Goal: Task Accomplishment & Management: Complete application form

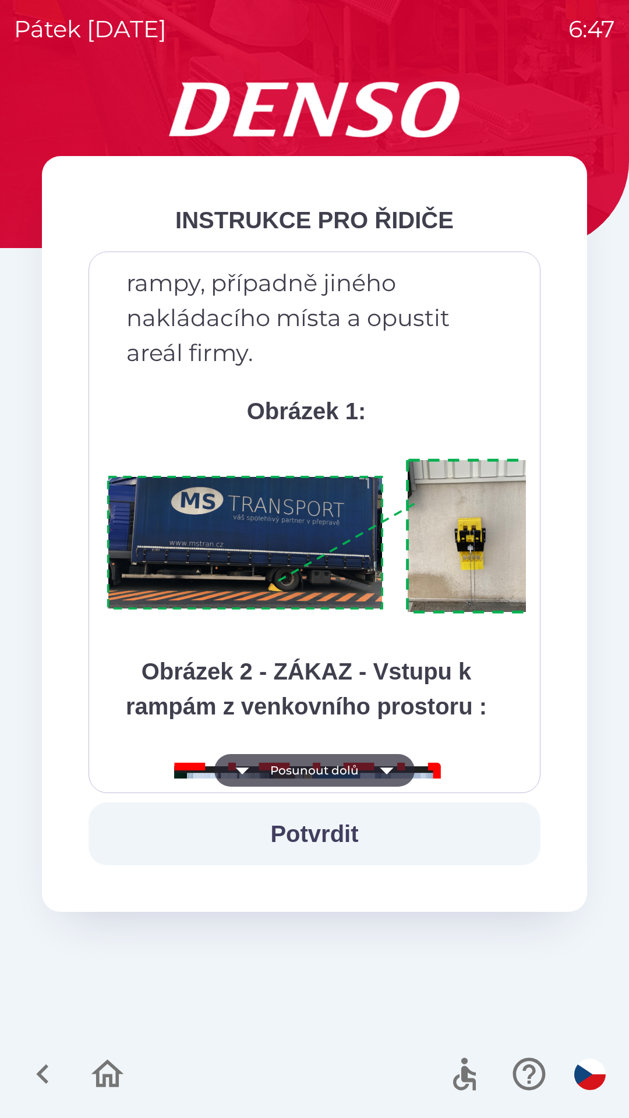
scroll to position [6544, 0]
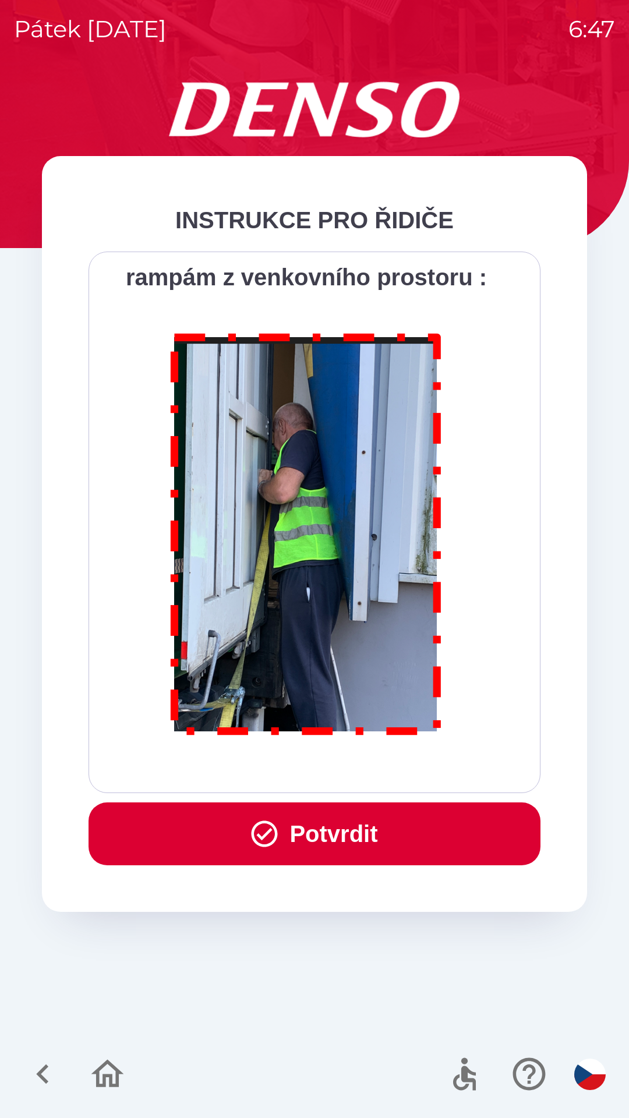
click at [338, 826] on button "Potvrdit" at bounding box center [315, 833] width 452 height 63
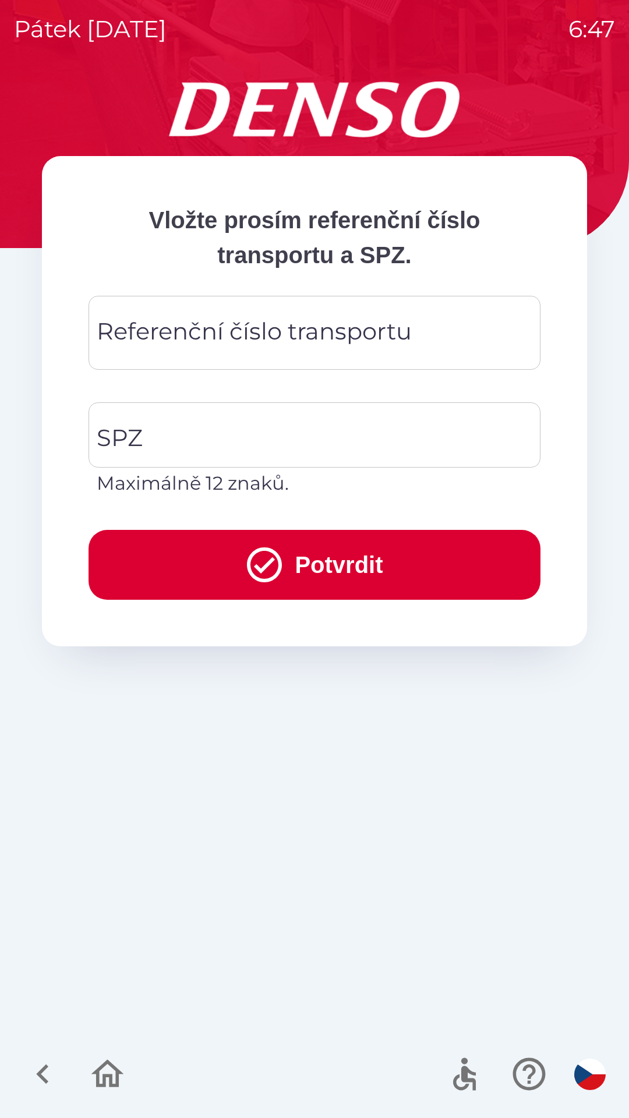
click at [238, 335] on div "Referenční číslo transportu Referenční číslo transportu" at bounding box center [315, 333] width 452 height 74
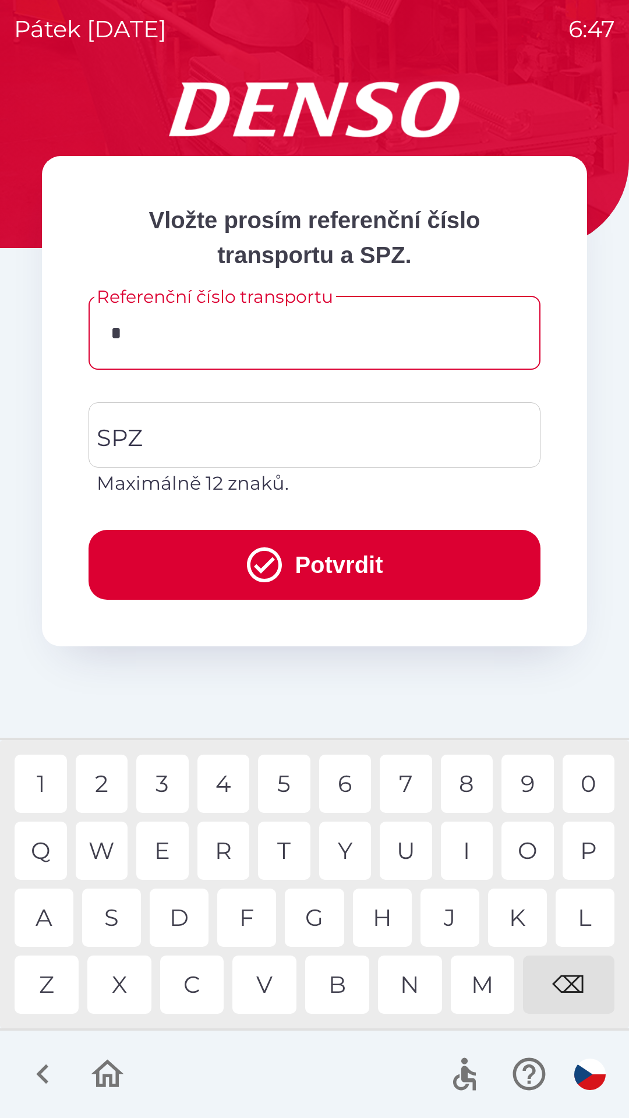
click at [111, 790] on div "2" at bounding box center [102, 784] width 52 height 58
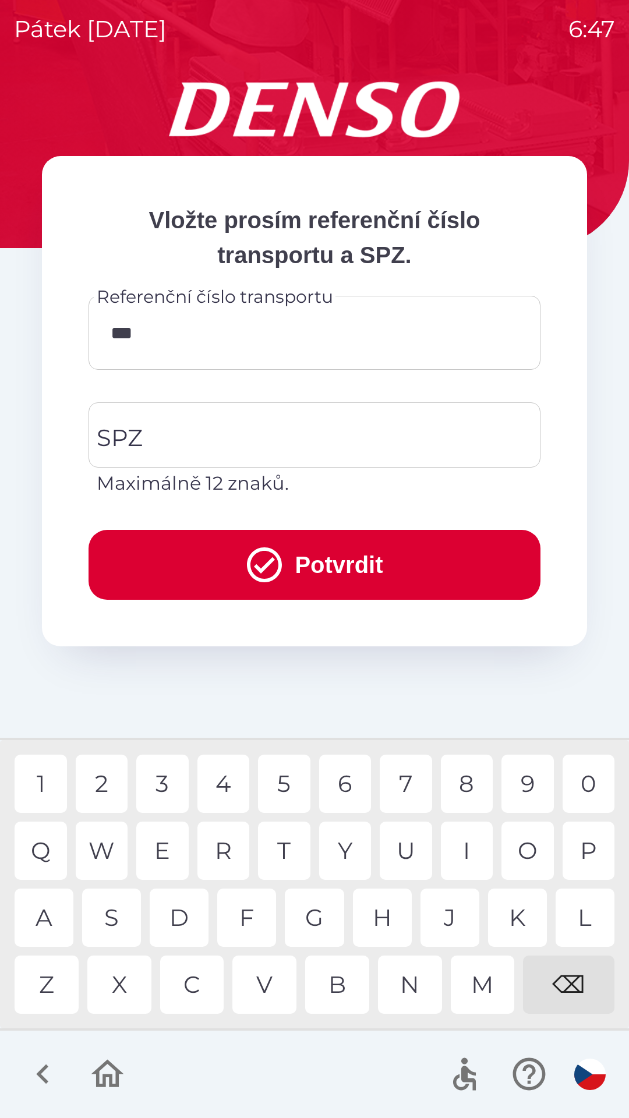
type input "****"
click at [406, 784] on div "7" at bounding box center [406, 784] width 52 height 58
click at [228, 430] on input "SPZ" at bounding box center [306, 435] width 424 height 55
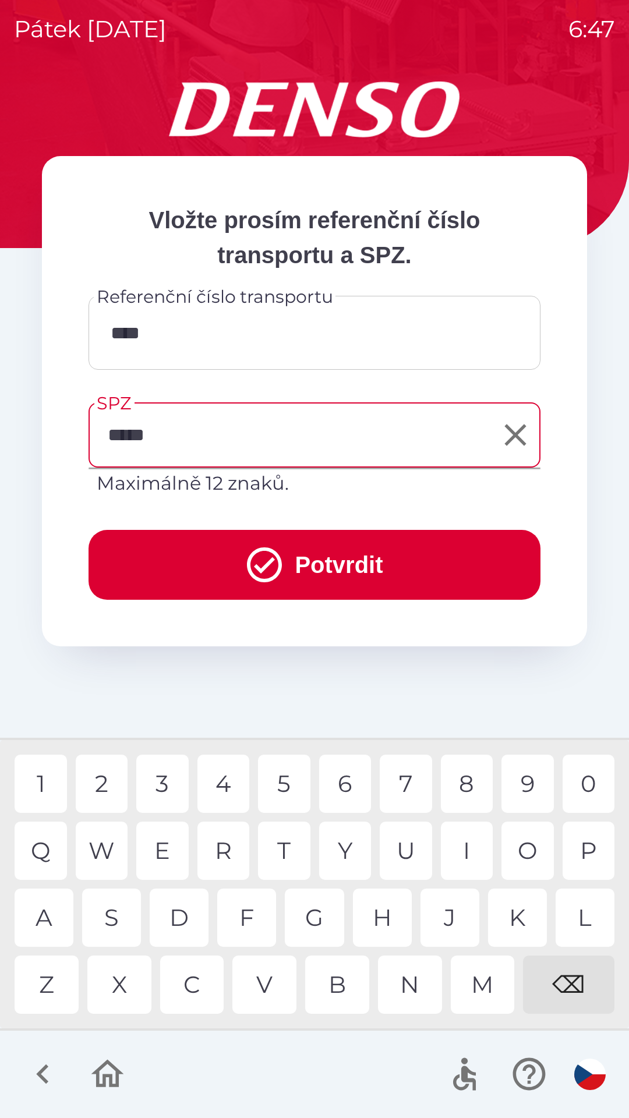
click at [507, 772] on div "9" at bounding box center [527, 784] width 52 height 58
type input "*******"
click at [365, 567] on button "Potvrdit" at bounding box center [315, 565] width 452 height 70
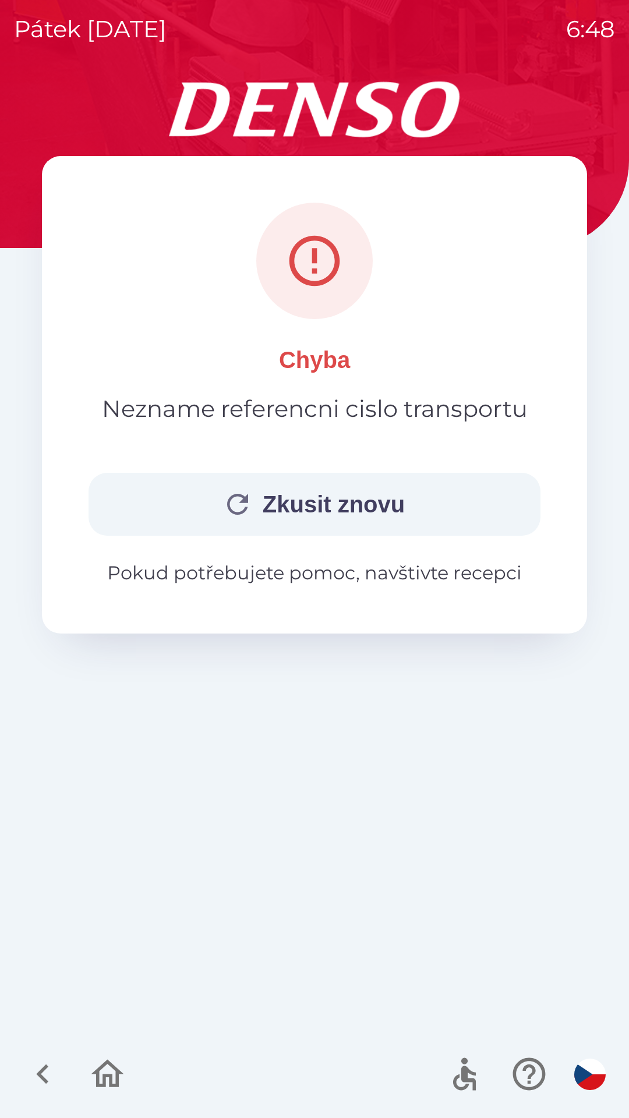
click at [327, 496] on button "Zkusit znovu" at bounding box center [315, 504] width 452 height 63
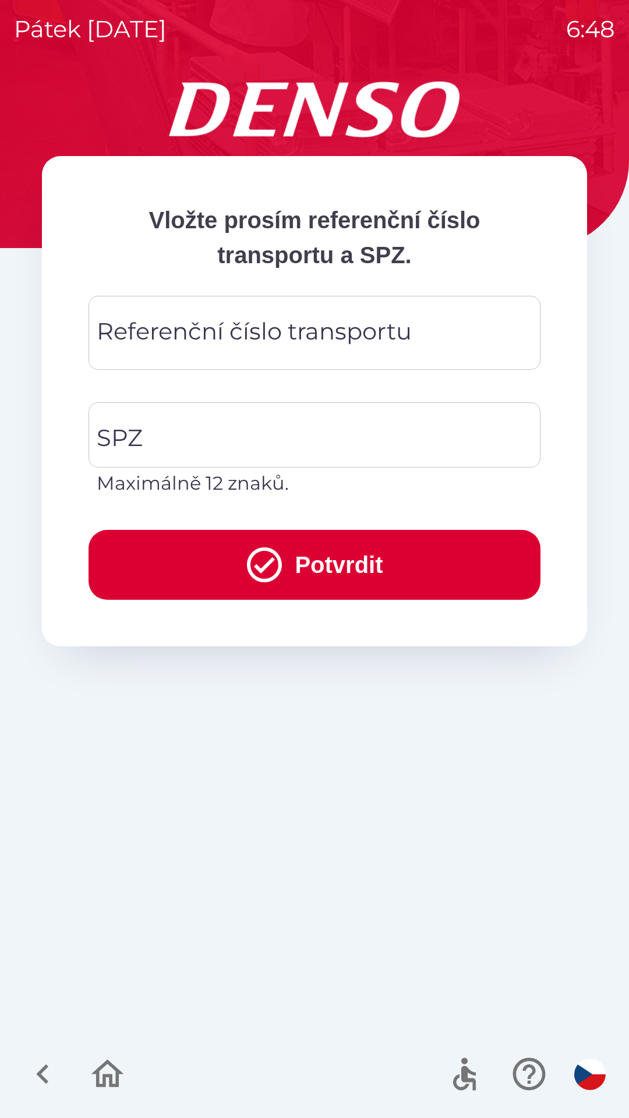
click at [259, 324] on div "Referenční číslo transportu Referenční číslo transportu" at bounding box center [315, 333] width 452 height 74
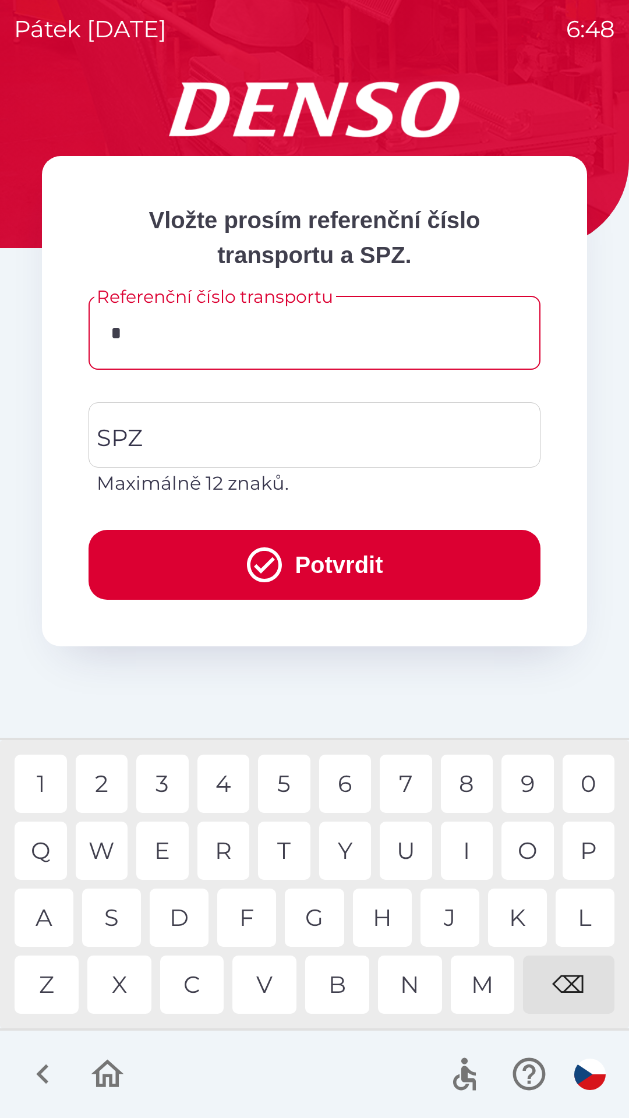
click at [104, 788] on div "2" at bounding box center [102, 784] width 52 height 58
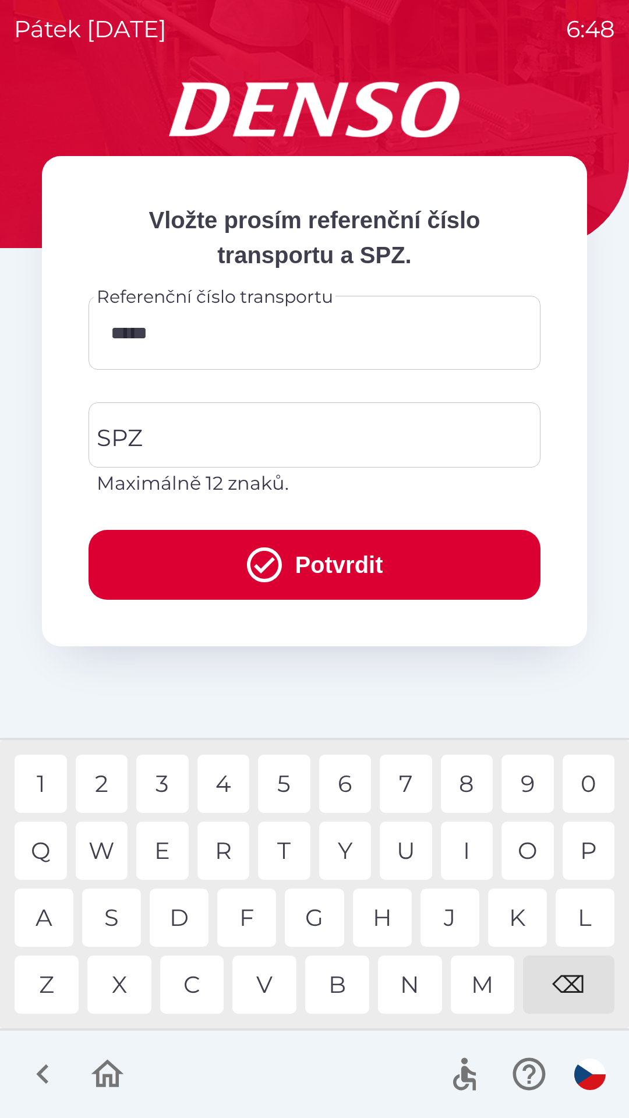
type input "******"
click at [186, 430] on input "SPZ" at bounding box center [306, 435] width 424 height 55
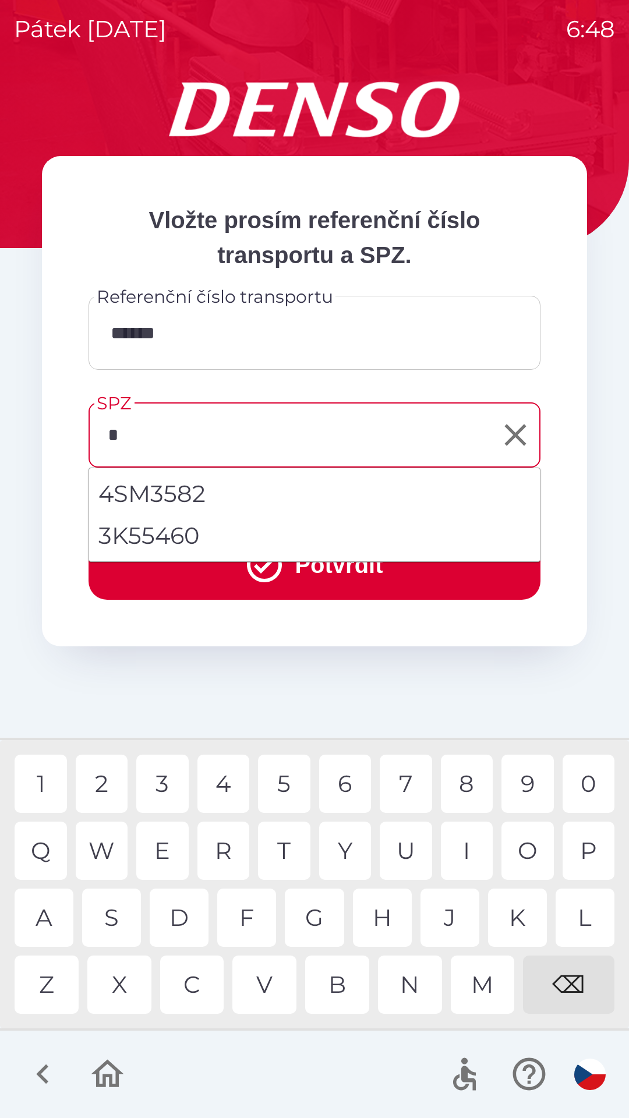
click at [232, 785] on div "4" at bounding box center [223, 784] width 52 height 58
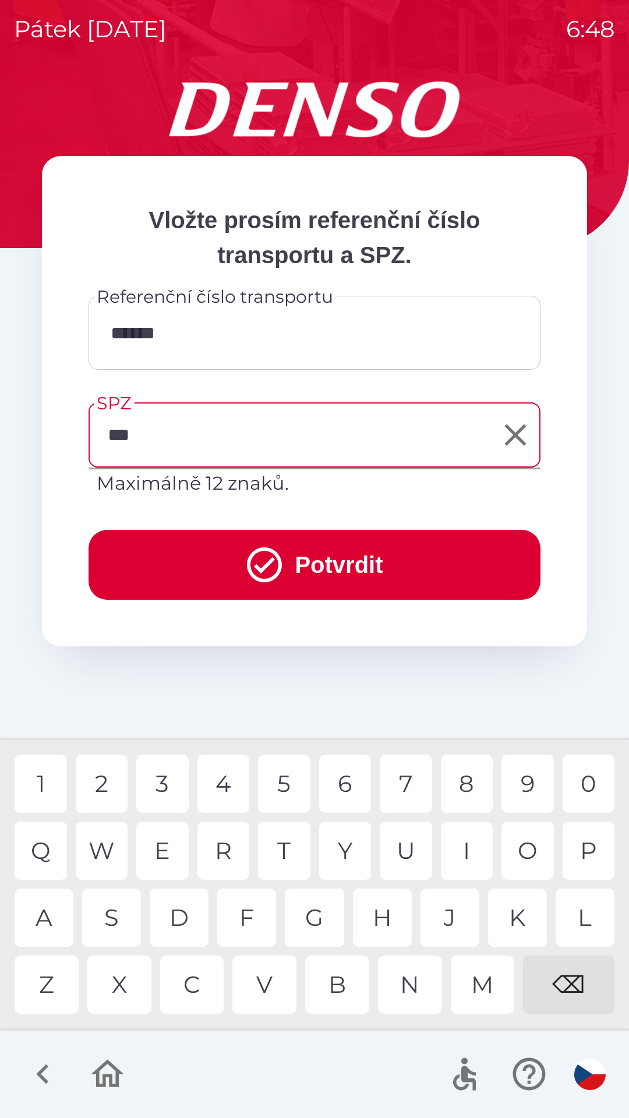
click at [573, 850] on div "P" at bounding box center [588, 851] width 52 height 58
click at [227, 777] on div "4" at bounding box center [223, 784] width 52 height 58
type input "*******"
click at [332, 557] on button "Potvrdit" at bounding box center [315, 565] width 452 height 70
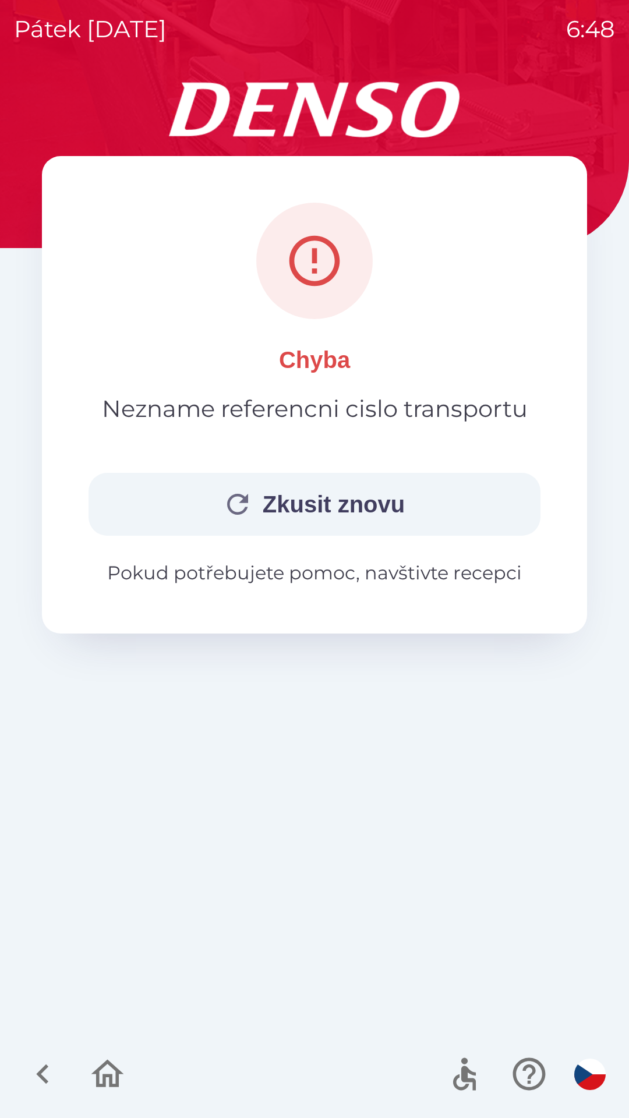
click at [299, 502] on button "Zkusit znovu" at bounding box center [315, 504] width 452 height 63
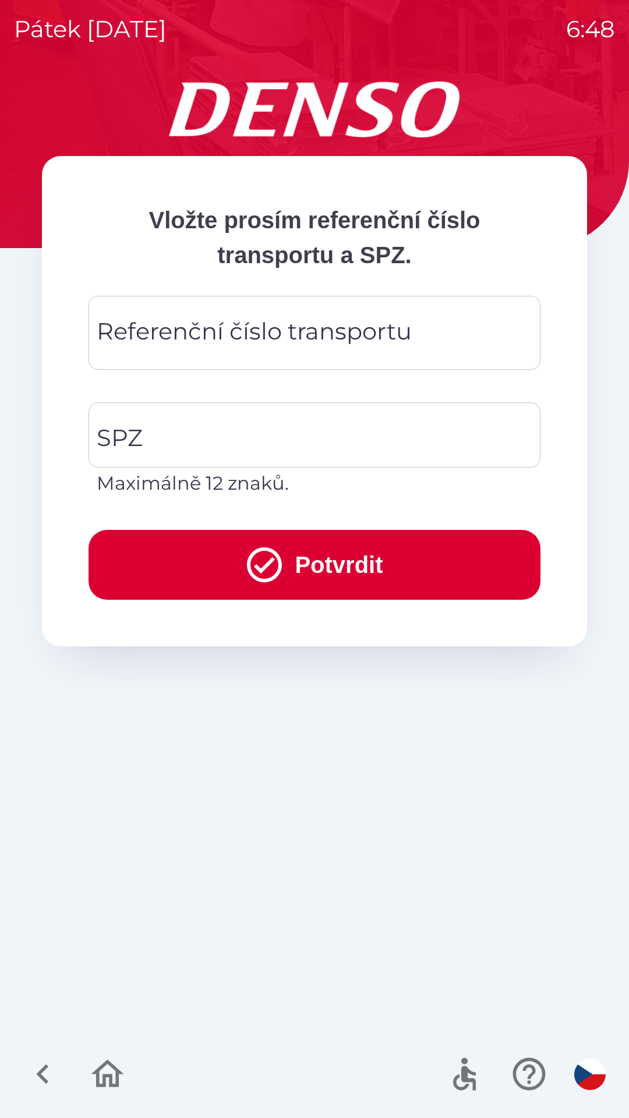
click at [248, 332] on div "Referenční číslo transportu Referenční číslo transportu" at bounding box center [315, 333] width 452 height 74
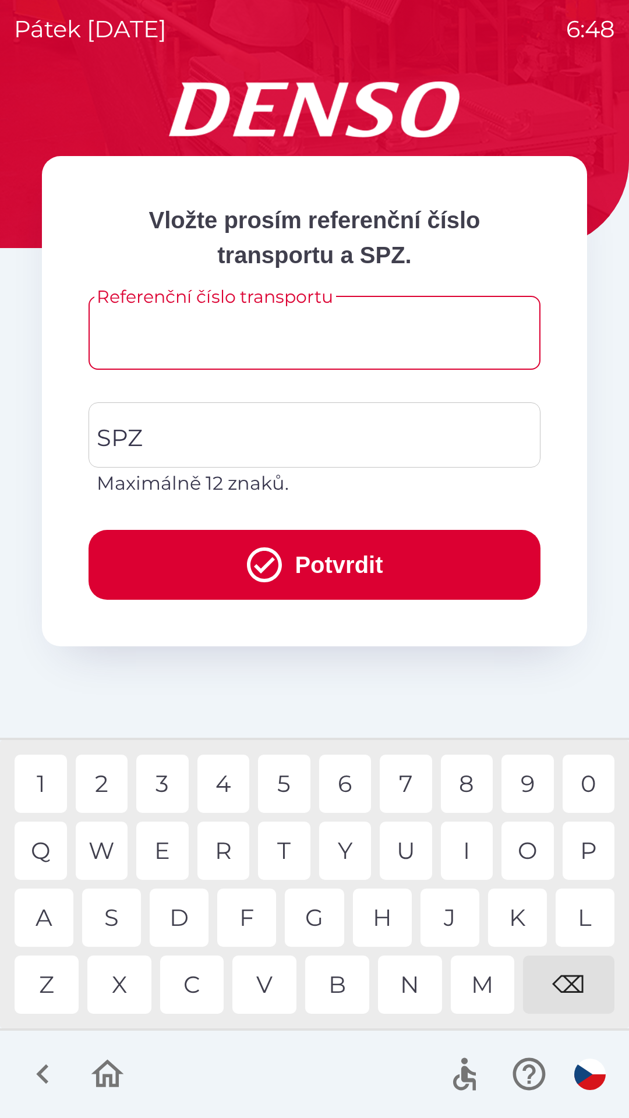
click at [45, 1079] on icon "button" at bounding box center [42, 1074] width 12 height 20
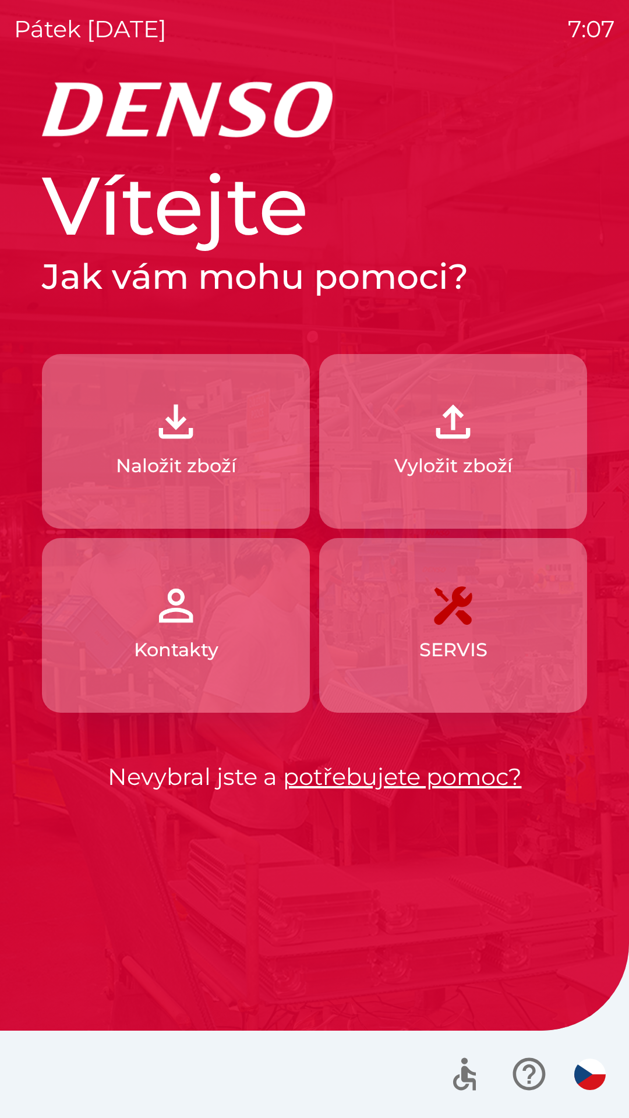
click at [152, 448] on button "Naložit zboží" at bounding box center [176, 441] width 268 height 175
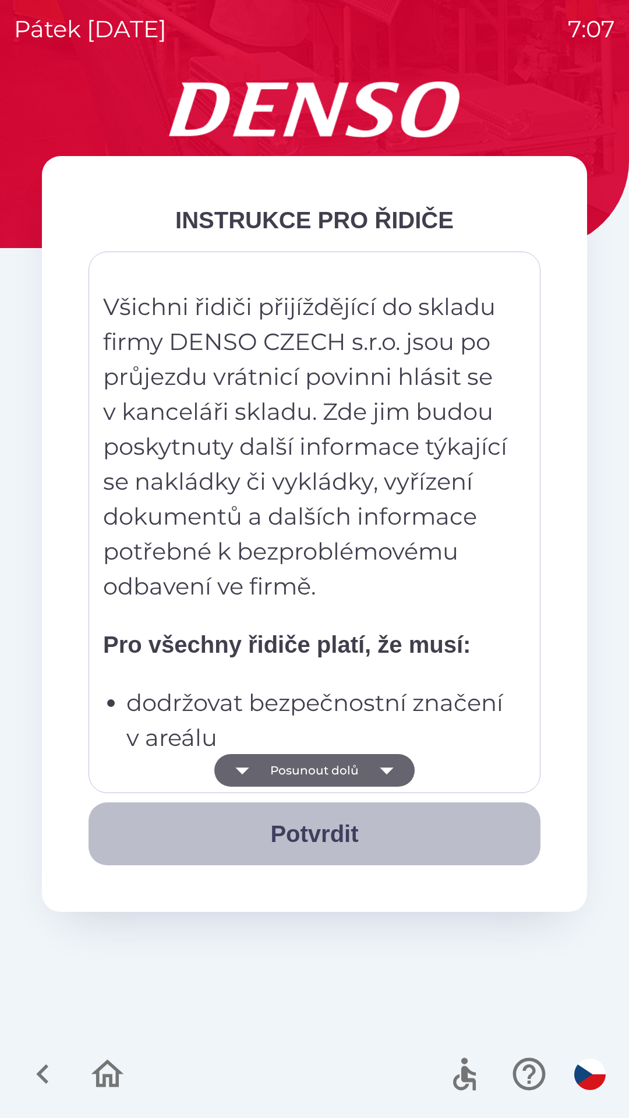
click at [334, 824] on button "Potvrdit" at bounding box center [315, 833] width 452 height 63
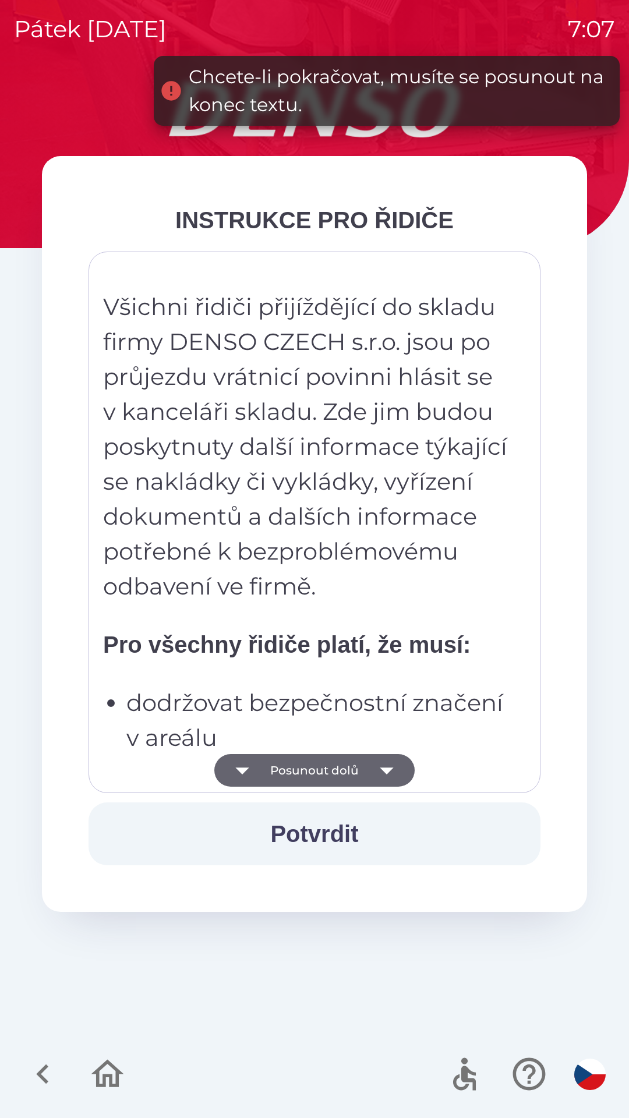
click at [323, 833] on button "Potvrdit" at bounding box center [315, 833] width 452 height 63
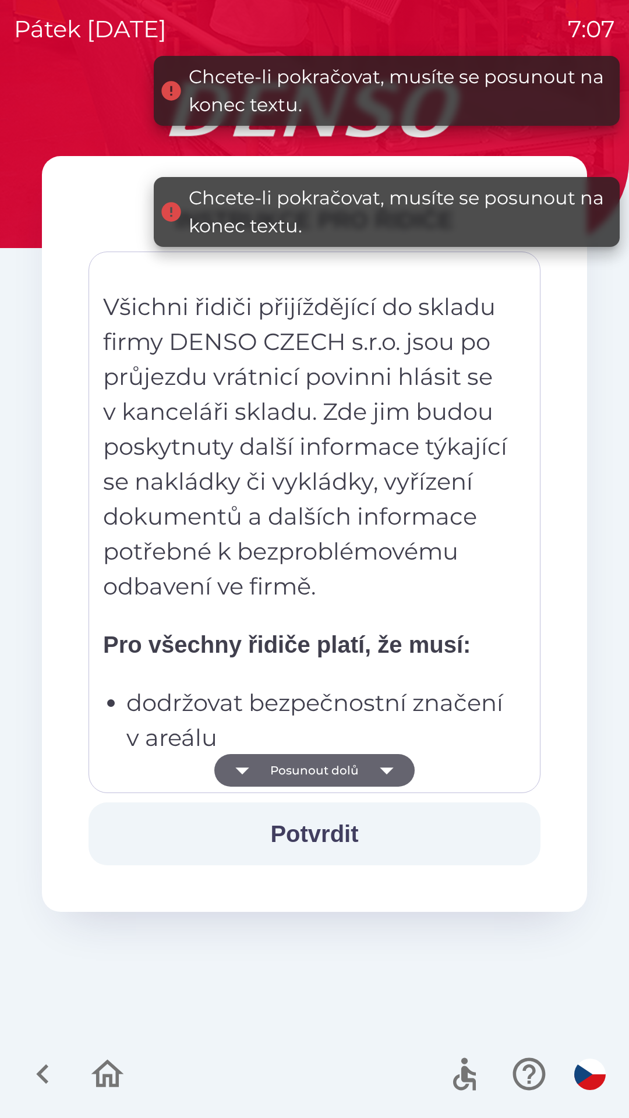
click at [336, 836] on button "Potvrdit" at bounding box center [315, 833] width 452 height 63
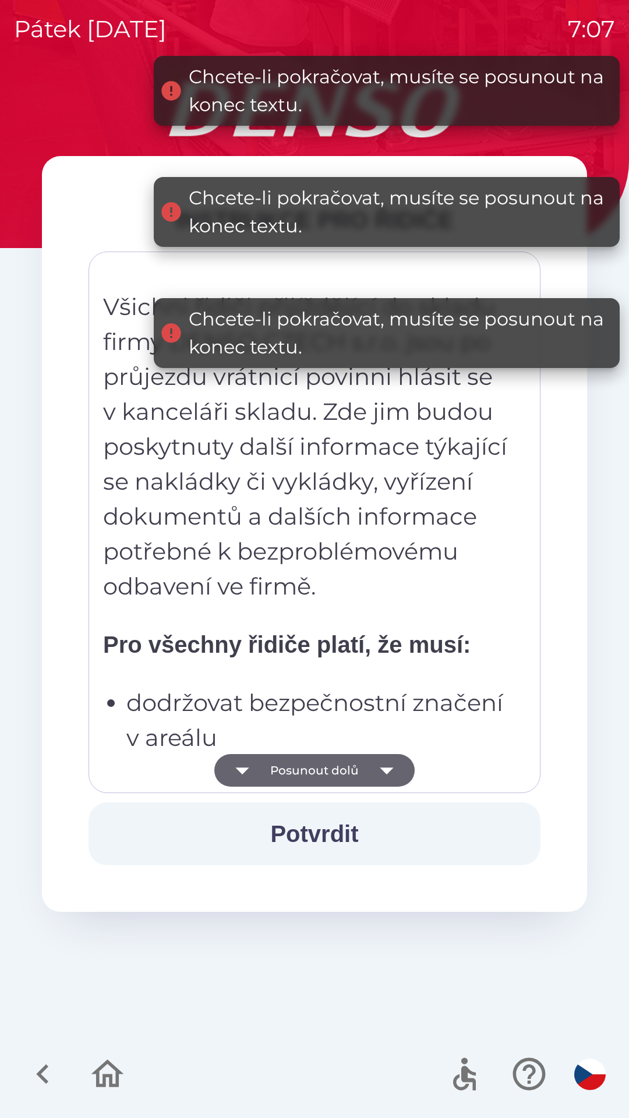
click at [337, 844] on button "Potvrdit" at bounding box center [315, 833] width 452 height 63
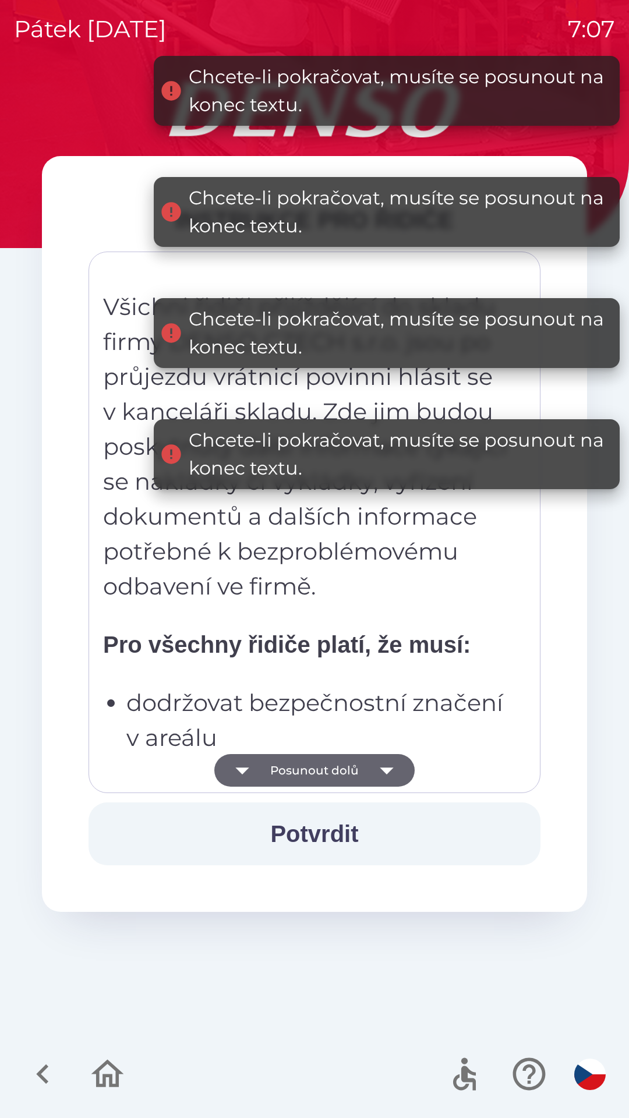
click at [319, 842] on button "Potvrdit" at bounding box center [315, 833] width 452 height 63
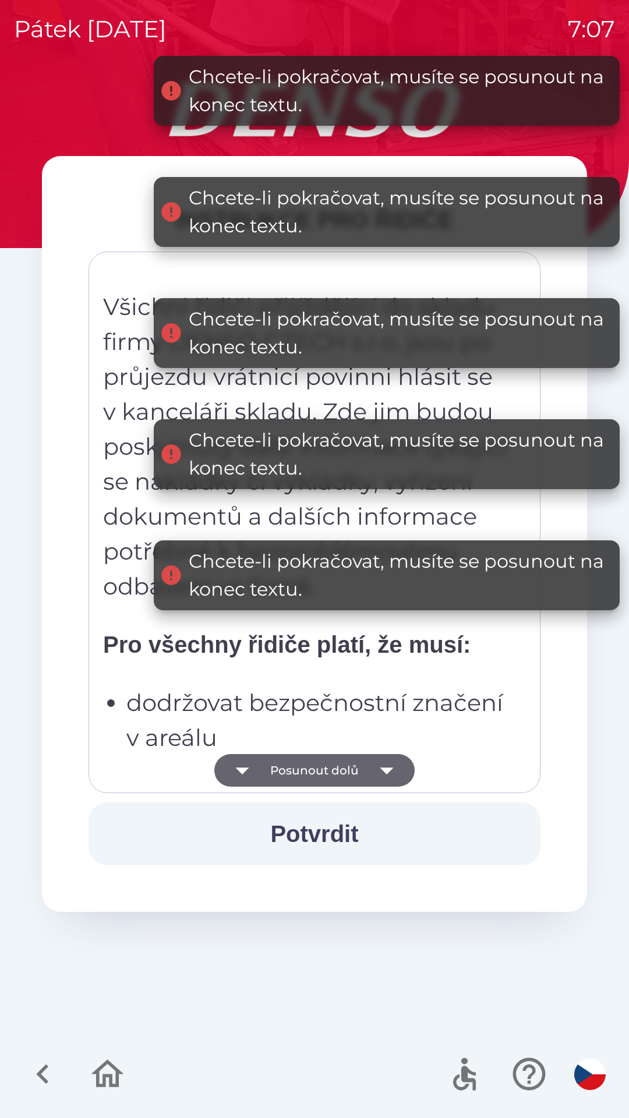
click at [316, 840] on button "Potvrdit" at bounding box center [315, 833] width 452 height 63
click at [313, 844] on button "Potvrdit" at bounding box center [315, 833] width 452 height 63
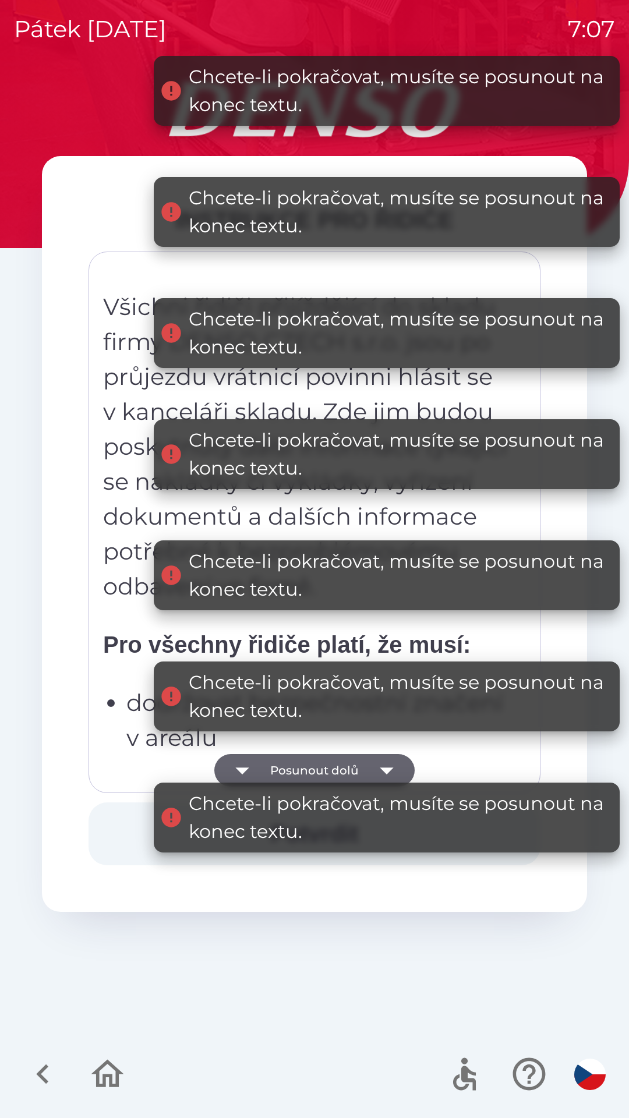
click at [314, 847] on div "Chcete-li pokračovat, musíte se posunout na konec textu." at bounding box center [387, 818] width 466 height 70
click at [317, 853] on button "Potvrdit" at bounding box center [315, 833] width 452 height 63
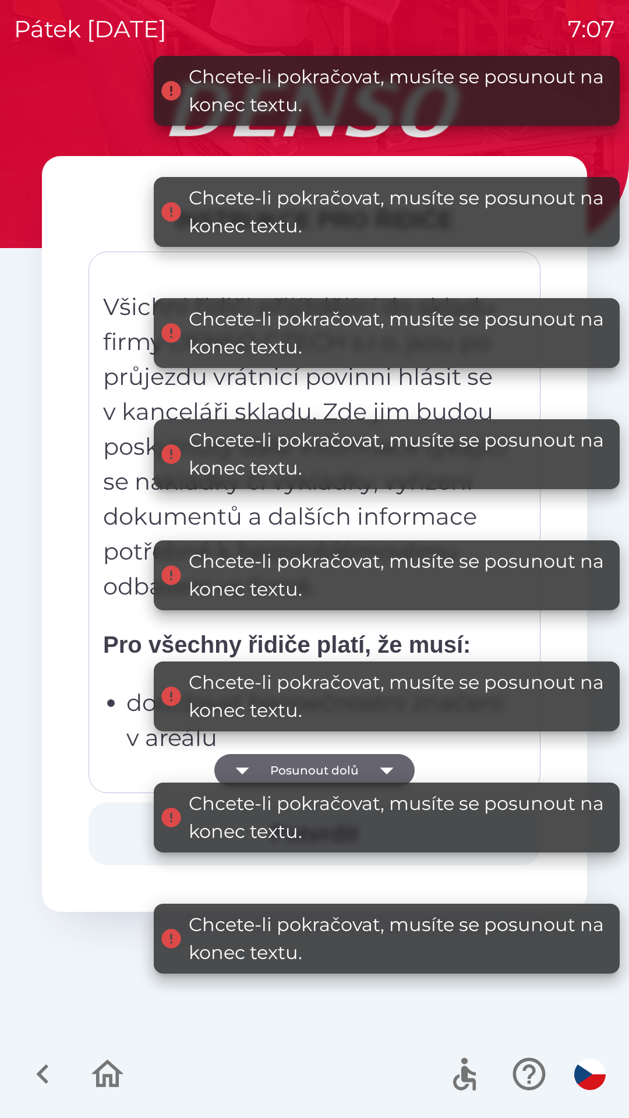
click at [331, 865] on button "Potvrdit" at bounding box center [315, 833] width 452 height 63
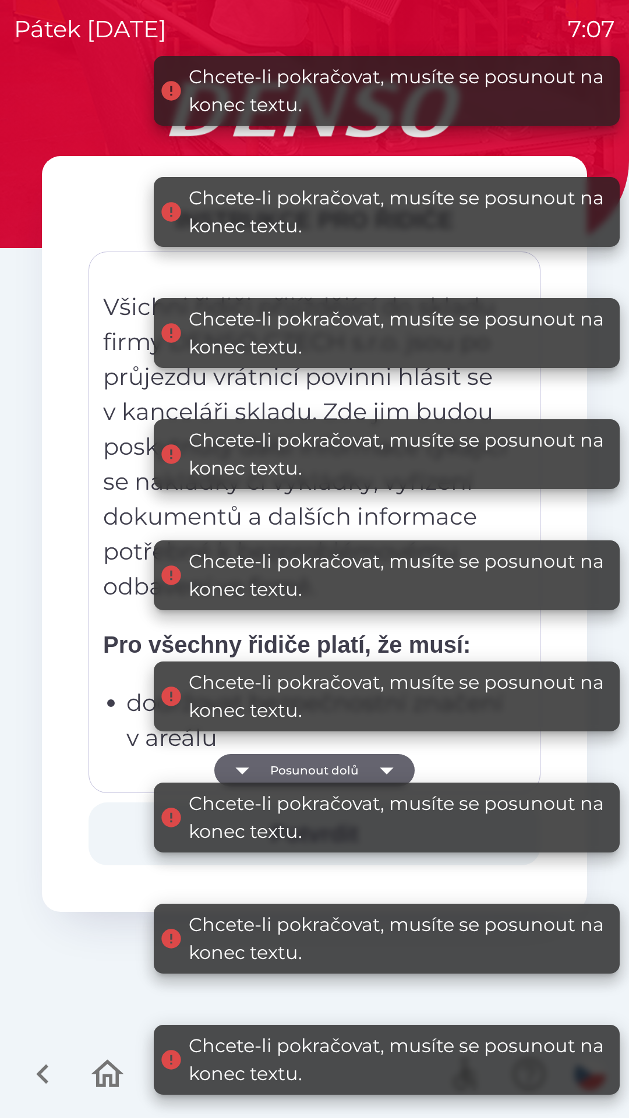
click at [338, 769] on button "Posunout dolů" at bounding box center [314, 770] width 200 height 33
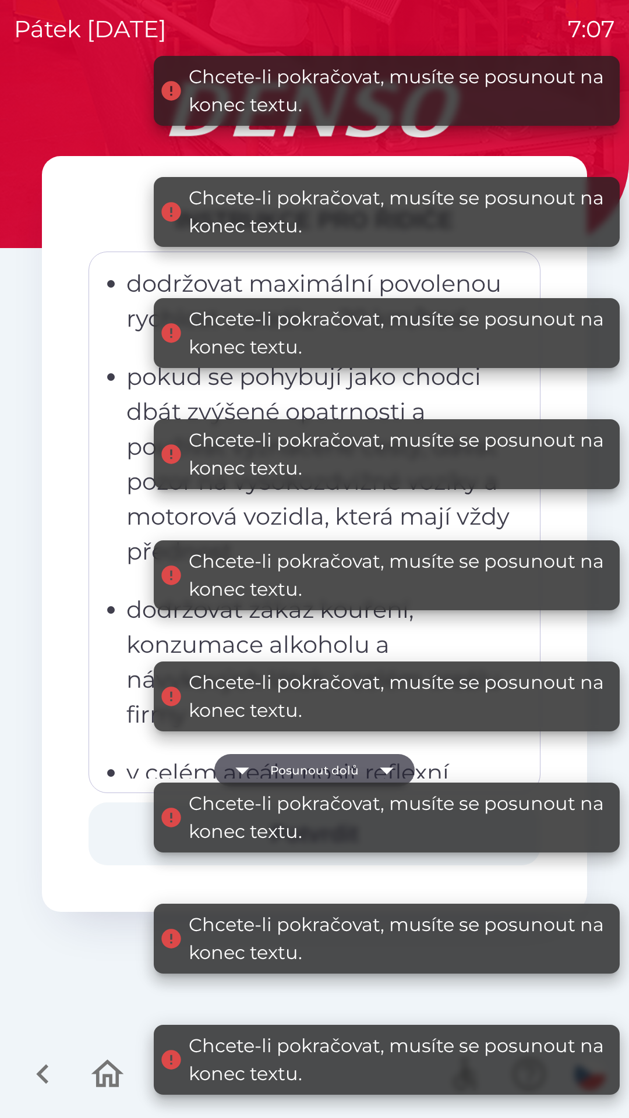
click at [345, 769] on button "Posunout dolů" at bounding box center [314, 770] width 200 height 33
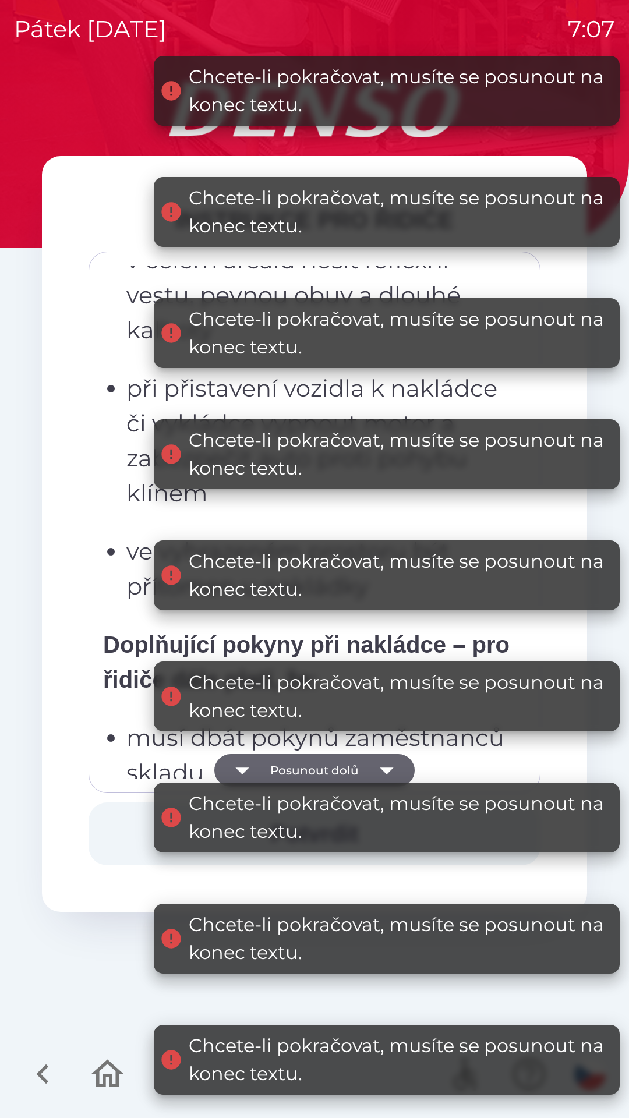
click at [352, 766] on button "Posunout dolů" at bounding box center [314, 770] width 200 height 33
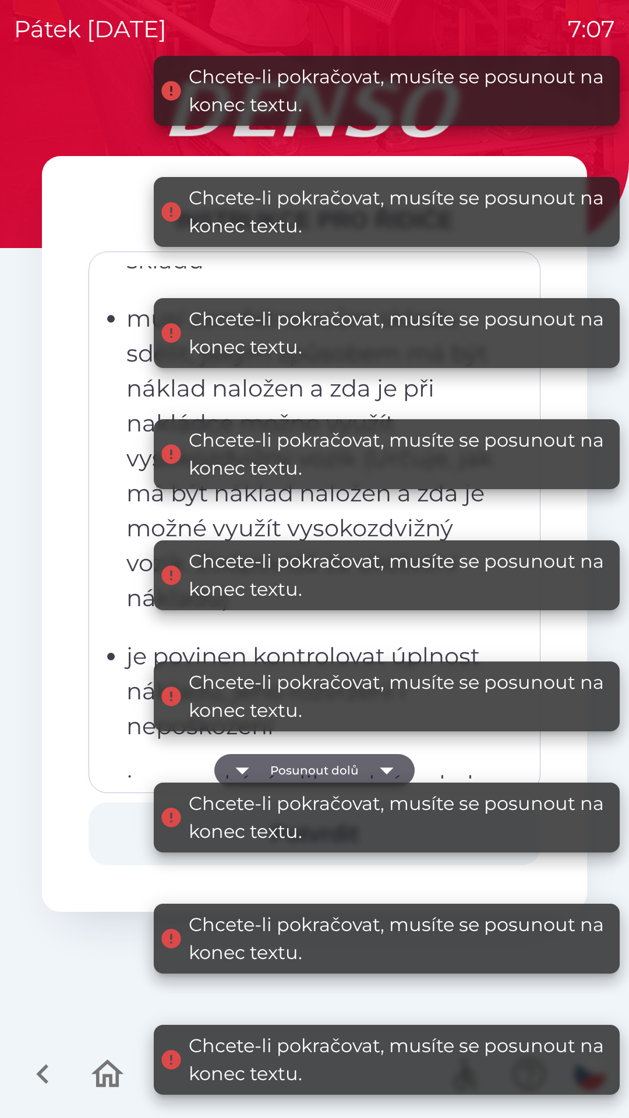
click at [349, 767] on button "Posunout dolů" at bounding box center [314, 770] width 200 height 33
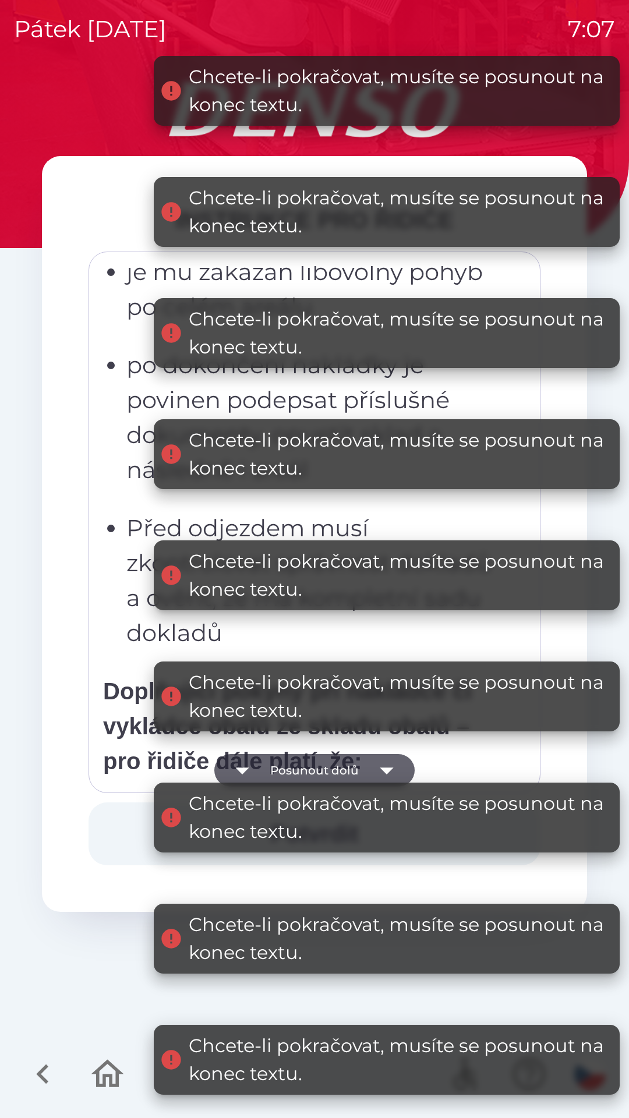
click at [344, 770] on button "Posunout dolů" at bounding box center [314, 770] width 200 height 33
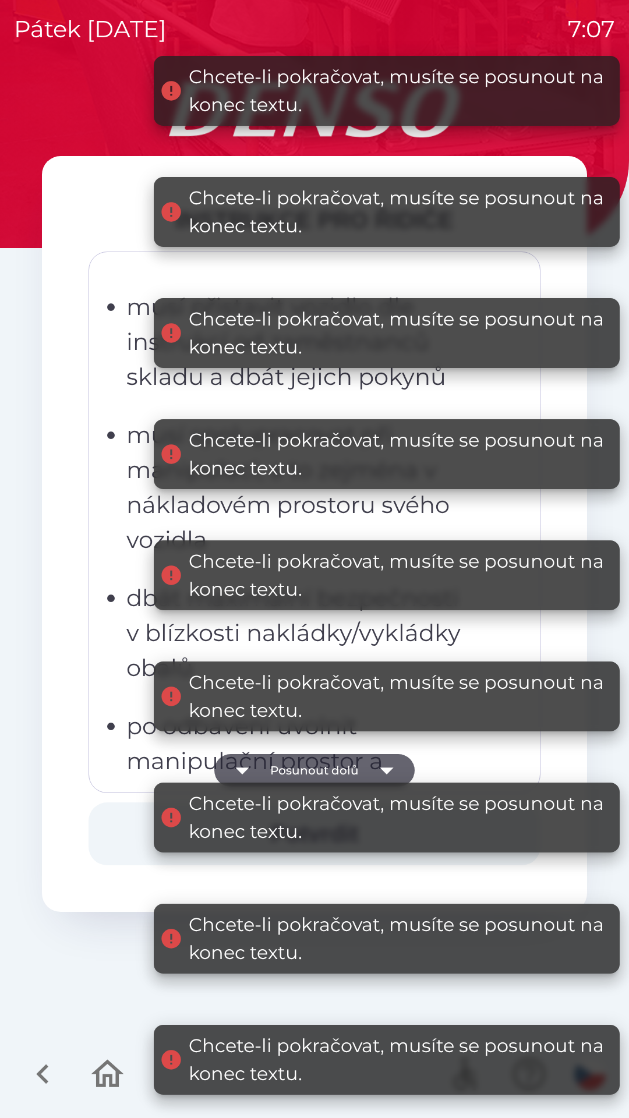
click at [351, 862] on button "Potvrdit" at bounding box center [315, 833] width 452 height 63
click at [358, 876] on div "INSTRUKCE PRO ŘIDIČE Všichni řidiči přijíždějící do skladu firmy DENSO CZECH s.…" at bounding box center [314, 534] width 545 height 756
click at [344, 877] on div "INSTRUKCE PRO ŘIDIČE Všichni řidiči přijíždějící do skladu firmy DENSO CZECH s.…" at bounding box center [314, 534] width 545 height 756
click at [324, 863] on button "Potvrdit" at bounding box center [315, 833] width 452 height 63
click at [315, 863] on button "Potvrdit" at bounding box center [315, 833] width 452 height 63
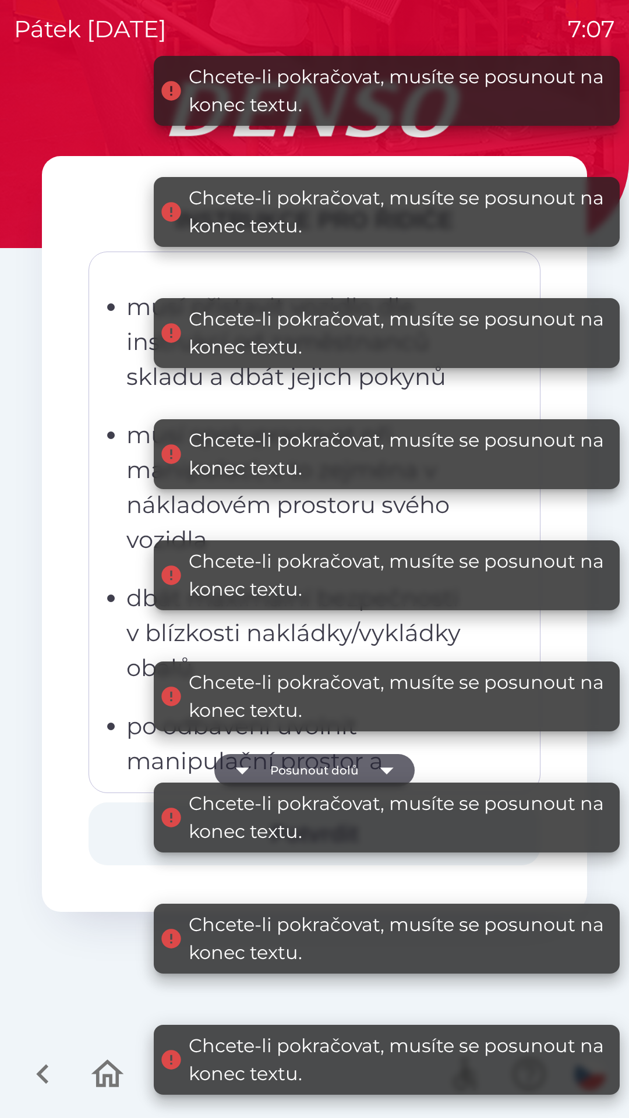
click at [131, 846] on button "Potvrdit" at bounding box center [315, 833] width 452 height 63
click at [127, 845] on button "Potvrdit" at bounding box center [315, 833] width 452 height 63
click at [128, 841] on button "Potvrdit" at bounding box center [315, 833] width 452 height 63
click at [129, 834] on button "Potvrdit" at bounding box center [315, 833] width 452 height 63
click at [126, 836] on button "Potvrdit" at bounding box center [315, 833] width 452 height 63
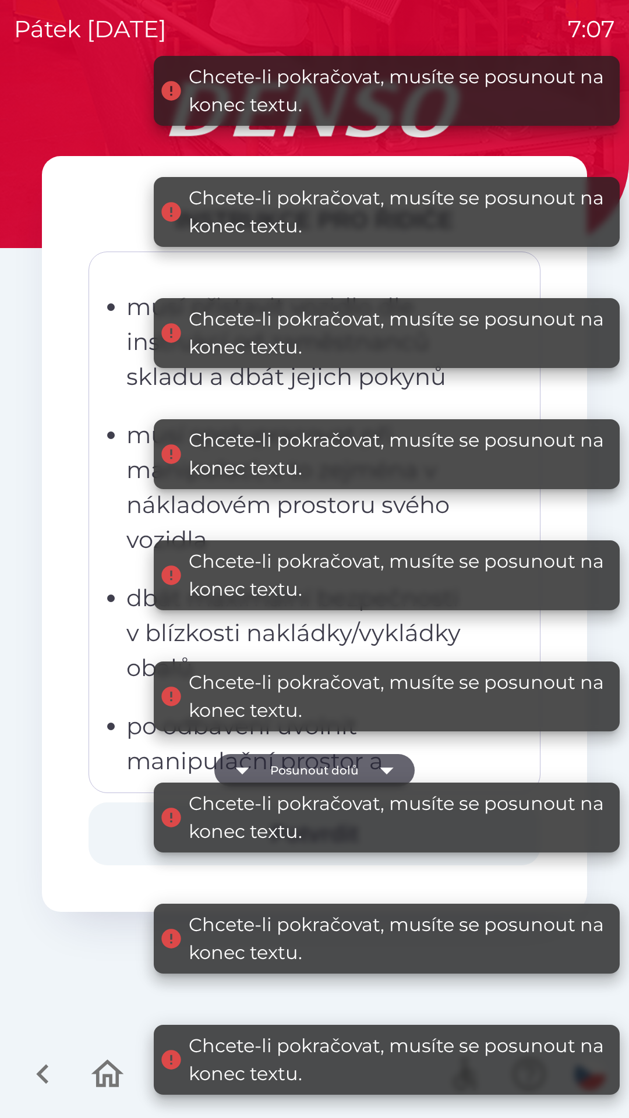
click at [121, 833] on button "Potvrdit" at bounding box center [315, 833] width 452 height 63
click at [126, 830] on button "Potvrdit" at bounding box center [315, 833] width 452 height 63
click at [127, 830] on button "Potvrdit" at bounding box center [315, 833] width 452 height 63
click at [122, 832] on button "Potvrdit" at bounding box center [315, 833] width 452 height 63
click at [118, 832] on button "Potvrdit" at bounding box center [315, 833] width 452 height 63
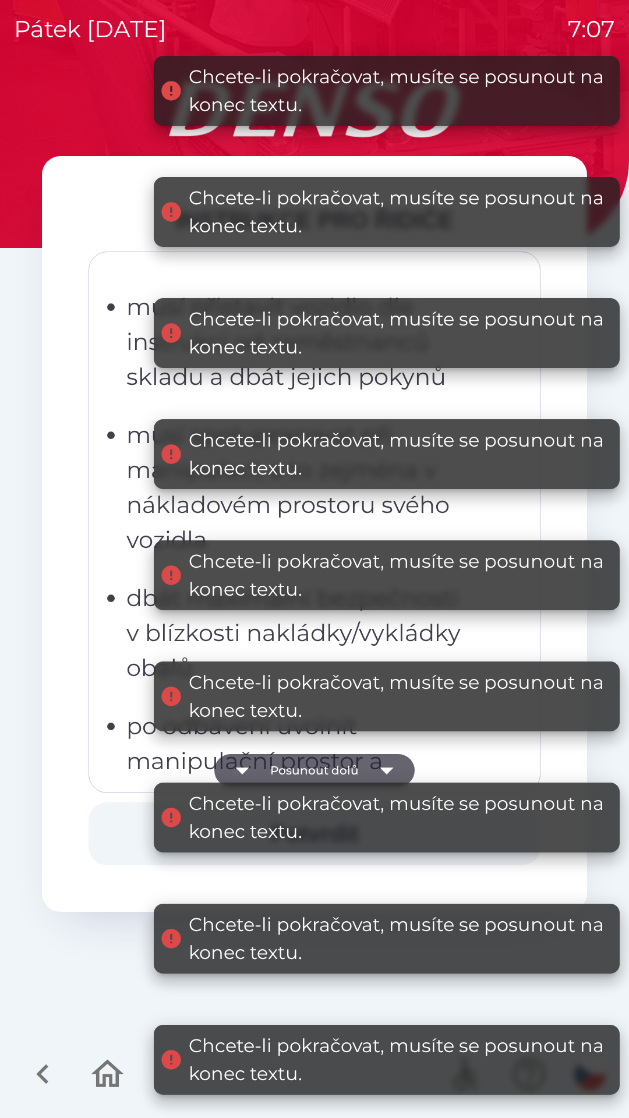
click at [121, 823] on button "Potvrdit" at bounding box center [315, 833] width 452 height 63
click at [120, 822] on button "Potvrdit" at bounding box center [315, 833] width 452 height 63
click at [115, 830] on button "Potvrdit" at bounding box center [315, 833] width 452 height 63
click at [119, 830] on button "Potvrdit" at bounding box center [315, 833] width 452 height 63
click at [139, 830] on button "Potvrdit" at bounding box center [315, 833] width 452 height 63
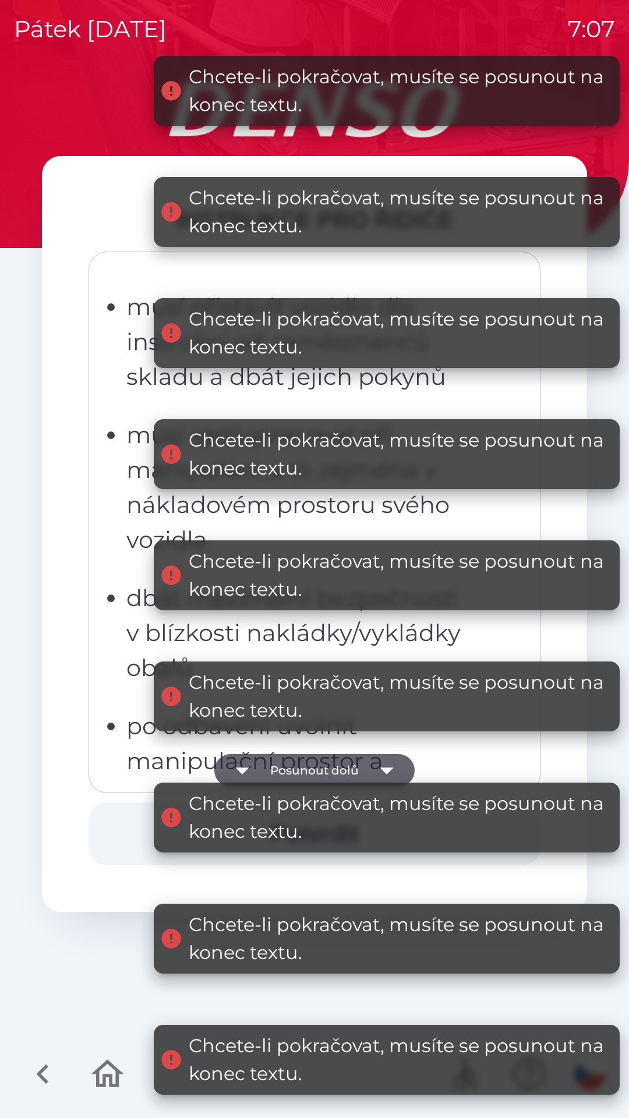
click at [133, 833] on button "Potvrdit" at bounding box center [315, 833] width 452 height 63
click at [121, 837] on button "Potvrdit" at bounding box center [315, 833] width 452 height 63
click at [123, 830] on button "Potvrdit" at bounding box center [315, 833] width 452 height 63
click at [119, 823] on button "Potvrdit" at bounding box center [315, 833] width 452 height 63
click at [129, 823] on button "Potvrdit" at bounding box center [315, 833] width 452 height 63
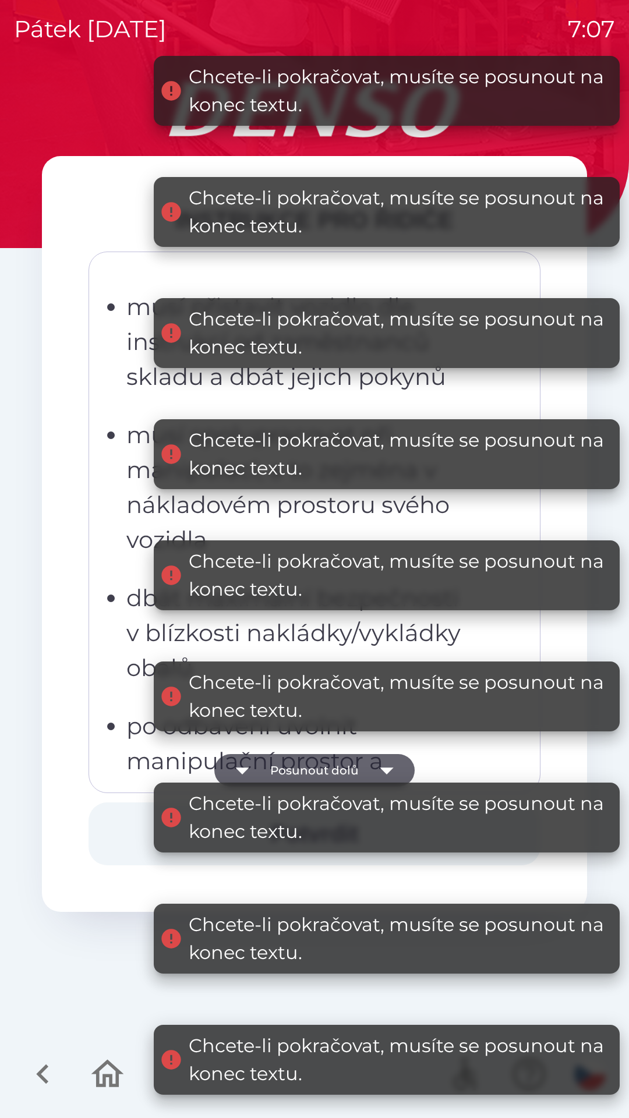
click at [125, 828] on button "Potvrdit" at bounding box center [315, 833] width 452 height 63
click at [121, 830] on button "Potvrdit" at bounding box center [315, 833] width 452 height 63
click at [125, 818] on button "Potvrdit" at bounding box center [315, 833] width 452 height 63
click at [121, 831] on button "Potvrdit" at bounding box center [315, 833] width 452 height 63
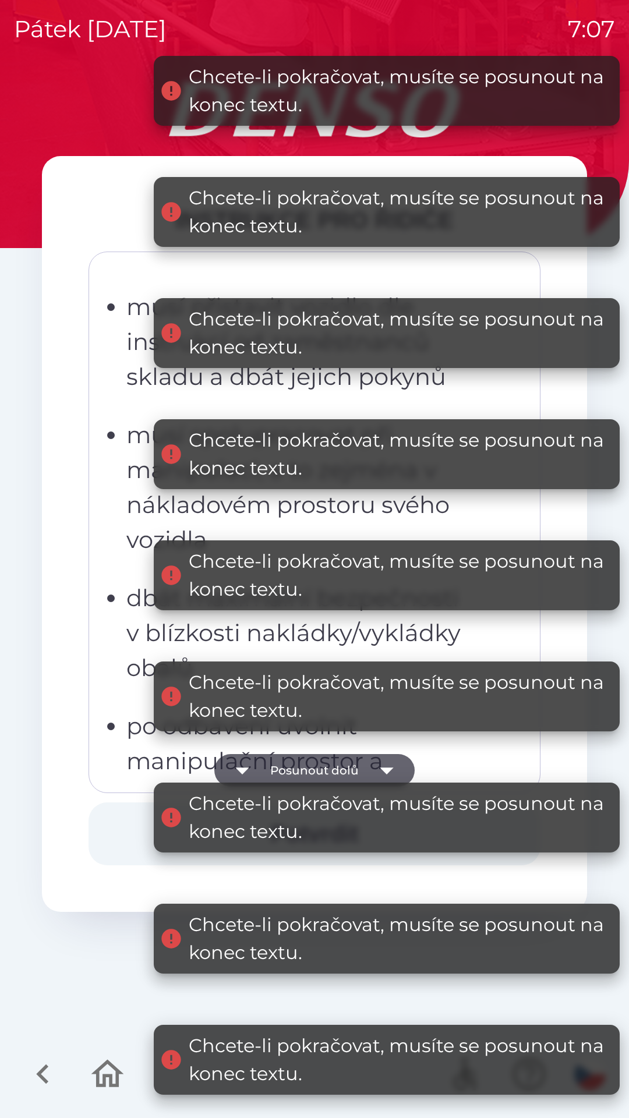
click at [119, 837] on button "Potvrdit" at bounding box center [315, 833] width 452 height 63
click at [108, 833] on button "Potvrdit" at bounding box center [315, 833] width 452 height 63
click at [114, 826] on button "Potvrdit" at bounding box center [315, 833] width 452 height 63
click at [120, 832] on button "Potvrdit" at bounding box center [315, 833] width 452 height 63
click at [128, 829] on button "Potvrdit" at bounding box center [315, 833] width 452 height 63
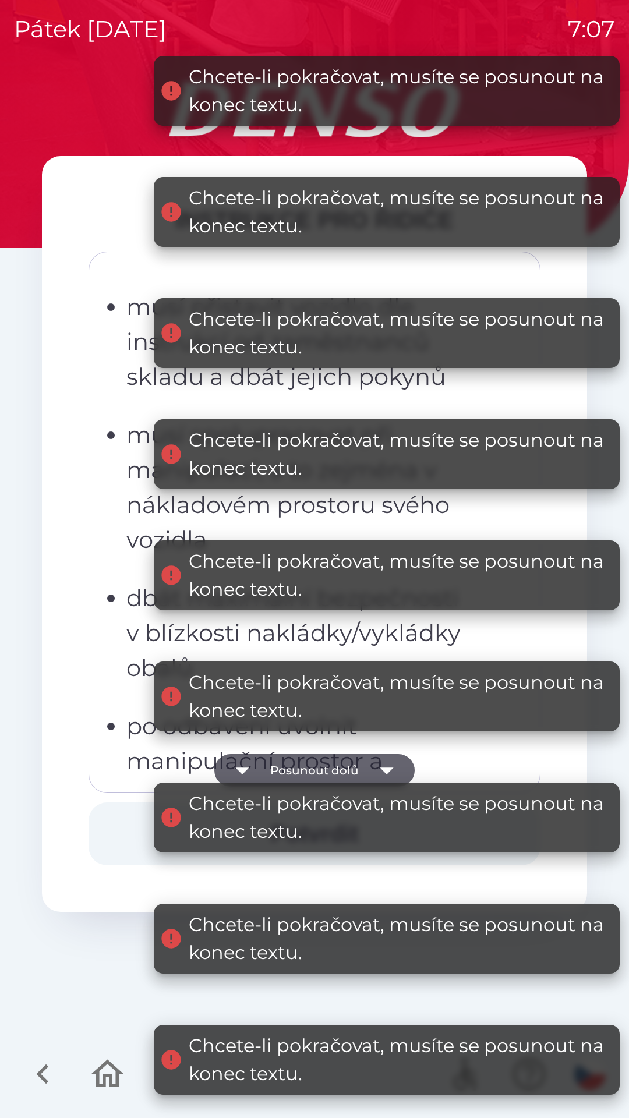
click at [119, 836] on button "Potvrdit" at bounding box center [315, 833] width 452 height 63
click at [119, 828] on button "Potvrdit" at bounding box center [315, 833] width 452 height 63
click at [121, 820] on button "Potvrdit" at bounding box center [315, 833] width 452 height 63
click at [114, 818] on button "Potvrdit" at bounding box center [315, 833] width 452 height 63
click at [125, 818] on button "Potvrdit" at bounding box center [315, 833] width 452 height 63
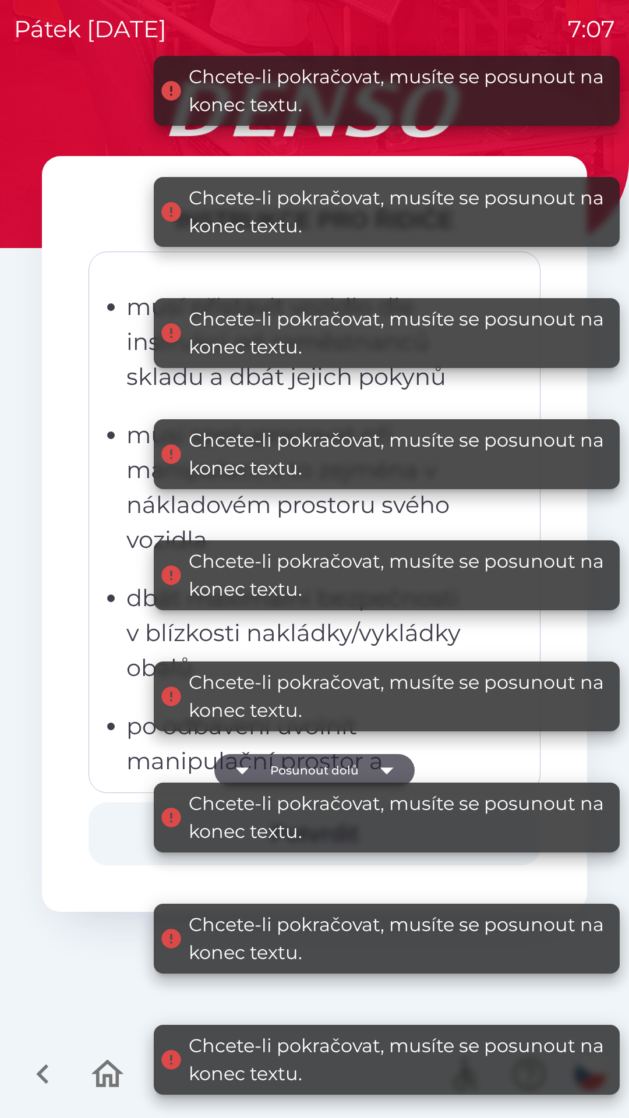
click at [128, 824] on button "Potvrdit" at bounding box center [315, 833] width 452 height 63
click at [122, 824] on button "Potvrdit" at bounding box center [315, 833] width 452 height 63
click at [115, 829] on button "Potvrdit" at bounding box center [315, 833] width 452 height 63
click at [118, 829] on button "Potvrdit" at bounding box center [315, 833] width 452 height 63
click at [117, 834] on button "Potvrdit" at bounding box center [315, 833] width 452 height 63
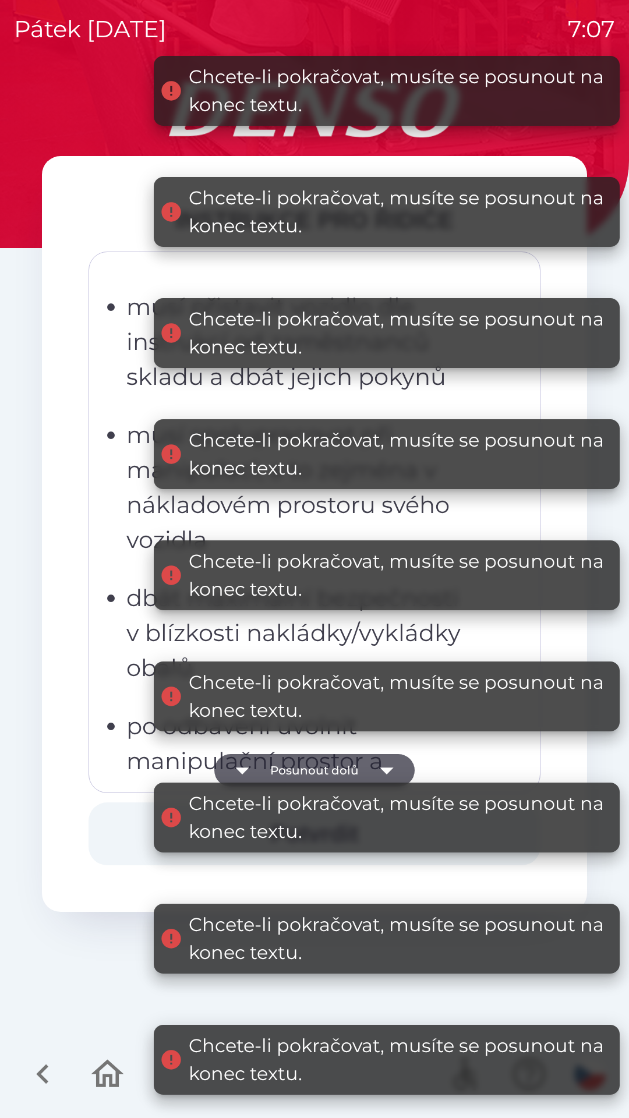
click at [121, 834] on button "Potvrdit" at bounding box center [315, 833] width 452 height 63
click at [130, 823] on button "Potvrdit" at bounding box center [315, 833] width 452 height 63
click at [115, 834] on button "Potvrdit" at bounding box center [315, 833] width 452 height 63
click at [120, 830] on button "Potvrdit" at bounding box center [315, 833] width 452 height 63
click at [119, 838] on button "Potvrdit" at bounding box center [315, 833] width 452 height 63
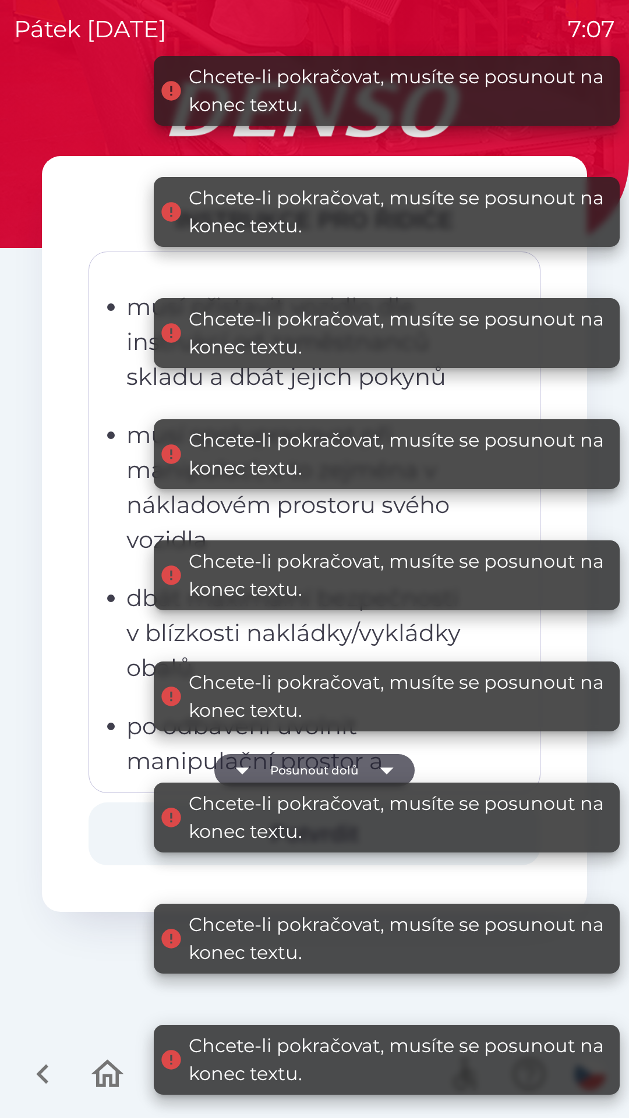
click at [118, 830] on button "Potvrdit" at bounding box center [315, 833] width 452 height 63
click at [127, 821] on button "Potvrdit" at bounding box center [315, 833] width 452 height 63
click at [121, 813] on button "Potvrdit" at bounding box center [315, 833] width 452 height 63
click at [118, 818] on button "Potvrdit" at bounding box center [315, 833] width 452 height 63
click at [121, 819] on button "Potvrdit" at bounding box center [315, 833] width 452 height 63
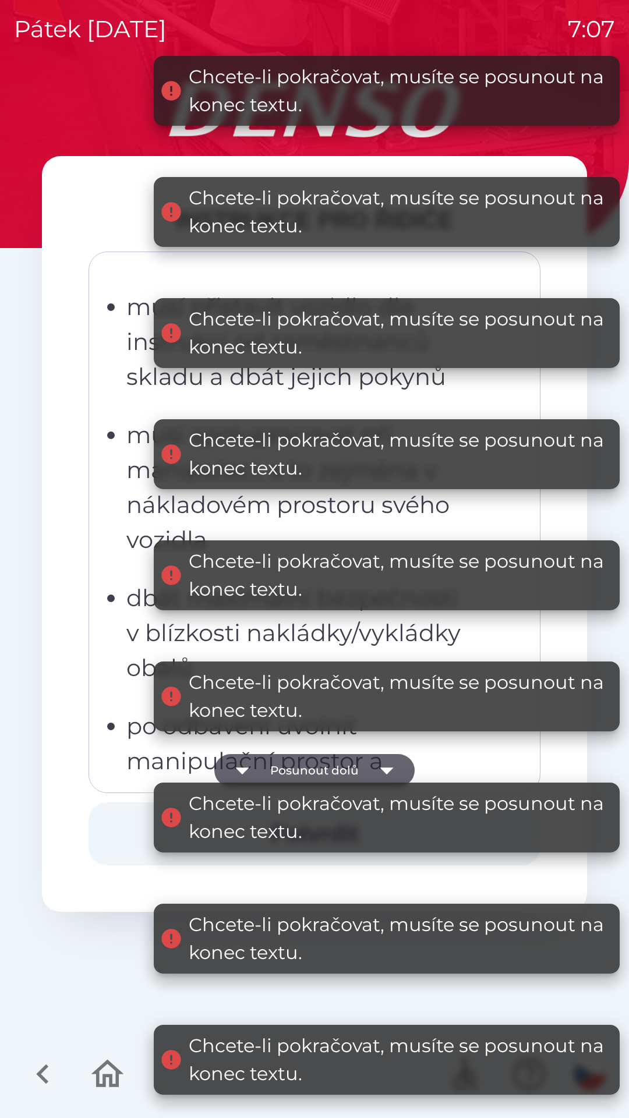
click at [119, 820] on button "Potvrdit" at bounding box center [315, 833] width 452 height 63
click at [114, 813] on button "Potvrdit" at bounding box center [315, 833] width 452 height 63
click at [119, 809] on button "Potvrdit" at bounding box center [315, 833] width 452 height 63
click at [132, 816] on button "Potvrdit" at bounding box center [315, 833] width 452 height 63
click at [127, 820] on button "Potvrdit" at bounding box center [315, 833] width 452 height 63
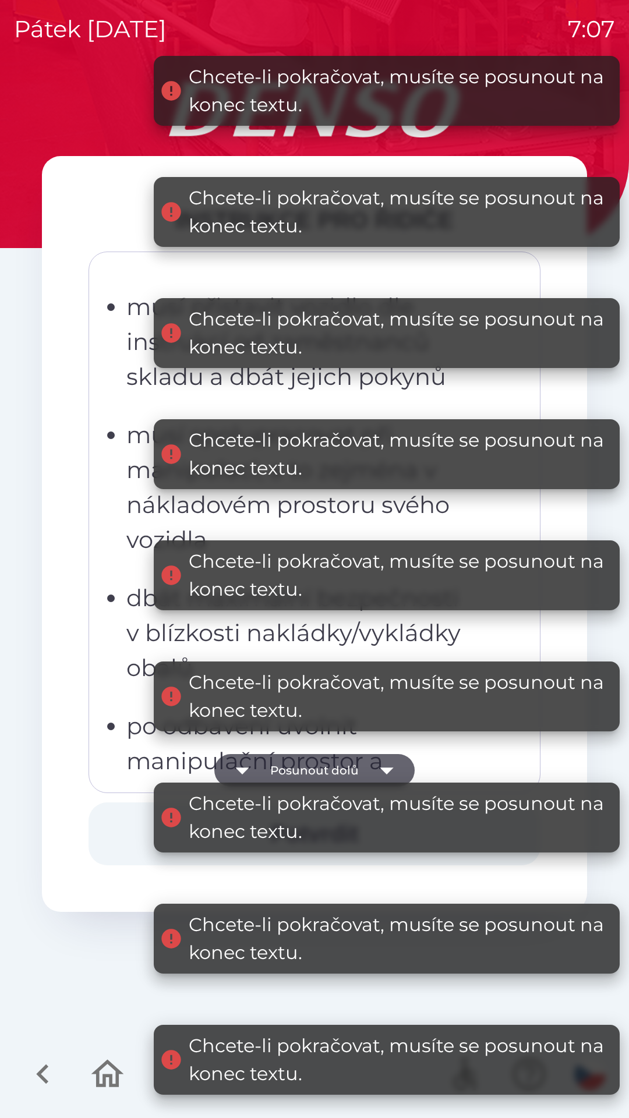
click at [128, 827] on button "Potvrdit" at bounding box center [315, 833] width 452 height 63
click at [128, 826] on button "Potvrdit" at bounding box center [315, 833] width 452 height 63
click at [121, 827] on button "Potvrdit" at bounding box center [315, 833] width 452 height 63
click at [124, 823] on button "Potvrdit" at bounding box center [315, 833] width 452 height 63
click at [129, 823] on button "Potvrdit" at bounding box center [315, 833] width 452 height 63
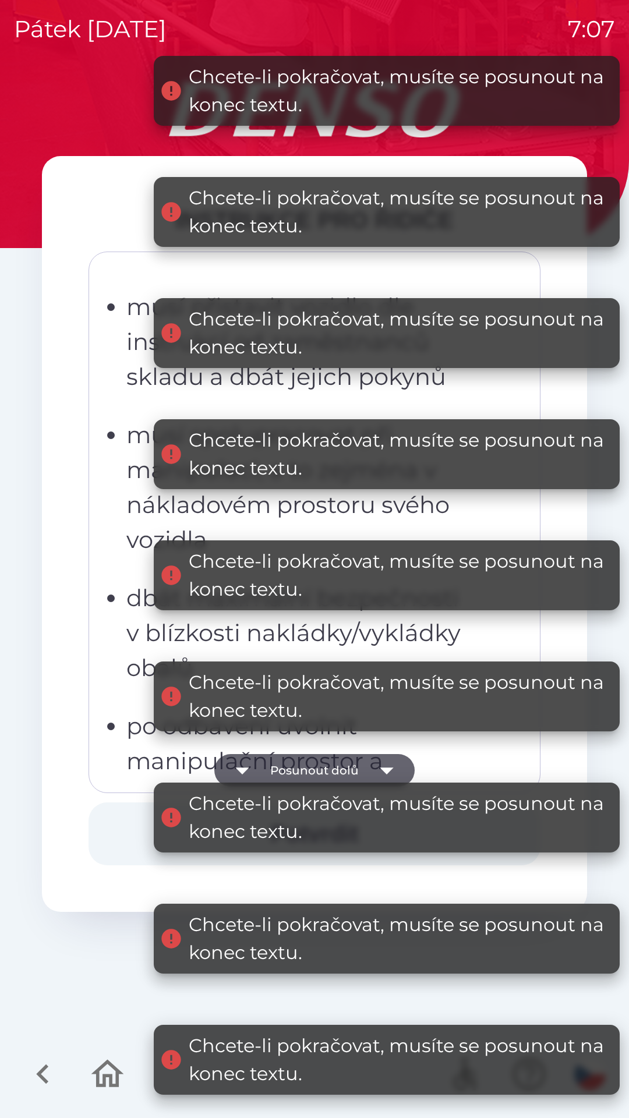
click at [126, 815] on button "Potvrdit" at bounding box center [315, 833] width 452 height 63
click at [123, 821] on button "Potvrdit" at bounding box center [315, 833] width 452 height 63
click at [112, 817] on button "Potvrdit" at bounding box center [315, 833] width 452 height 63
click at [121, 811] on button "Potvrdit" at bounding box center [315, 833] width 452 height 63
click at [129, 815] on button "Potvrdit" at bounding box center [315, 833] width 452 height 63
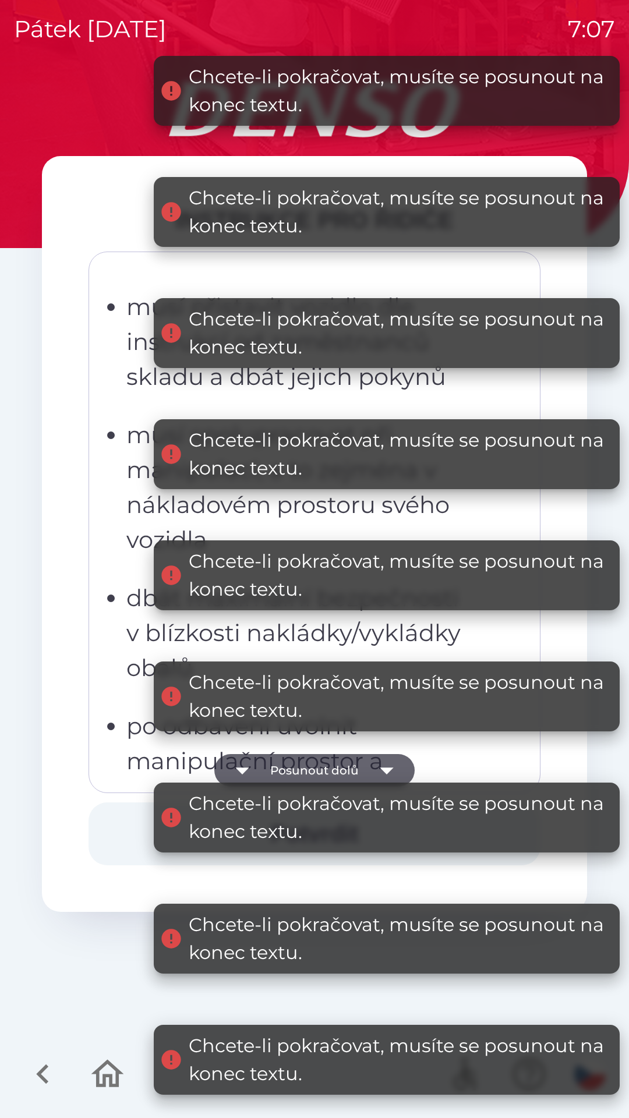
click at [129, 821] on button "Potvrdit" at bounding box center [315, 833] width 452 height 63
click at [138, 813] on button "Potvrdit" at bounding box center [315, 833] width 452 height 63
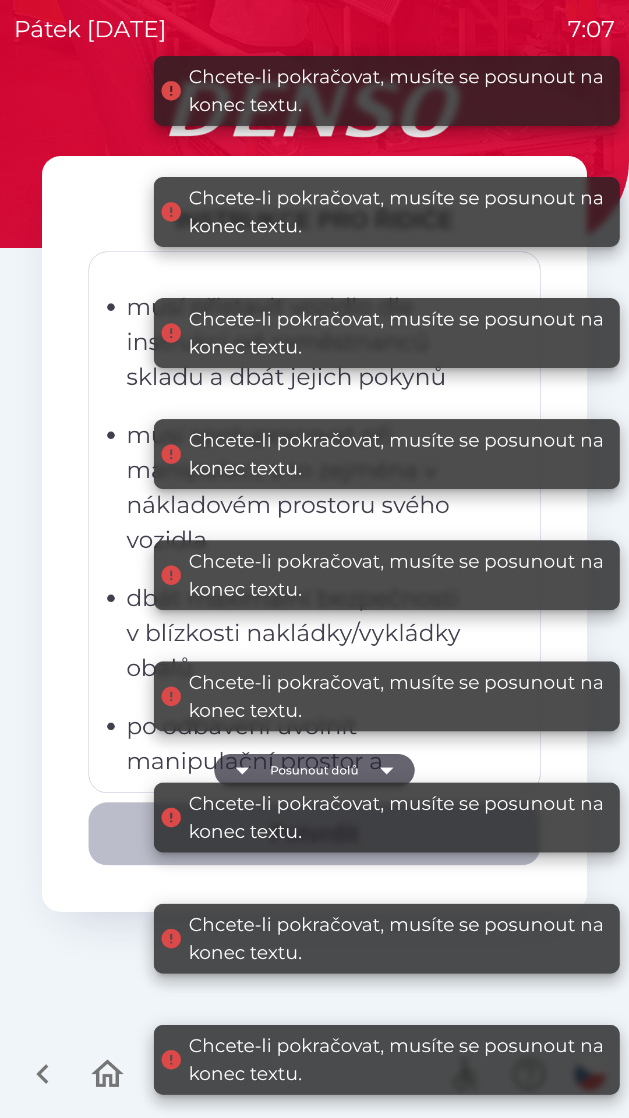
click at [139, 816] on button "Potvrdit" at bounding box center [315, 833] width 452 height 63
click at [132, 818] on button "Potvrdit" at bounding box center [315, 833] width 452 height 63
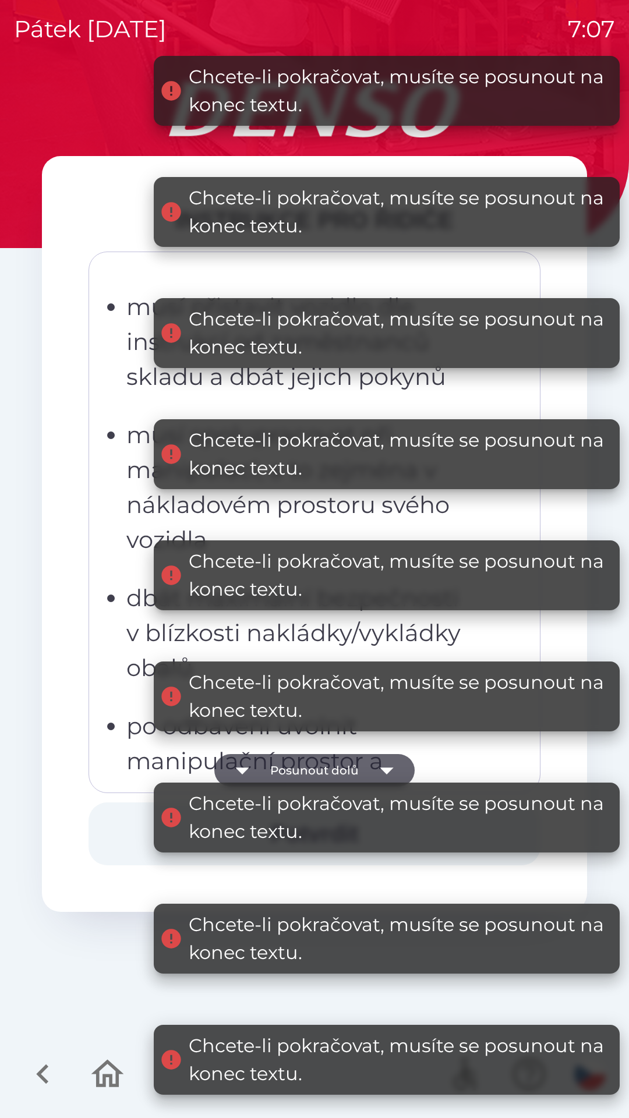
click at [126, 819] on button "Potvrdit" at bounding box center [315, 833] width 452 height 63
click at [124, 829] on button "Potvrdit" at bounding box center [315, 833] width 452 height 63
click at [118, 830] on button "Potvrdit" at bounding box center [315, 833] width 452 height 63
click at [119, 844] on button "Potvrdit" at bounding box center [315, 833] width 452 height 63
click at [118, 843] on button "Potvrdit" at bounding box center [315, 833] width 452 height 63
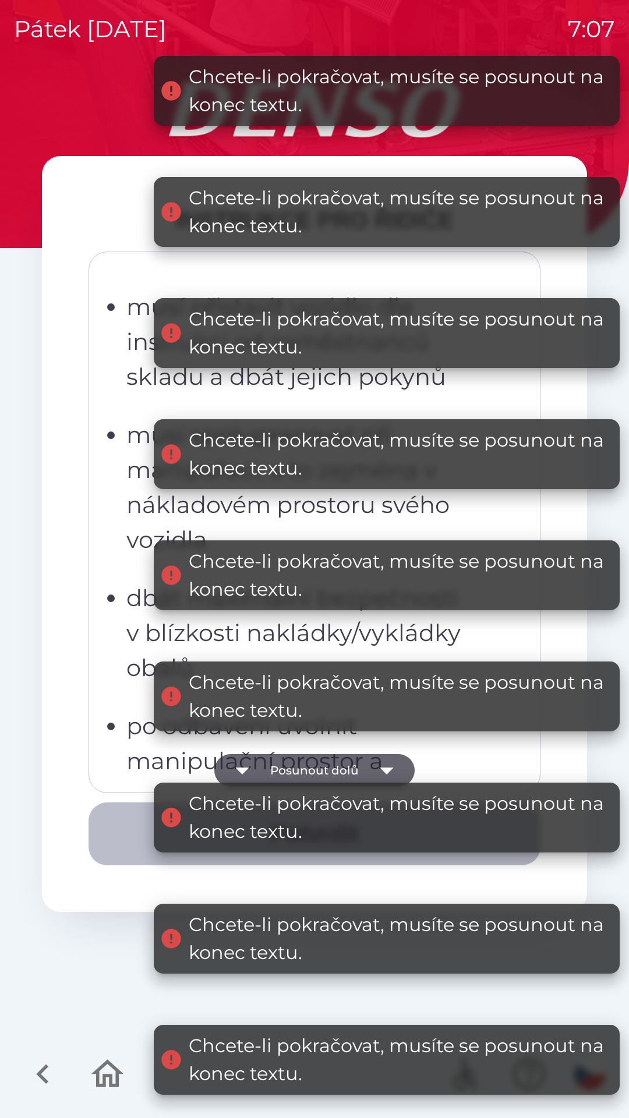
click at [127, 835] on button "Potvrdit" at bounding box center [315, 833] width 452 height 63
click at [124, 831] on button "Potvrdit" at bounding box center [315, 833] width 452 height 63
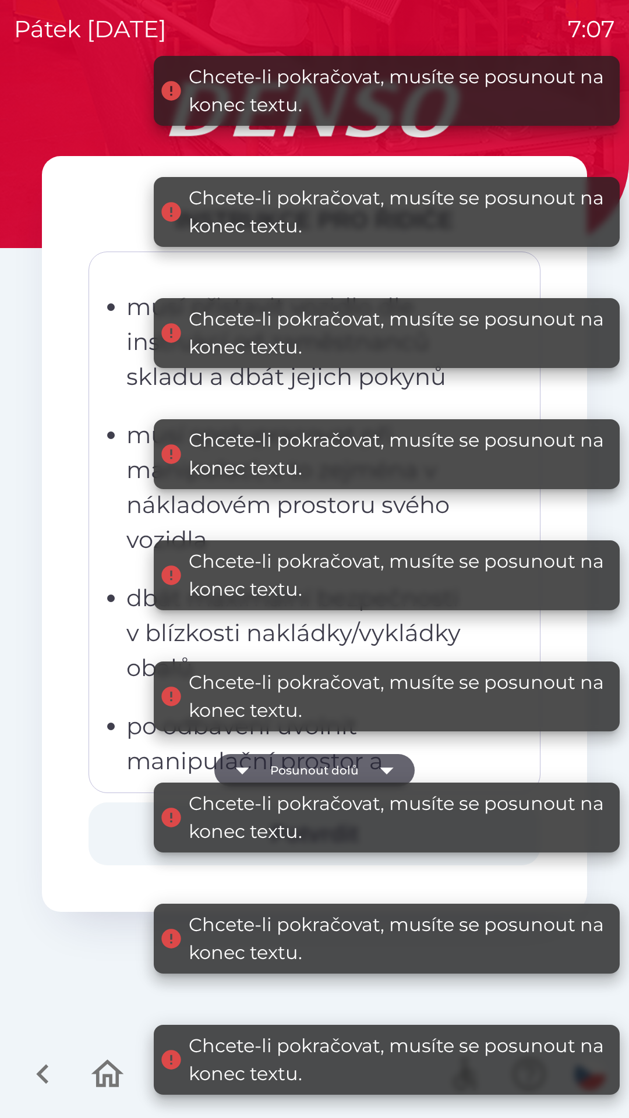
click at [124, 826] on button "Potvrdit" at bounding box center [315, 833] width 452 height 63
click at [128, 833] on button "Potvrdit" at bounding box center [315, 833] width 452 height 63
click at [129, 841] on button "Potvrdit" at bounding box center [315, 833] width 452 height 63
click at [114, 840] on button "Potvrdit" at bounding box center [315, 833] width 452 height 63
click at [105, 840] on button "Potvrdit" at bounding box center [315, 833] width 452 height 63
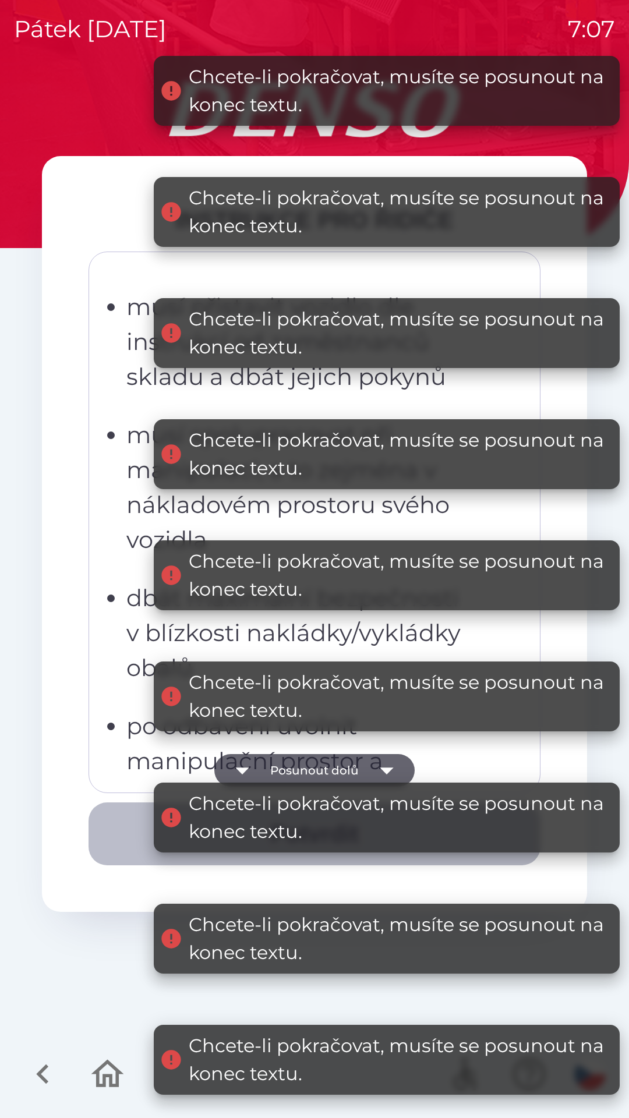
click at [99, 843] on button "Potvrdit" at bounding box center [315, 833] width 452 height 63
click at [94, 842] on button "Potvrdit" at bounding box center [315, 833] width 452 height 63
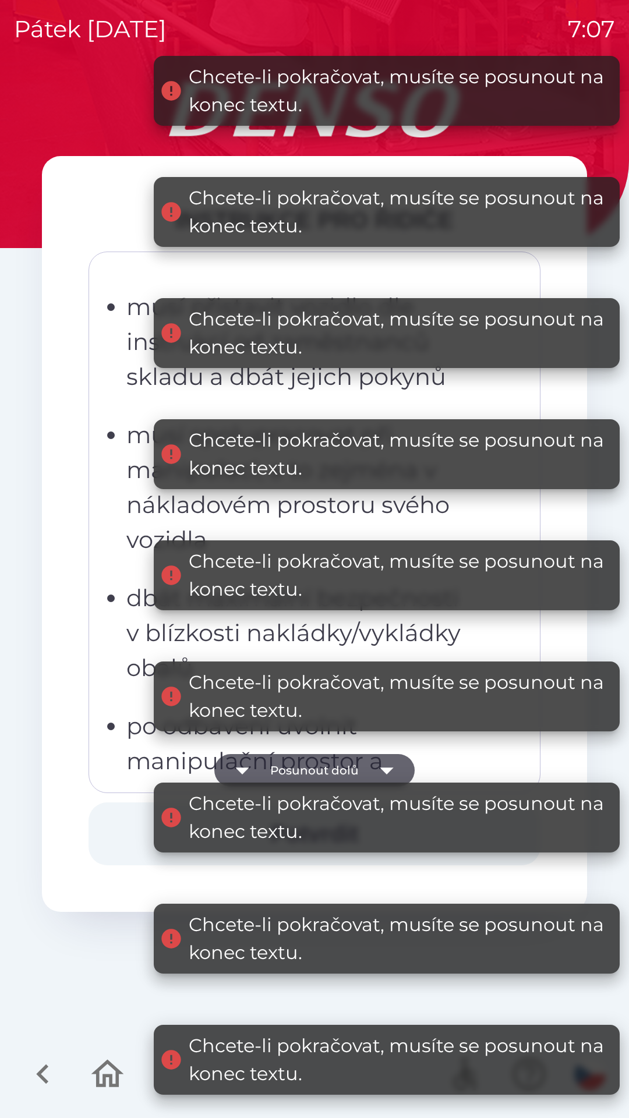
click at [95, 845] on button "Potvrdit" at bounding box center [315, 833] width 452 height 63
click at [90, 850] on button "Potvrdit" at bounding box center [315, 833] width 452 height 63
click at [100, 844] on button "Potvrdit" at bounding box center [315, 833] width 452 height 63
click at [113, 833] on button "Potvrdit" at bounding box center [315, 833] width 452 height 63
click at [108, 830] on button "Potvrdit" at bounding box center [315, 833] width 452 height 63
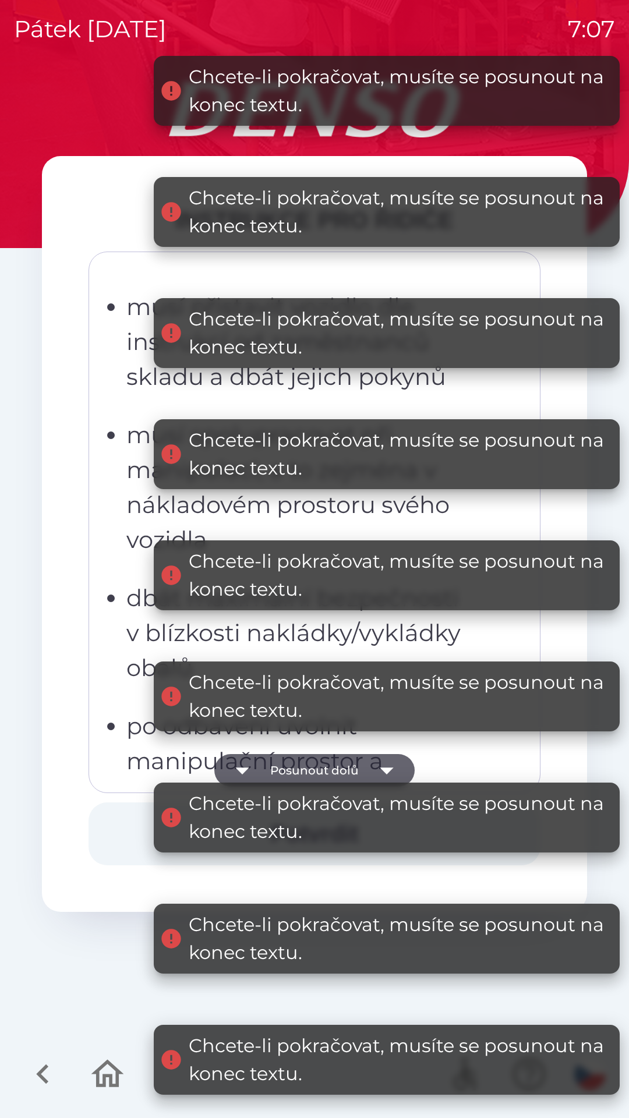
click at [113, 830] on button "Potvrdit" at bounding box center [315, 833] width 452 height 63
click at [105, 831] on button "Potvrdit" at bounding box center [315, 833] width 452 height 63
click at [94, 829] on button "Potvrdit" at bounding box center [315, 833] width 452 height 63
click at [103, 828] on button "Potvrdit" at bounding box center [315, 833] width 452 height 63
click at [108, 827] on button "Potvrdit" at bounding box center [315, 833] width 452 height 63
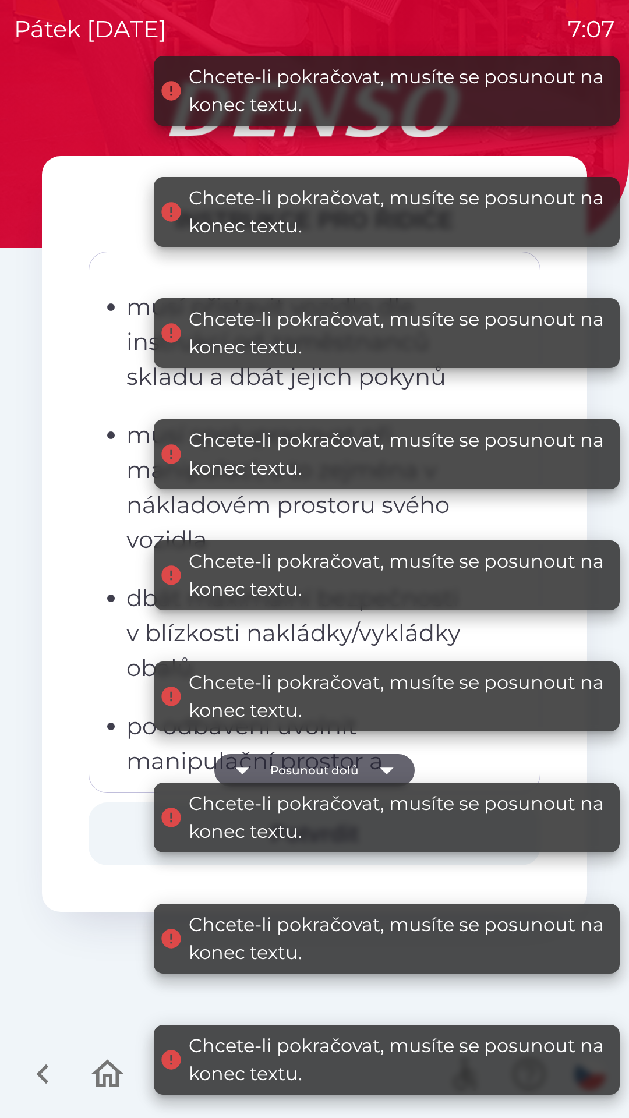
click at [111, 827] on button "Potvrdit" at bounding box center [315, 833] width 452 height 63
click at [109, 831] on button "Potvrdit" at bounding box center [315, 833] width 452 height 63
click at [122, 836] on button "Potvrdit" at bounding box center [315, 833] width 452 height 63
click at [130, 831] on button "Potvrdit" at bounding box center [315, 833] width 452 height 63
click at [136, 837] on button "Potvrdit" at bounding box center [315, 833] width 452 height 63
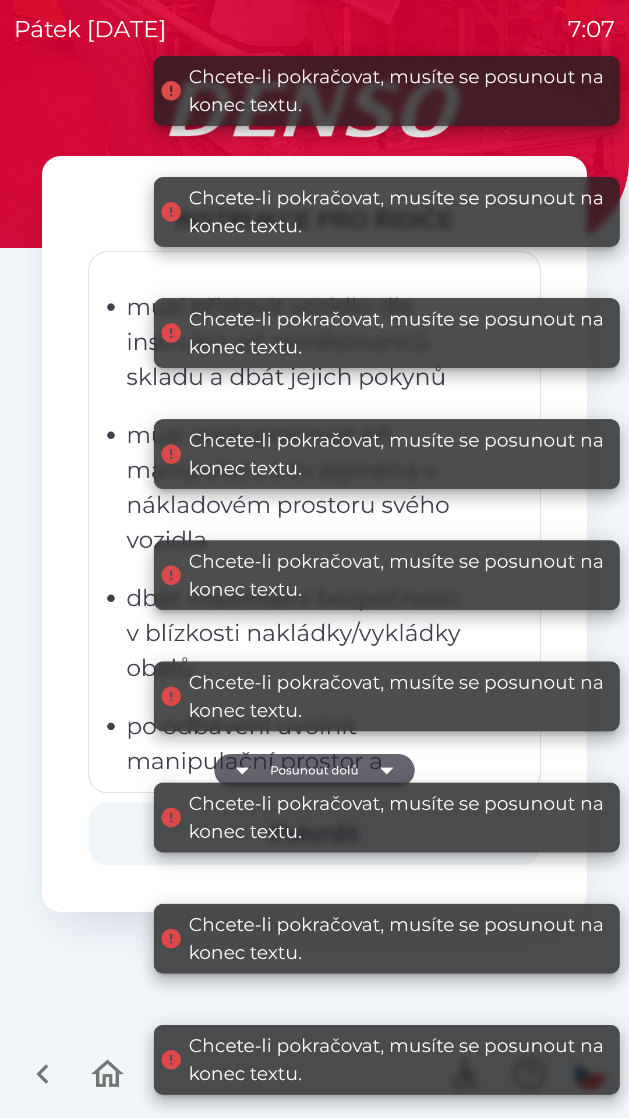
click at [133, 834] on button "Potvrdit" at bounding box center [315, 833] width 452 height 63
click at [128, 837] on button "Potvrdit" at bounding box center [315, 833] width 452 height 63
click at [126, 838] on button "Potvrdit" at bounding box center [315, 833] width 452 height 63
click at [325, 769] on button "Posunout dolů" at bounding box center [314, 770] width 200 height 33
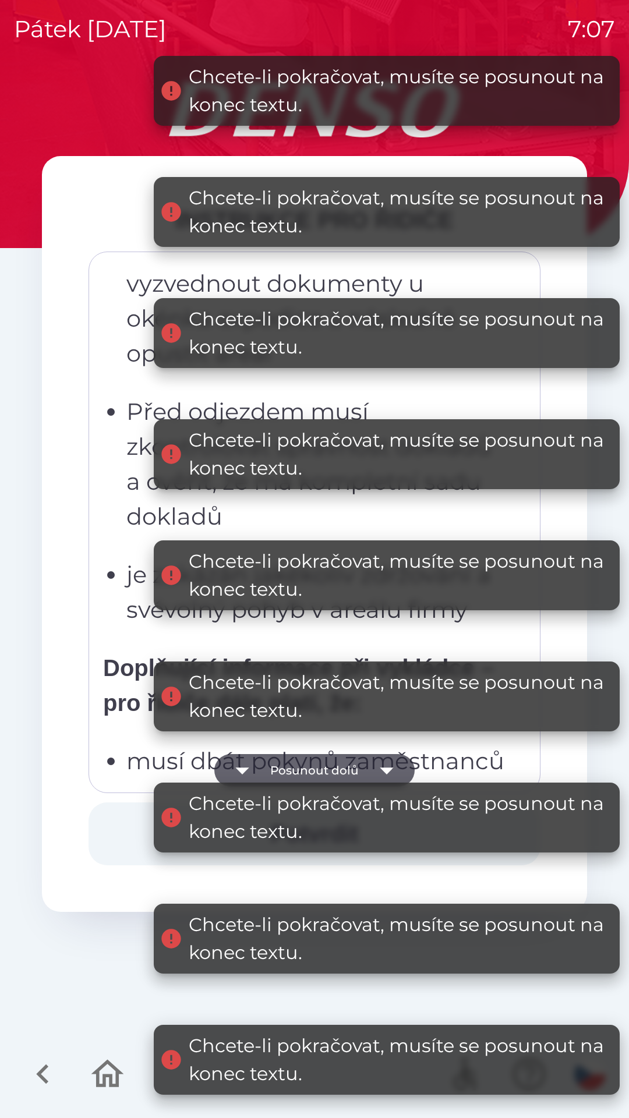
click at [353, 771] on button "Posunout dolů" at bounding box center [314, 770] width 200 height 33
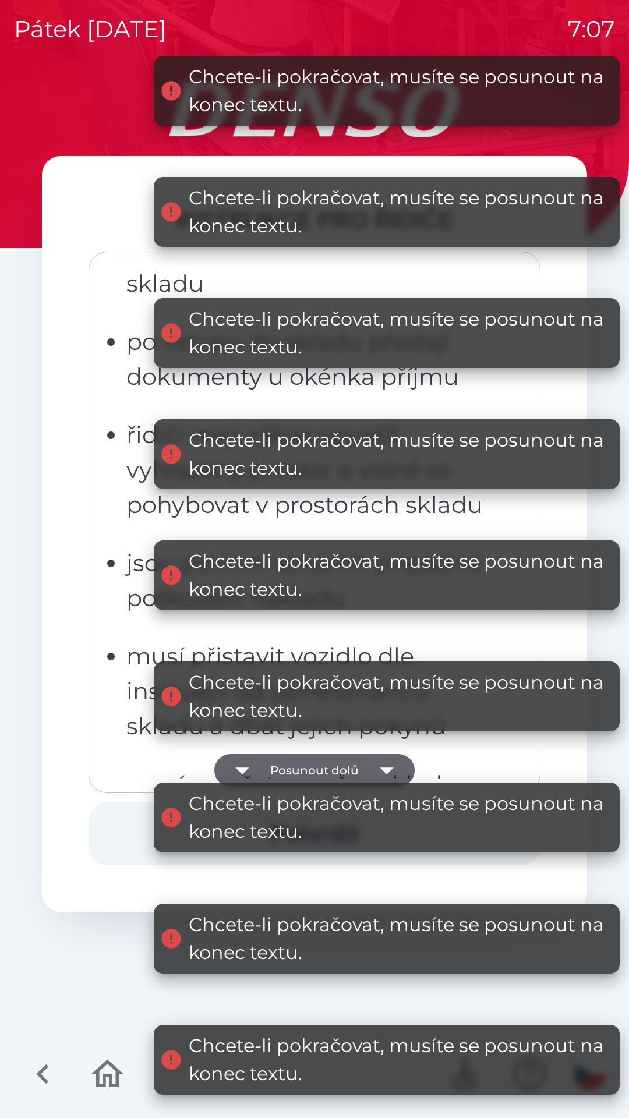
click at [362, 769] on button "Posunout dolů" at bounding box center [314, 770] width 200 height 33
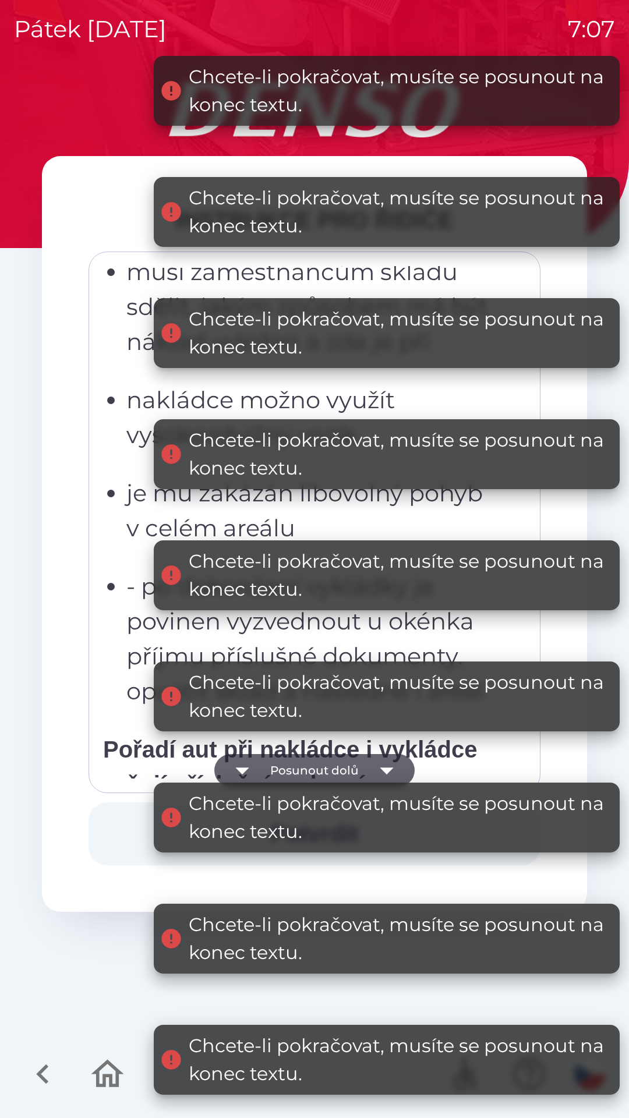
click at [376, 770] on icon "button" at bounding box center [386, 770] width 33 height 33
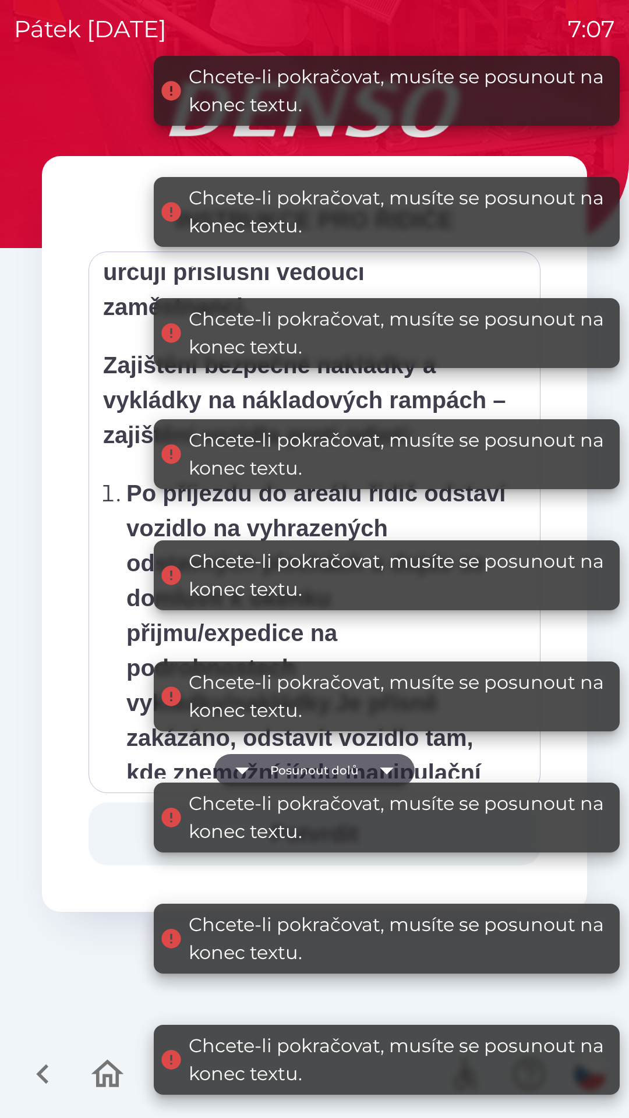
click at [379, 770] on icon "button" at bounding box center [386, 770] width 33 height 33
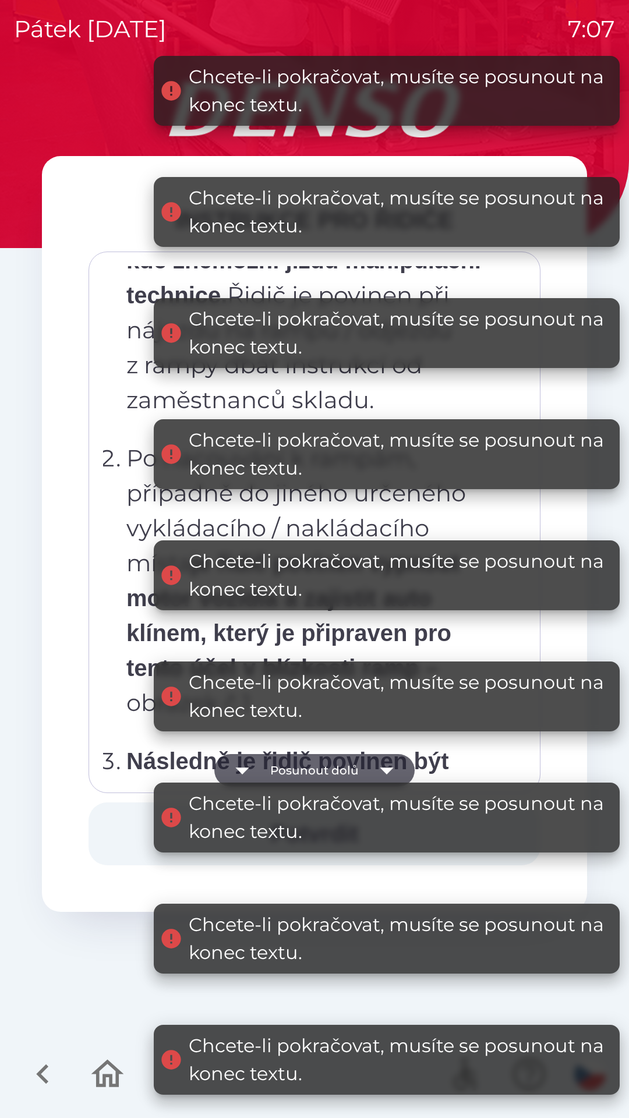
click at [373, 767] on icon "button" at bounding box center [386, 770] width 33 height 33
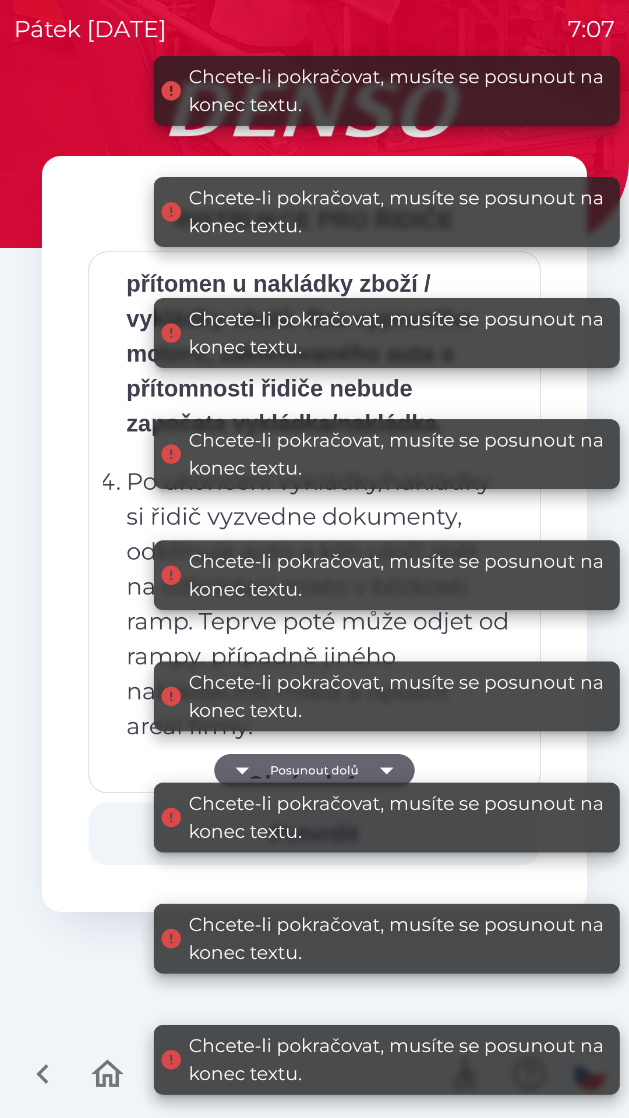
click at [364, 769] on button "Posunout dolů" at bounding box center [314, 770] width 200 height 33
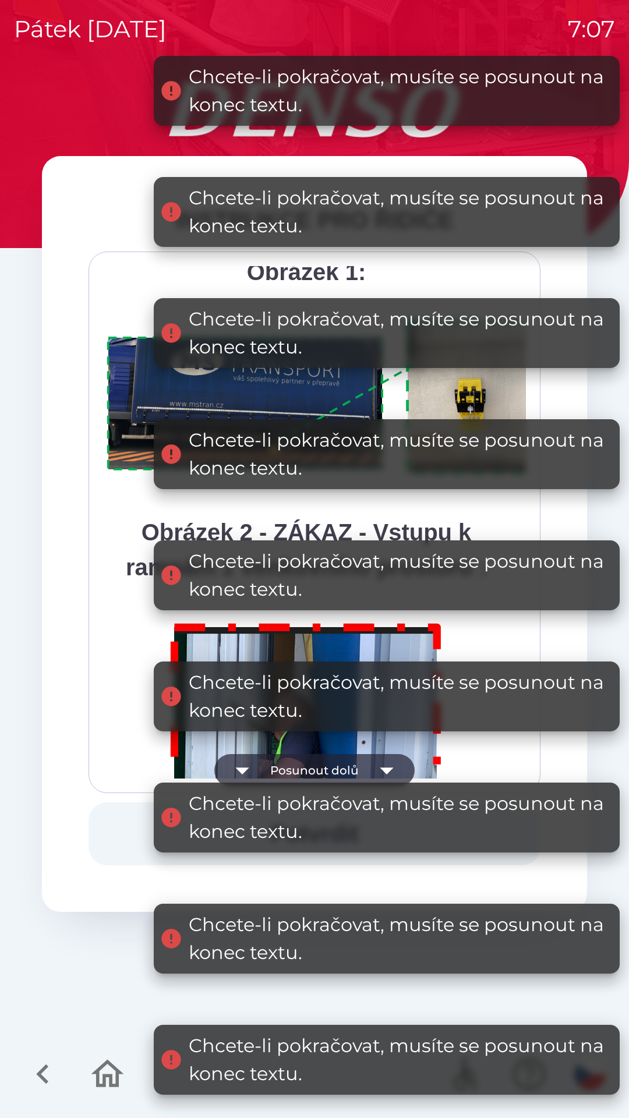
click at [341, 769] on button "Posunout dolů" at bounding box center [314, 770] width 200 height 33
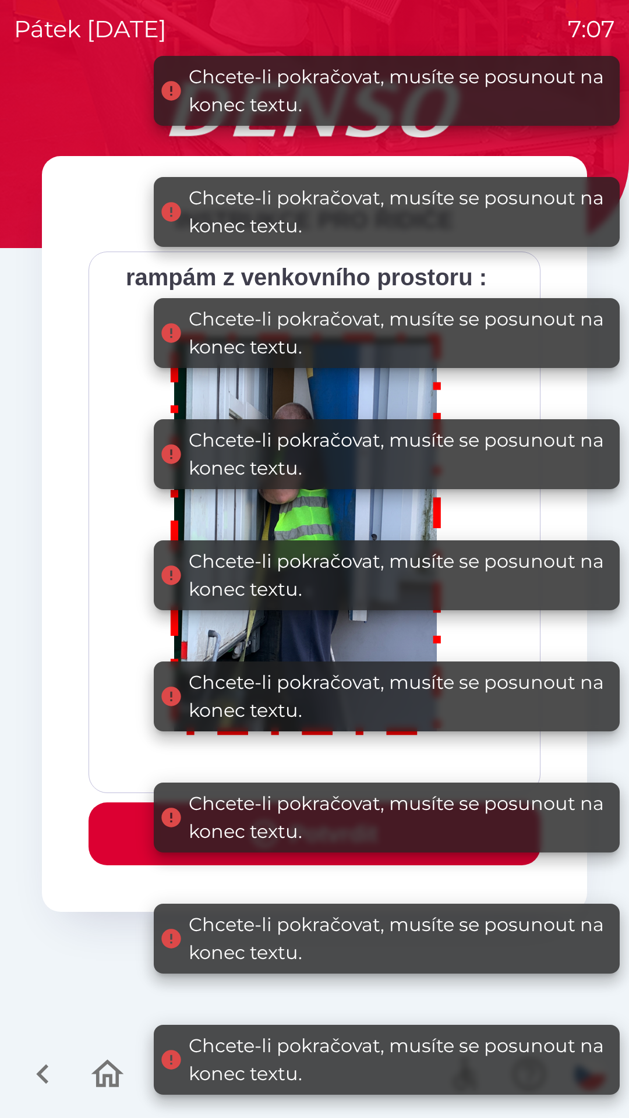
click at [119, 830] on button "Potvrdit" at bounding box center [315, 833] width 452 height 63
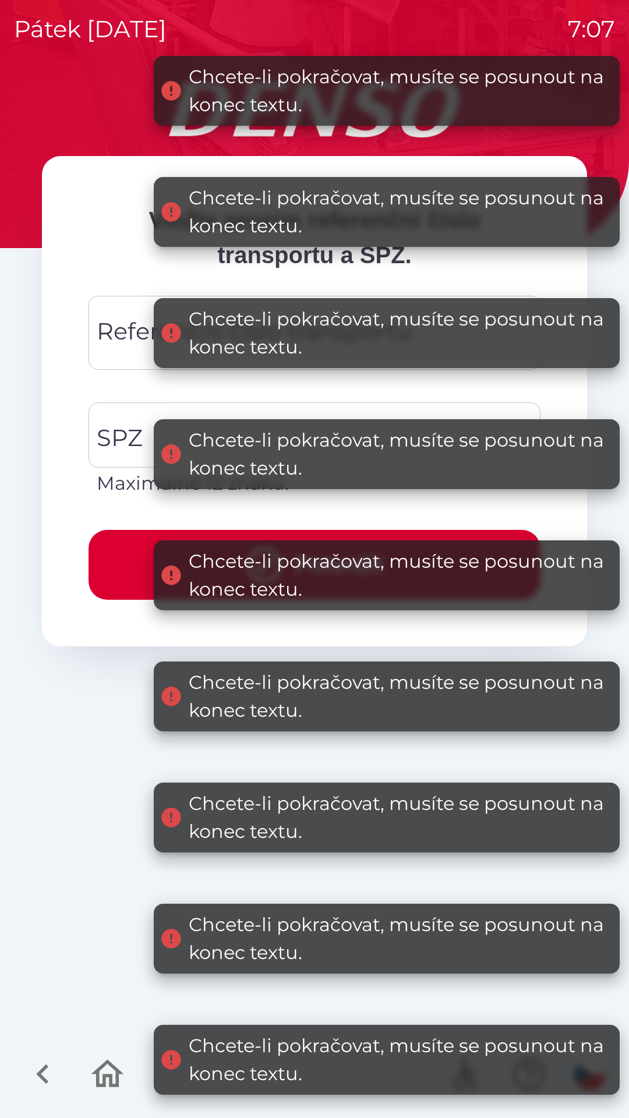
click at [140, 530] on button "Potvrdit" at bounding box center [315, 565] width 452 height 70
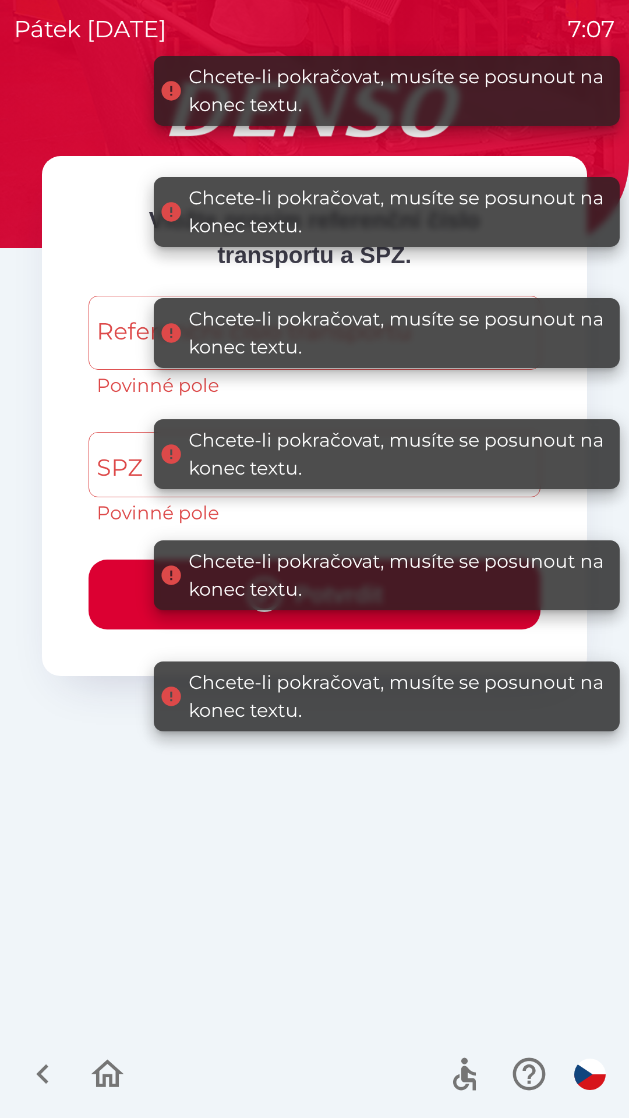
click at [128, 324] on div "Referenční číslo transportu Referenční číslo transportu Povinné pole" at bounding box center [315, 348] width 452 height 104
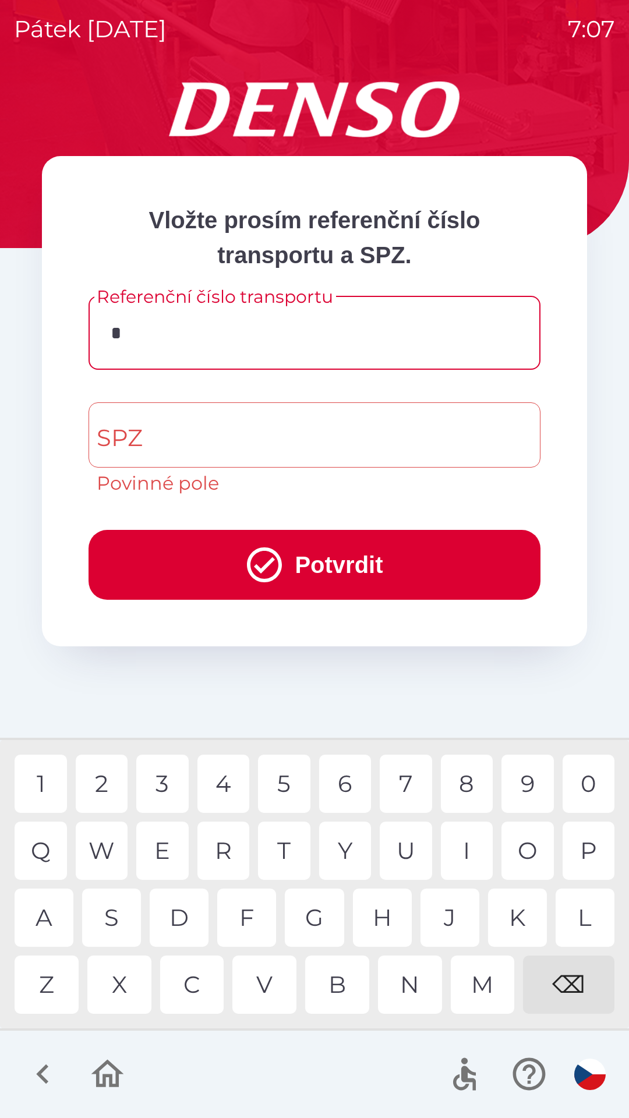
click at [198, 974] on div "C" at bounding box center [192, 985] width 64 height 58
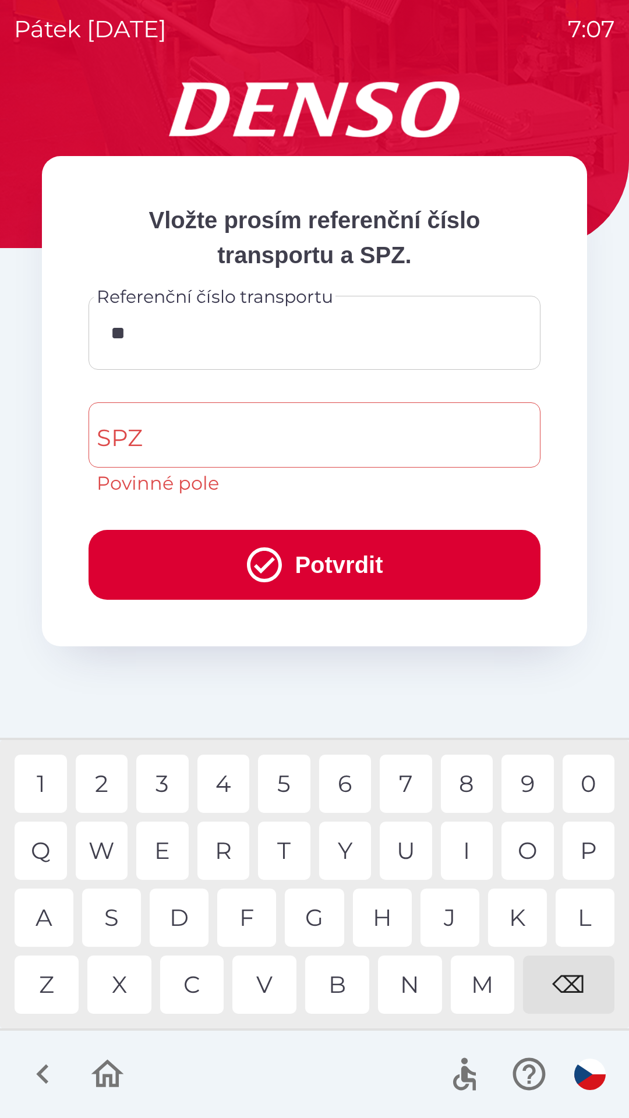
click at [47, 840] on div "Q" at bounding box center [41, 851] width 52 height 58
click at [55, 777] on div "1" at bounding box center [41, 784] width 52 height 58
click at [166, 785] on div "3" at bounding box center [162, 784] width 52 height 58
type input "*********"
click at [420, 791] on div "7" at bounding box center [406, 784] width 52 height 58
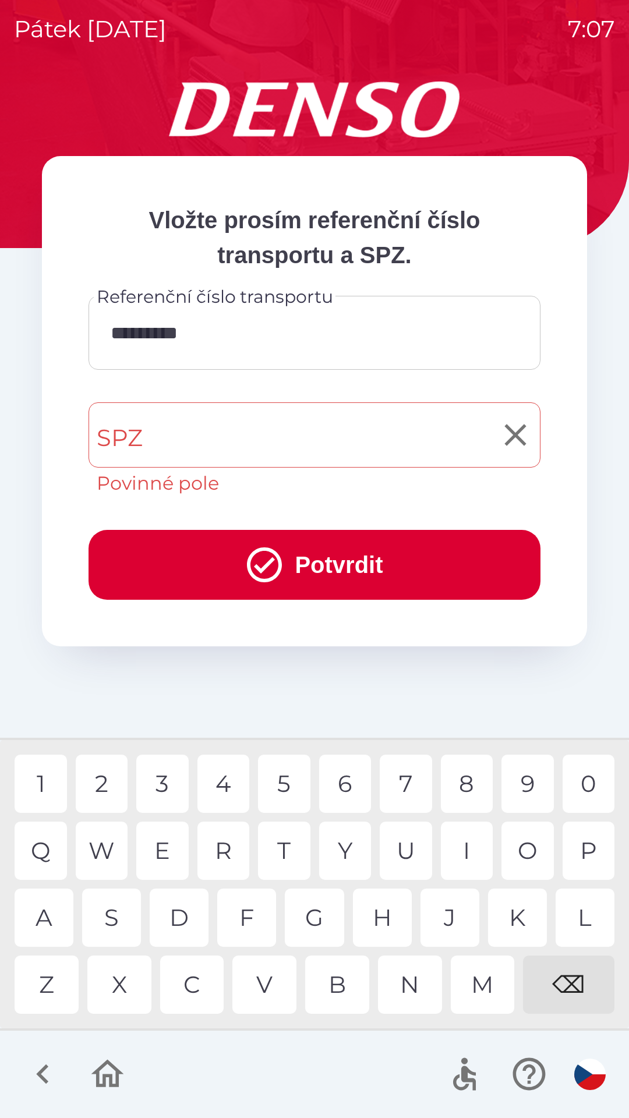
click at [249, 436] on input "SPZ" at bounding box center [306, 435] width 424 height 55
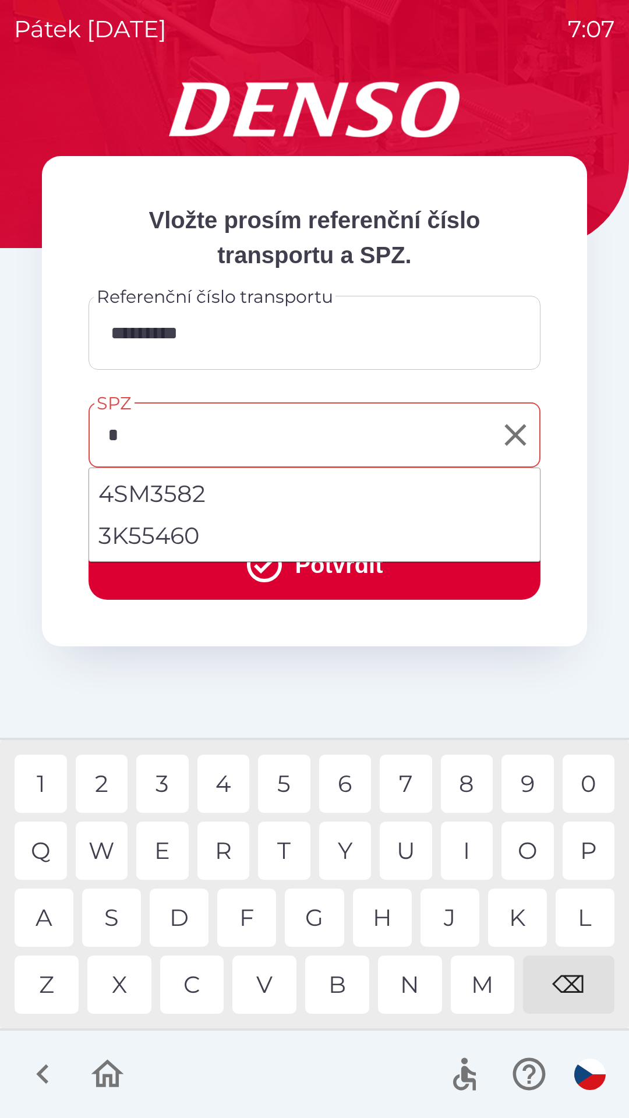
click at [162, 774] on div "3" at bounding box center [162, 784] width 52 height 58
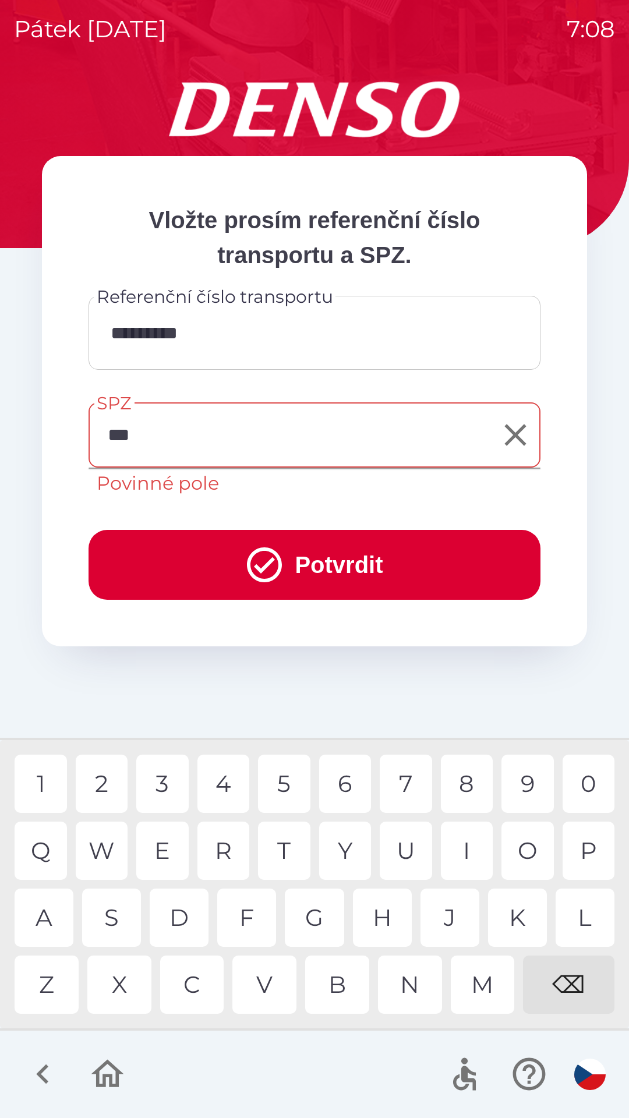
click at [417, 979] on div "N" at bounding box center [410, 985] width 64 height 58
click at [590, 775] on div "0" at bounding box center [588, 784] width 52 height 58
type input "*******"
click at [254, 575] on icon "submit" at bounding box center [264, 565] width 42 height 42
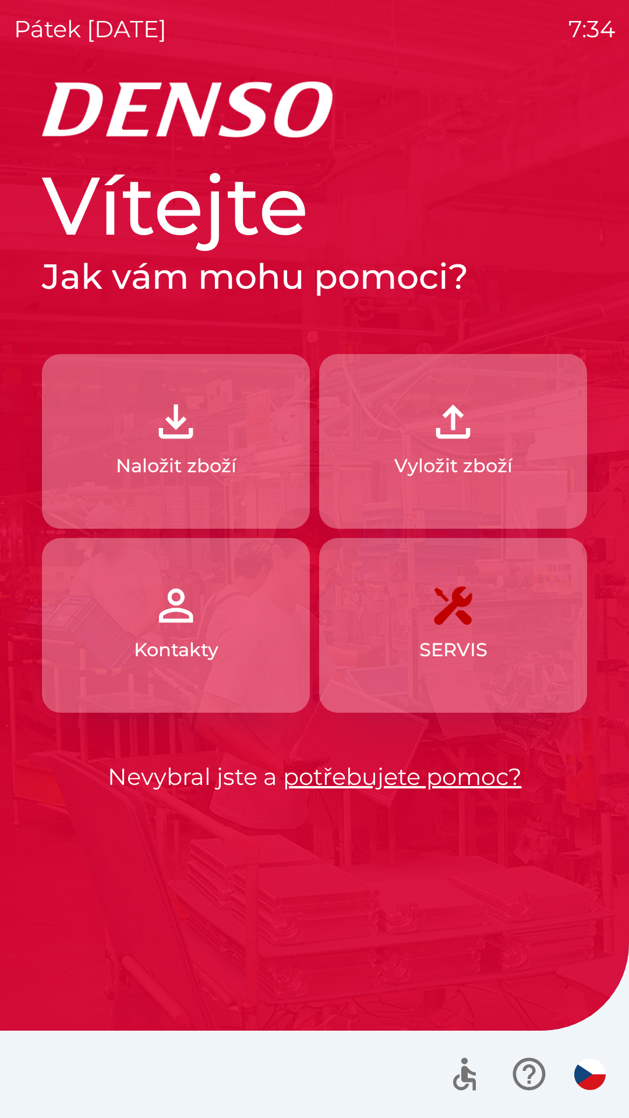
click at [152, 465] on p "Naložit zboží" at bounding box center [176, 466] width 121 height 28
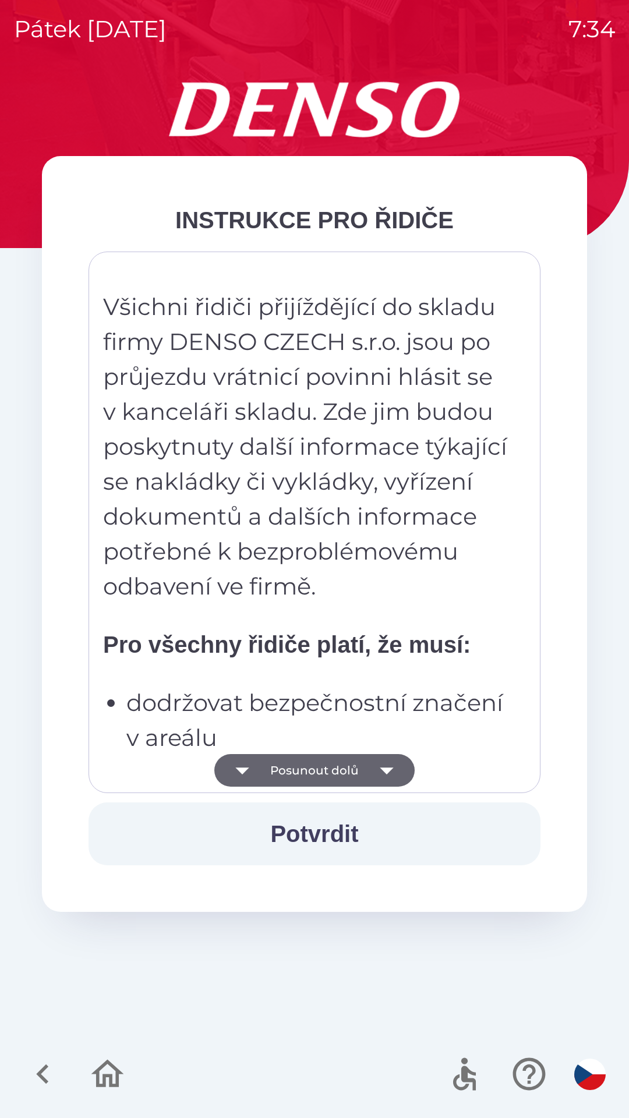
click at [253, 770] on icon "button" at bounding box center [242, 770] width 33 height 33
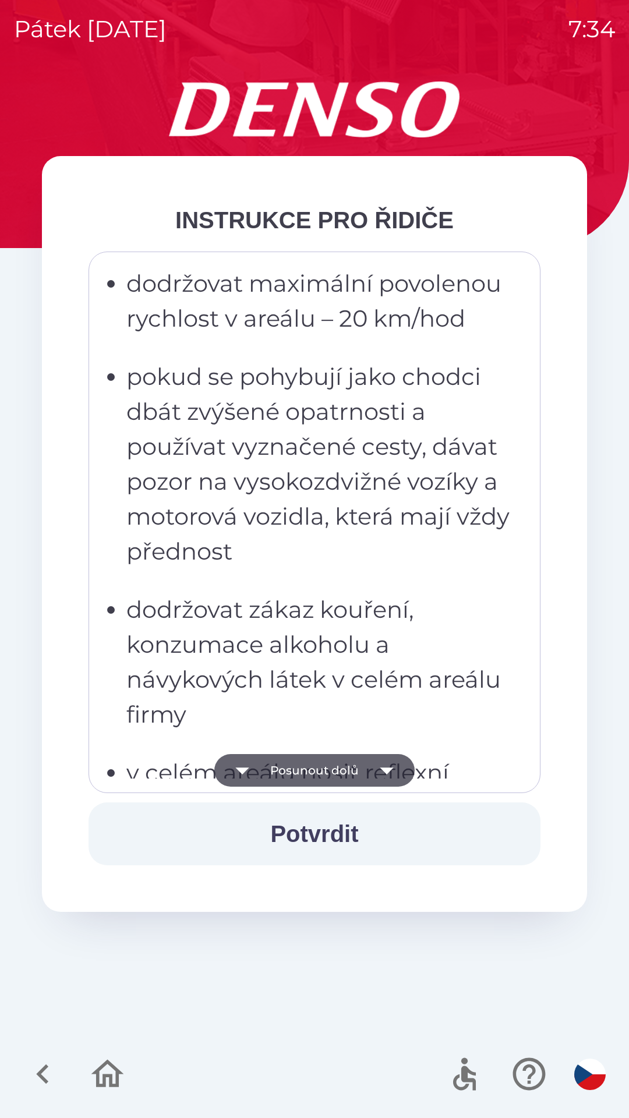
click at [259, 783] on icon "button" at bounding box center [242, 770] width 33 height 33
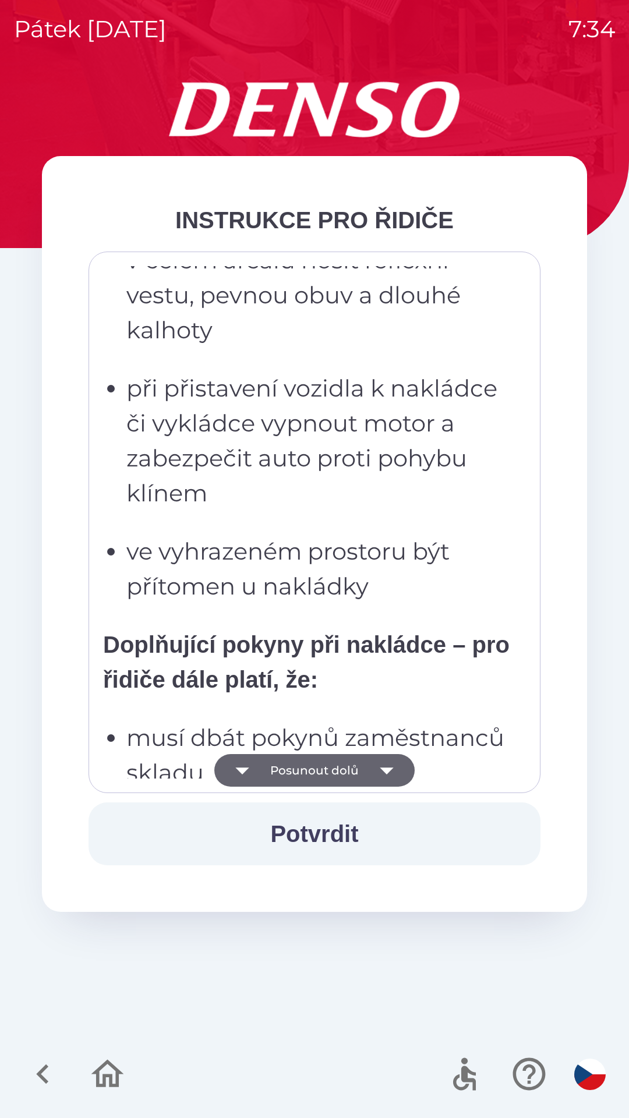
click at [261, 779] on button "Posunout dolů" at bounding box center [314, 770] width 200 height 33
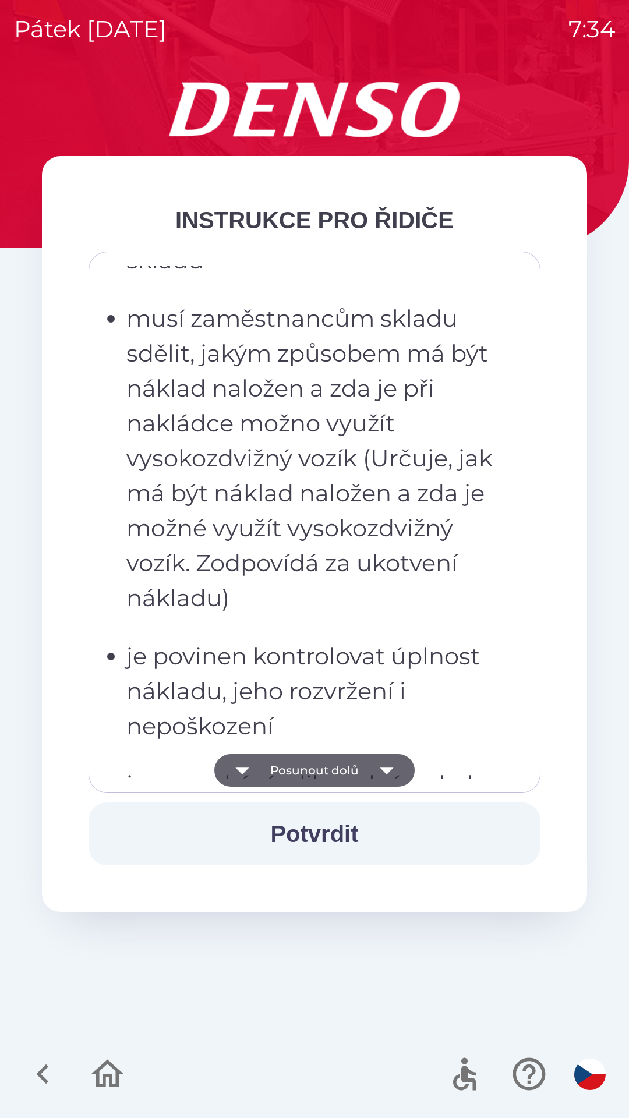
click at [268, 769] on button "Posunout dolů" at bounding box center [314, 770] width 200 height 33
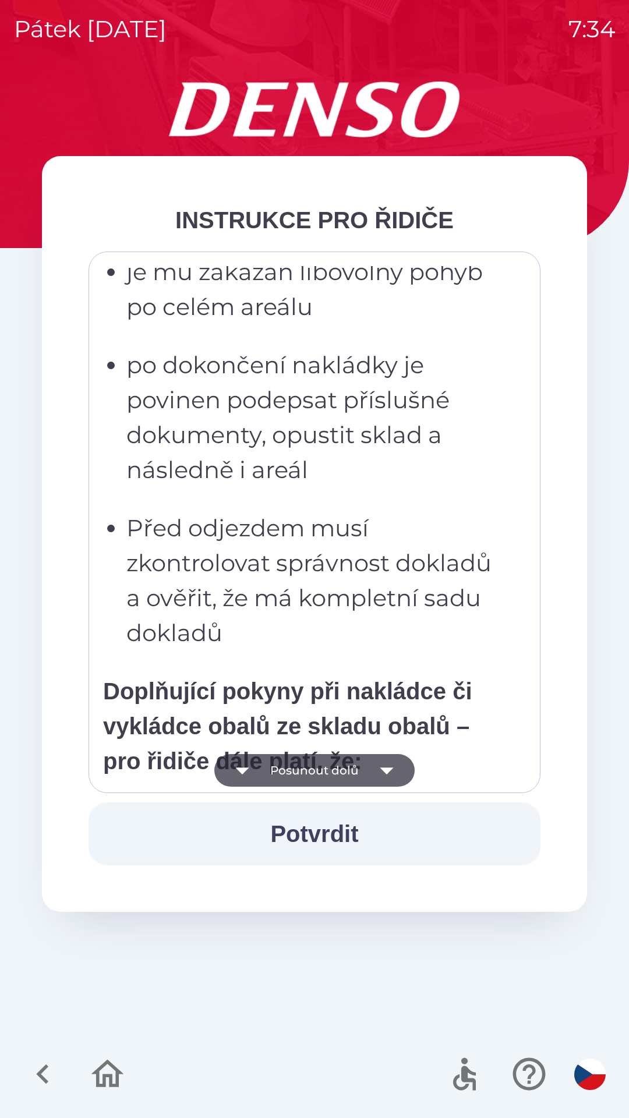
click at [271, 766] on button "Posunout dolů" at bounding box center [314, 770] width 200 height 33
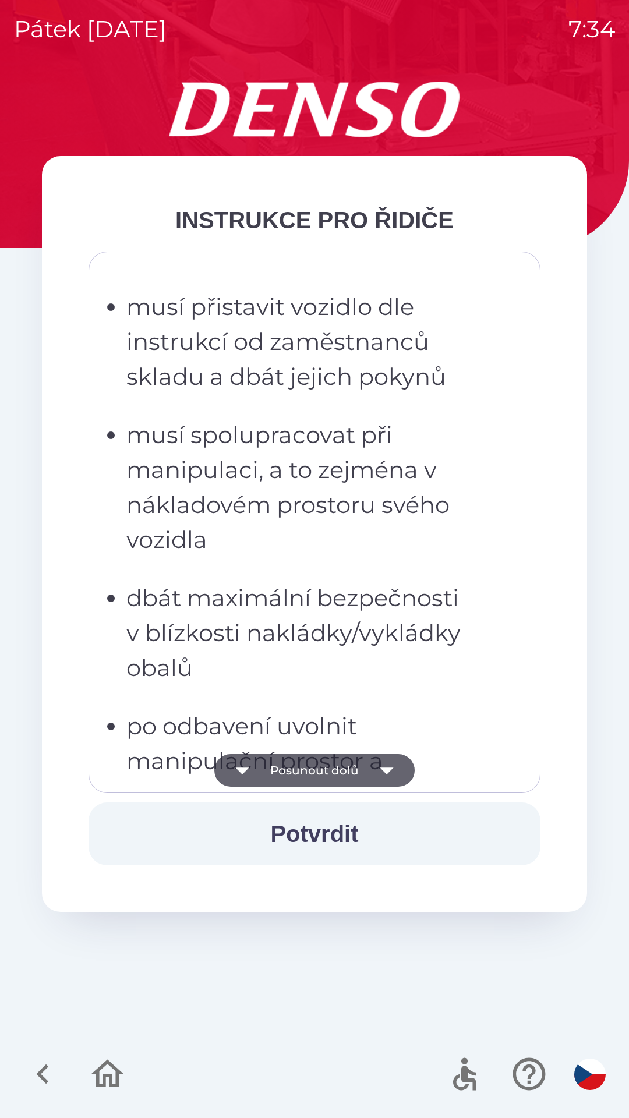
click at [273, 773] on button "Posunout dolů" at bounding box center [314, 770] width 200 height 33
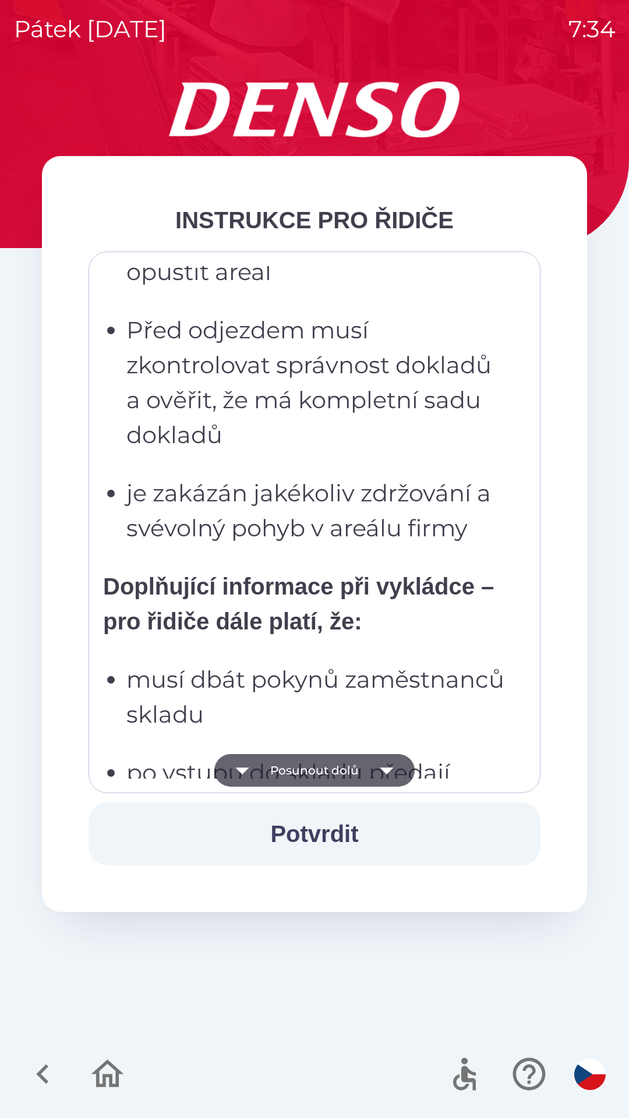
click at [273, 770] on button "Posunout dolů" at bounding box center [314, 770] width 200 height 33
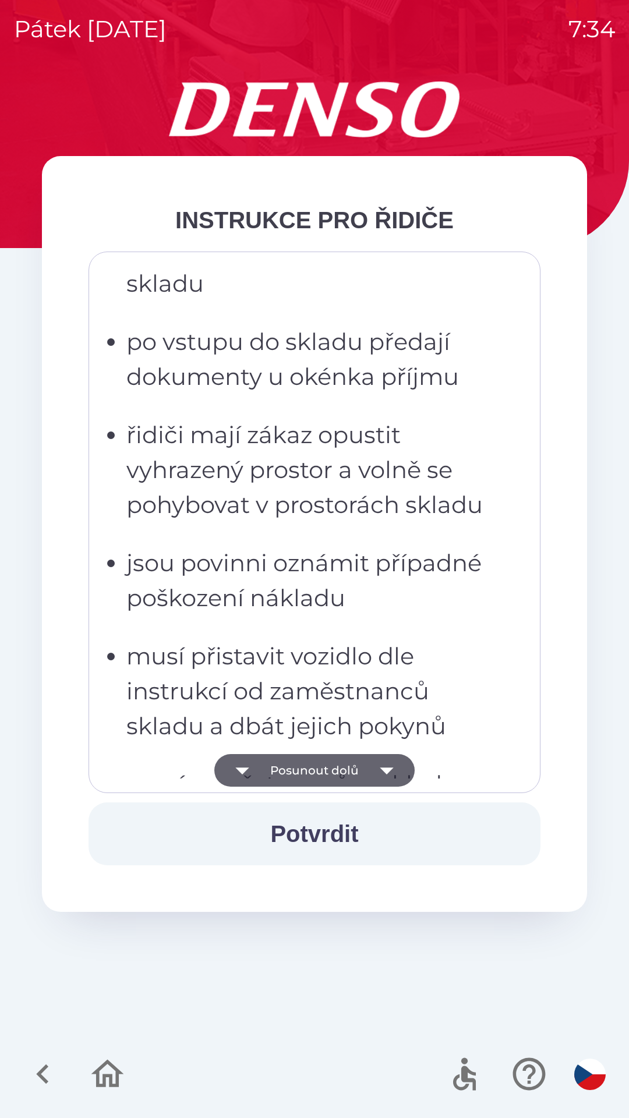
click at [273, 773] on button "Posunout dolů" at bounding box center [314, 770] width 200 height 33
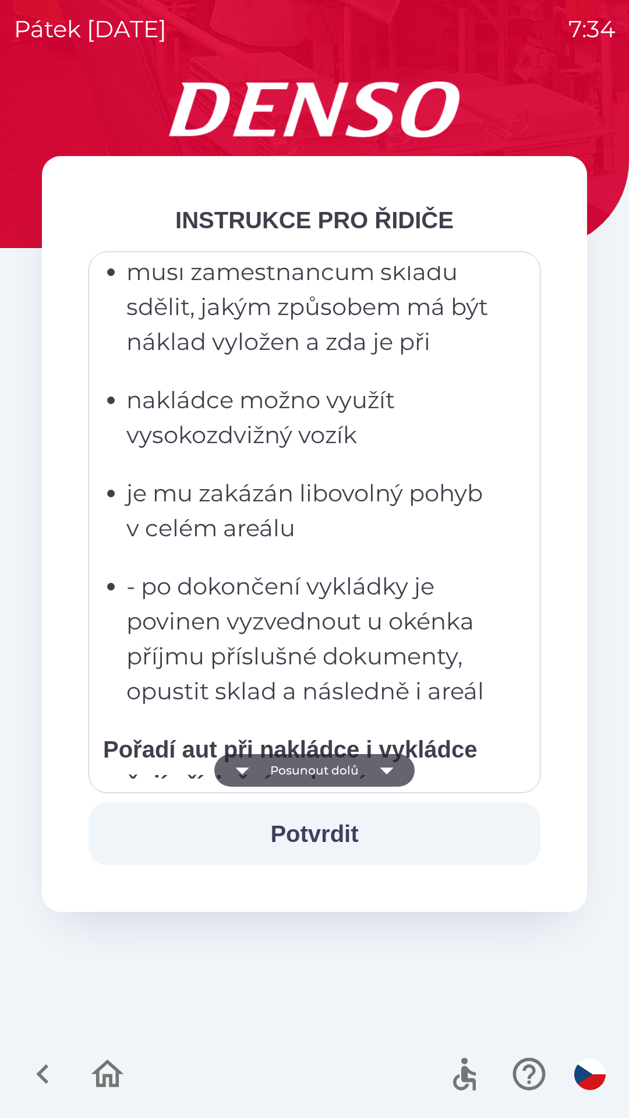
click at [273, 776] on button "Posunout dolů" at bounding box center [314, 770] width 200 height 33
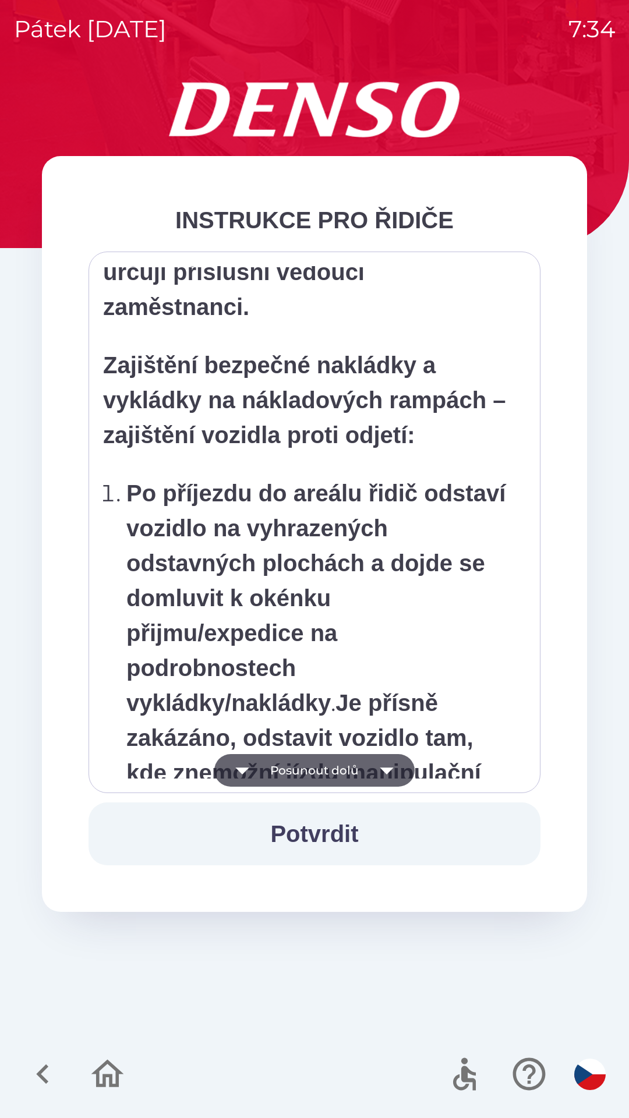
click at [275, 777] on button "Posunout dolů" at bounding box center [314, 770] width 200 height 33
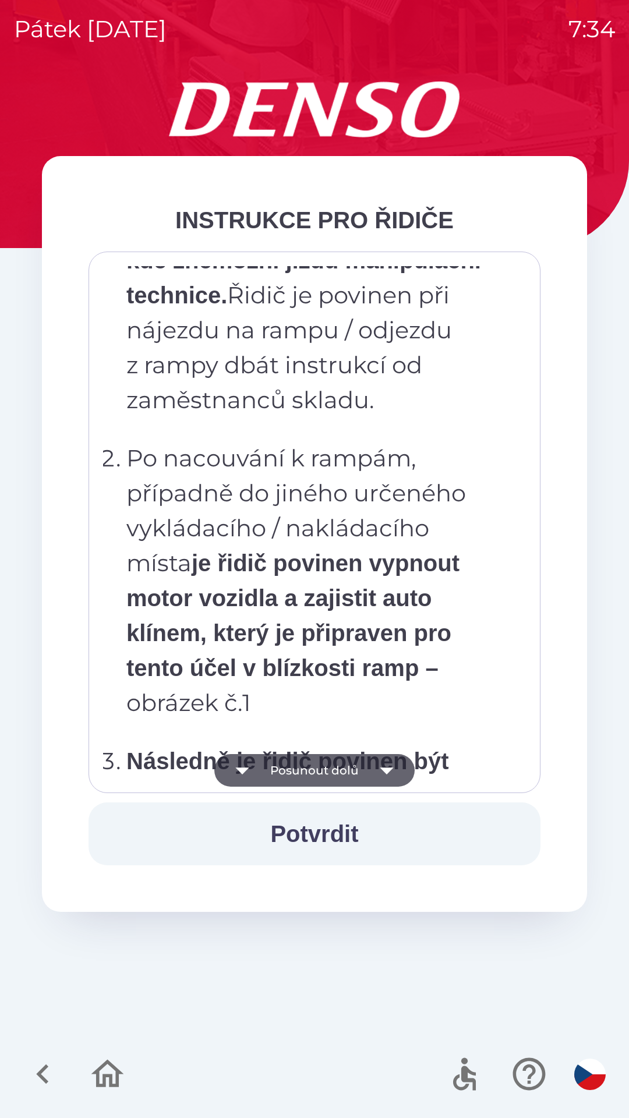
click at [271, 777] on button "Posunout dolů" at bounding box center [314, 770] width 200 height 33
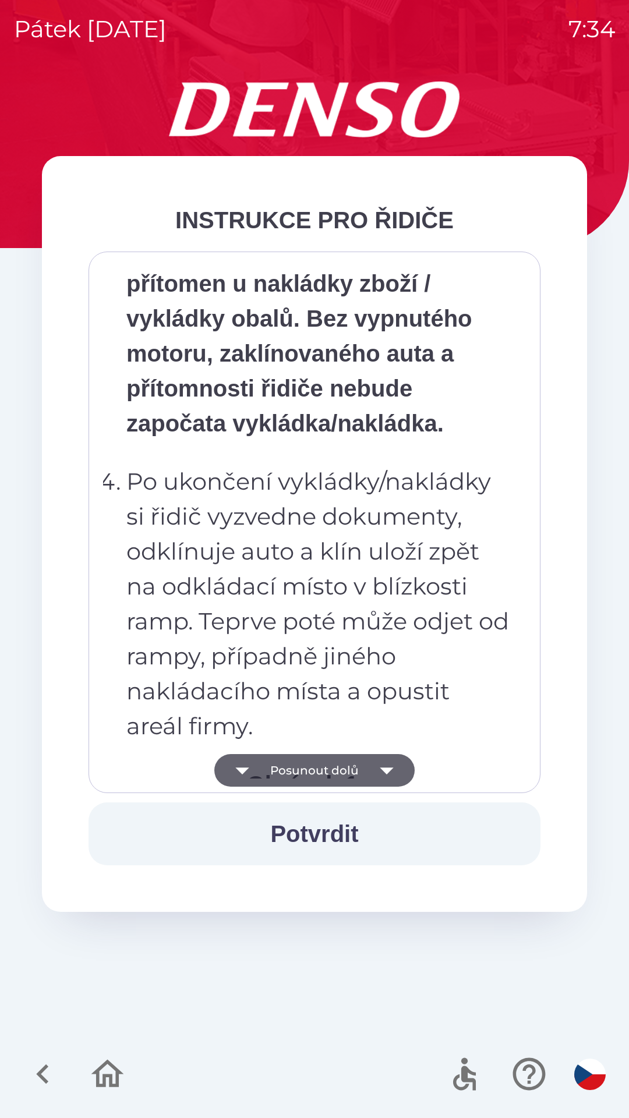
click at [282, 780] on button "Posunout dolů" at bounding box center [314, 770] width 200 height 33
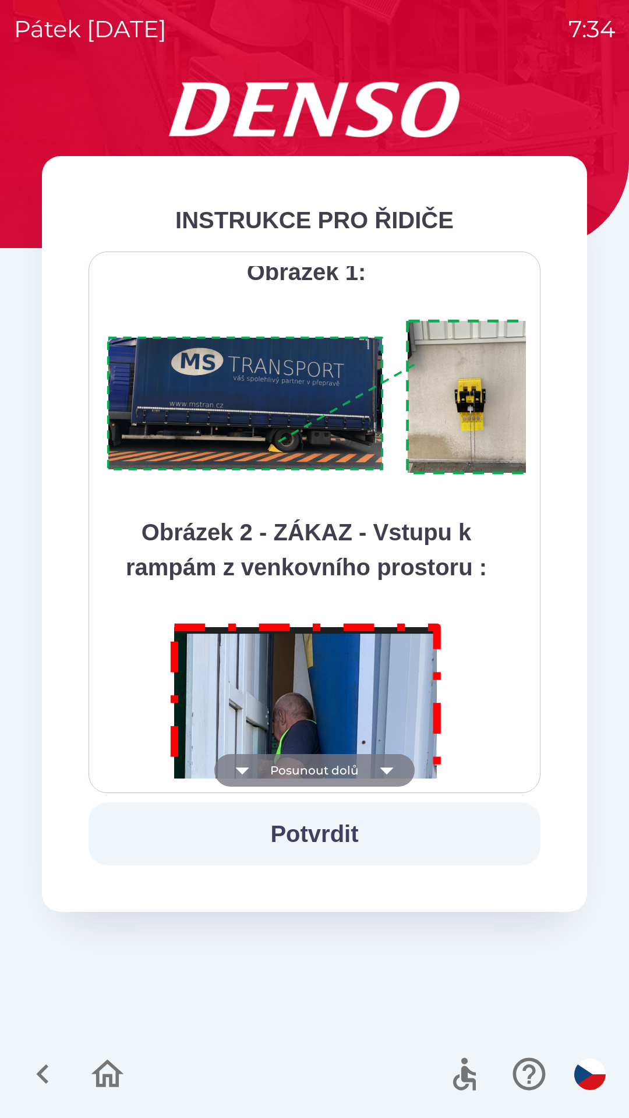
click at [283, 766] on button "Posunout dolů" at bounding box center [314, 770] width 200 height 33
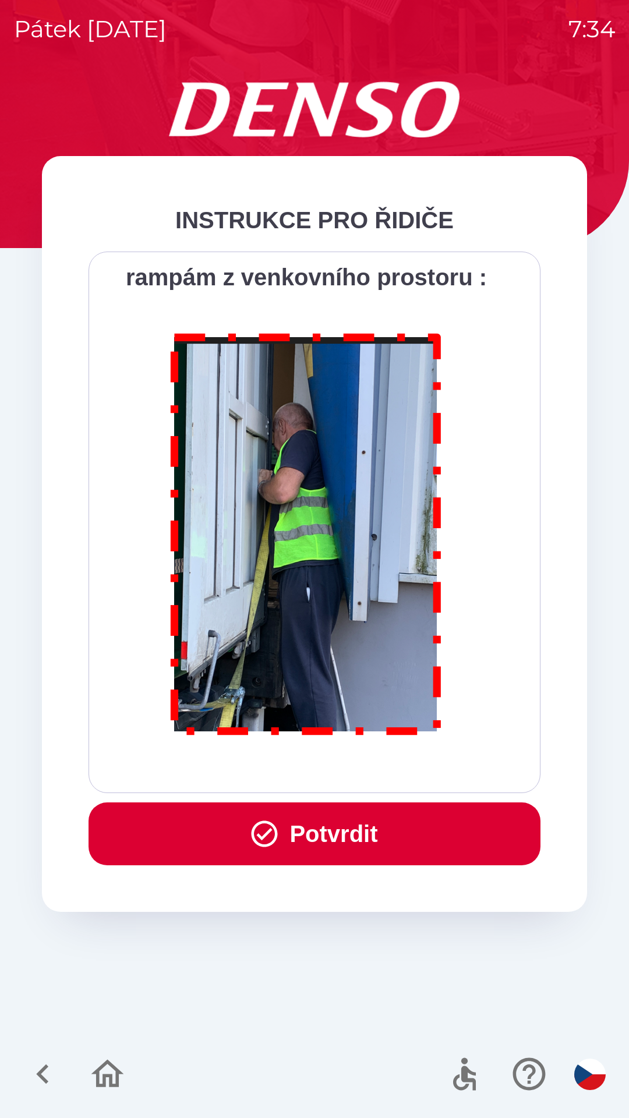
click at [283, 839] on button "Potvrdit" at bounding box center [315, 833] width 452 height 63
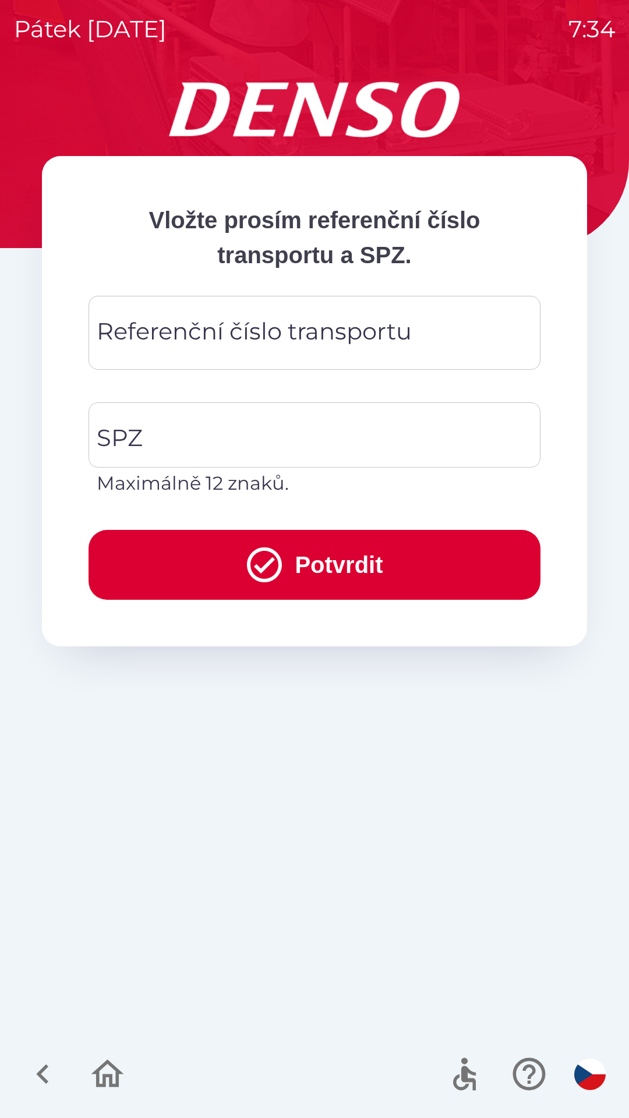
click at [154, 337] on div "Referenční číslo transportu Referenční číslo transportu" at bounding box center [315, 333] width 452 height 74
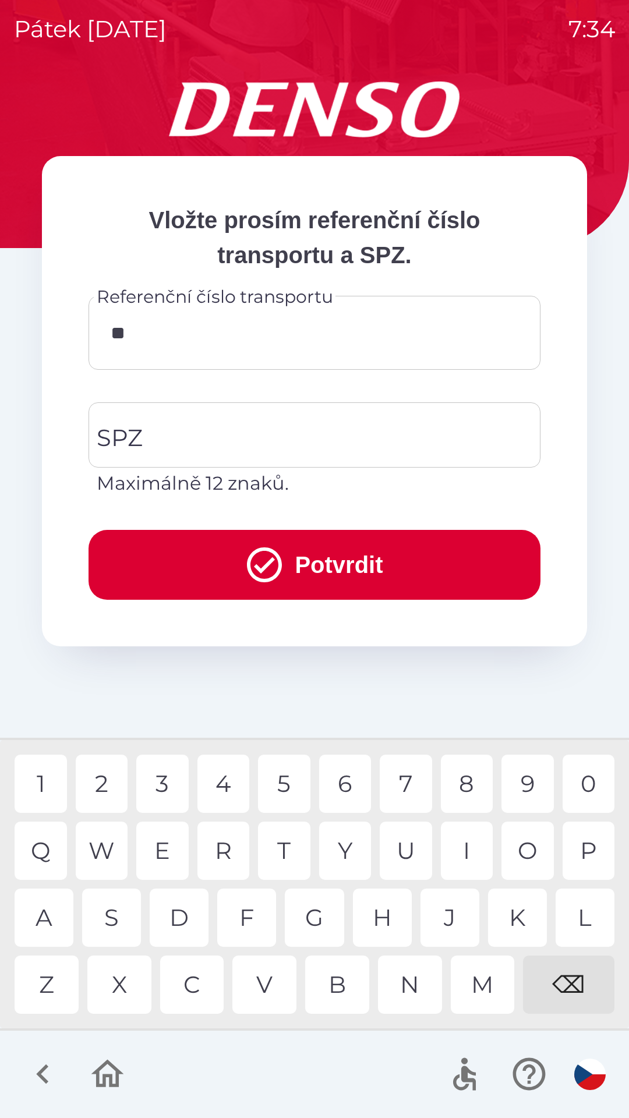
click at [215, 790] on div "4" at bounding box center [223, 784] width 52 height 58
click at [347, 782] on div "6" at bounding box center [345, 784] width 52 height 58
click at [102, 790] on div "2" at bounding box center [102, 784] width 52 height 58
type input "******"
click at [103, 788] on div "2" at bounding box center [102, 784] width 52 height 58
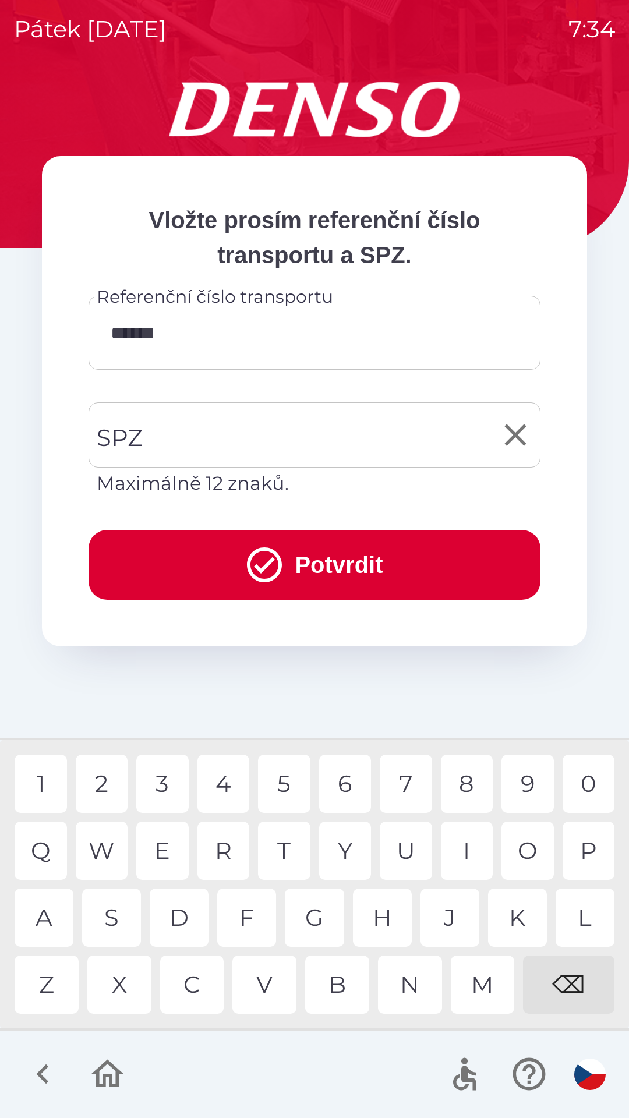
click at [182, 428] on input "SPZ" at bounding box center [306, 435] width 424 height 55
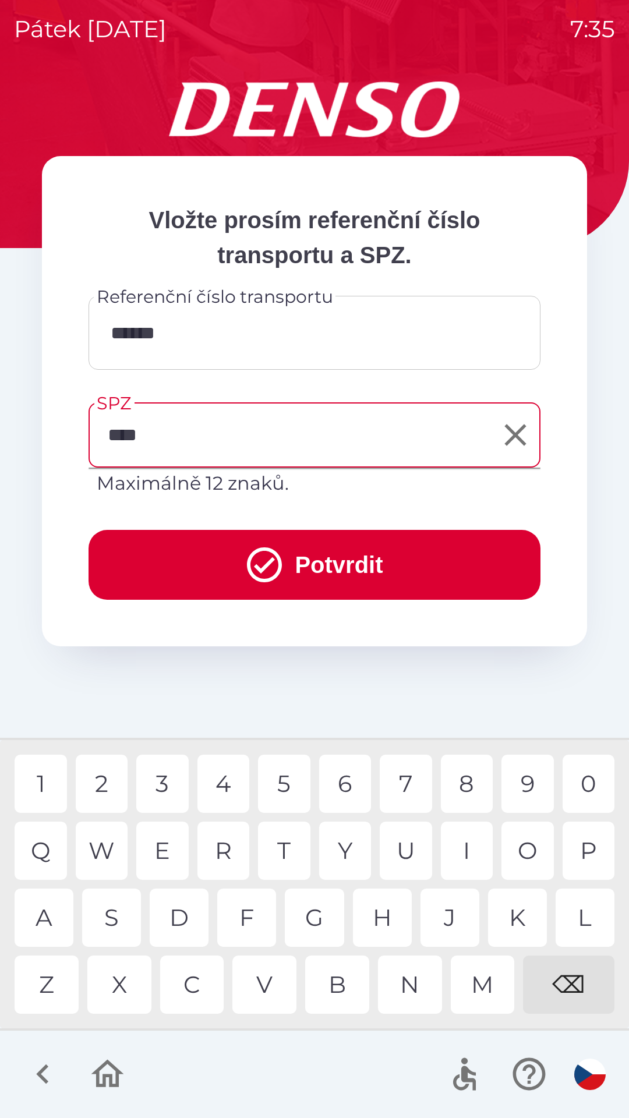
click at [219, 783] on div "4" at bounding box center [223, 784] width 52 height 58
click at [101, 782] on div "2" at bounding box center [102, 784] width 52 height 58
click at [597, 782] on div "0" at bounding box center [588, 784] width 52 height 58
type input "*******"
click at [458, 786] on div "8" at bounding box center [467, 784] width 52 height 58
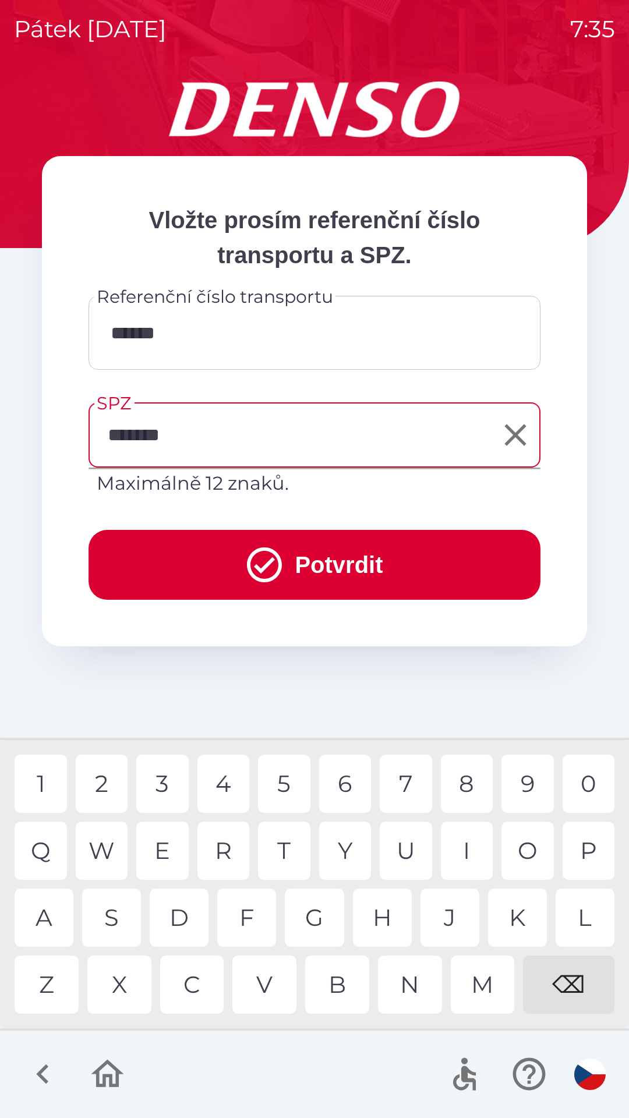
click at [253, 579] on icon "submit" at bounding box center [264, 564] width 35 height 35
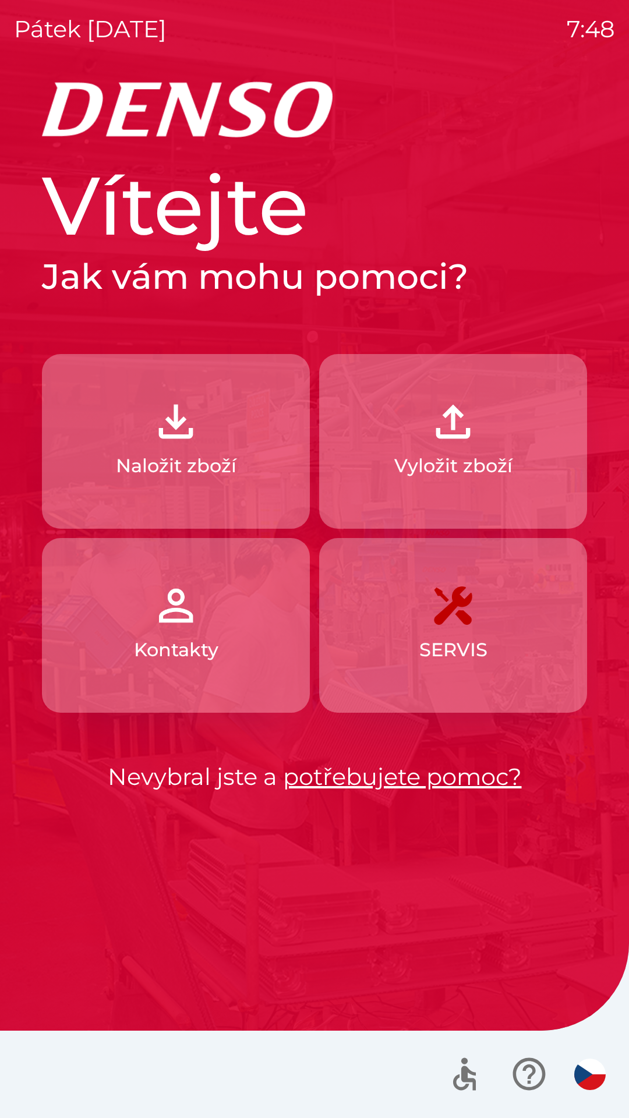
click at [169, 445] on img "button" at bounding box center [175, 421] width 51 height 51
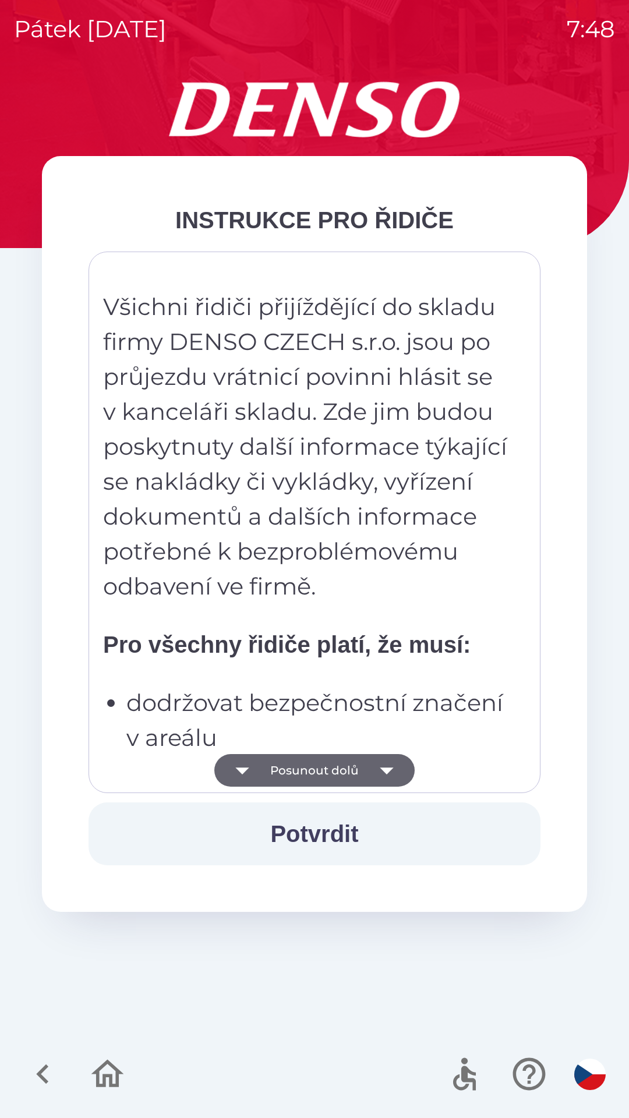
click at [321, 836] on button "Potvrdit" at bounding box center [315, 833] width 452 height 63
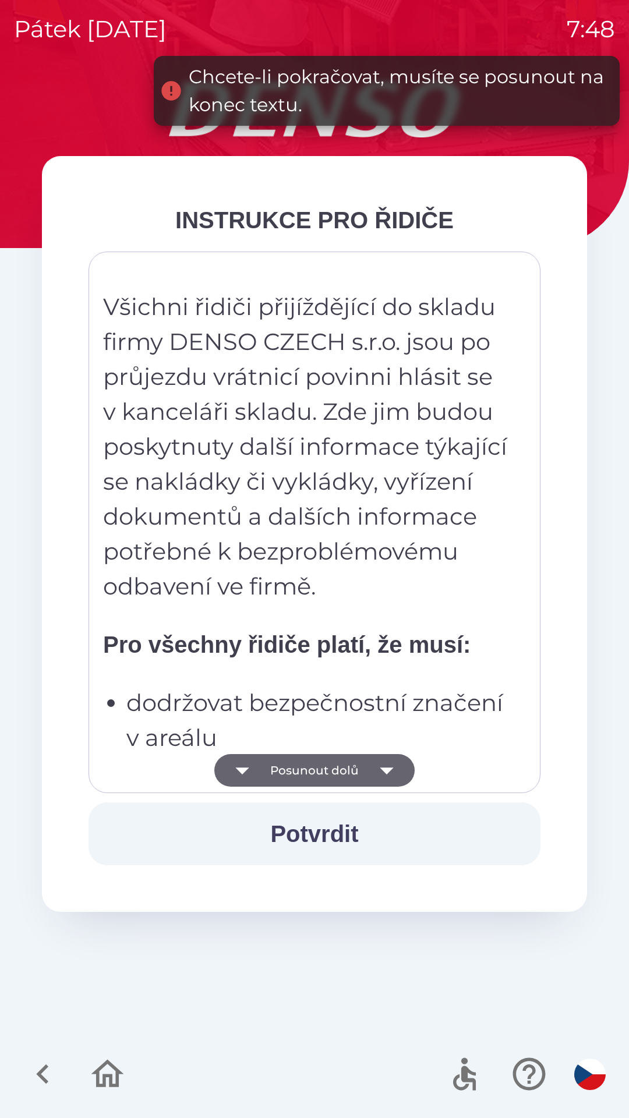
click at [386, 767] on icon "button" at bounding box center [386, 770] width 33 height 33
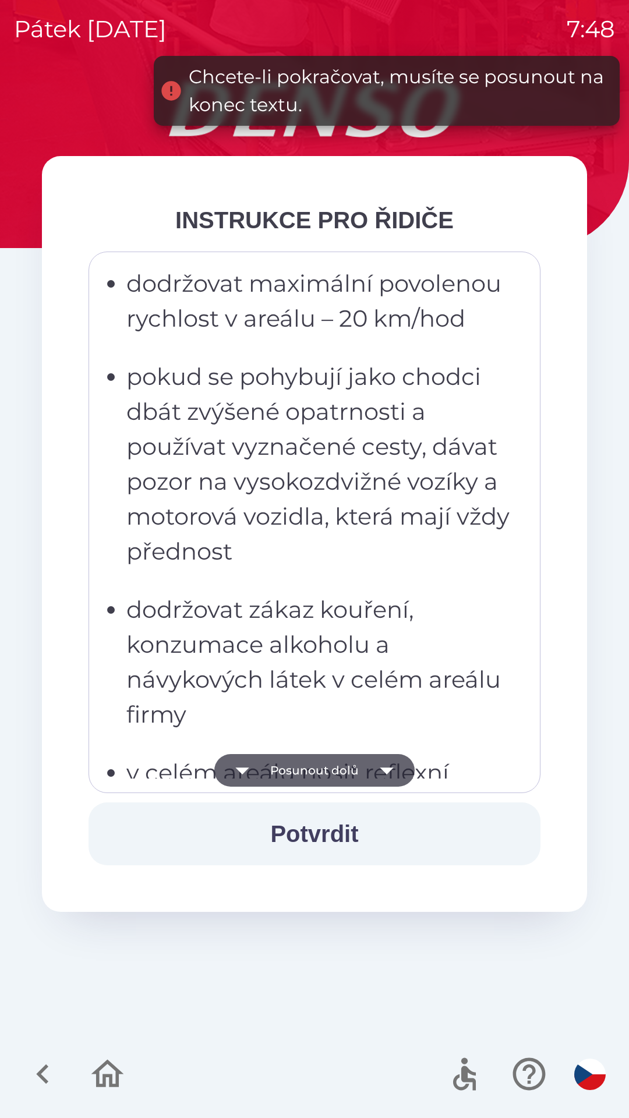
click at [397, 774] on icon "button" at bounding box center [386, 770] width 33 height 33
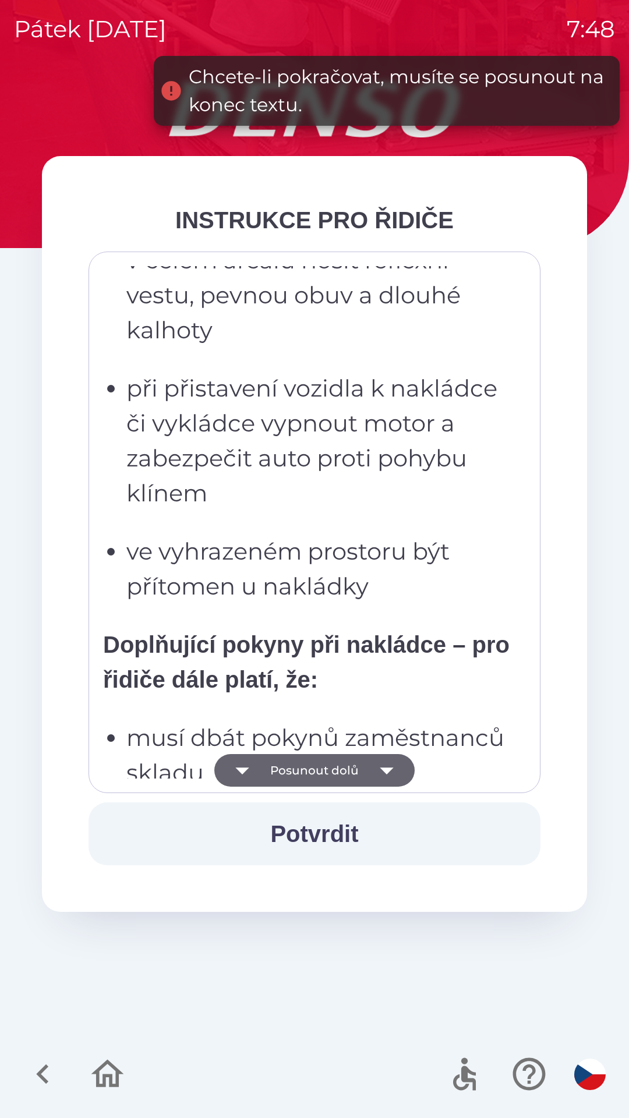
click at [386, 771] on icon "button" at bounding box center [386, 770] width 13 height 7
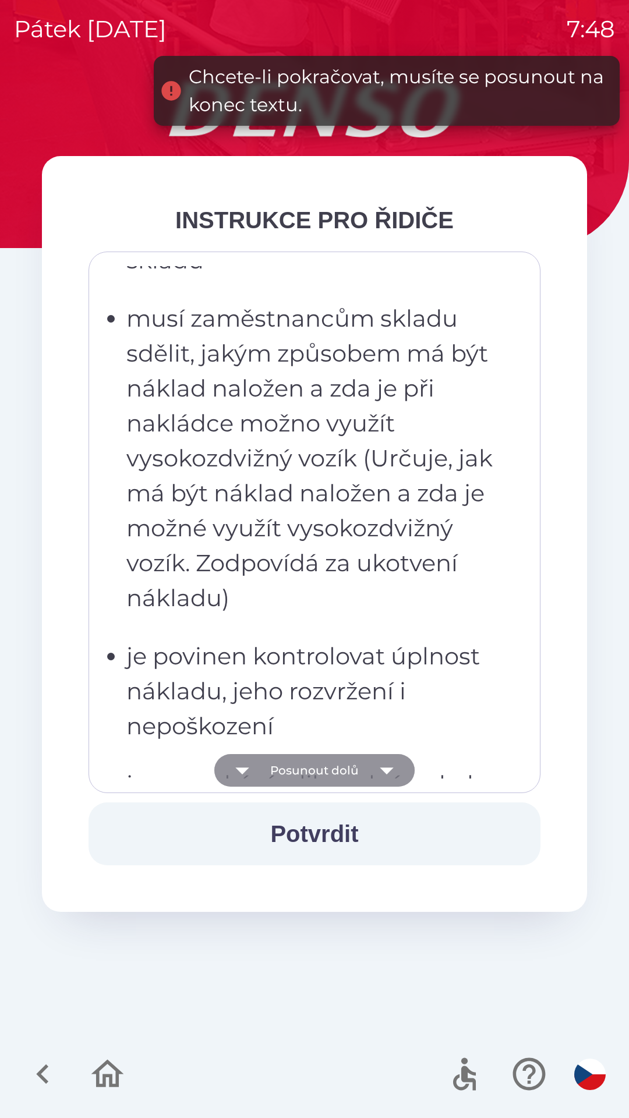
click at [381, 770] on icon "button" at bounding box center [386, 770] width 13 height 7
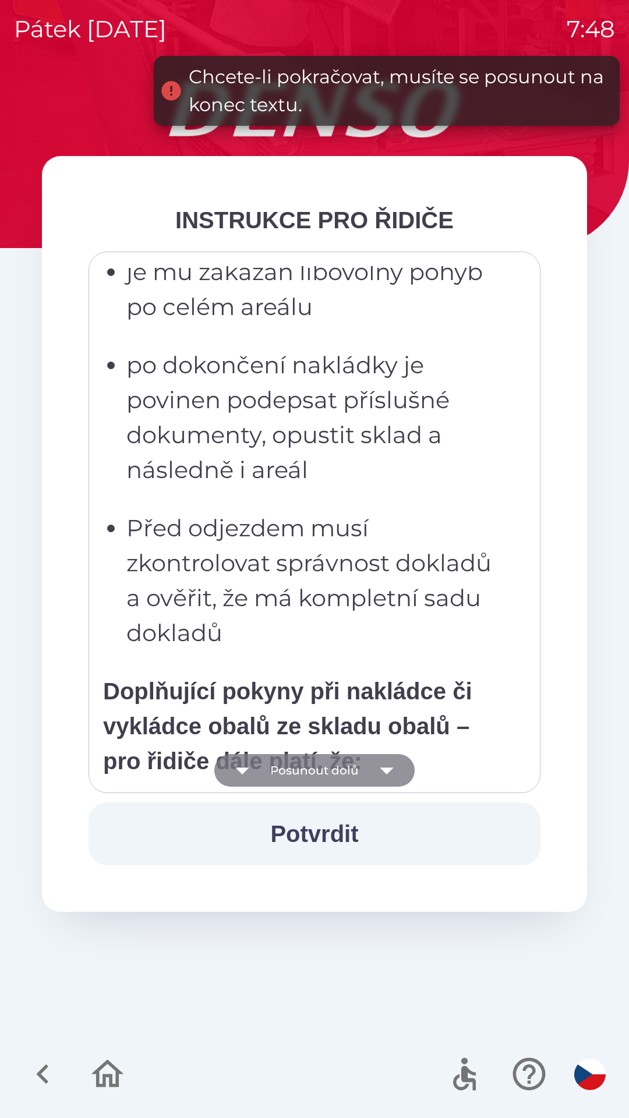
click at [380, 769] on icon "button" at bounding box center [386, 770] width 33 height 33
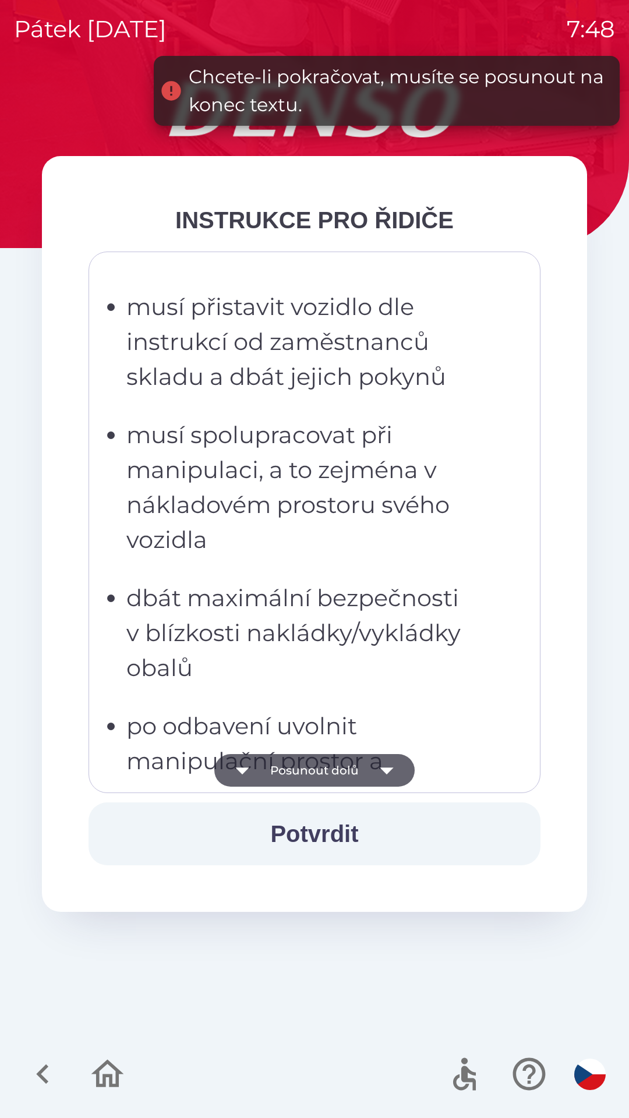
click at [380, 769] on icon "button" at bounding box center [386, 770] width 33 height 33
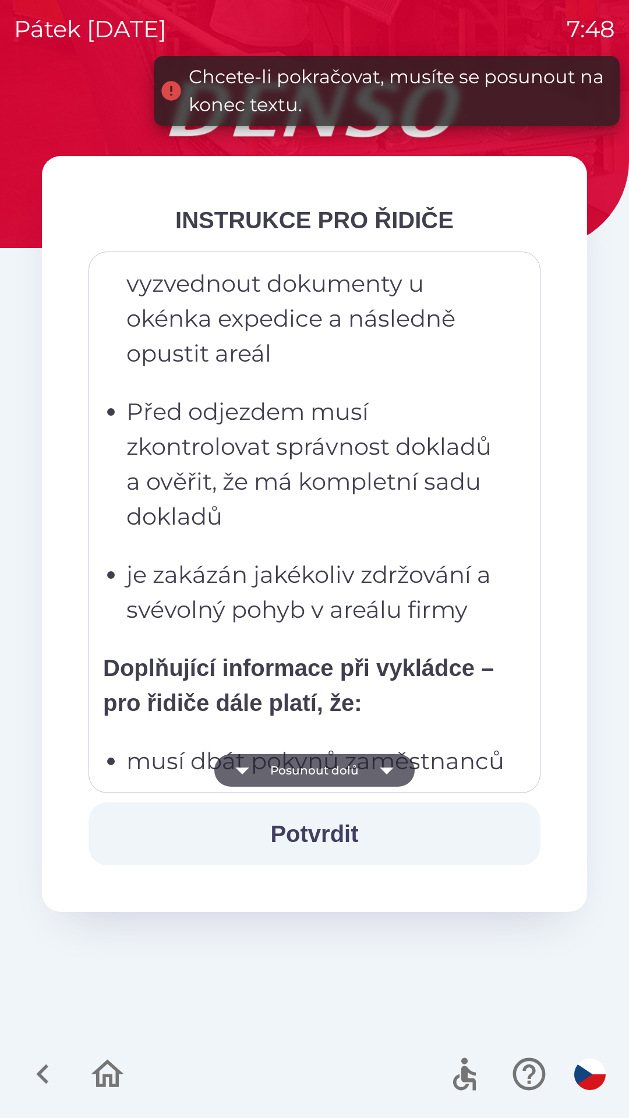
click at [384, 770] on icon "button" at bounding box center [386, 770] width 13 height 7
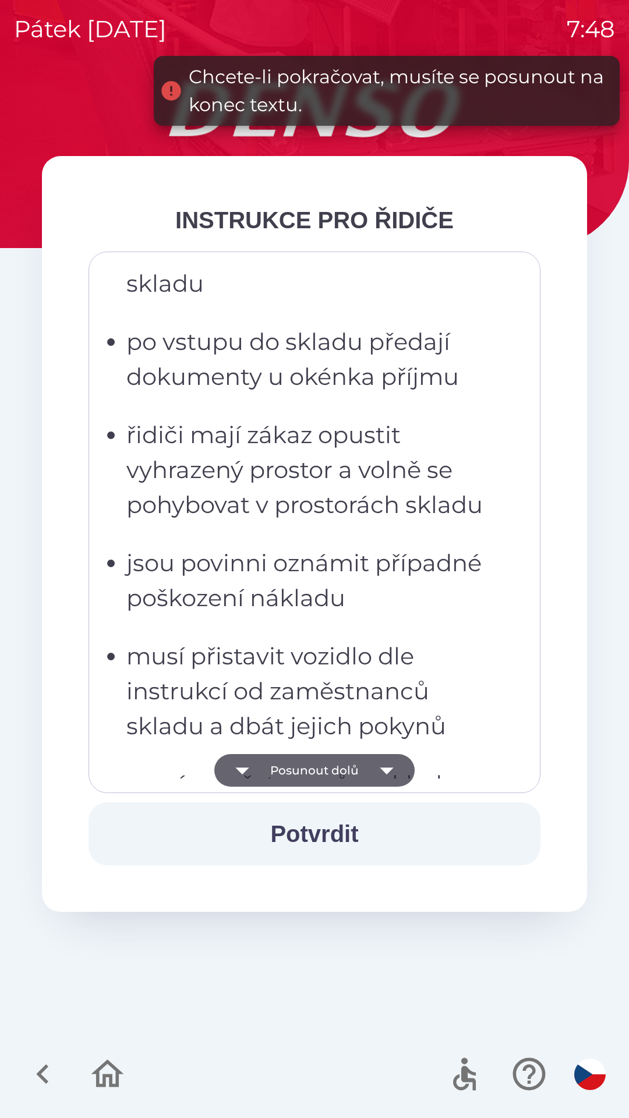
click at [384, 771] on icon "button" at bounding box center [386, 770] width 13 height 7
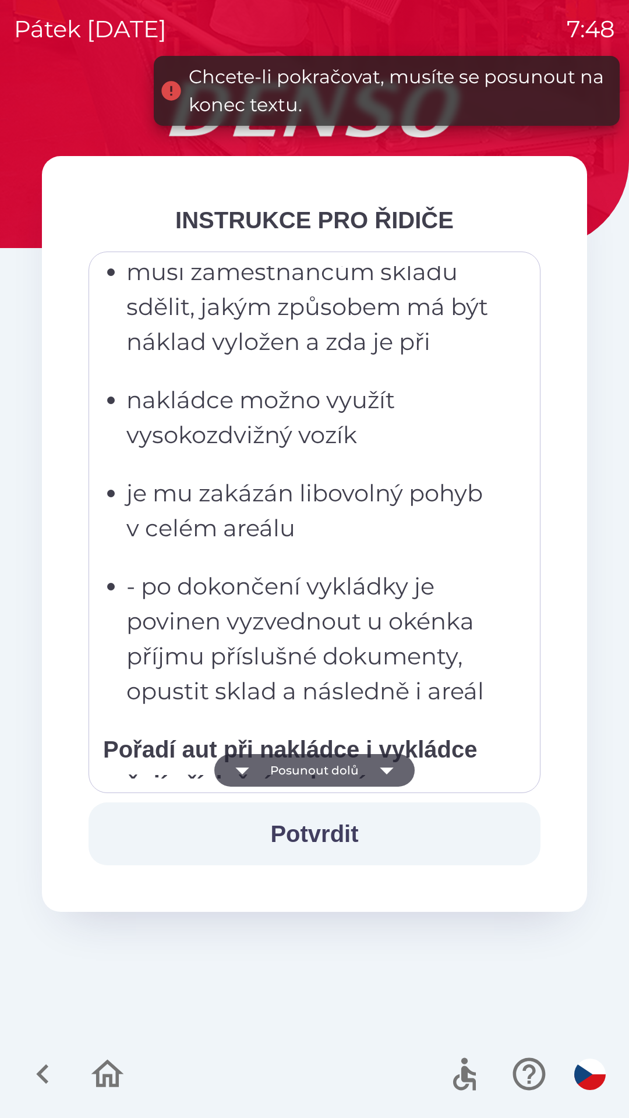
click at [381, 766] on icon "button" at bounding box center [386, 770] width 33 height 33
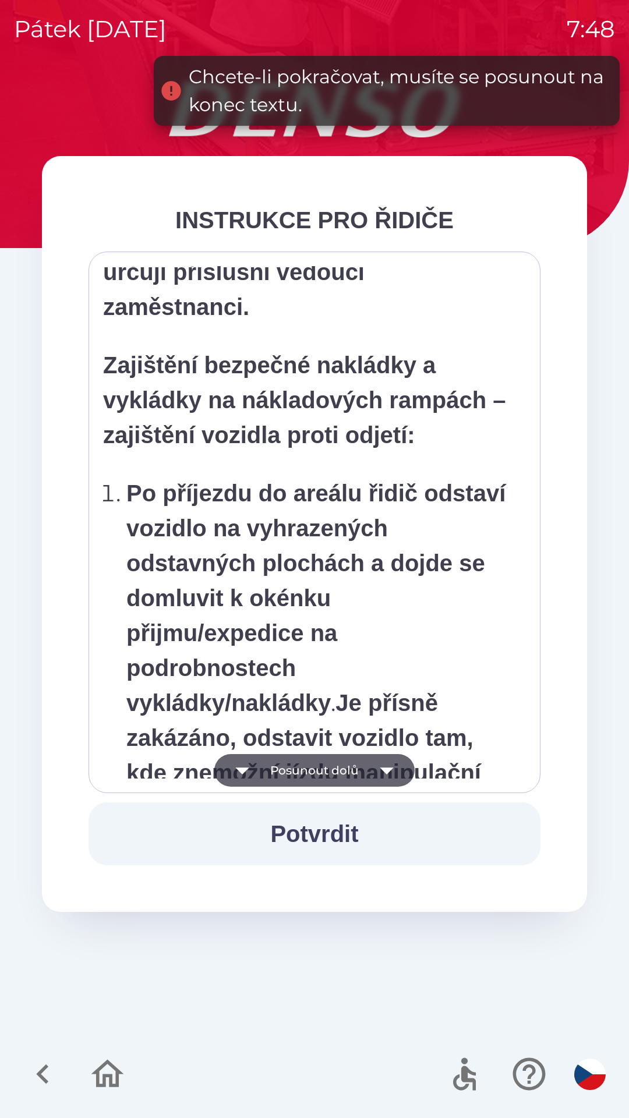
click at [381, 767] on icon "button" at bounding box center [386, 770] width 33 height 33
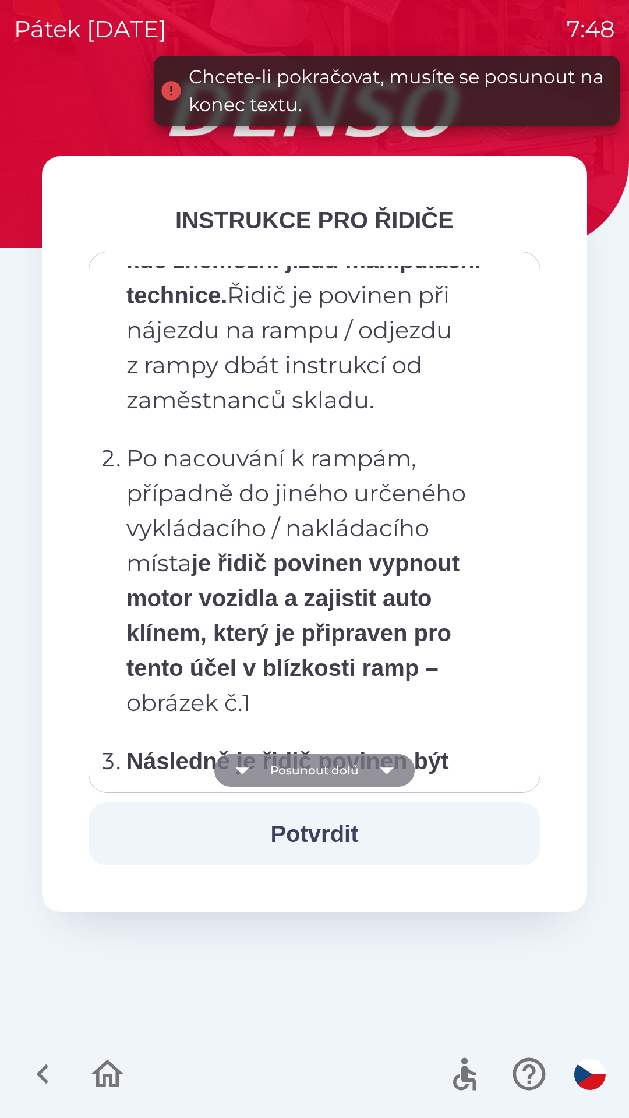
click at [381, 771] on icon "button" at bounding box center [386, 770] width 33 height 33
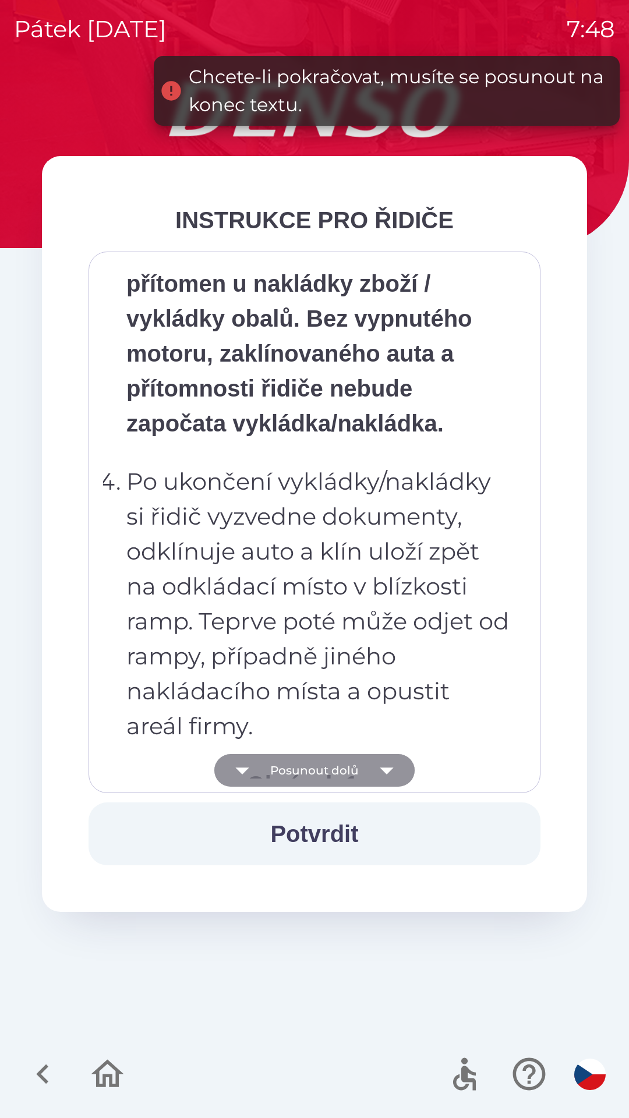
click at [383, 763] on icon "button" at bounding box center [386, 770] width 33 height 33
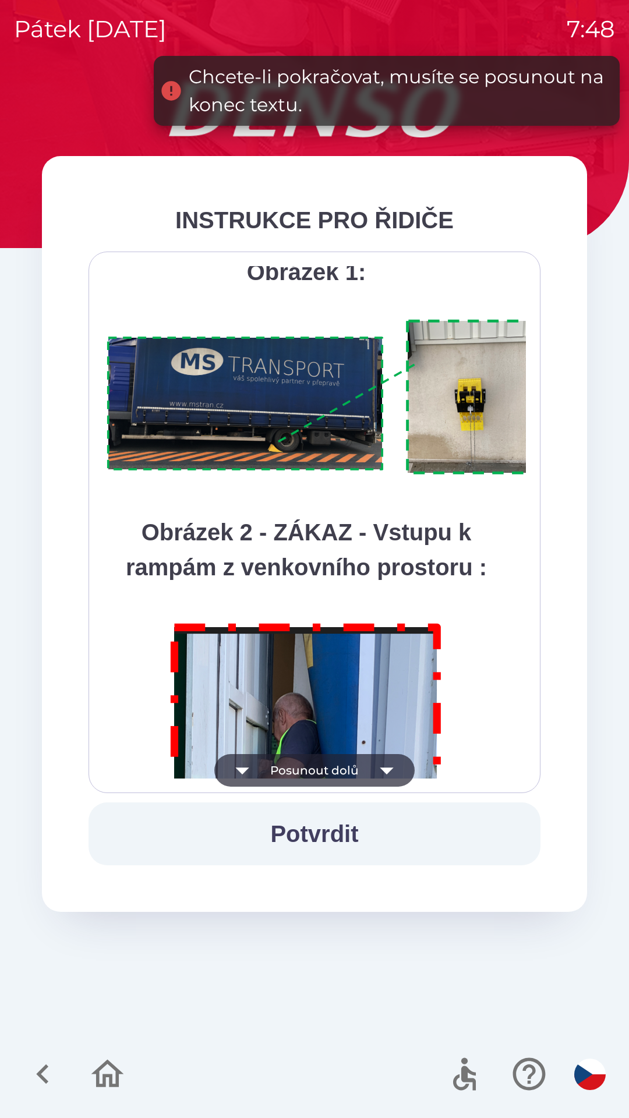
click at [378, 764] on icon "button" at bounding box center [386, 770] width 33 height 33
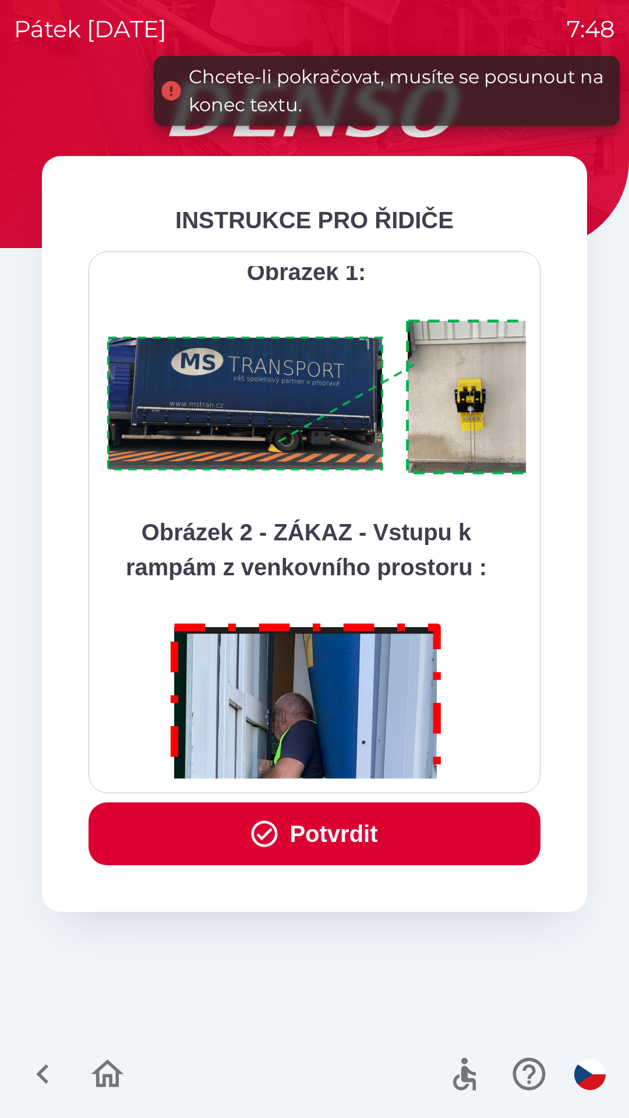
scroll to position [6544, 0]
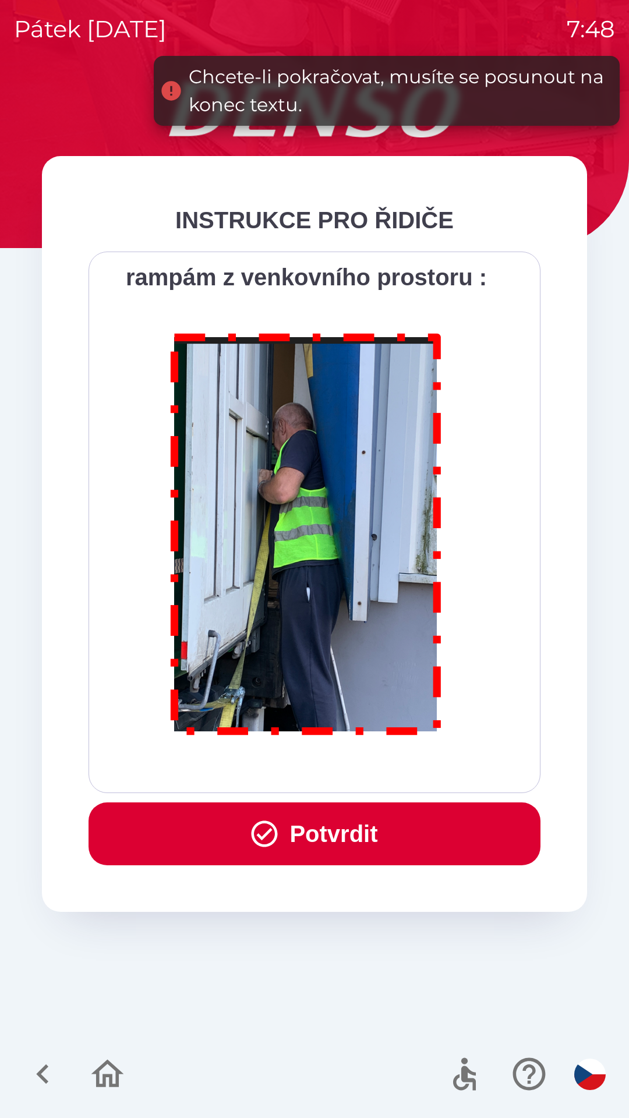
click at [379, 765] on div "Všichni řidiči přijíždějící do skladu firmy DENSO CZECH s.r.o. jsou po průjezdu…" at bounding box center [314, 522] width 423 height 512
click at [375, 765] on div "Všichni řidiči přijíždějící do skladu firmy DENSO CZECH s.r.o. jsou po průjezdu…" at bounding box center [314, 522] width 423 height 512
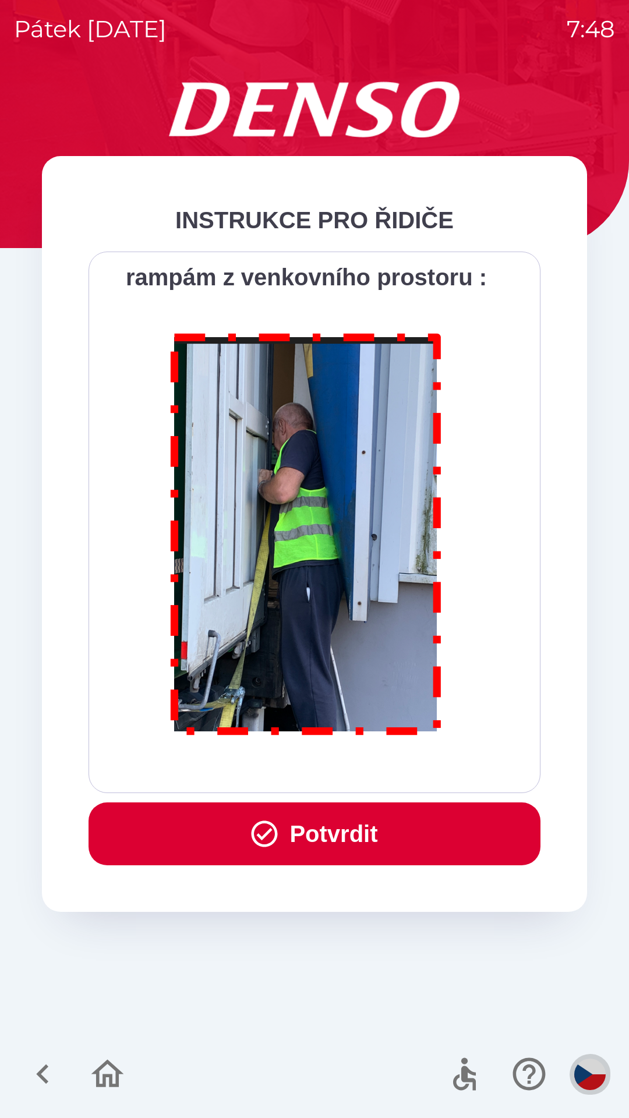
click at [589, 1078] on img "button" at bounding box center [589, 1074] width 31 height 31
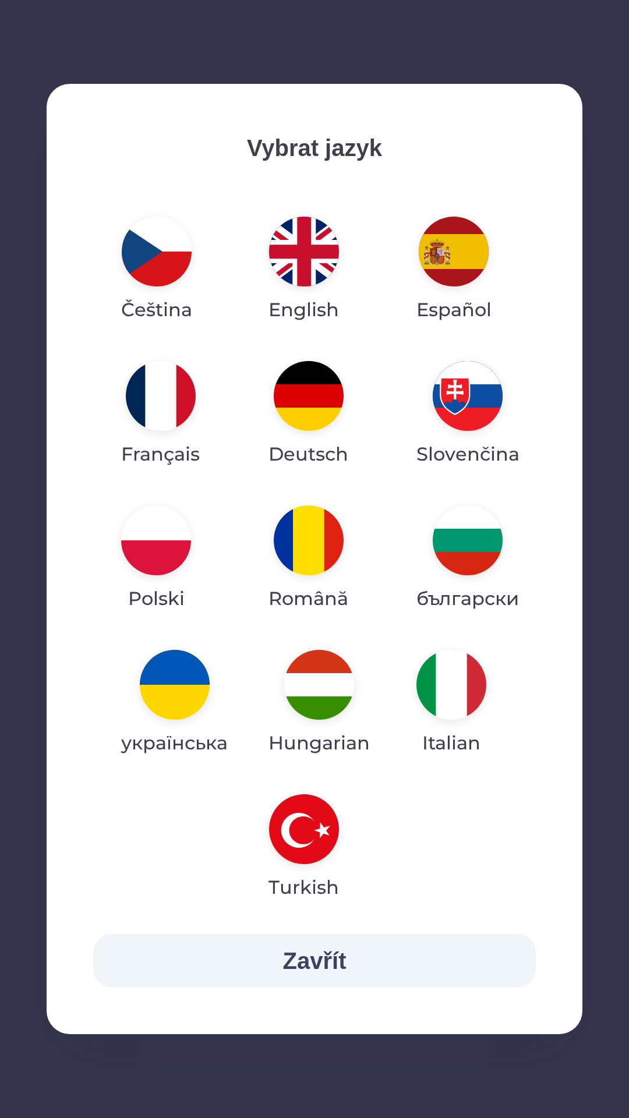
click at [176, 686] on img "button" at bounding box center [175, 685] width 70 height 70
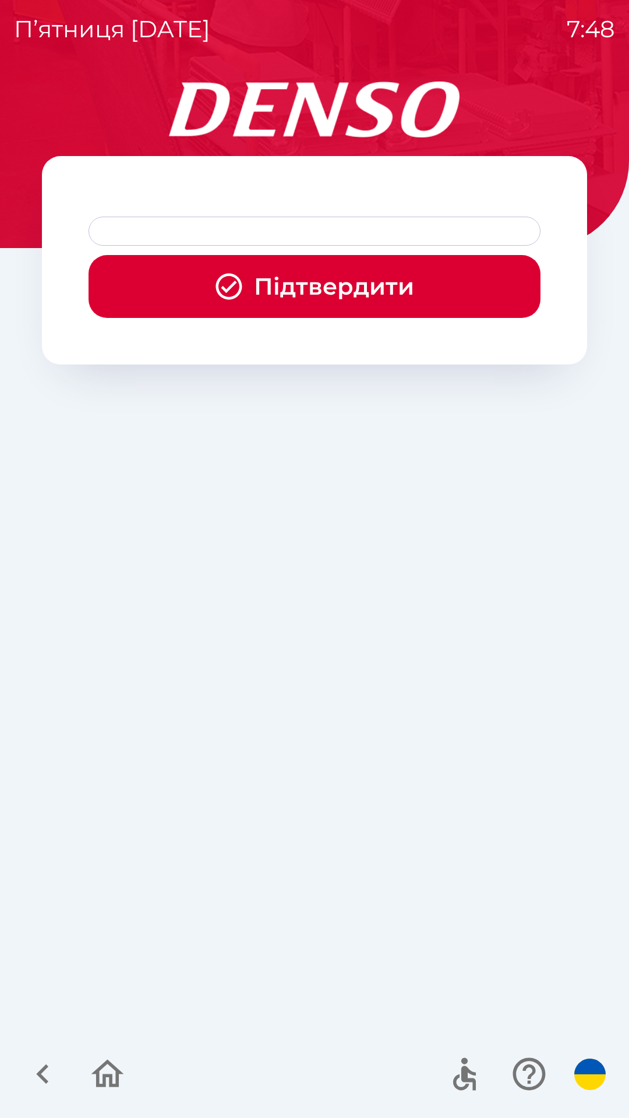
scroll to position [0, 0]
click at [340, 284] on button "Підтвердити" at bounding box center [315, 286] width 452 height 63
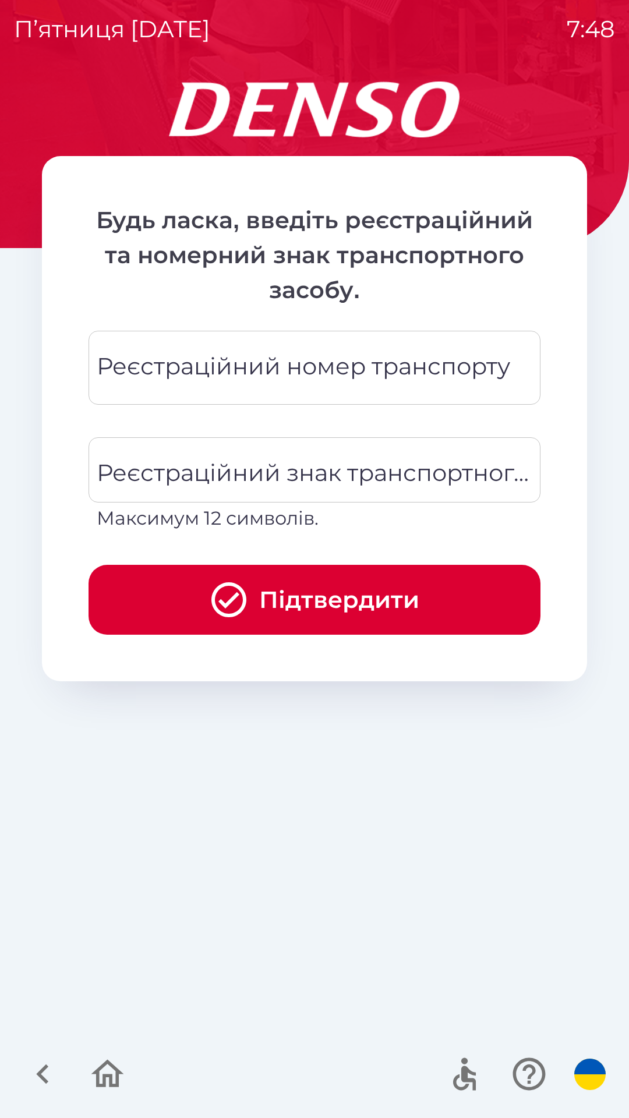
click at [281, 367] on div "Реєстраційний номер транспорту Реєстраційний номер транспорту" at bounding box center [315, 368] width 452 height 74
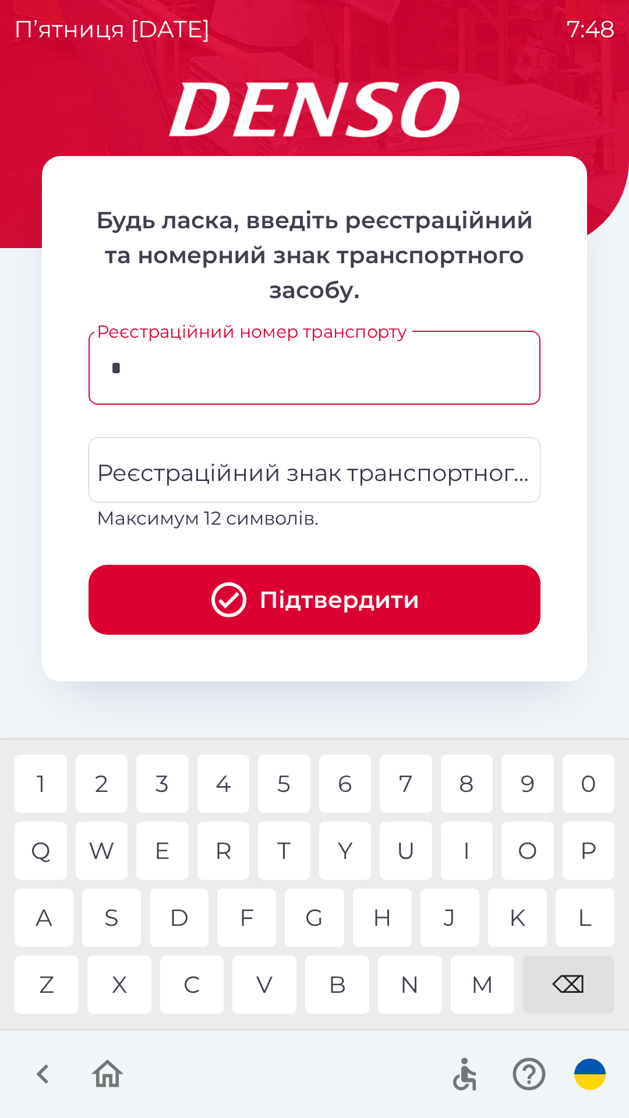
click at [586, 852] on div "P" at bounding box center [588, 851] width 52 height 58
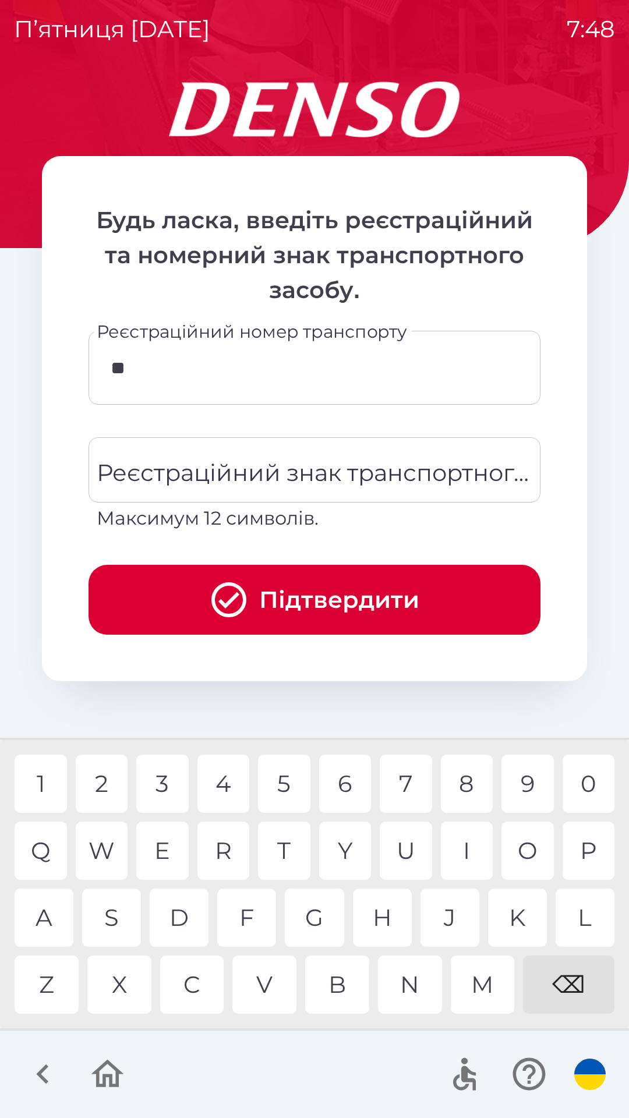
click at [580, 908] on div "L" at bounding box center [584, 918] width 59 height 58
click at [107, 783] on div "2" at bounding box center [102, 784] width 52 height 58
click at [161, 777] on div "3" at bounding box center [162, 784] width 52 height 58
click at [468, 787] on div "8" at bounding box center [467, 784] width 52 height 58
click at [526, 787] on div "9" at bounding box center [527, 784] width 52 height 58
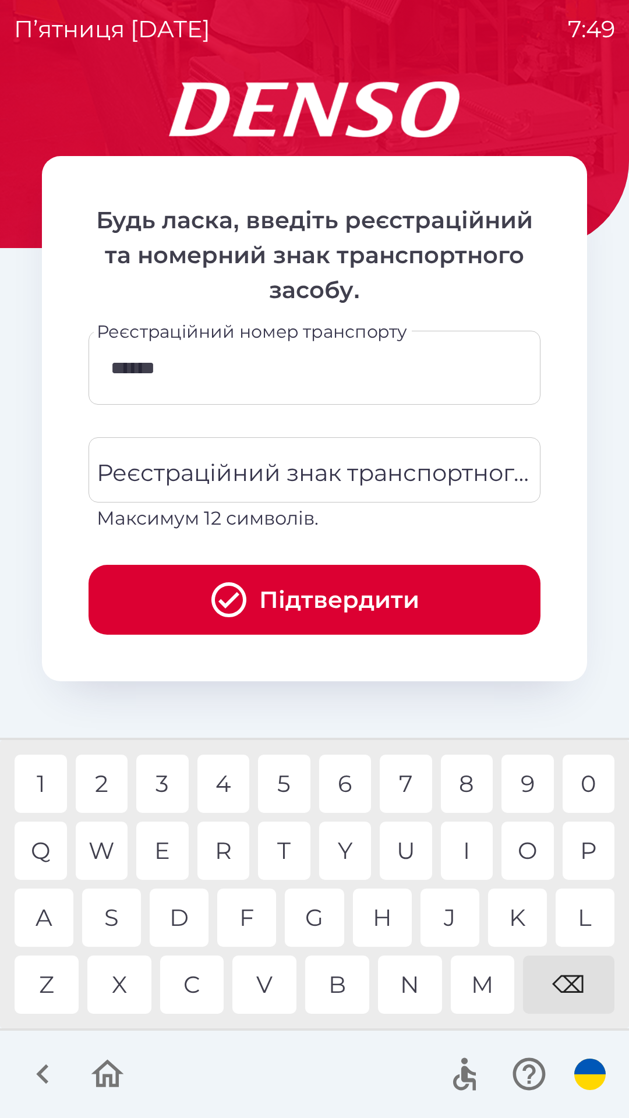
type input "*******"
click at [299, 468] on div "Реєстраційний знак транспортного засобу Реєстраційний знак транспортного засобу…" at bounding box center [315, 484] width 452 height 95
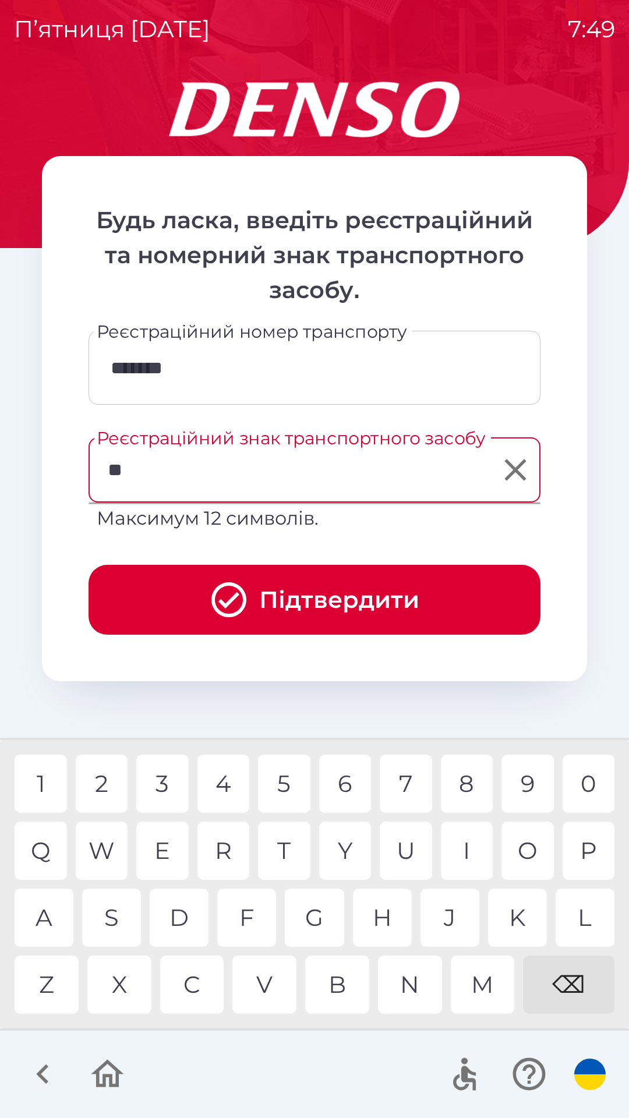
click at [586, 910] on div "L" at bounding box center [584, 918] width 59 height 58
click at [585, 784] on div "0" at bounding box center [588, 784] width 52 height 58
click at [406, 777] on div "7" at bounding box center [406, 784] width 52 height 58
click at [522, 783] on div "9" at bounding box center [527, 784] width 52 height 58
type input "*******"
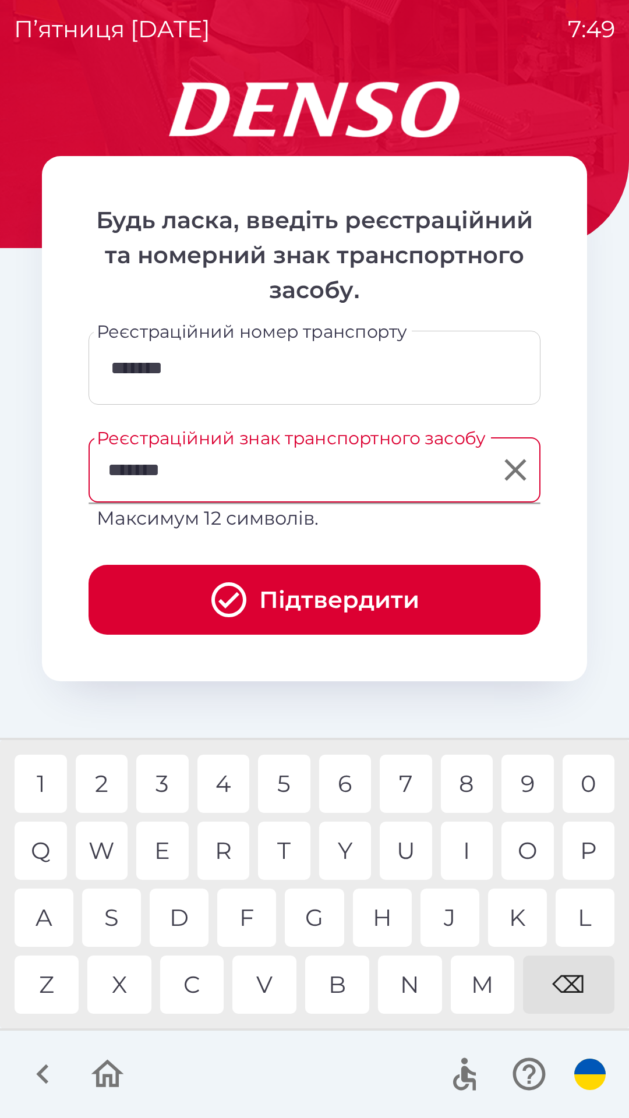
click at [256, 907] on div "F" at bounding box center [246, 918] width 59 height 58
click at [331, 599] on button "Підтвердити" at bounding box center [315, 600] width 452 height 70
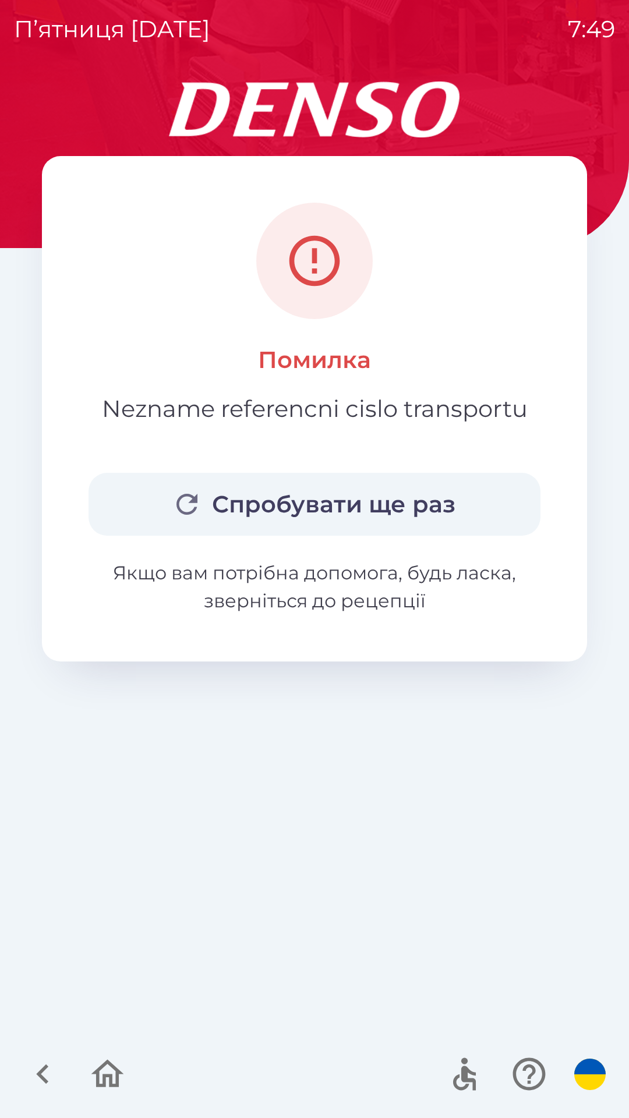
click at [333, 508] on button "Спробувати ще раз" at bounding box center [315, 504] width 452 height 63
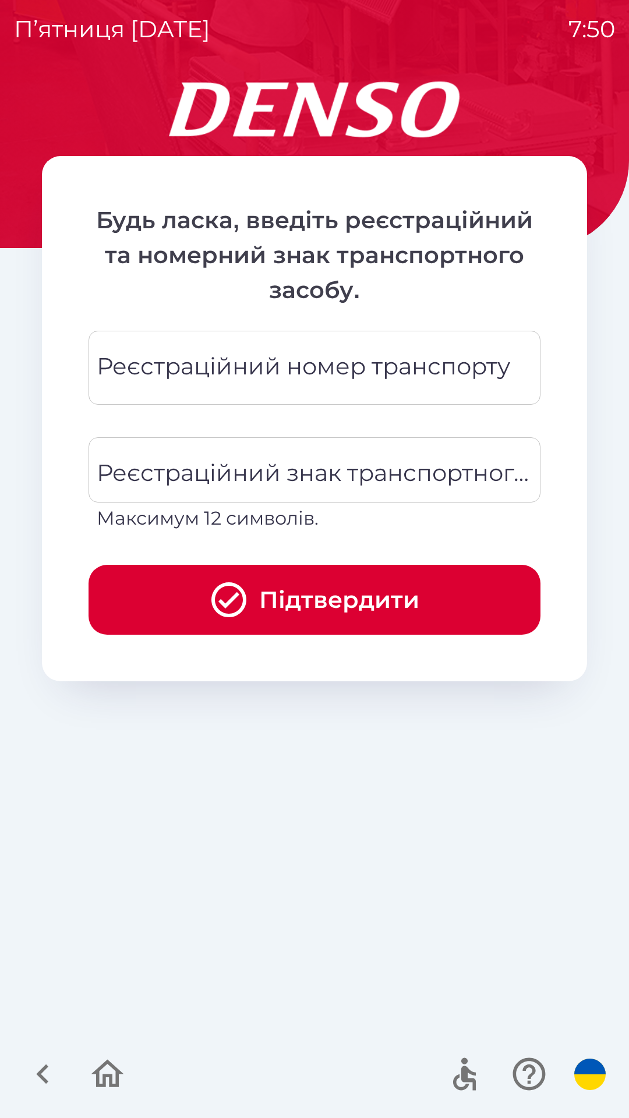
click at [291, 373] on div "Реєстраційний номер транспорту Реєстраційний номер транспорту" at bounding box center [315, 368] width 452 height 74
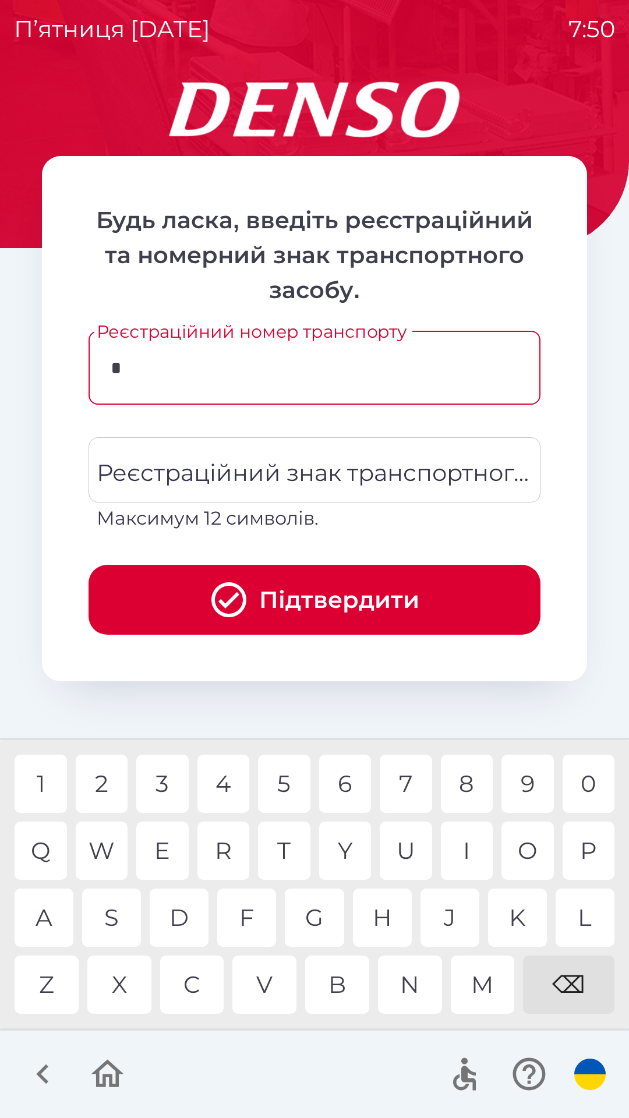
click at [586, 842] on div "P" at bounding box center [588, 851] width 52 height 58
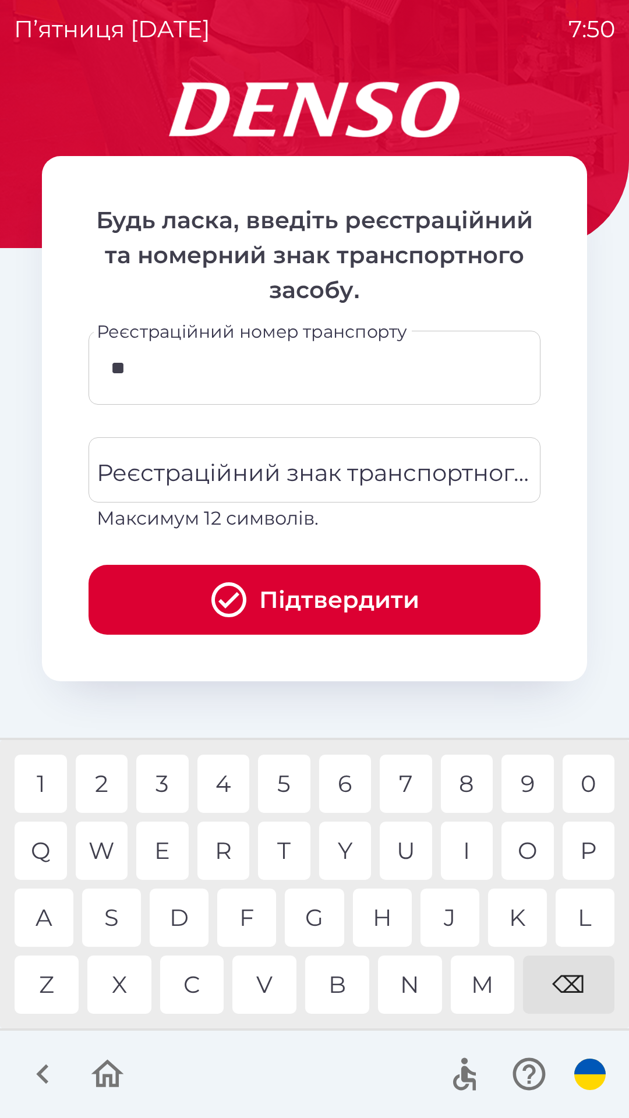
click at [582, 919] on div "L" at bounding box center [584, 918] width 59 height 58
click at [469, 782] on div "8" at bounding box center [467, 784] width 52 height 58
click at [525, 781] on div "9" at bounding box center [527, 784] width 52 height 58
type input "*******"
click at [381, 912] on div "H" at bounding box center [382, 918] width 59 height 58
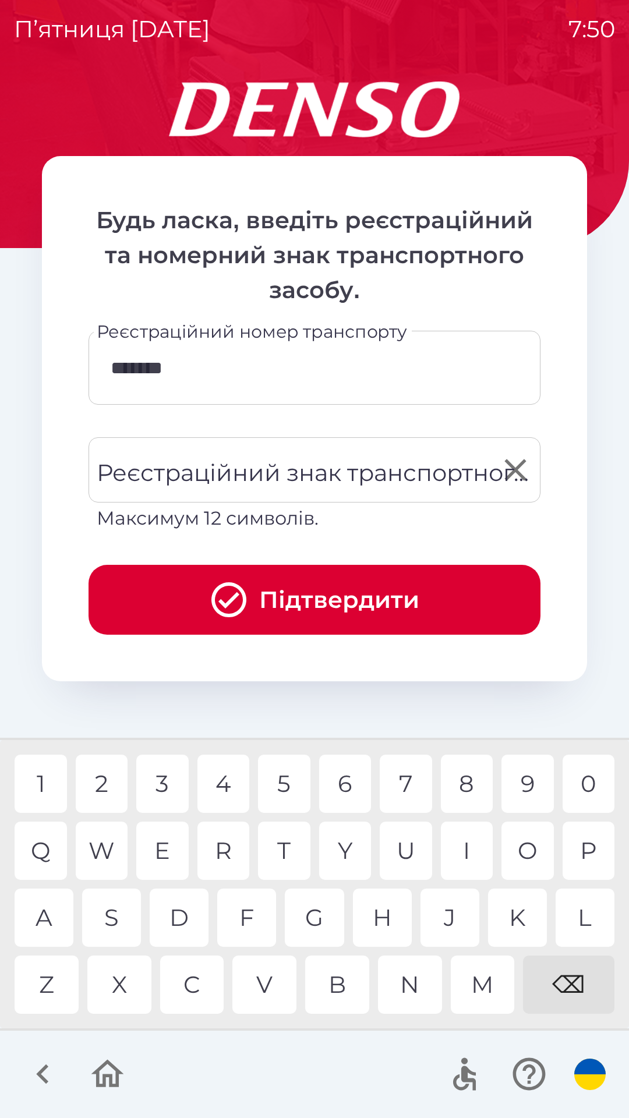
click at [366, 476] on div "Реєстраційний знак транспортного засобу Реєстраційний знак транспортного засобу…" at bounding box center [315, 484] width 452 height 95
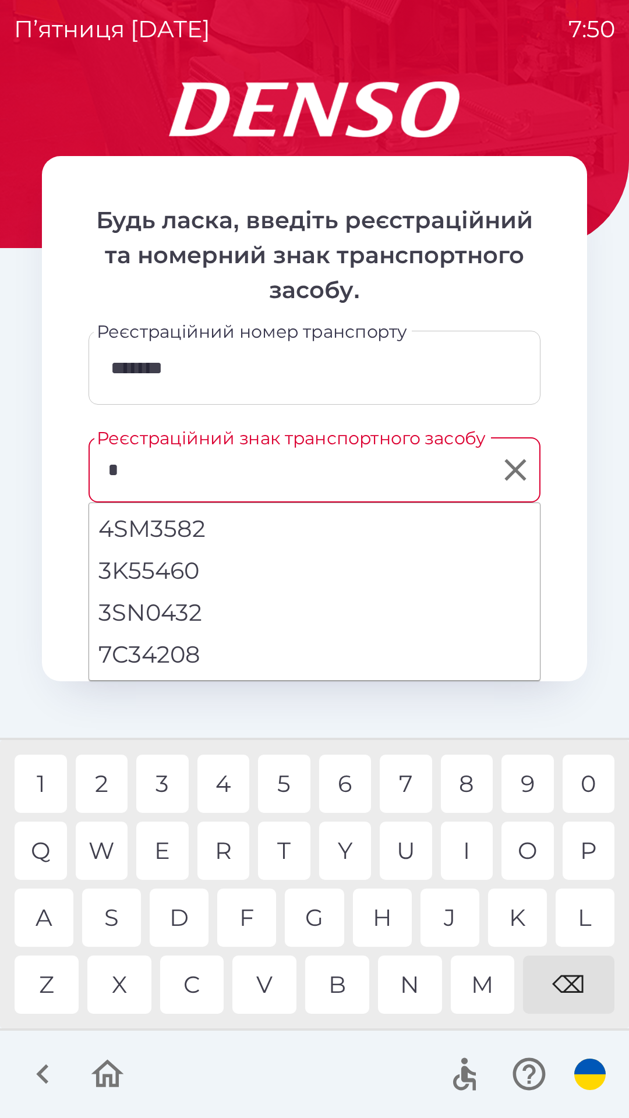
click at [169, 784] on div "3" at bounding box center [162, 784] width 52 height 58
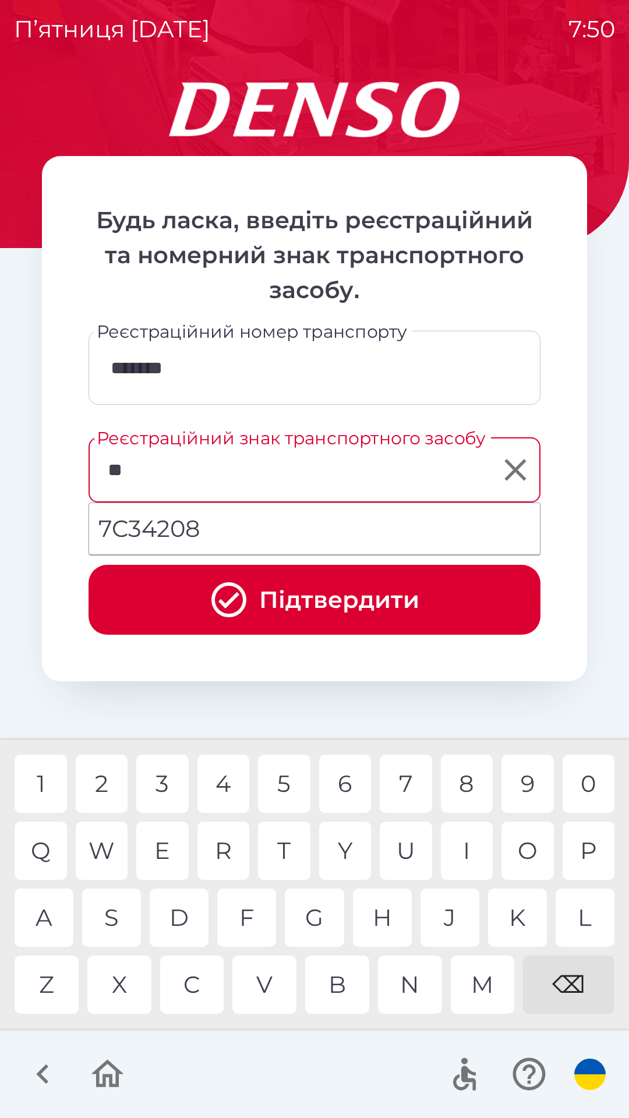
click at [231, 790] on div "4" at bounding box center [223, 784] width 52 height 58
click at [344, 783] on div "6" at bounding box center [345, 784] width 52 height 58
click at [166, 783] on div "3" at bounding box center [162, 784] width 52 height 58
type input "******"
click at [105, 783] on div "2" at bounding box center [102, 784] width 52 height 58
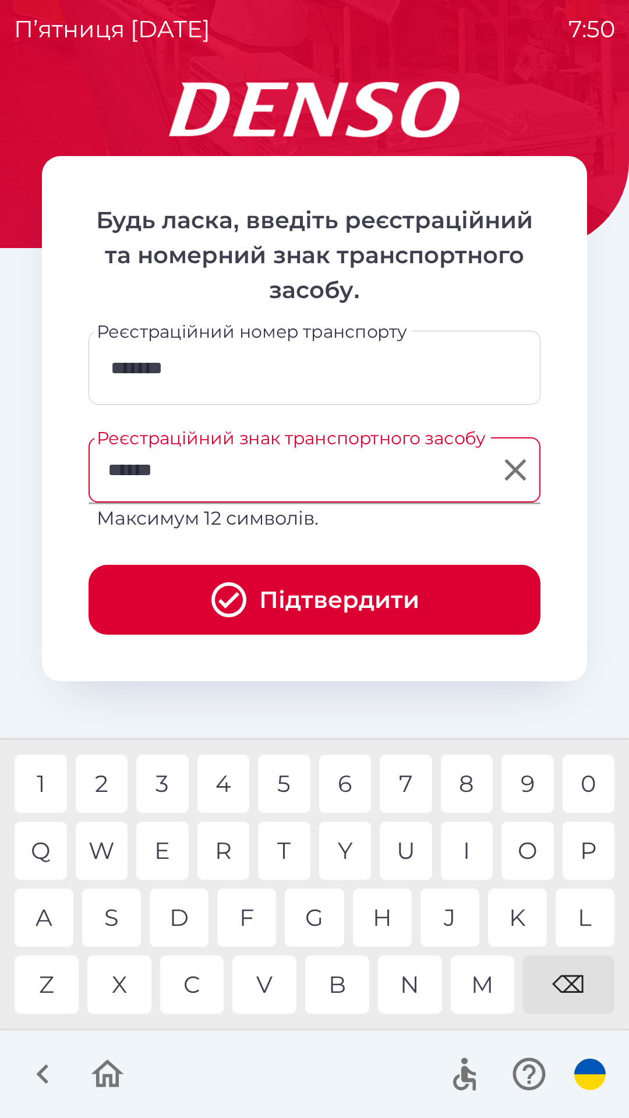
click at [327, 610] on button "Підтвердити" at bounding box center [315, 600] width 452 height 70
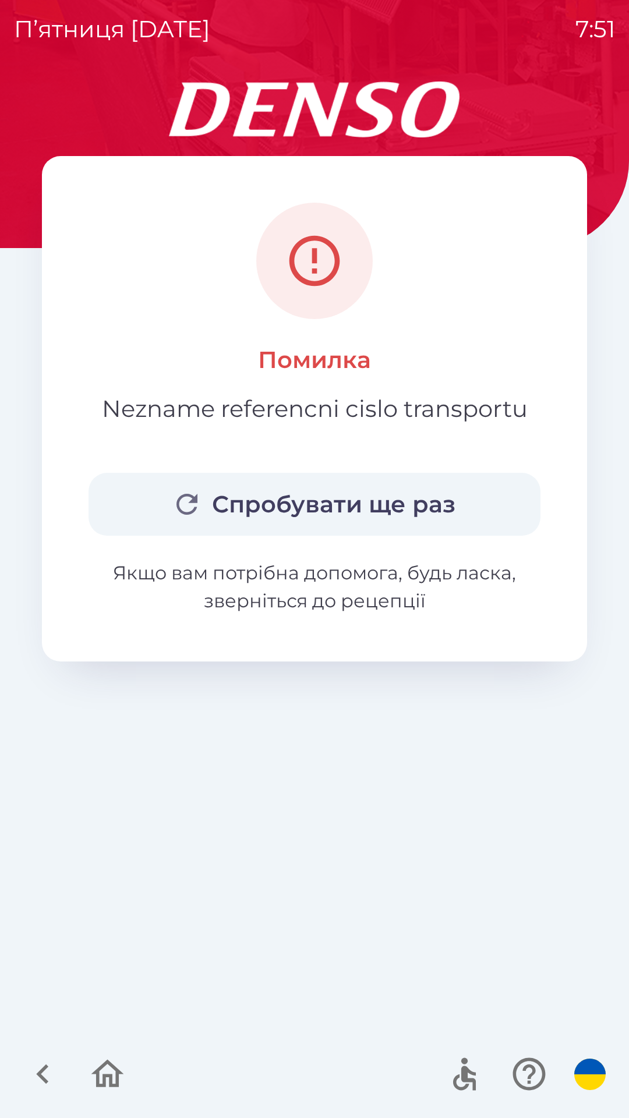
click at [355, 508] on button "Спробувати ще раз" at bounding box center [315, 504] width 452 height 63
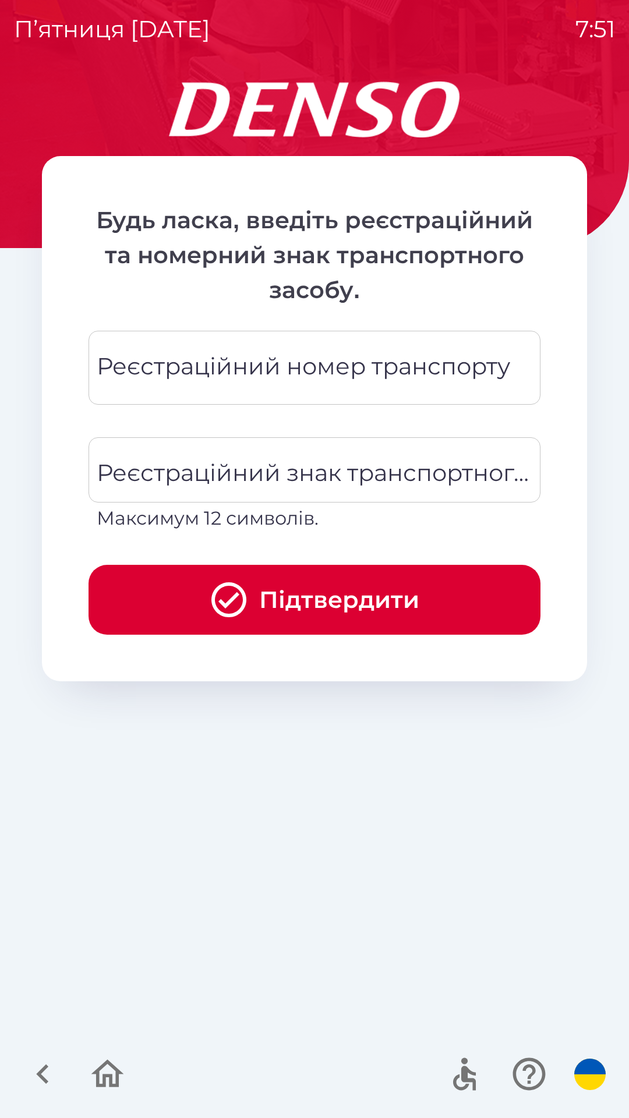
click at [316, 373] on div "Реєстраційний номер транспорту Реєстраційний номер транспорту" at bounding box center [315, 368] width 452 height 74
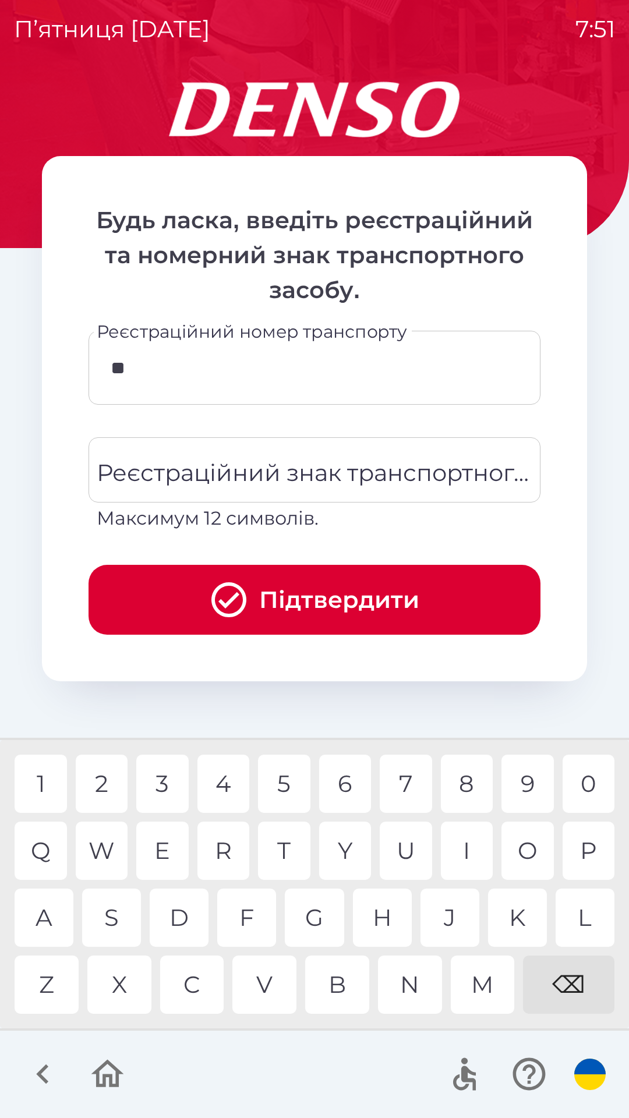
click at [580, 915] on div "L" at bounding box center [584, 918] width 59 height 58
click at [102, 785] on div "2" at bounding box center [102, 784] width 52 height 58
click at [167, 784] on div "3" at bounding box center [162, 784] width 52 height 58
click at [473, 781] on div "8" at bounding box center [467, 784] width 52 height 58
click at [524, 783] on div "9" at bounding box center [527, 784] width 52 height 58
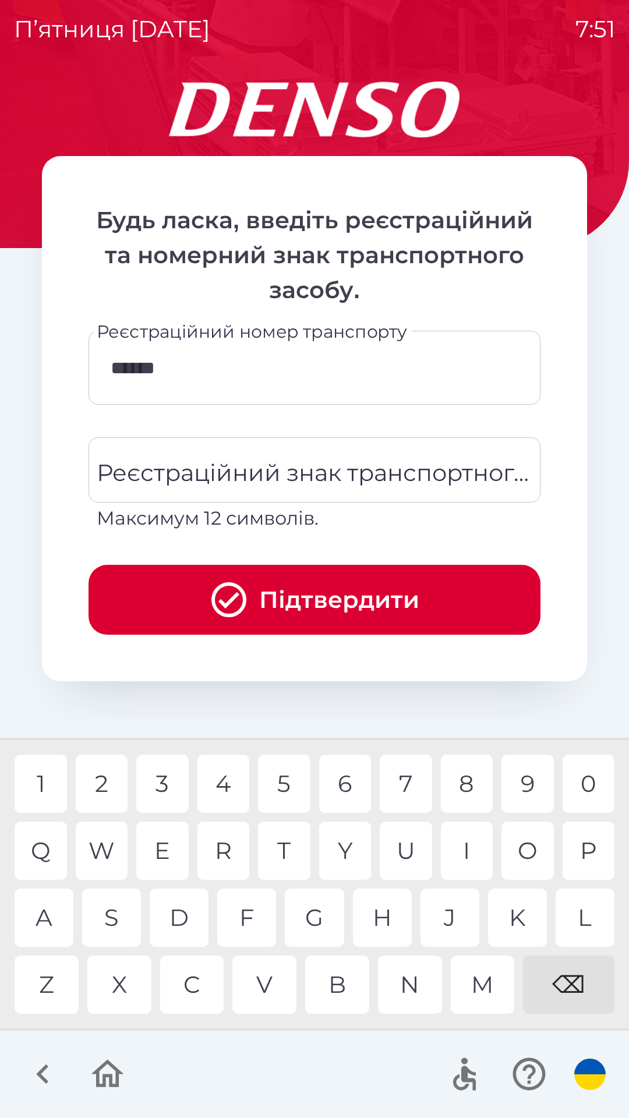
type input "*******"
click at [318, 468] on div "Реєстраційний знак транспортного засобу Реєстраційний знак транспортного засобу…" at bounding box center [315, 484] width 452 height 95
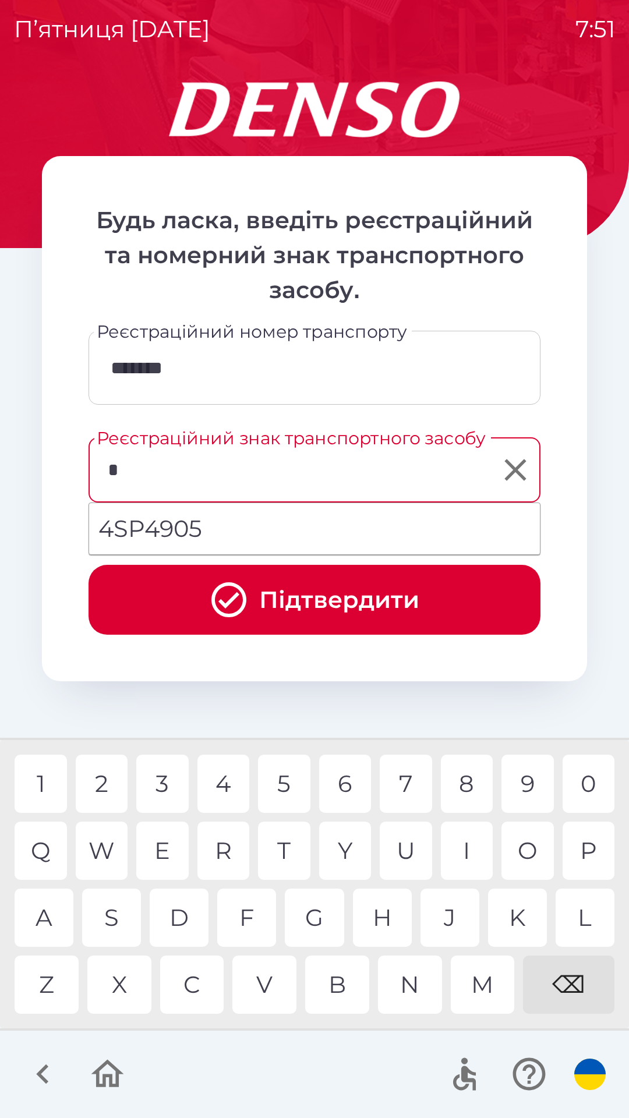
click at [585, 844] on div "P" at bounding box center [588, 851] width 52 height 58
click at [578, 908] on div "L" at bounding box center [584, 918] width 59 height 58
click at [472, 787] on div "8" at bounding box center [467, 784] width 52 height 58
click at [525, 782] on div "9" at bounding box center [527, 784] width 52 height 58
type input "*******"
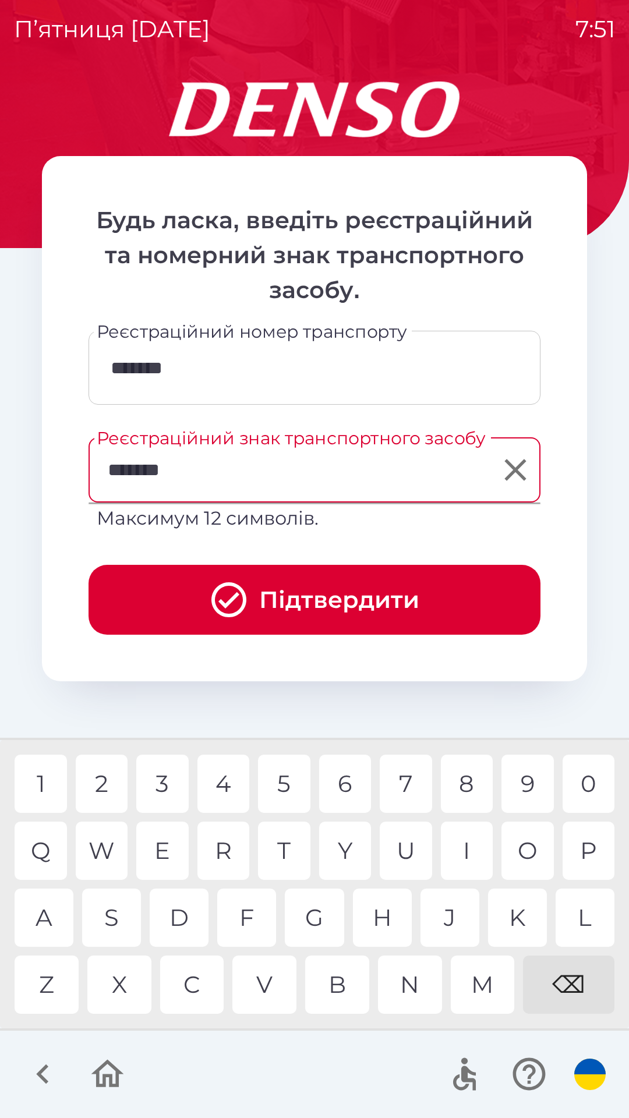
click at [383, 922] on div "H" at bounding box center [382, 918] width 59 height 58
click at [332, 601] on button "Підтвердити" at bounding box center [315, 600] width 452 height 70
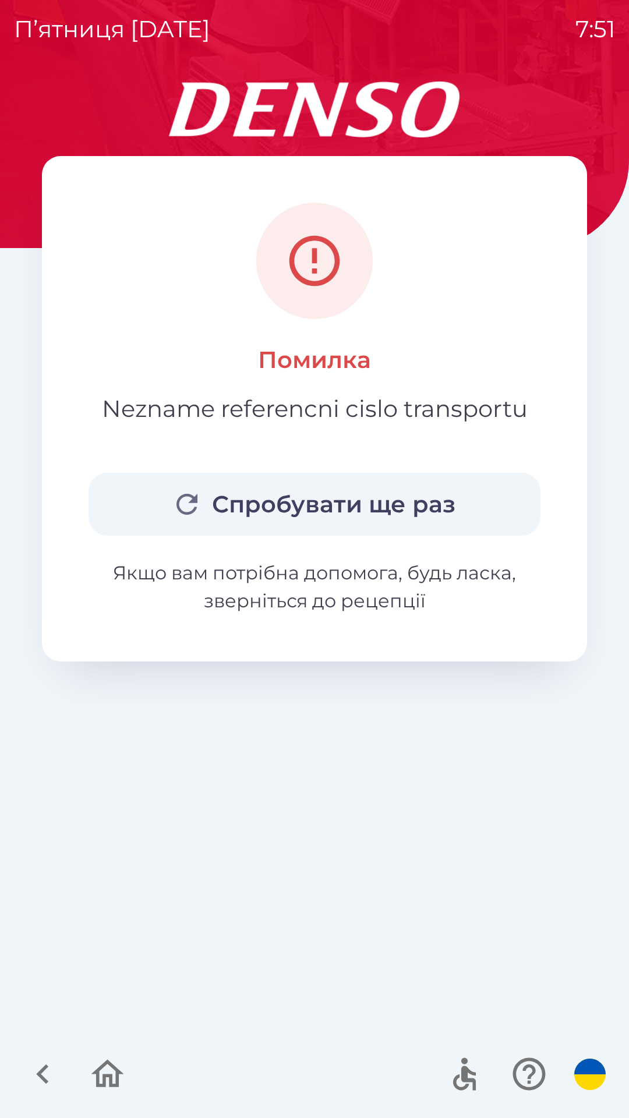
click at [346, 506] on button "Спробувати ще раз" at bounding box center [315, 504] width 452 height 63
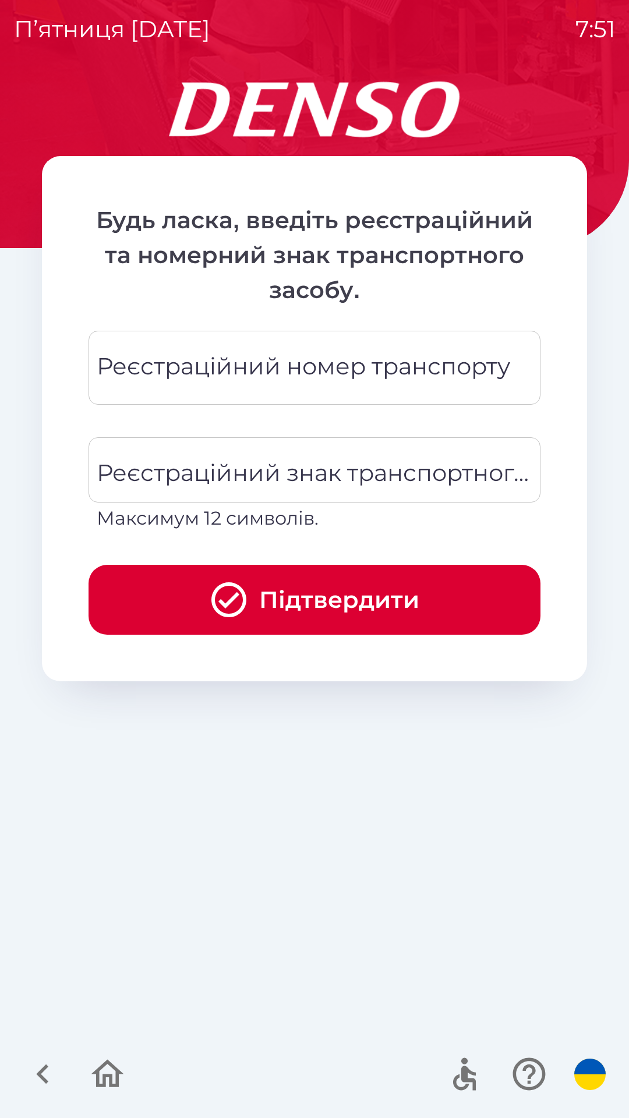
click at [282, 373] on div "Реєстраційний номер транспорту Реєстраційний номер транспорту" at bounding box center [315, 368] width 452 height 74
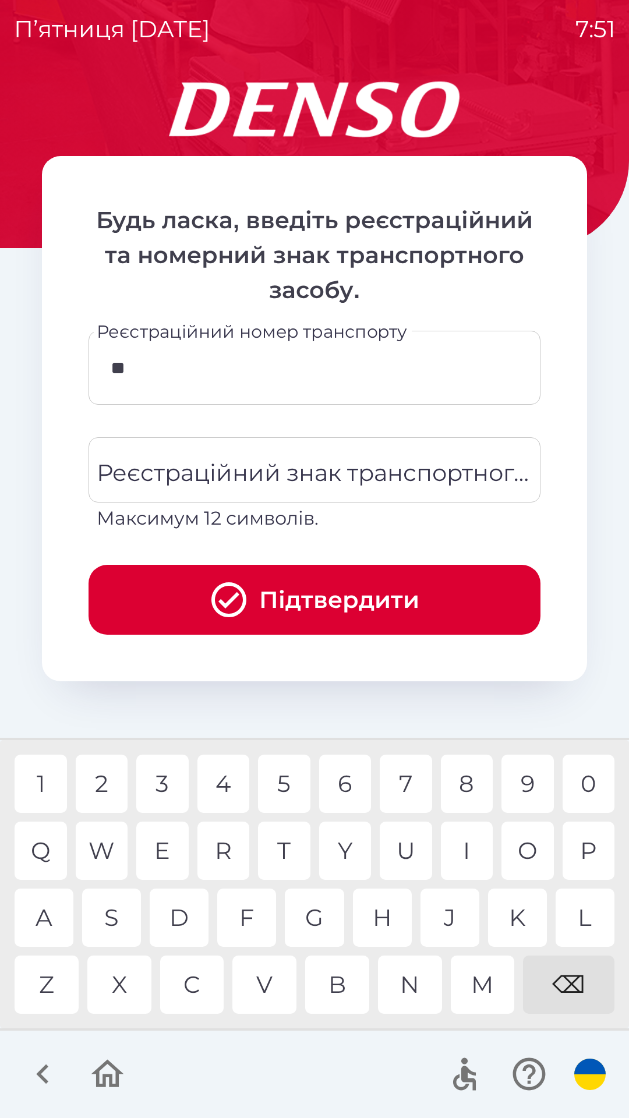
click at [587, 919] on div "L" at bounding box center [584, 918] width 59 height 58
click at [106, 789] on div "2" at bounding box center [102, 784] width 52 height 58
click at [523, 791] on div "9" at bounding box center [527, 784] width 52 height 58
type input "*******"
click at [260, 476] on div "Реєстраційний знак транспортного засобу Реєстраційний знак транспортного засобу…" at bounding box center [315, 484] width 452 height 95
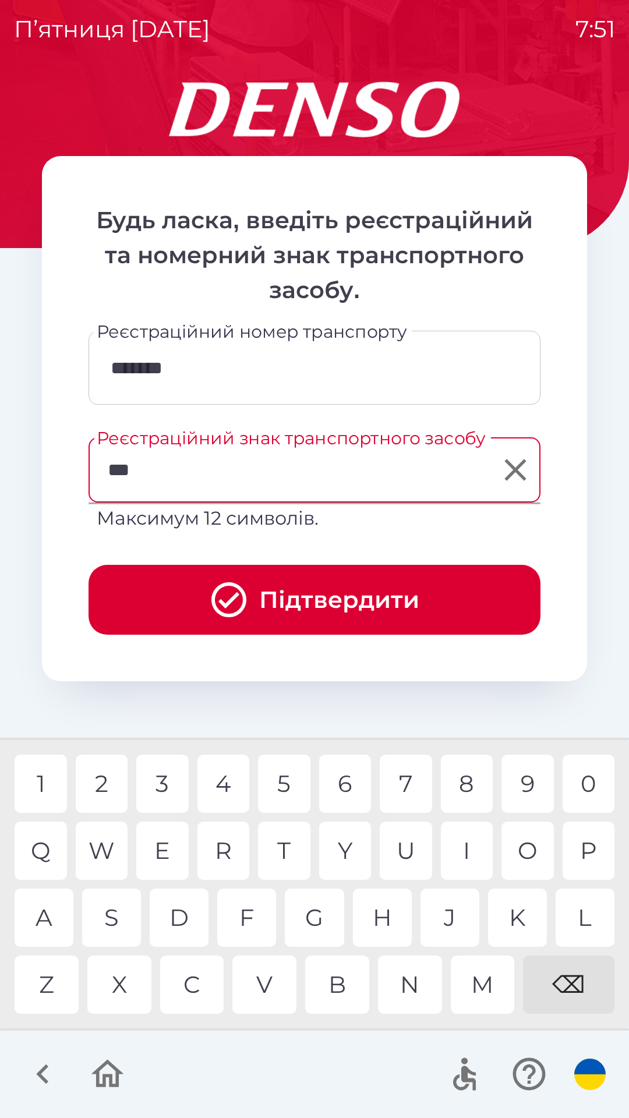
click at [96, 777] on div "2" at bounding box center [102, 784] width 52 height 58
click at [469, 782] on div "8" at bounding box center [467, 784] width 52 height 58
type input "*******"
click at [391, 907] on div "H" at bounding box center [382, 918] width 59 height 58
click at [327, 595] on button "Підтвердити" at bounding box center [315, 600] width 452 height 70
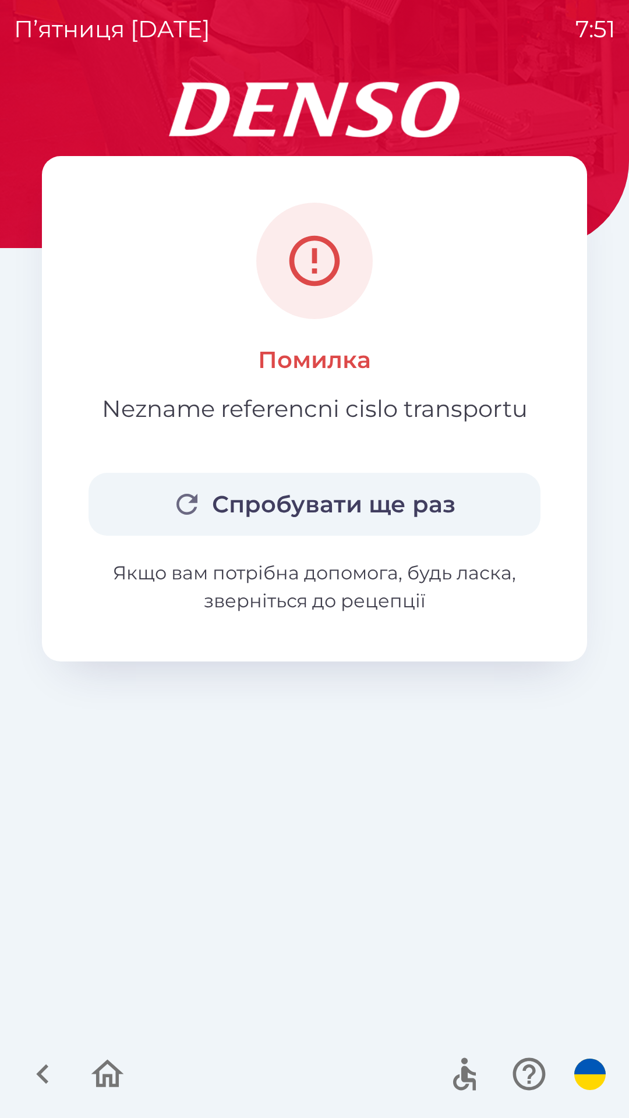
click at [339, 492] on button "Спробувати ще раз" at bounding box center [315, 504] width 452 height 63
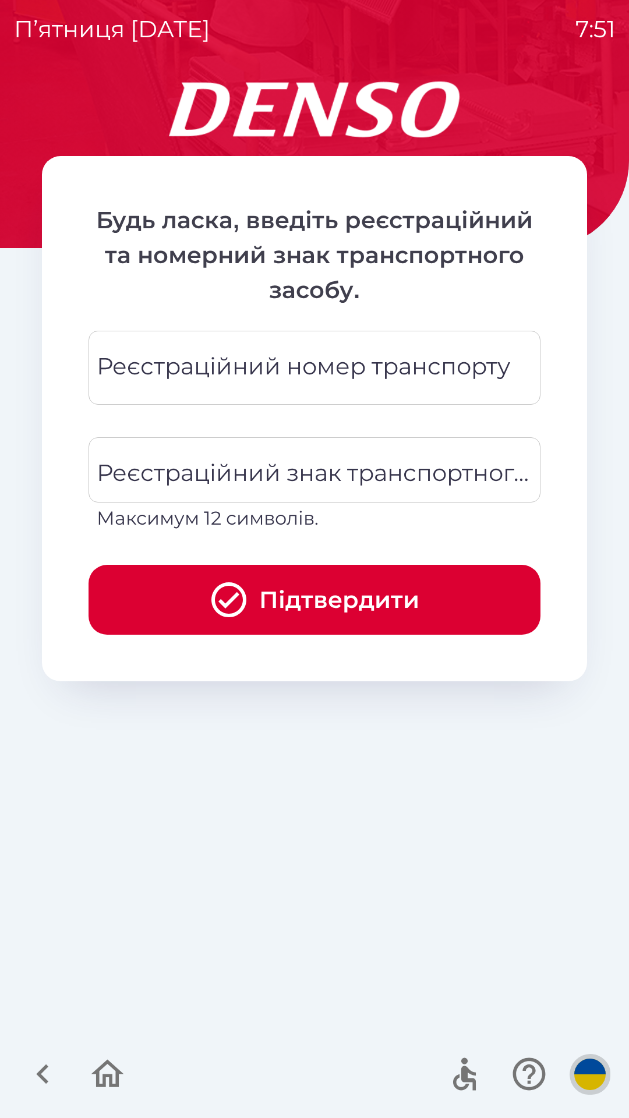
click at [590, 1076] on img "button" at bounding box center [589, 1074] width 31 height 31
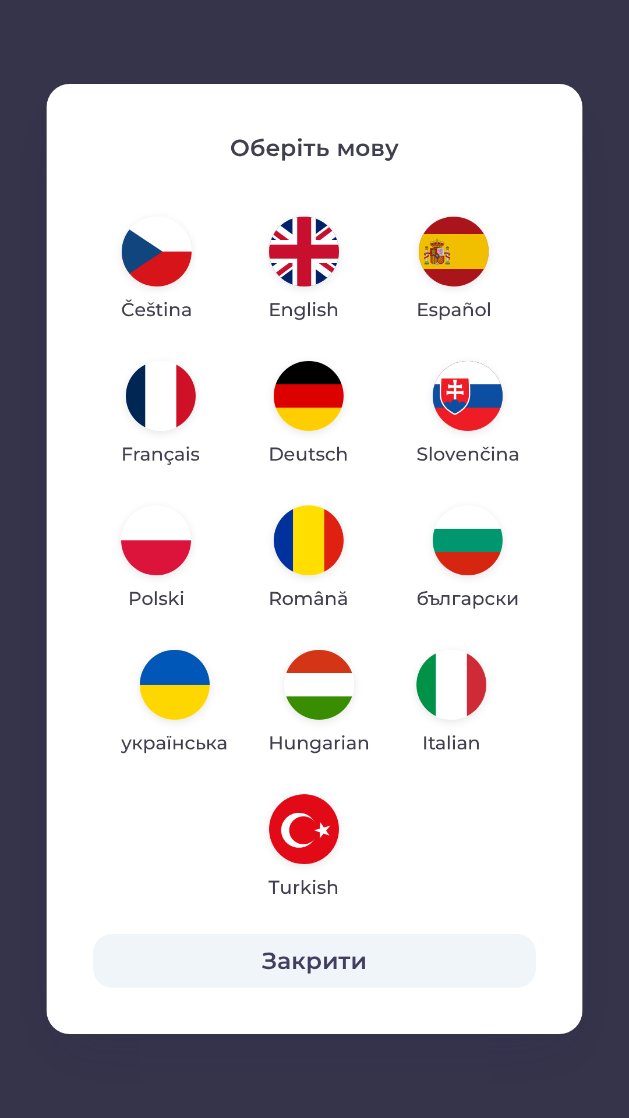
click at [166, 560] on img "button" at bounding box center [156, 540] width 70 height 70
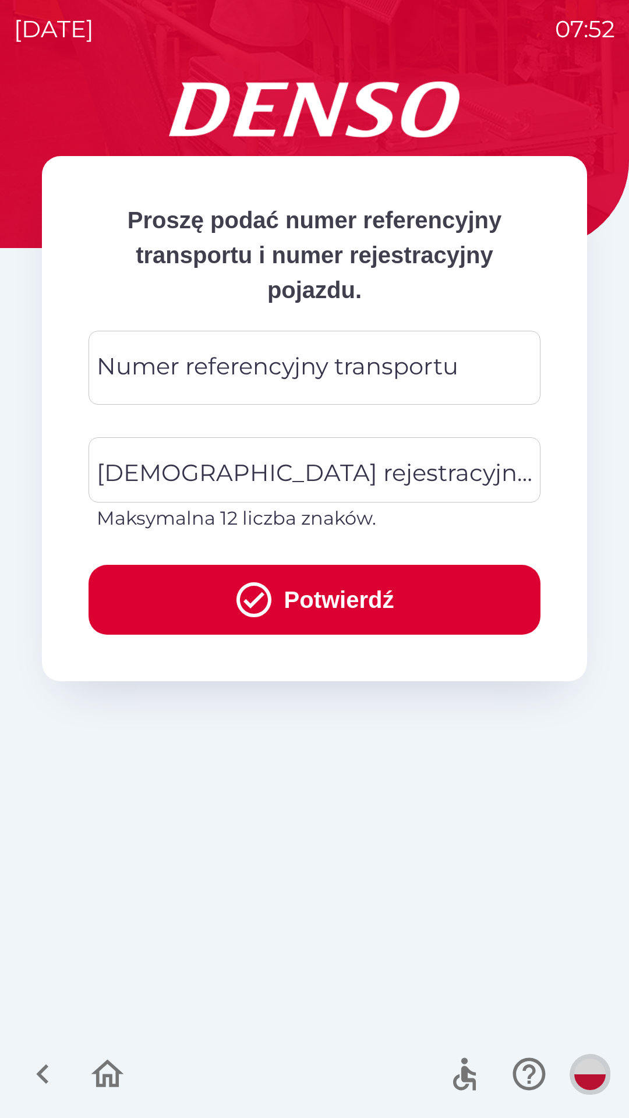
click at [591, 1061] on img "button" at bounding box center [589, 1074] width 31 height 31
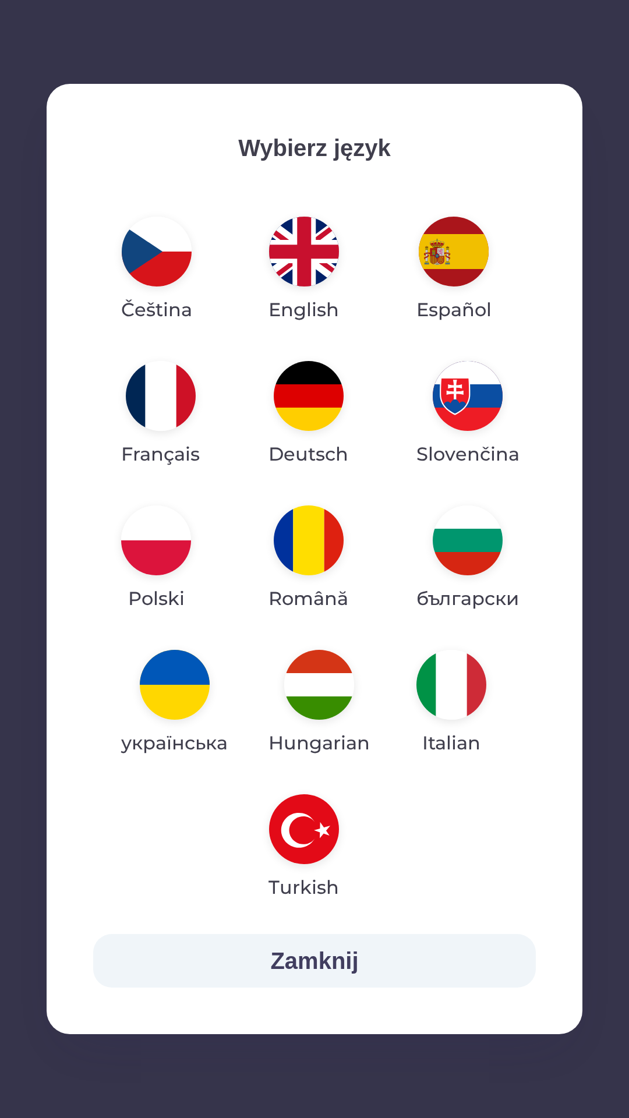
click at [183, 683] on img "button" at bounding box center [175, 685] width 70 height 70
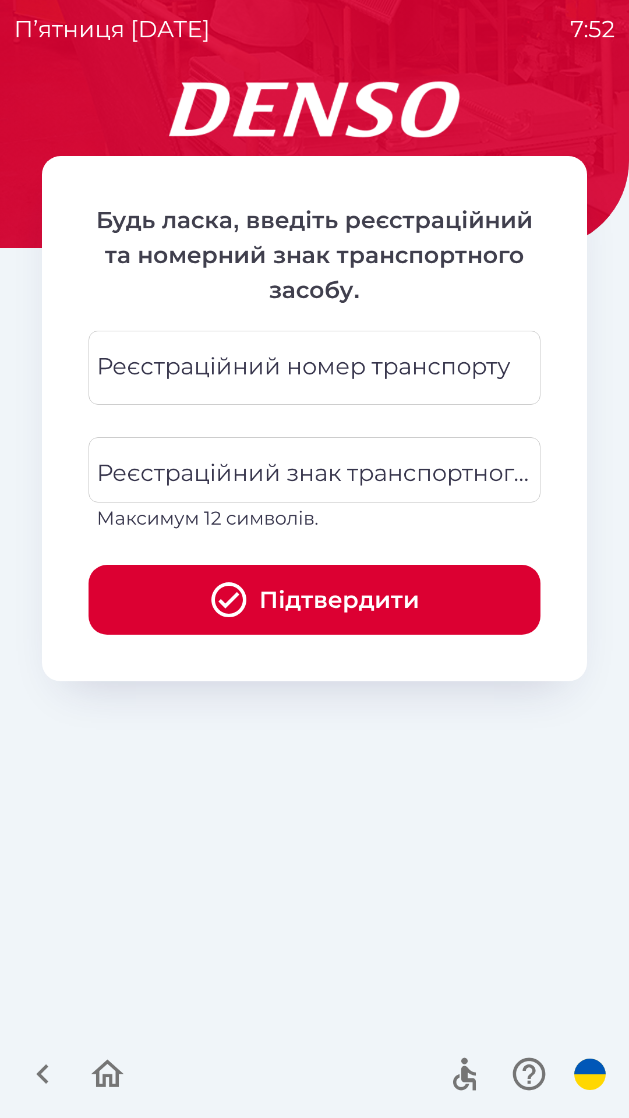
click at [308, 365] on div "Реєстраційний номер транспорту Реєстраційний номер транспорту" at bounding box center [315, 368] width 452 height 74
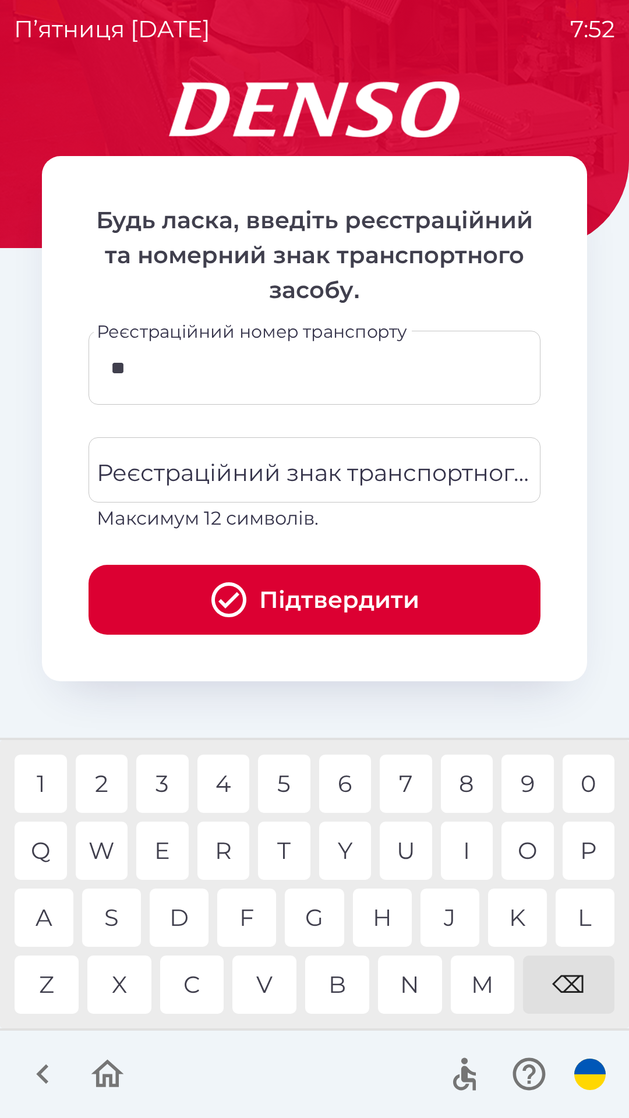
click at [197, 982] on div "C" at bounding box center [192, 985] width 64 height 58
click at [162, 775] on div "3" at bounding box center [162, 784] width 52 height 58
click at [232, 781] on div "4" at bounding box center [223, 784] width 52 height 58
click at [358, 782] on div "6" at bounding box center [345, 784] width 52 height 58
click at [168, 780] on div "3" at bounding box center [162, 784] width 52 height 58
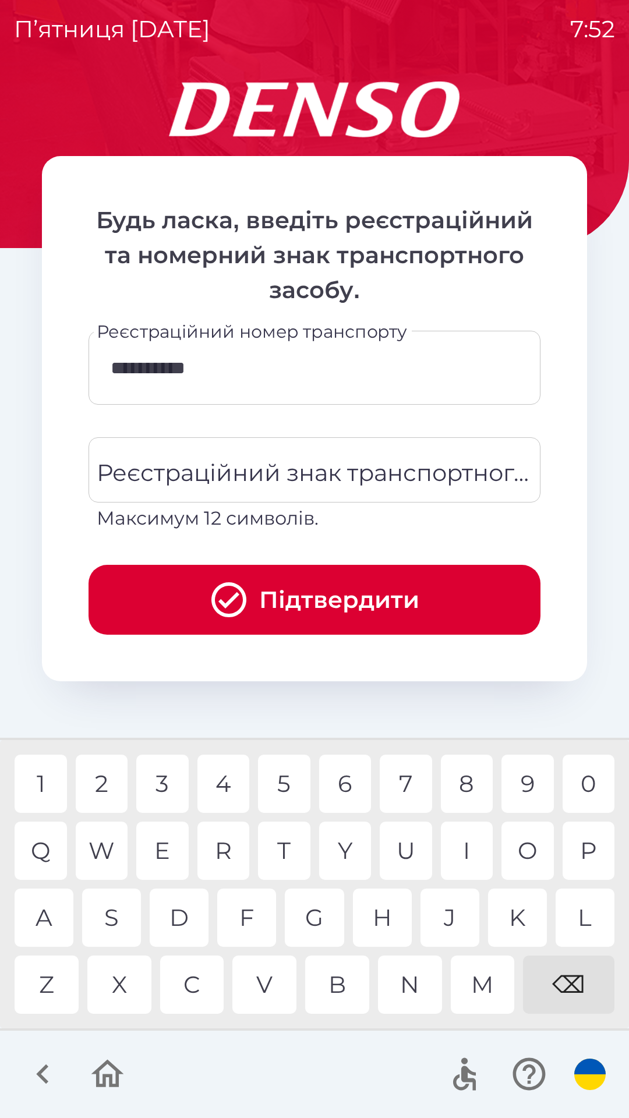
type input "**********"
click at [105, 777] on div "2" at bounding box center [102, 784] width 52 height 58
click at [325, 476] on div "Реєстраційний знак транспортного засобу Реєстраційний знак транспортного засобу…" at bounding box center [315, 484] width 452 height 95
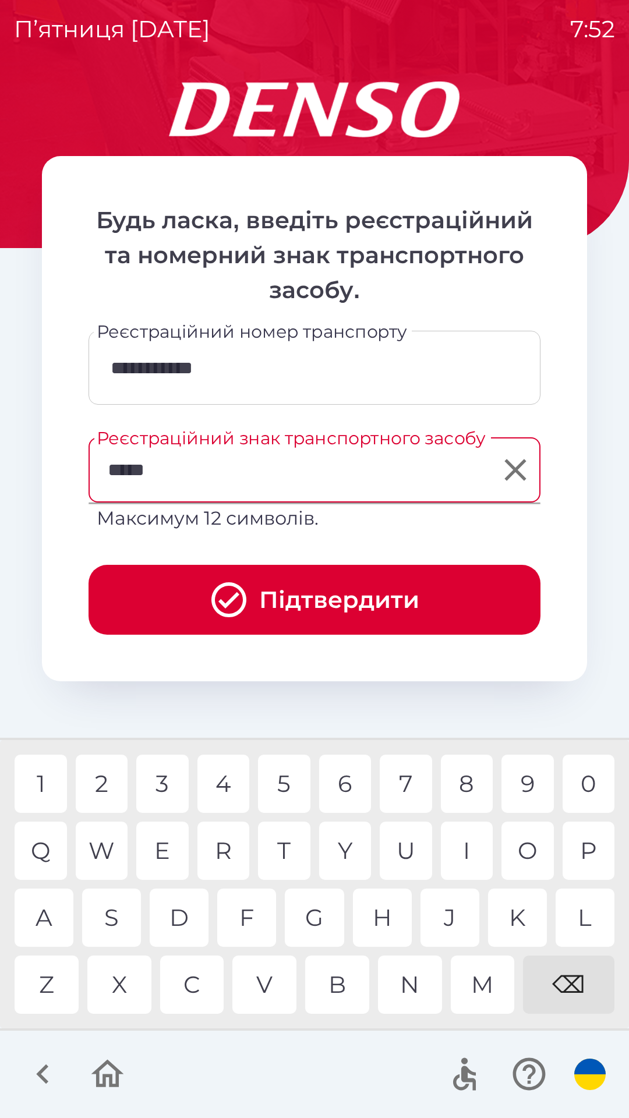
click at [475, 787] on div "8" at bounding box center [467, 784] width 52 height 58
click at [526, 787] on div "9" at bounding box center [527, 784] width 52 height 58
type input "*******"
click at [386, 910] on div "H" at bounding box center [382, 918] width 59 height 58
click at [312, 604] on button "Підтвердити" at bounding box center [315, 600] width 452 height 70
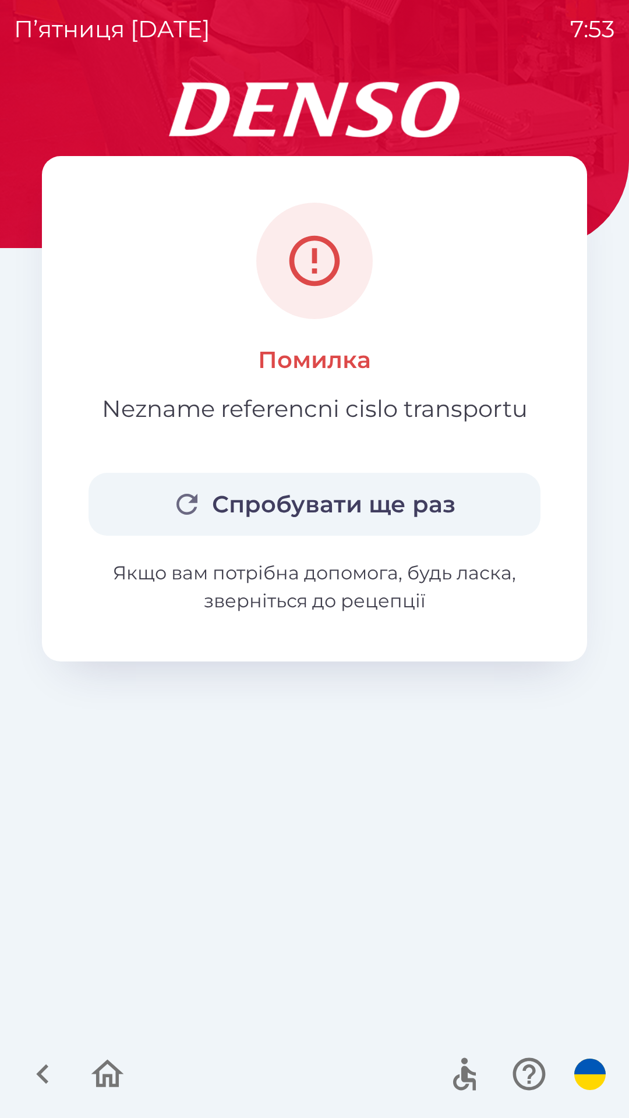
click at [361, 504] on button "Спробувати ще раз" at bounding box center [315, 504] width 452 height 63
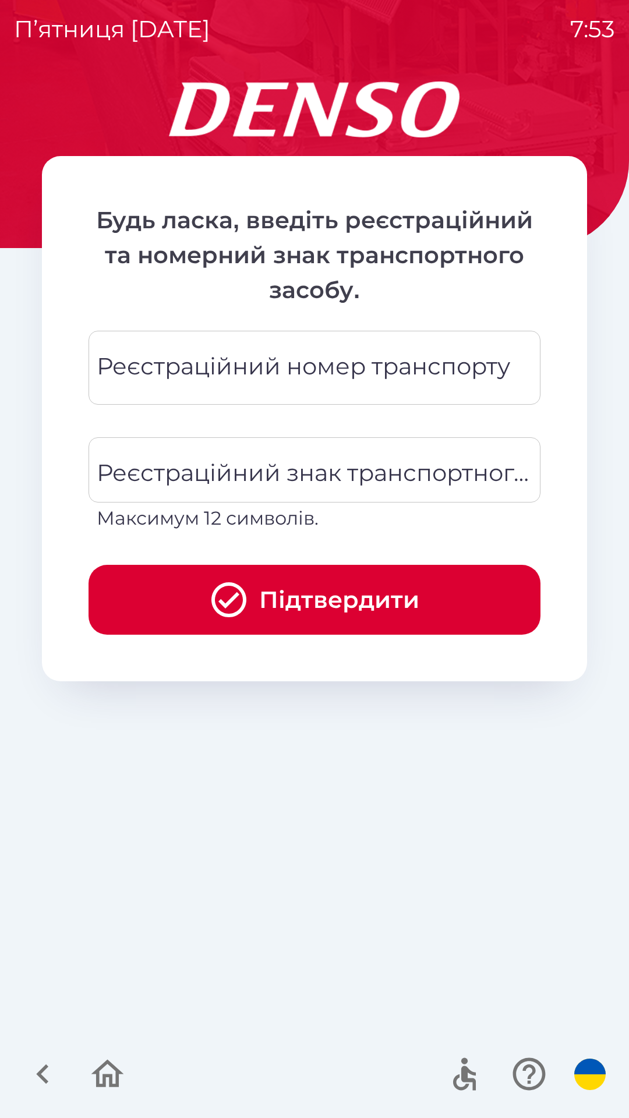
click at [333, 371] on div "Реєстраційний номер транспорту Реєстраційний номер транспорту" at bounding box center [315, 368] width 452 height 74
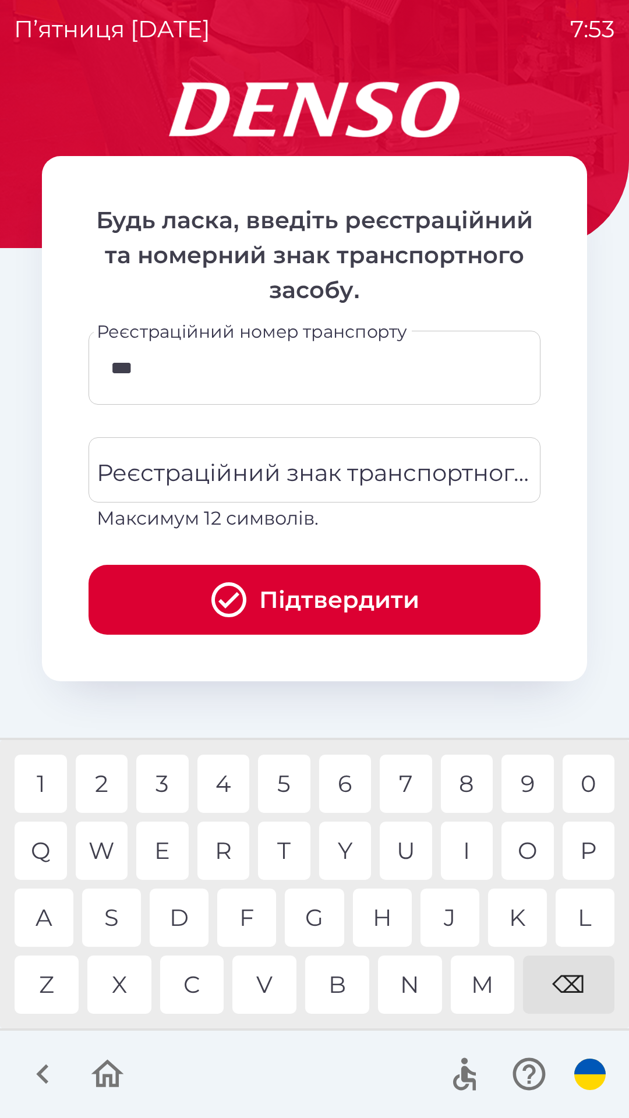
click at [341, 781] on div "6" at bounding box center [345, 784] width 52 height 58
click at [100, 780] on div "2" at bounding box center [102, 784] width 52 height 58
click at [163, 780] on div "3" at bounding box center [162, 784] width 52 height 58
type input "******"
click at [107, 773] on div "2" at bounding box center [102, 784] width 52 height 58
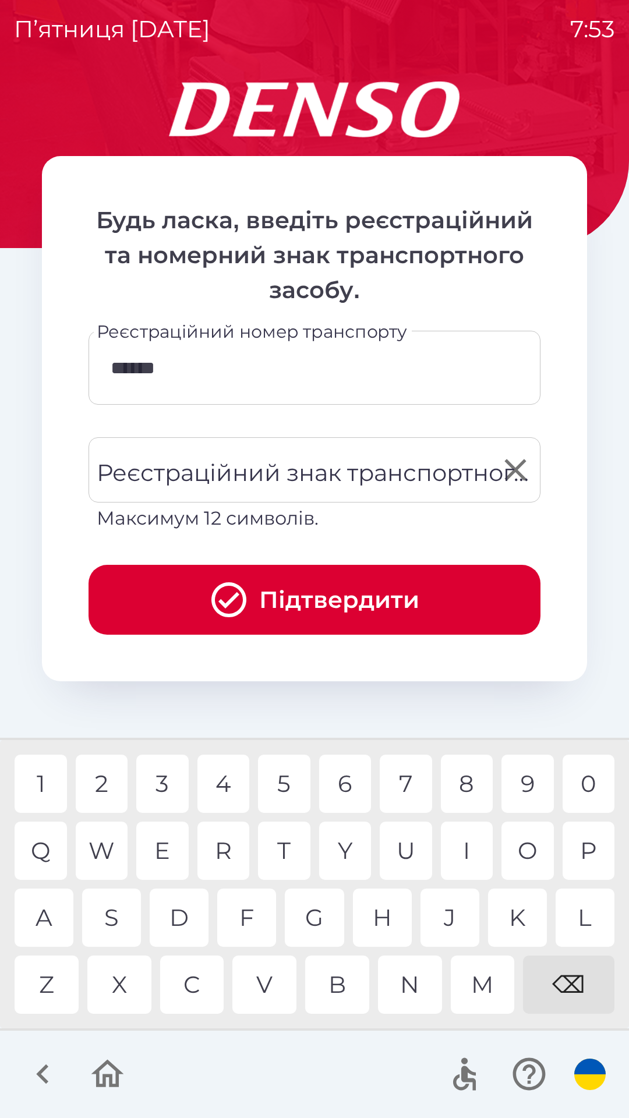
click at [316, 480] on div "Реєстраційний знак транспортного засобу Реєстраційний знак транспортного засобу…" at bounding box center [315, 484] width 452 height 95
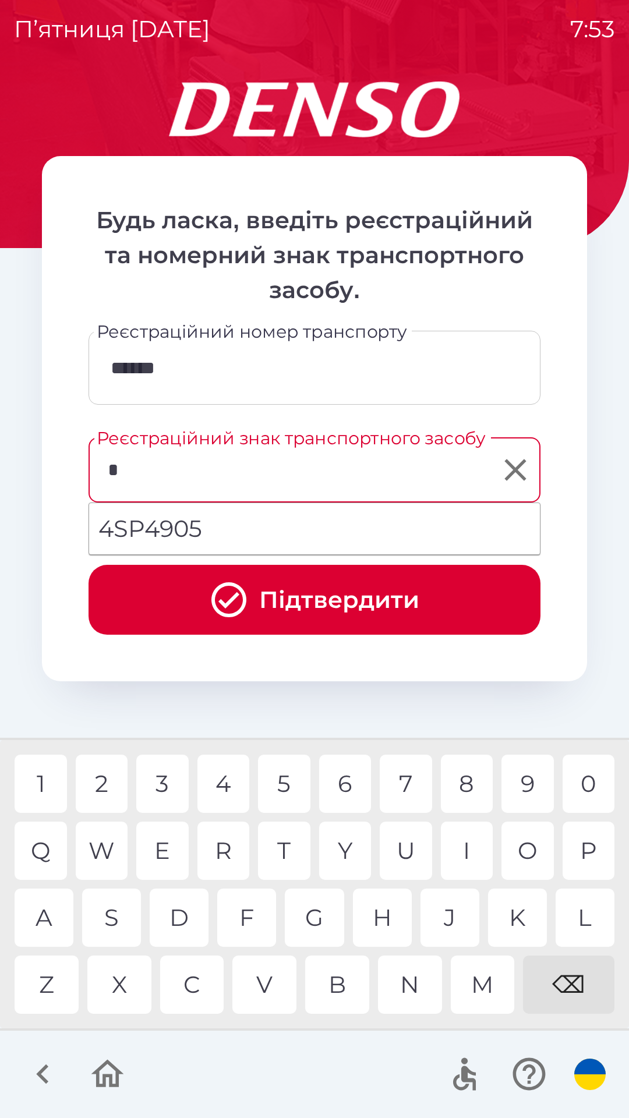
click at [593, 845] on div "P" at bounding box center [588, 851] width 52 height 58
click at [586, 922] on div "L" at bounding box center [584, 918] width 59 height 58
click at [105, 778] on div "2" at bounding box center [102, 784] width 52 height 58
click at [465, 785] on div "8" at bounding box center [467, 784] width 52 height 58
click at [530, 781] on div "9" at bounding box center [527, 784] width 52 height 58
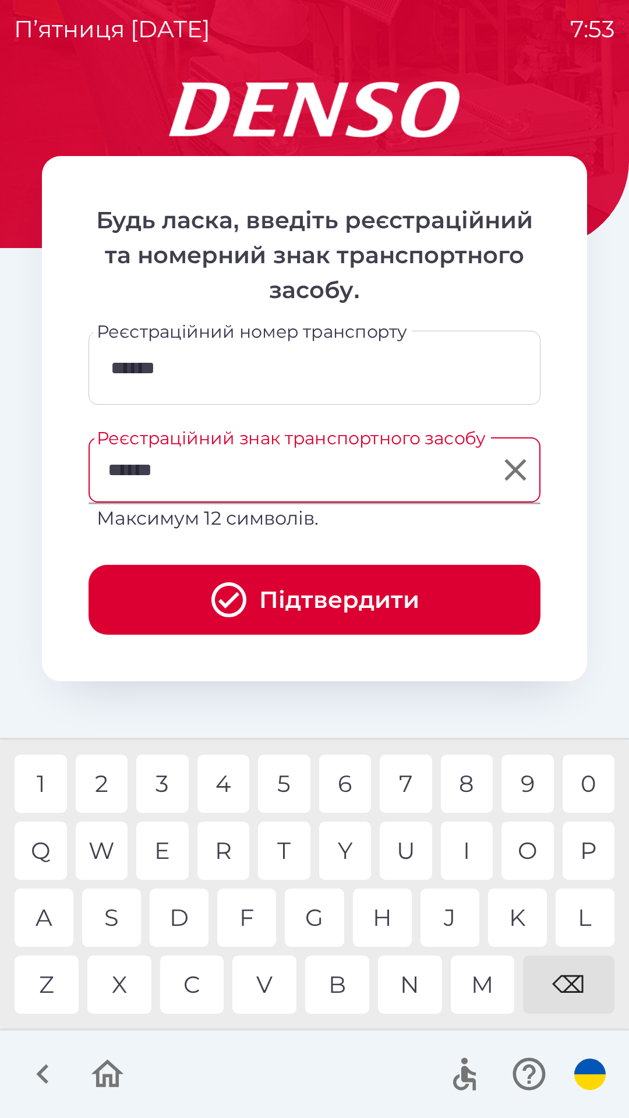
type input "*******"
click at [385, 916] on div "H" at bounding box center [382, 918] width 59 height 58
click at [347, 603] on button "Підтвердити" at bounding box center [315, 600] width 452 height 70
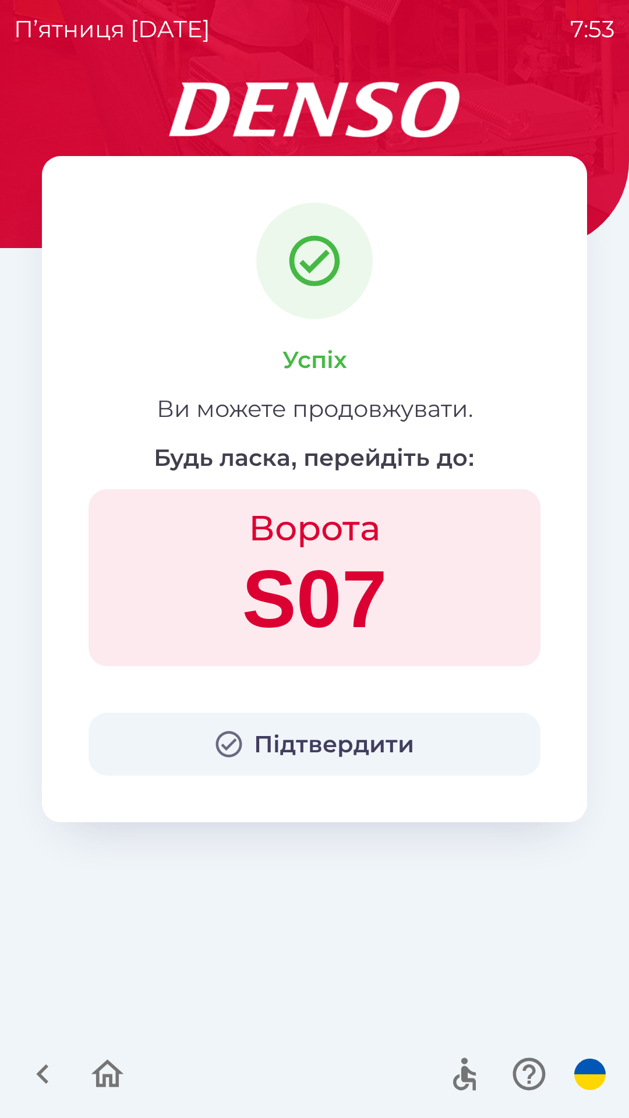
click at [339, 765] on button "Підтвердити" at bounding box center [315, 744] width 452 height 63
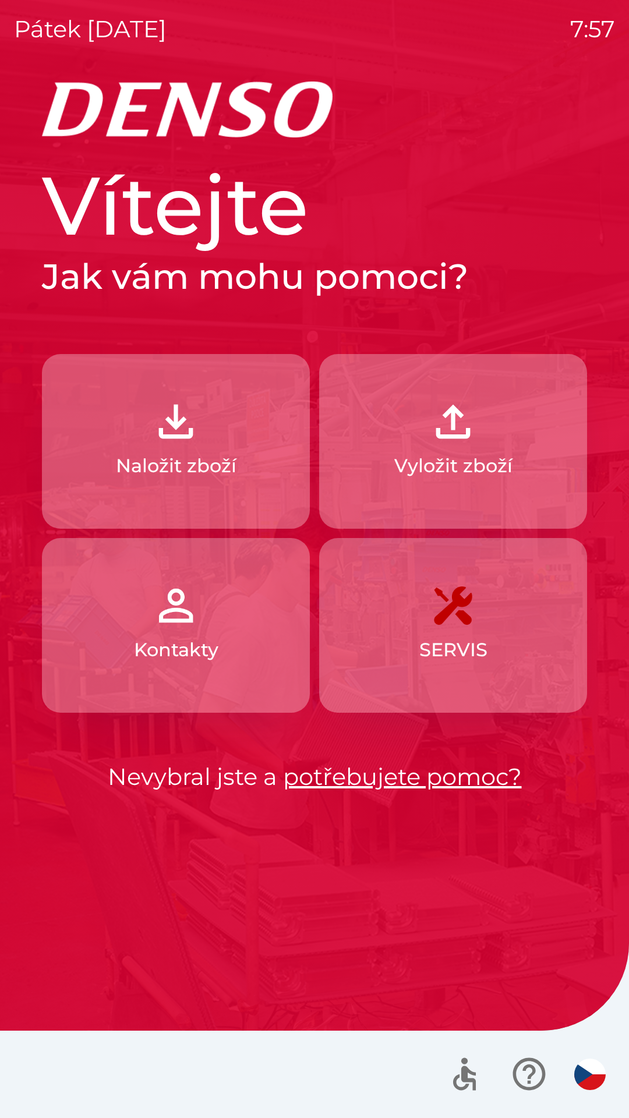
click at [586, 1075] on img "button" at bounding box center [589, 1074] width 31 height 31
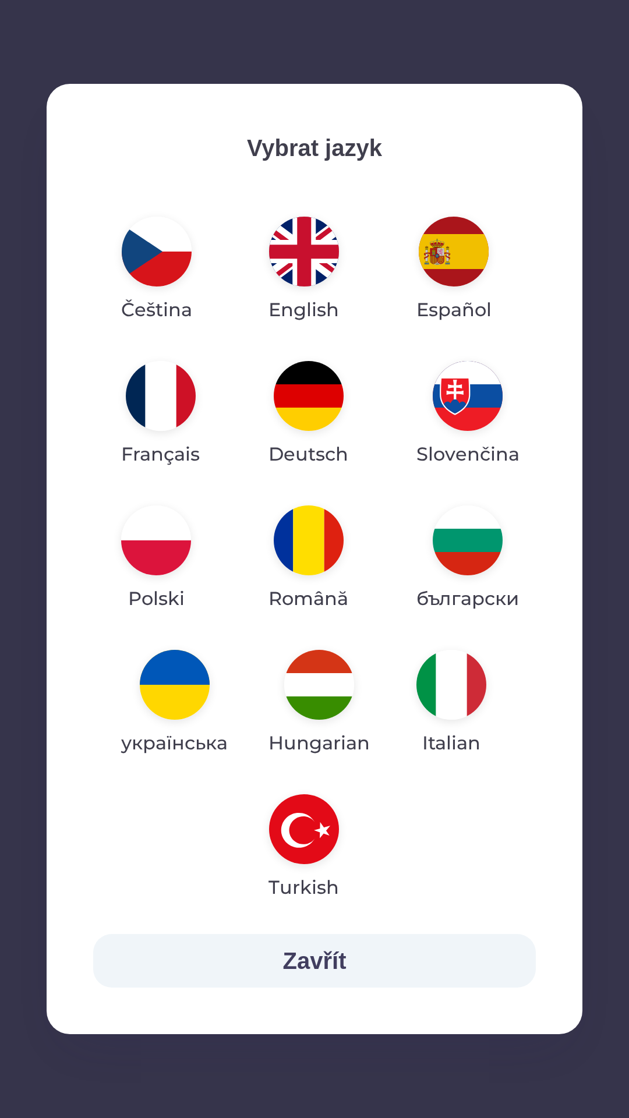
click at [190, 682] on img "button" at bounding box center [175, 685] width 70 height 70
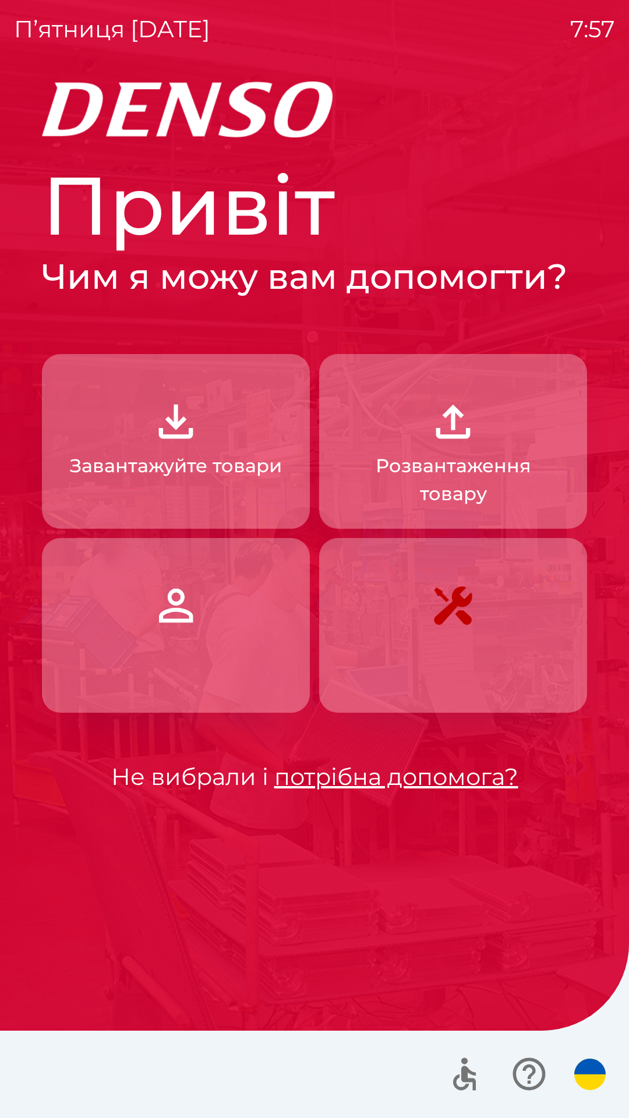
click at [173, 459] on p "Завантажуйте товари" at bounding box center [176, 466] width 212 height 28
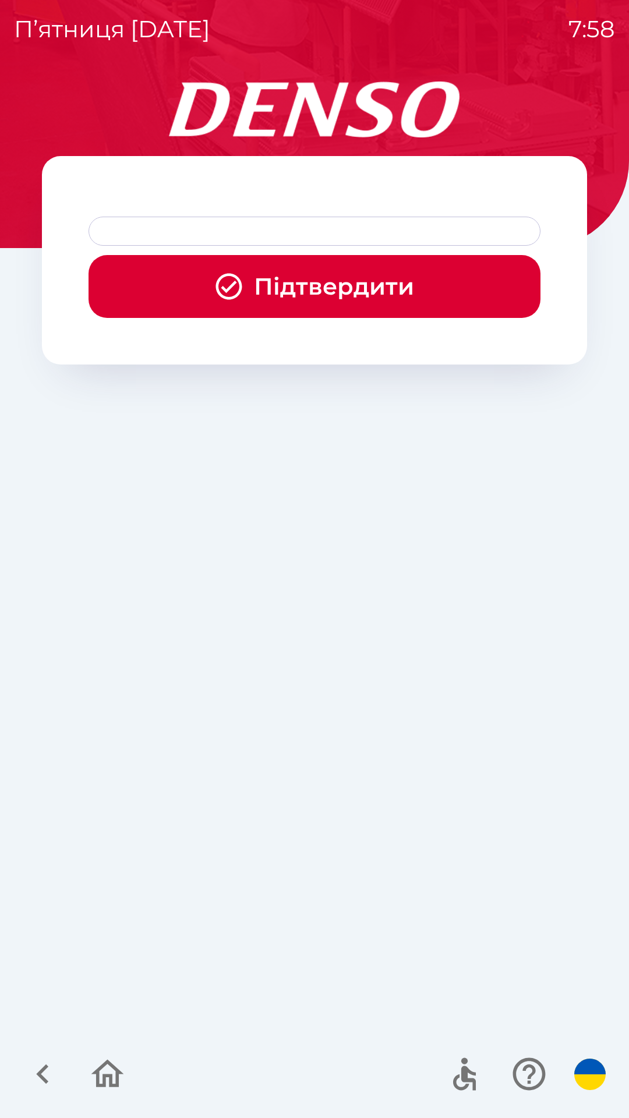
click at [358, 293] on button "Підтвердити" at bounding box center [315, 286] width 452 height 63
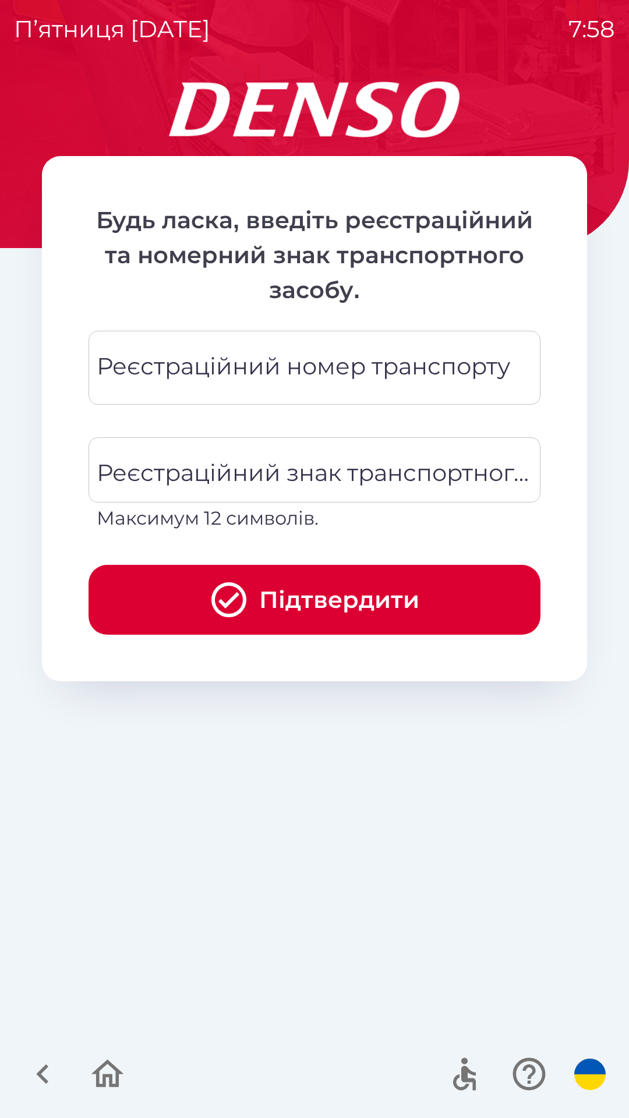
click at [314, 366] on div "Реєстраційний номер транспорту Реєстраційний номер транспорту" at bounding box center [315, 368] width 452 height 74
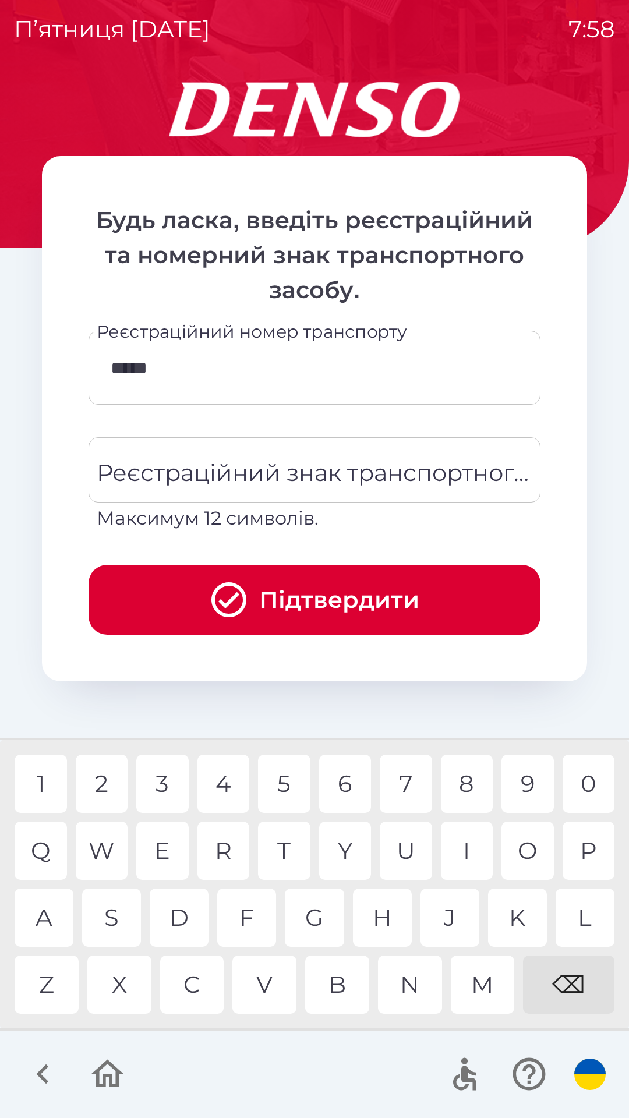
click at [164, 773] on div "3" at bounding box center [162, 784] width 52 height 58
type input "******"
click at [253, 466] on div "Реєстраційний знак транспортного засобу Реєстраційний знак транспортного засобу…" at bounding box center [315, 484] width 452 height 95
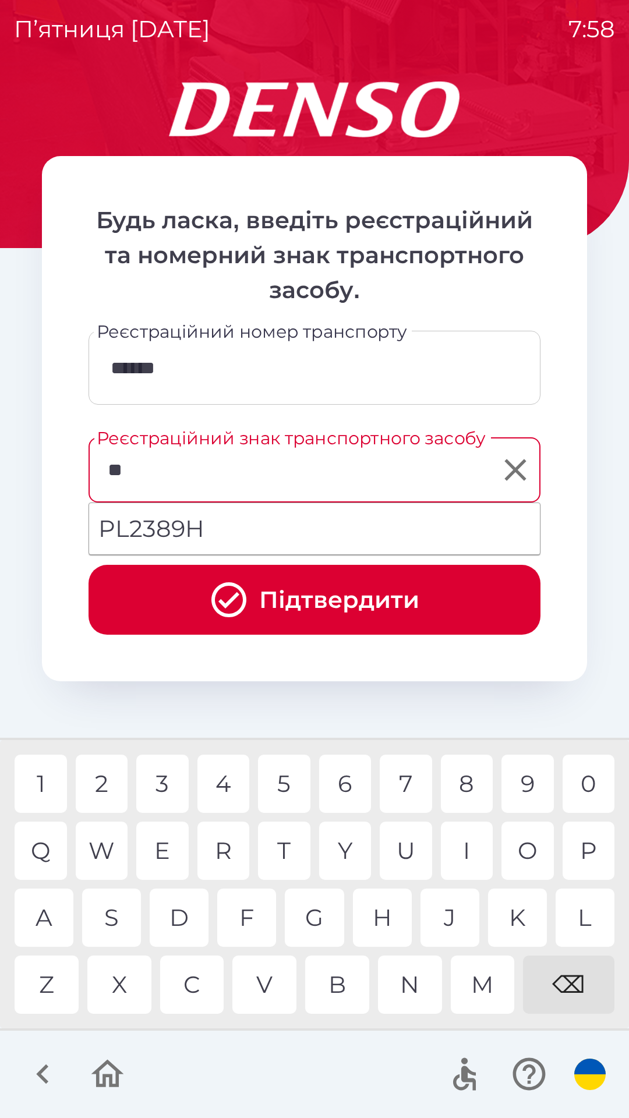
click at [586, 915] on div "L" at bounding box center [584, 918] width 59 height 58
click at [165, 787] on div "3" at bounding box center [162, 784] width 52 height 58
click at [230, 784] on div "4" at bounding box center [223, 784] width 52 height 58
click at [345, 782] on div "6" at bounding box center [345, 784] width 52 height 58
type input "*******"
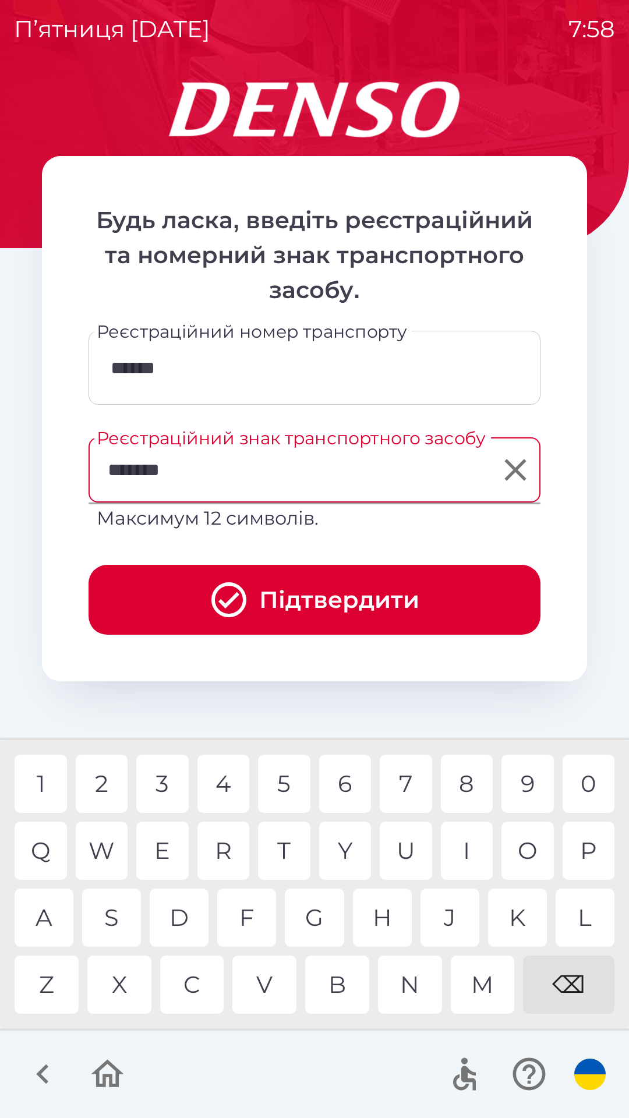
click at [294, 577] on button "Підтвердити" at bounding box center [315, 600] width 452 height 70
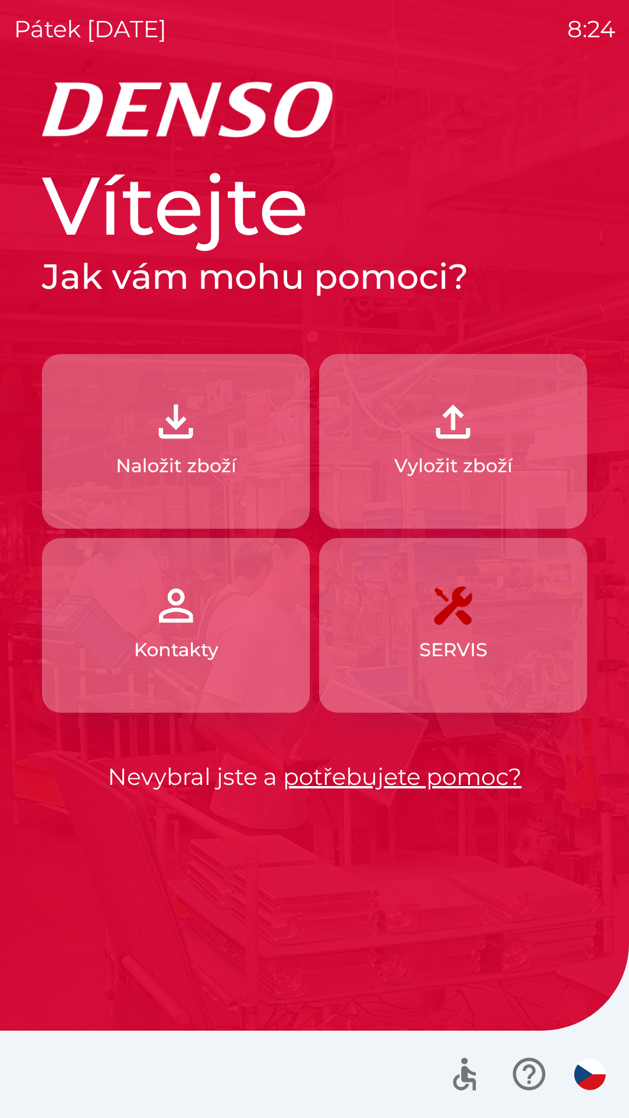
click at [589, 1087] on img "button" at bounding box center [589, 1074] width 31 height 31
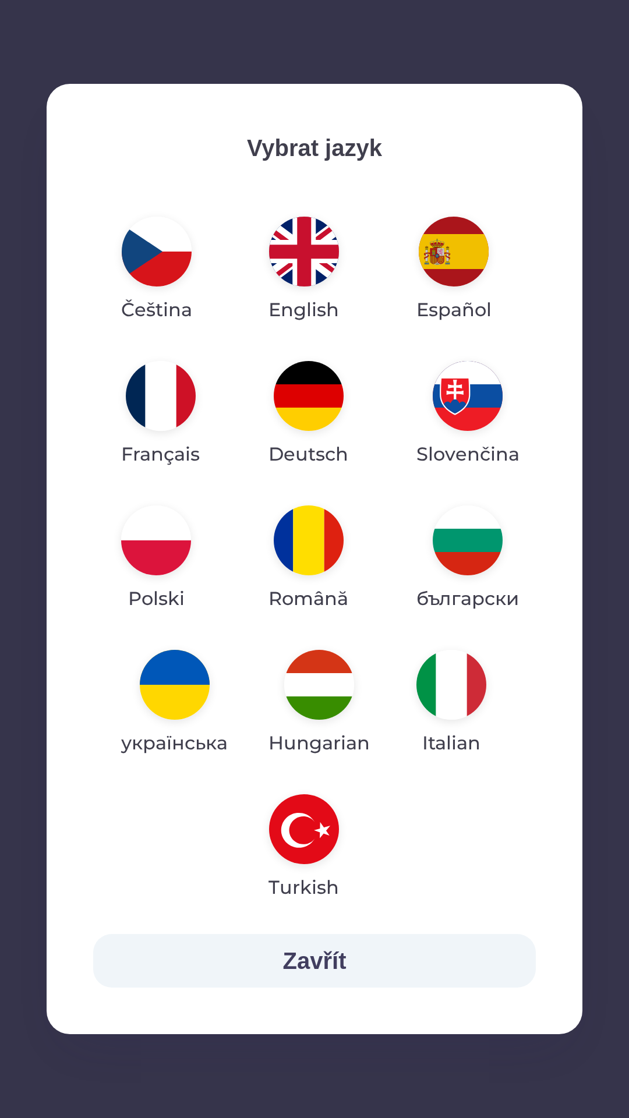
click at [319, 692] on img "button" at bounding box center [319, 685] width 70 height 70
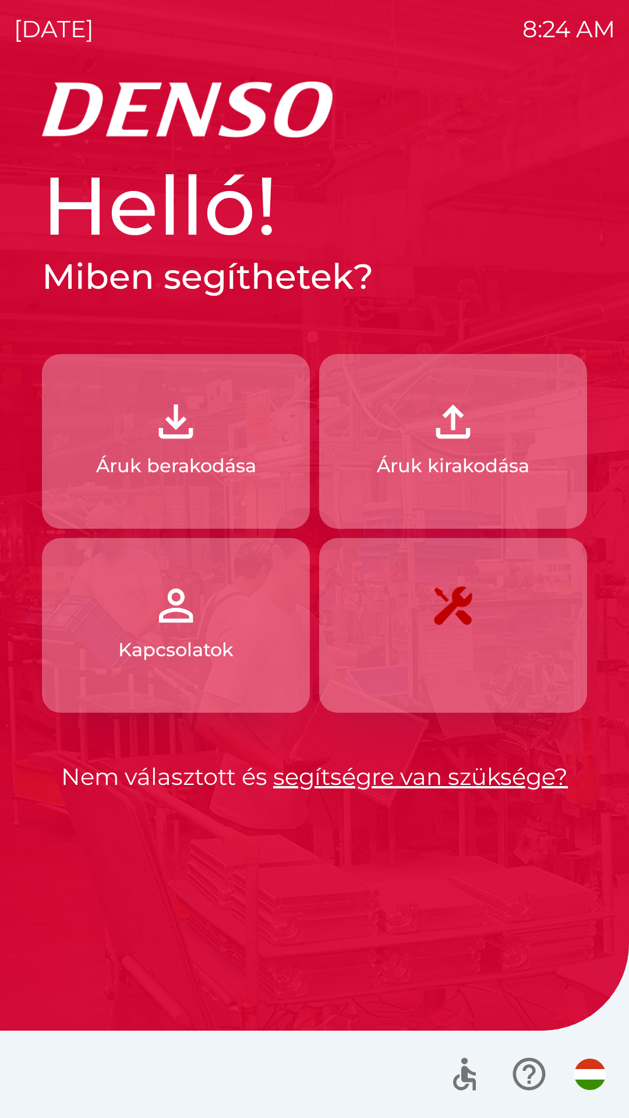
click at [204, 468] on p "Áruk berakodása" at bounding box center [176, 466] width 160 height 28
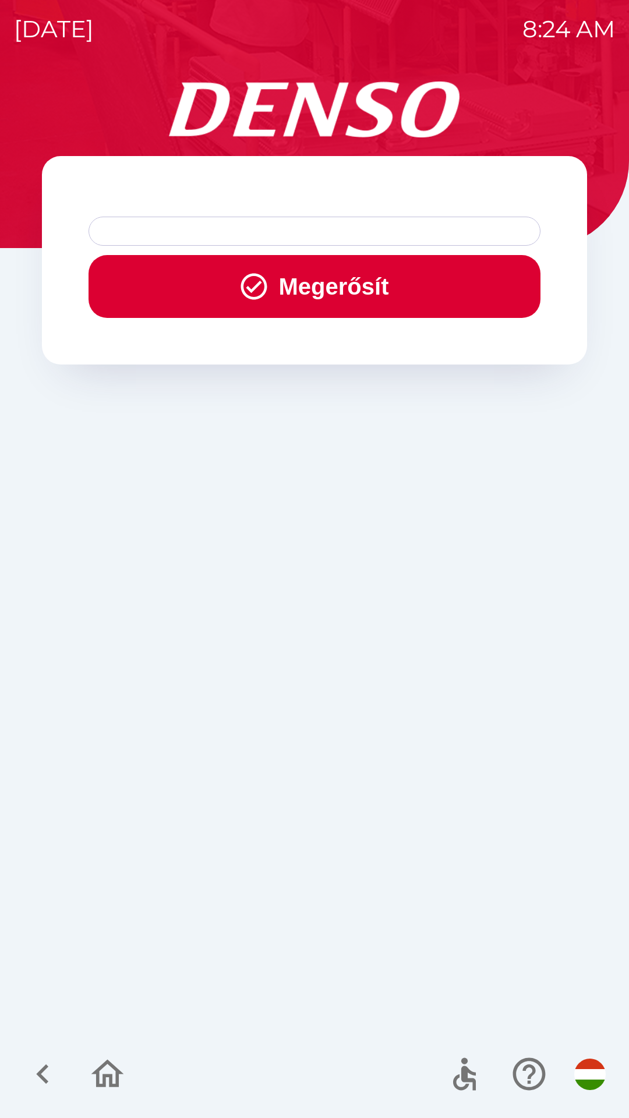
click at [397, 297] on button "Megerősít" at bounding box center [315, 286] width 452 height 63
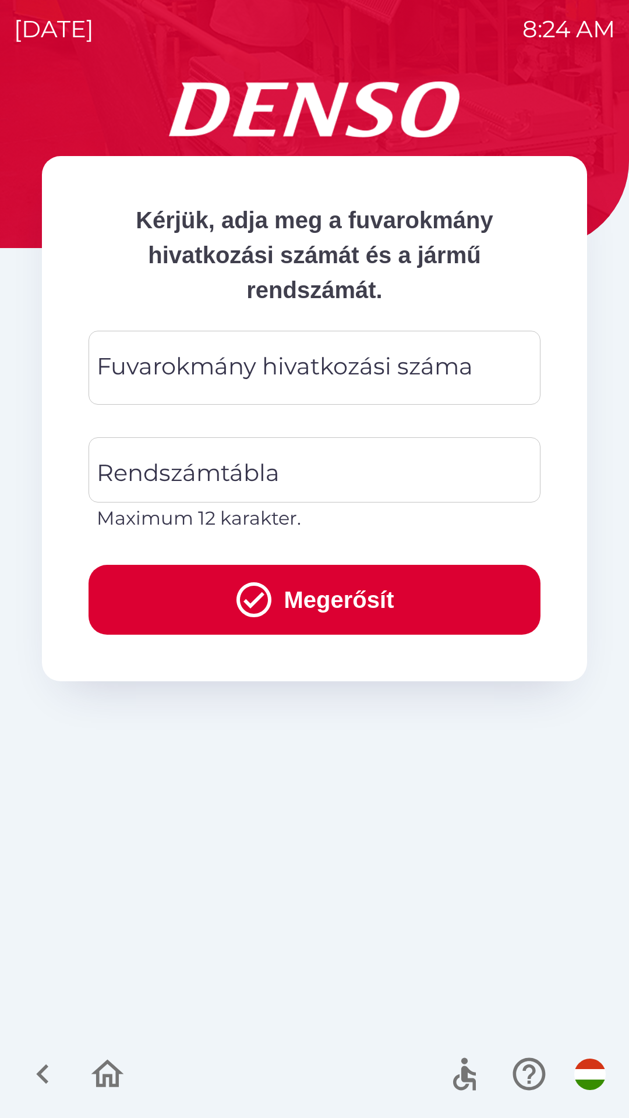
click at [371, 377] on div "Fuvarokmány hivatkozási száma Fuvarokmány hivatkozási száma" at bounding box center [315, 368] width 452 height 74
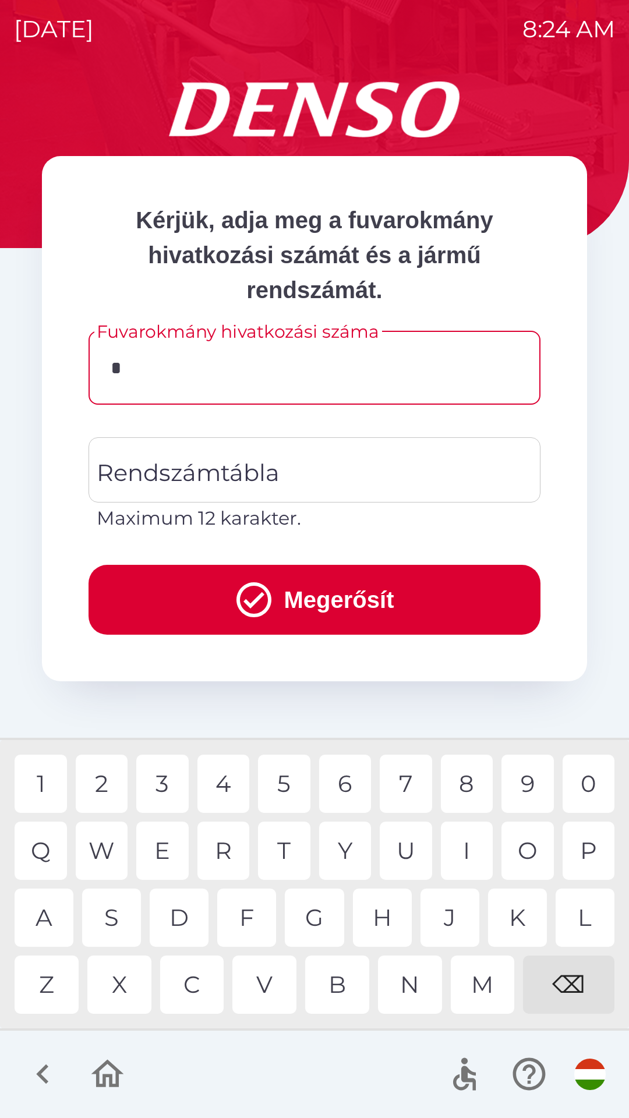
click at [49, 781] on div "1" at bounding box center [41, 784] width 52 height 58
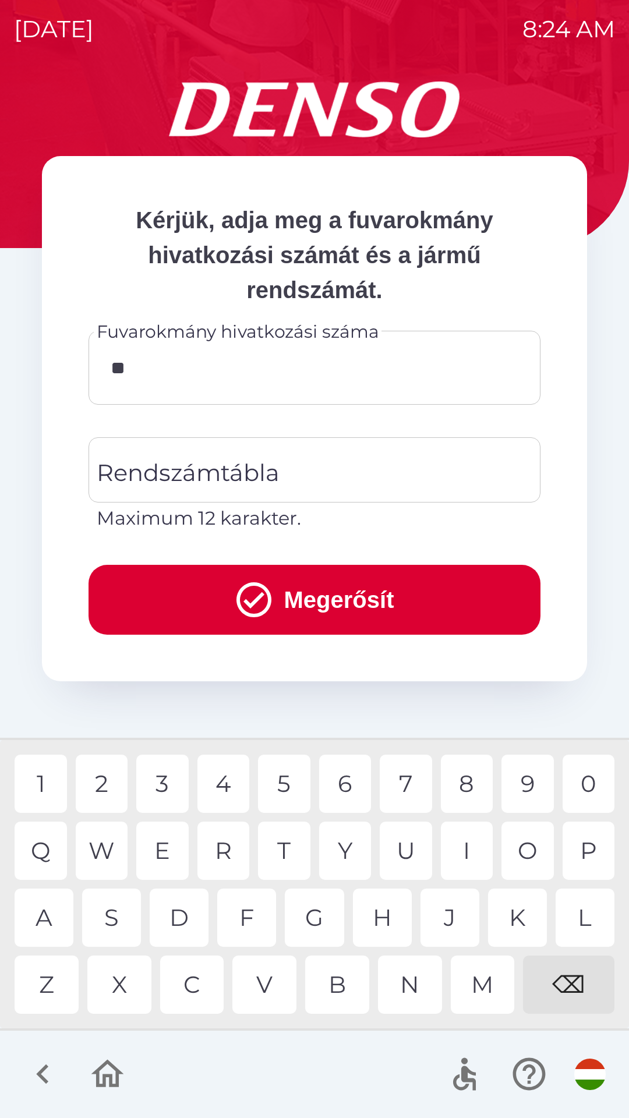
click at [520, 791] on div "9" at bounding box center [527, 784] width 52 height 58
click at [520, 786] on div "9" at bounding box center [527, 784] width 52 height 58
click at [349, 777] on div "6" at bounding box center [345, 784] width 52 height 58
type input "********"
click at [164, 788] on div "3" at bounding box center [162, 784] width 52 height 58
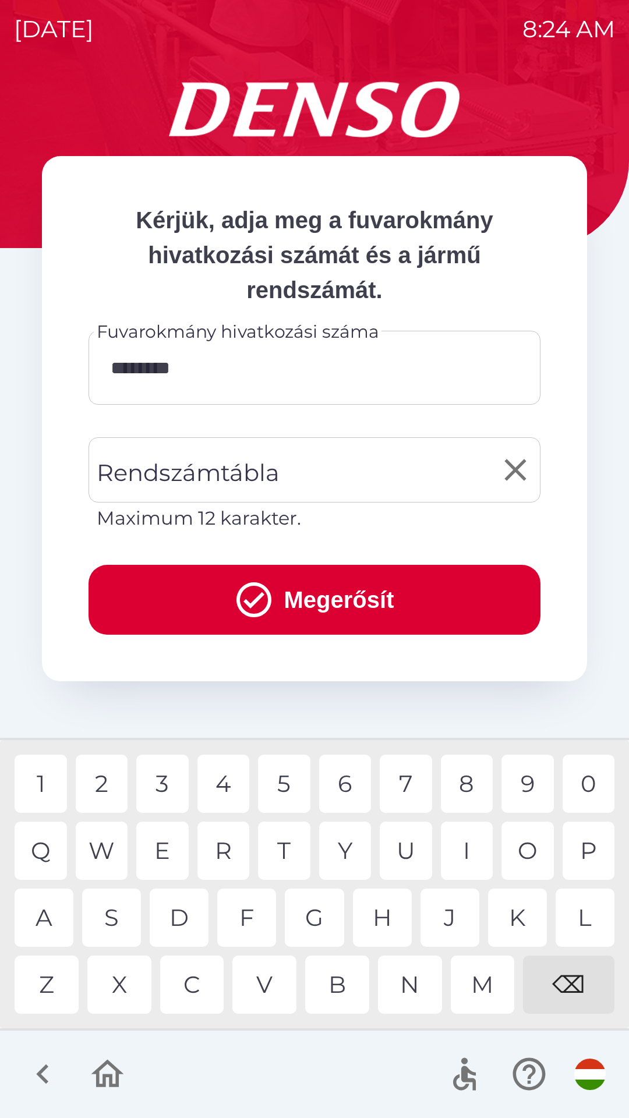
click at [243, 479] on div "Rendszámtábla Rendszámtábla Maximum 12 karakter." at bounding box center [315, 484] width 452 height 95
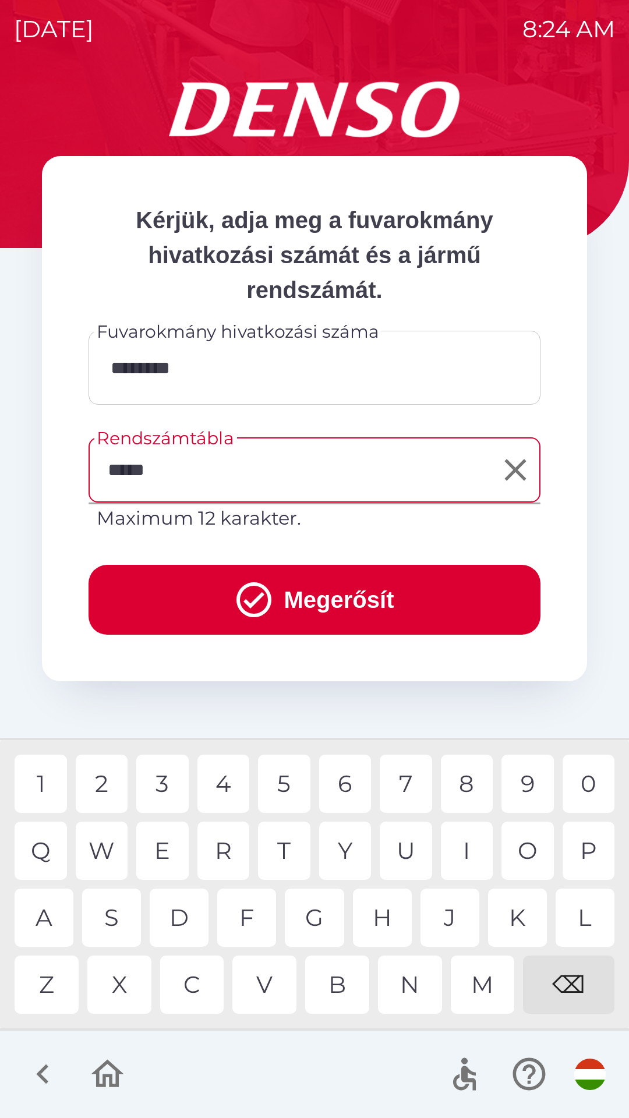
type input "******"
click at [358, 601] on button "Megerősít" at bounding box center [315, 600] width 452 height 70
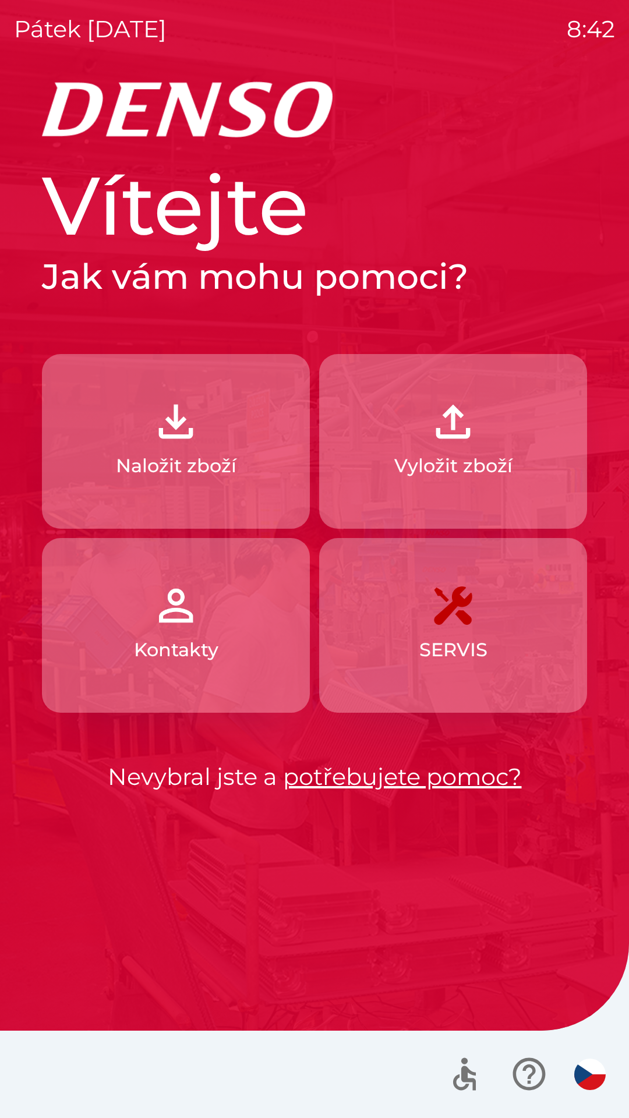
click at [178, 455] on p "Naložit zboží" at bounding box center [176, 466] width 121 height 28
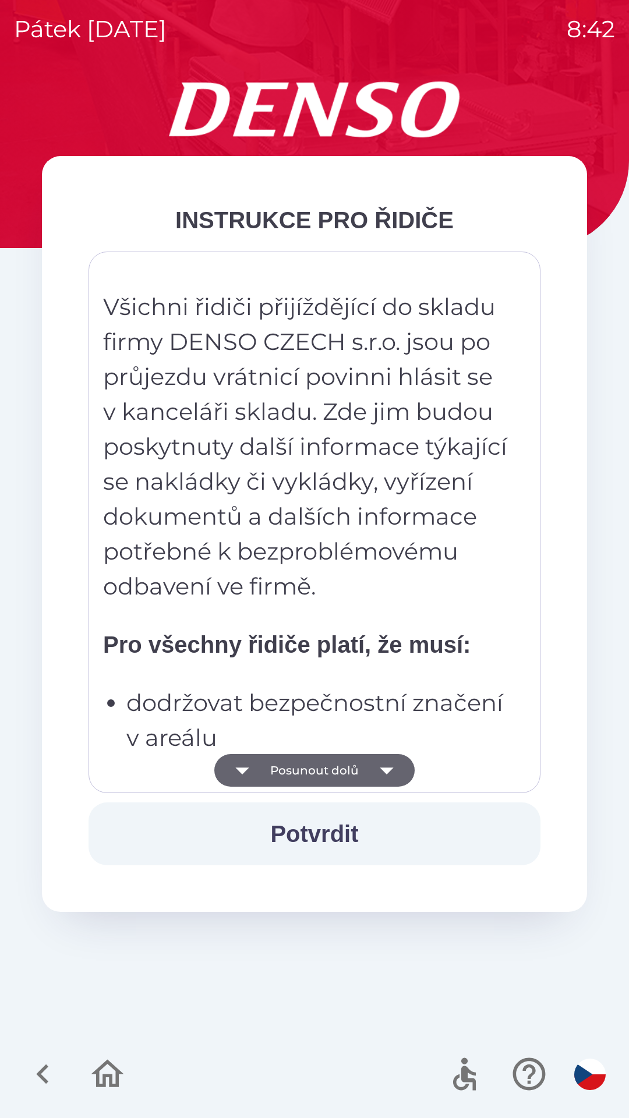
click at [372, 773] on icon "button" at bounding box center [386, 770] width 33 height 33
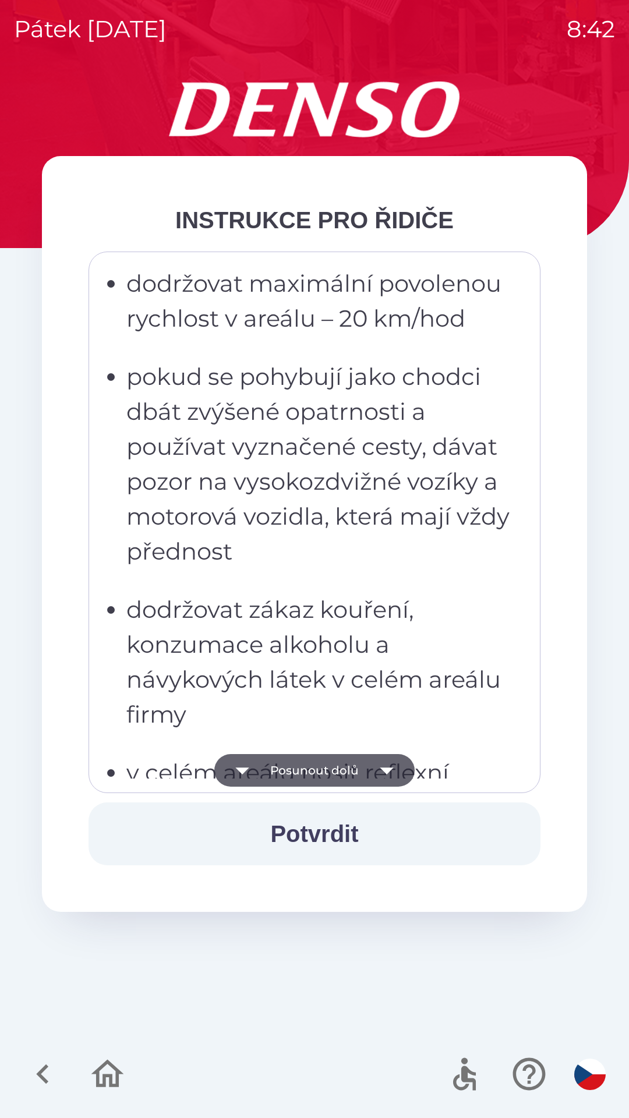
click at [385, 770] on icon "button" at bounding box center [386, 770] width 13 height 7
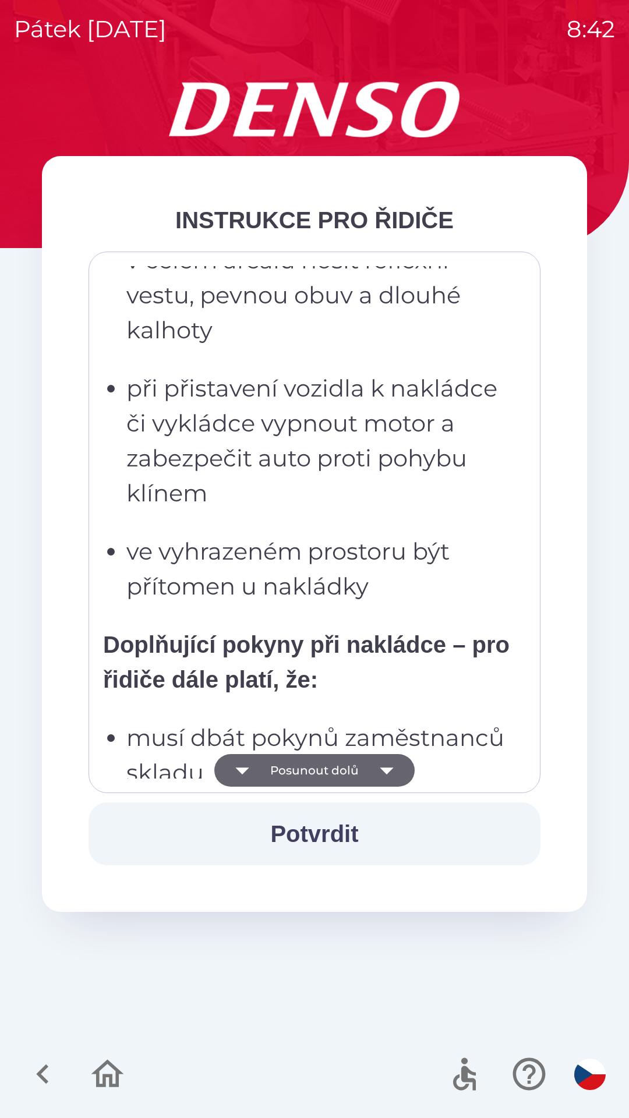
click at [388, 776] on icon "button" at bounding box center [386, 770] width 33 height 33
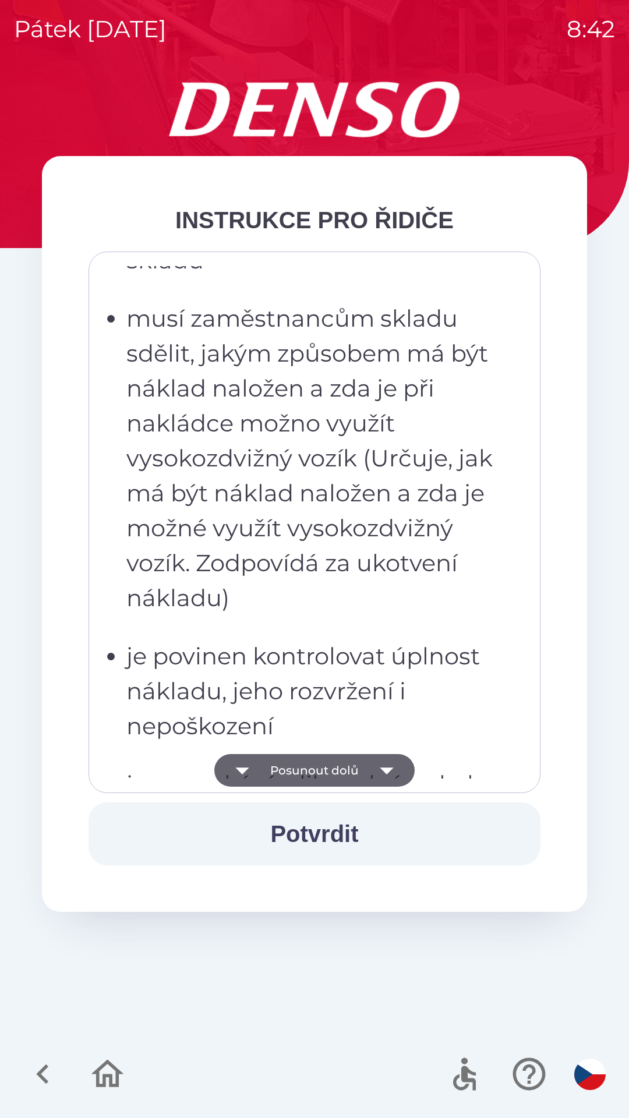
click at [390, 784] on icon "button" at bounding box center [386, 770] width 33 height 33
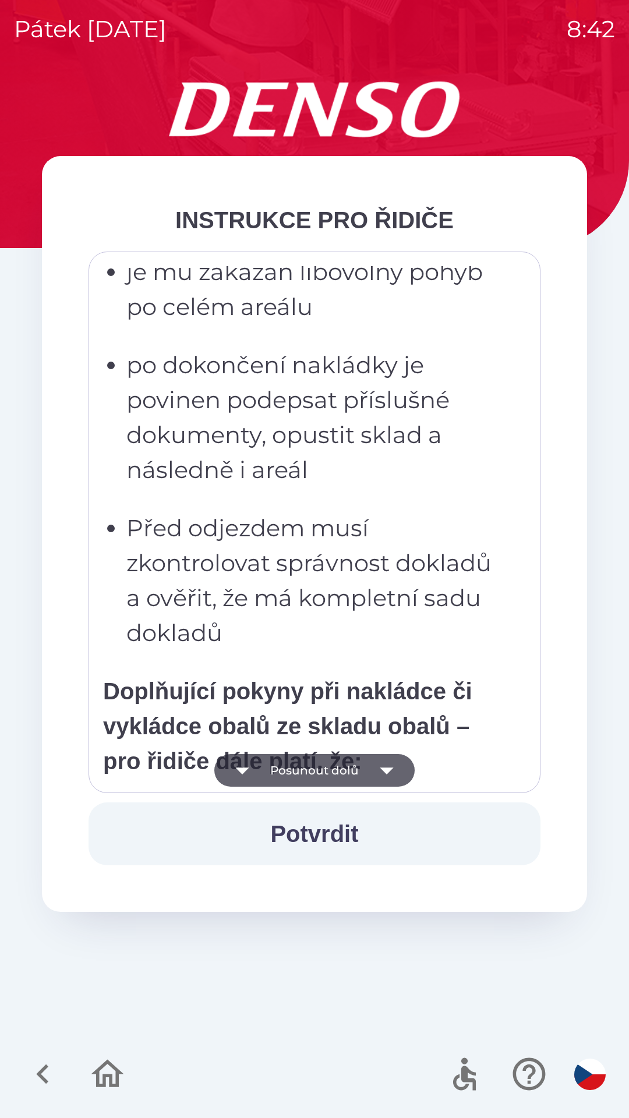
click at [388, 772] on icon "button" at bounding box center [386, 770] width 13 height 7
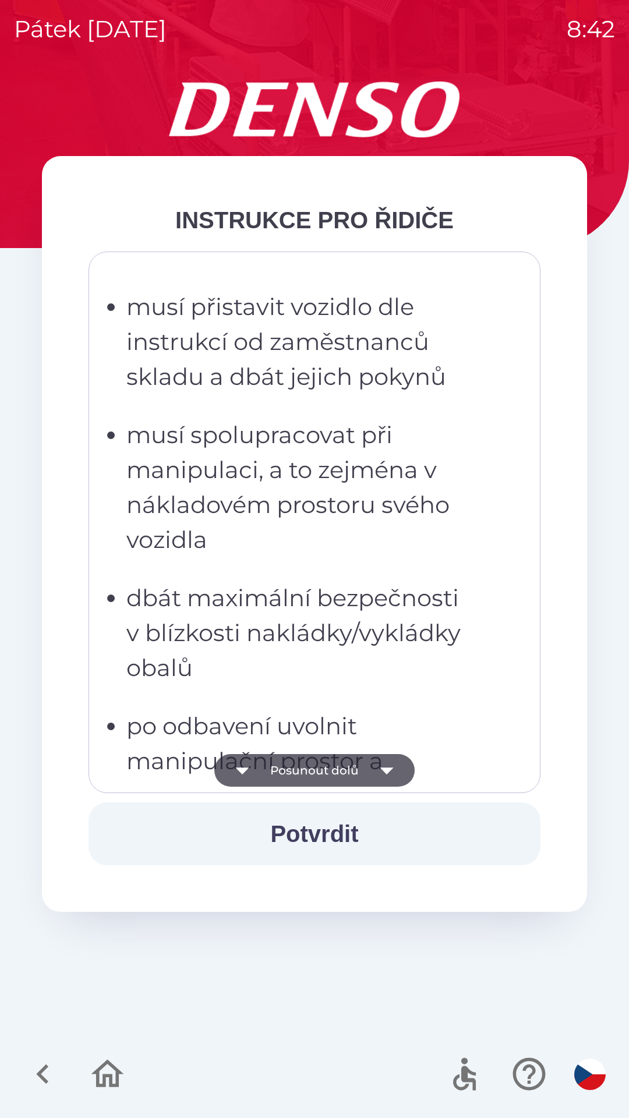
click at [387, 772] on icon "button" at bounding box center [386, 770] width 13 height 7
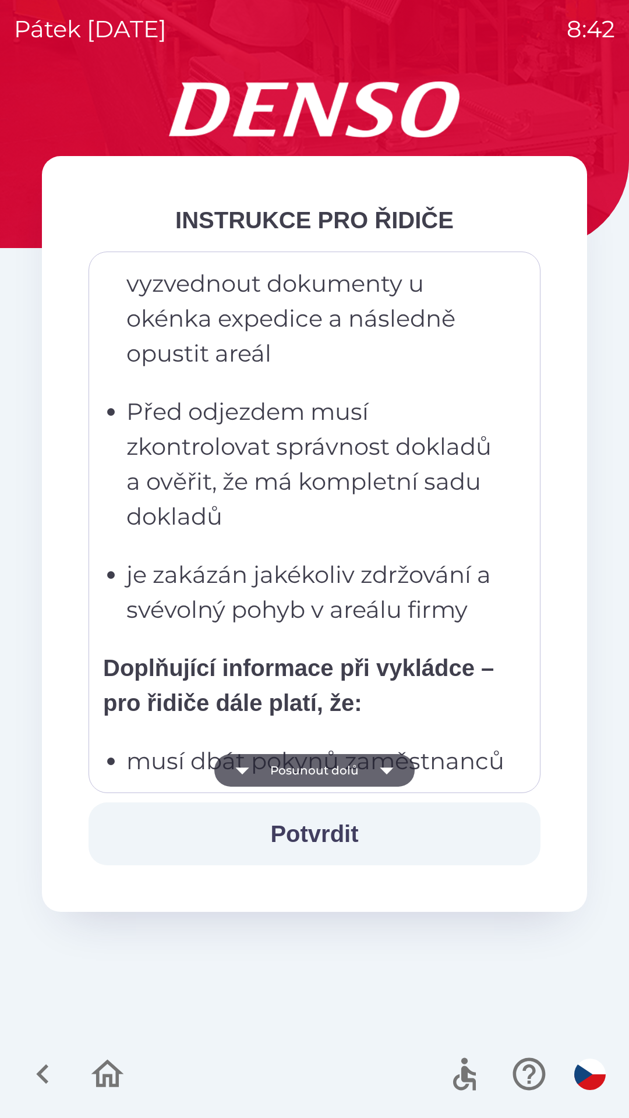
click at [396, 760] on icon "button" at bounding box center [386, 770] width 33 height 33
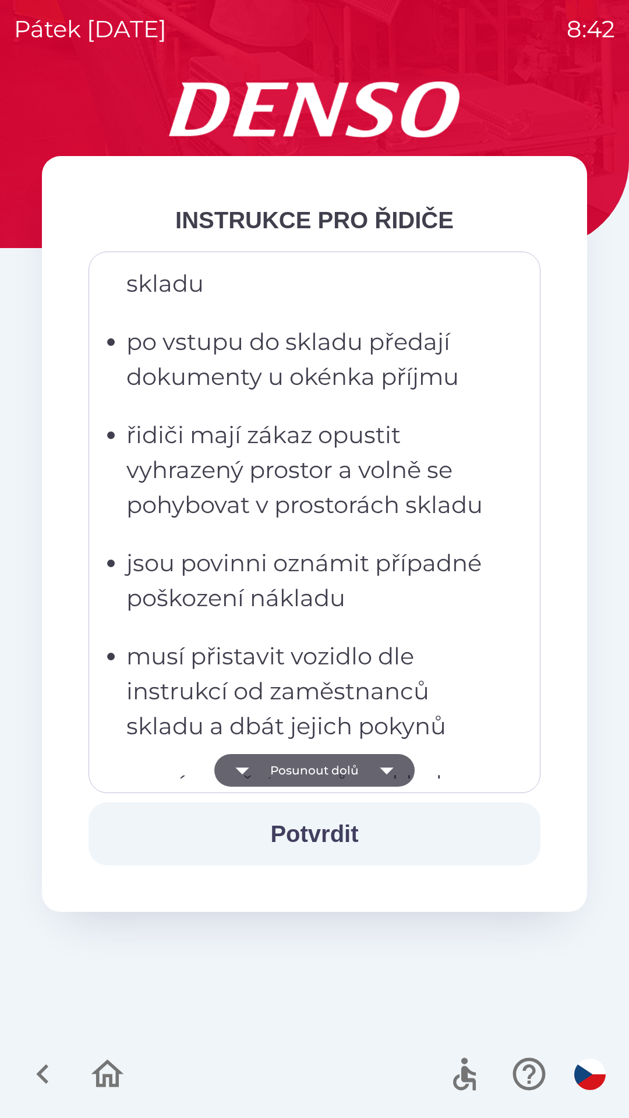
click at [401, 766] on icon "button" at bounding box center [386, 770] width 33 height 33
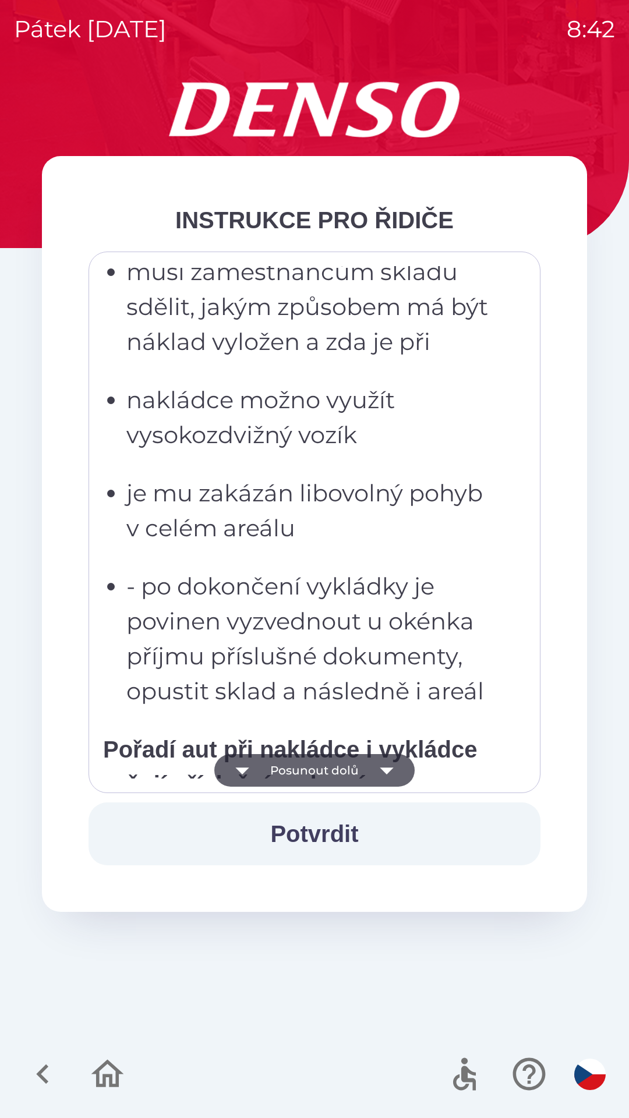
click at [398, 766] on icon "button" at bounding box center [386, 770] width 33 height 33
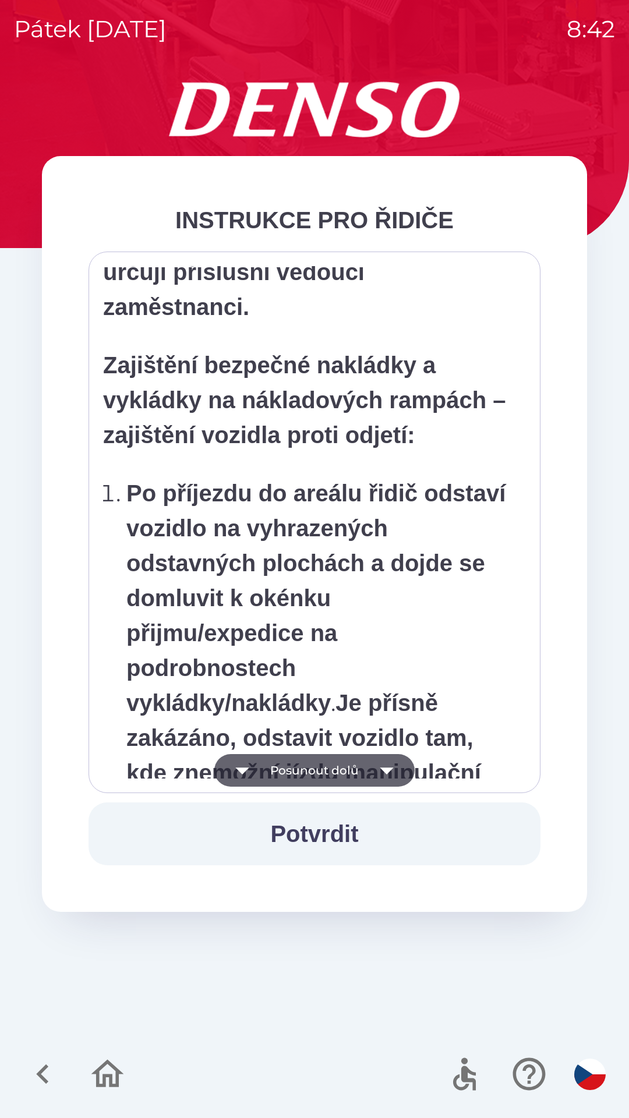
click at [396, 767] on icon "button" at bounding box center [386, 770] width 33 height 33
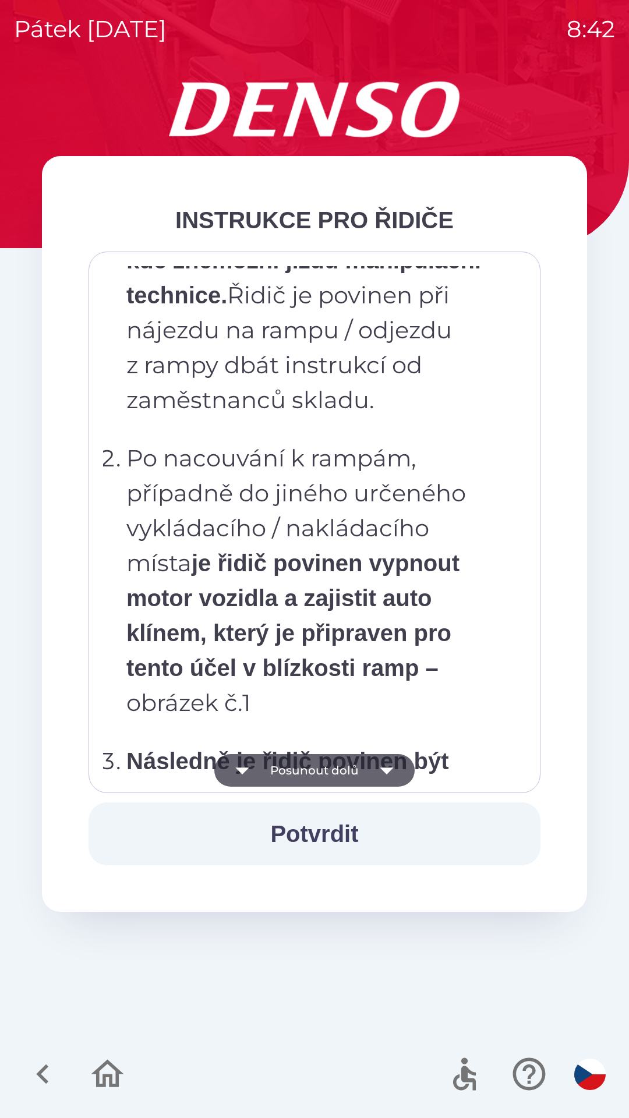
click at [395, 766] on icon "button" at bounding box center [386, 770] width 33 height 33
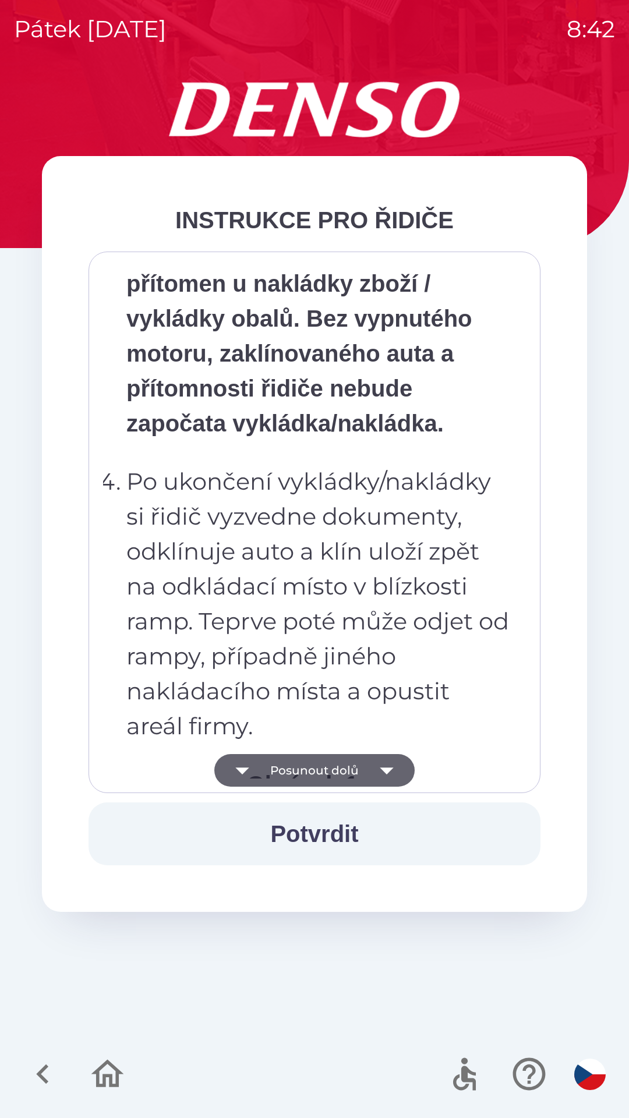
click at [395, 771] on icon "button" at bounding box center [386, 770] width 33 height 33
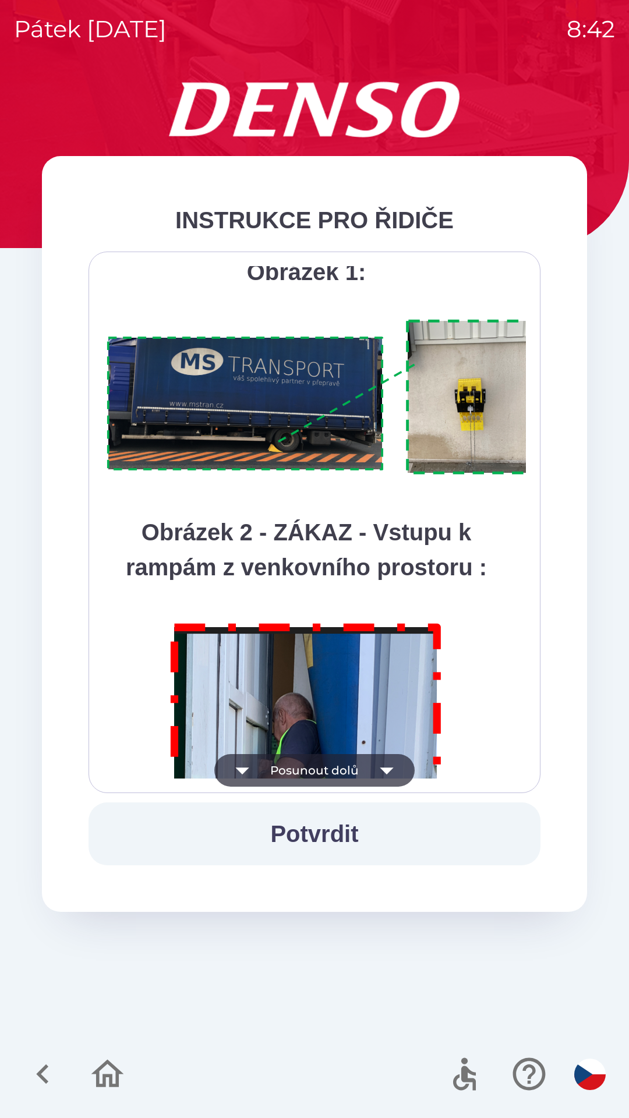
click at [394, 763] on icon "button" at bounding box center [386, 770] width 33 height 33
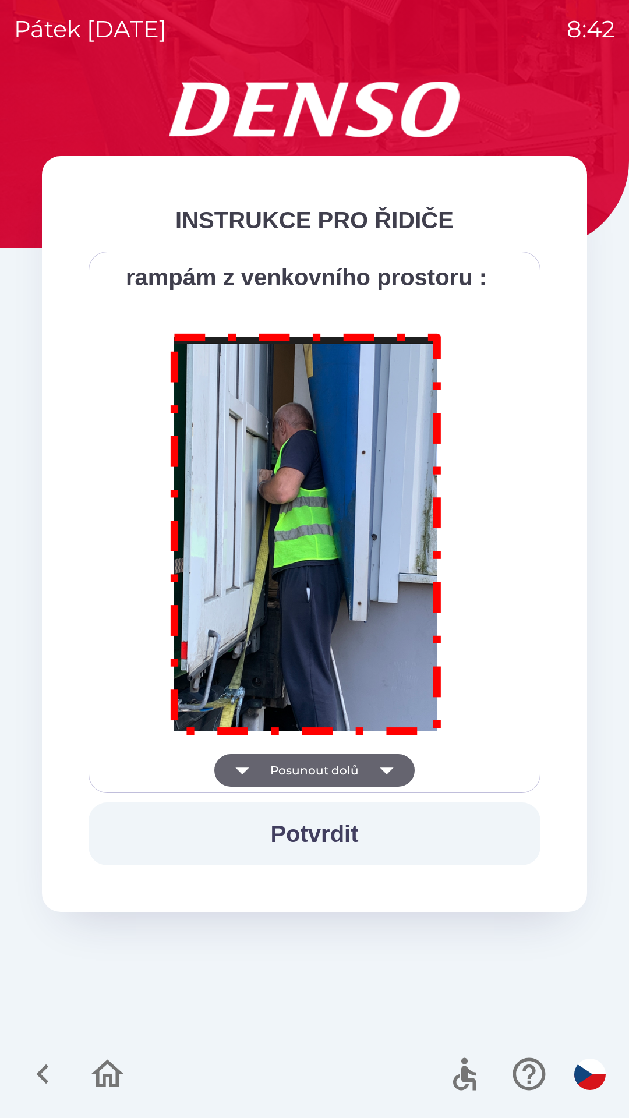
click at [408, 767] on div "Všichni řidiči přijíždějící do skladu firmy DENSO CZECH s.r.o. jsou po průjezdu…" at bounding box center [314, 522] width 423 height 512
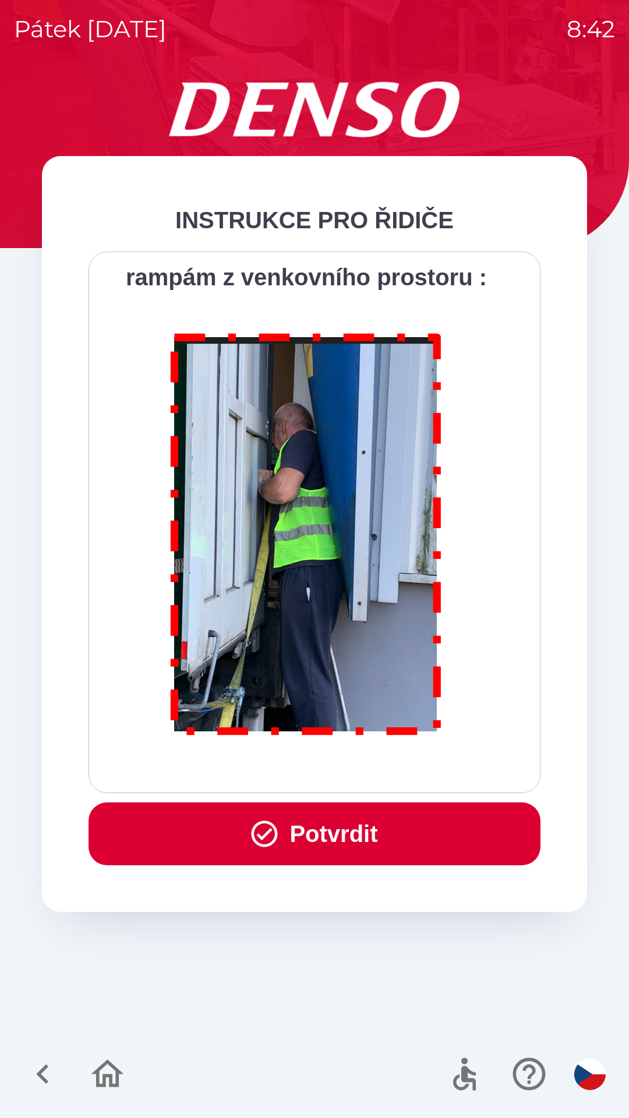
click at [409, 755] on p at bounding box center [306, 536] width 406 height 437
click at [429, 833] on button "Potvrdit" at bounding box center [315, 833] width 452 height 63
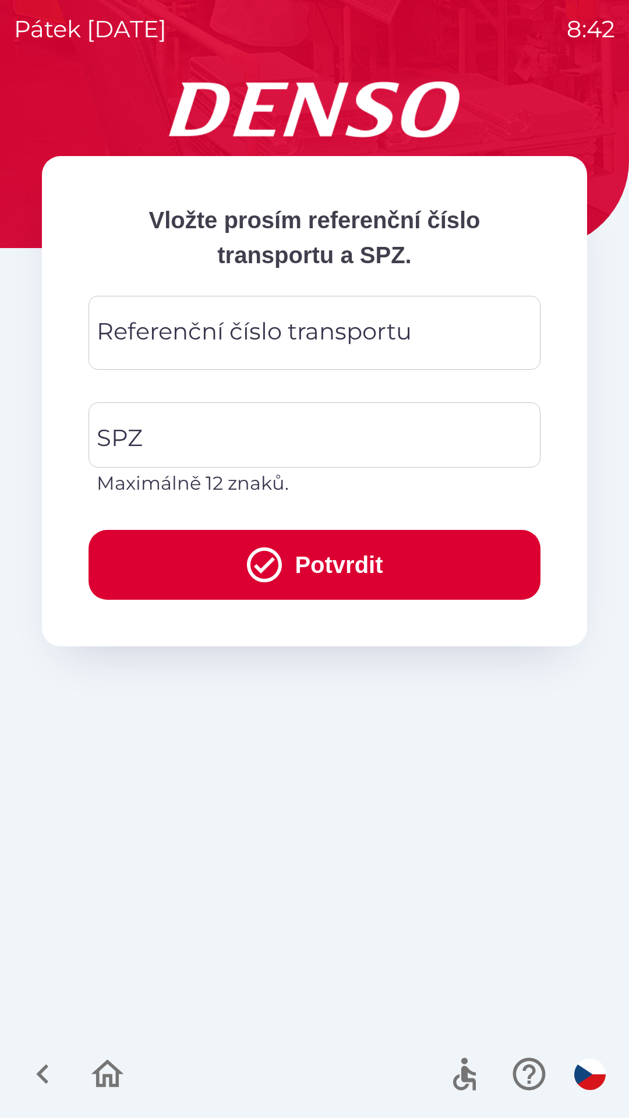
click at [260, 327] on div "Referenční číslo transportu Referenční číslo transportu" at bounding box center [315, 333] width 452 height 74
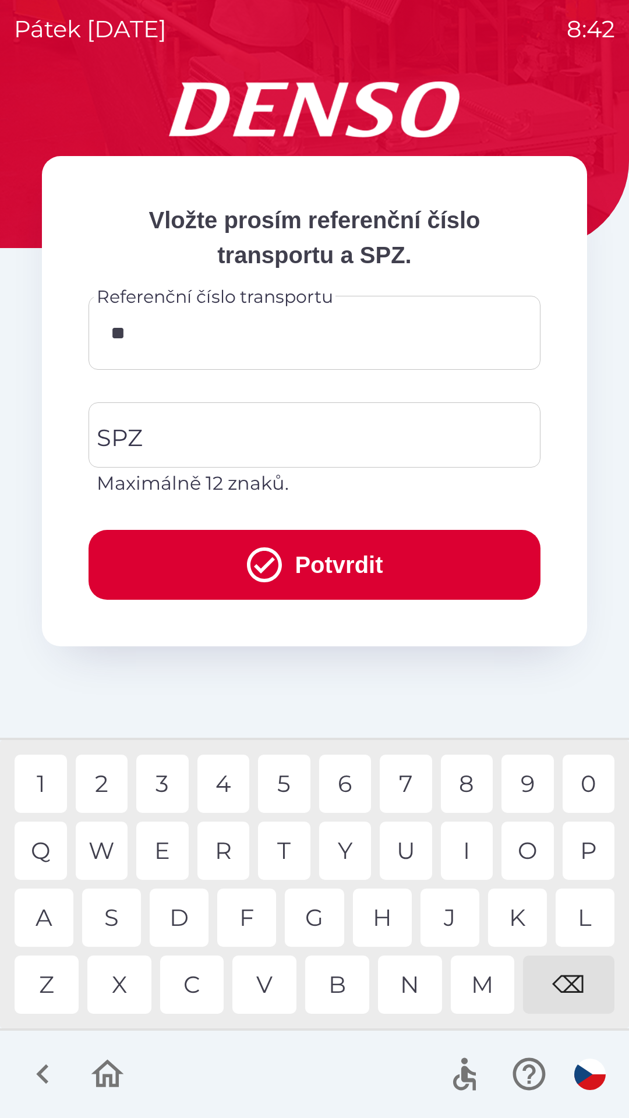
click at [229, 781] on div "4" at bounding box center [223, 784] width 52 height 58
type input "******"
click at [462, 791] on div "8" at bounding box center [467, 784] width 52 height 58
click at [281, 441] on input "SPZ" at bounding box center [306, 435] width 424 height 55
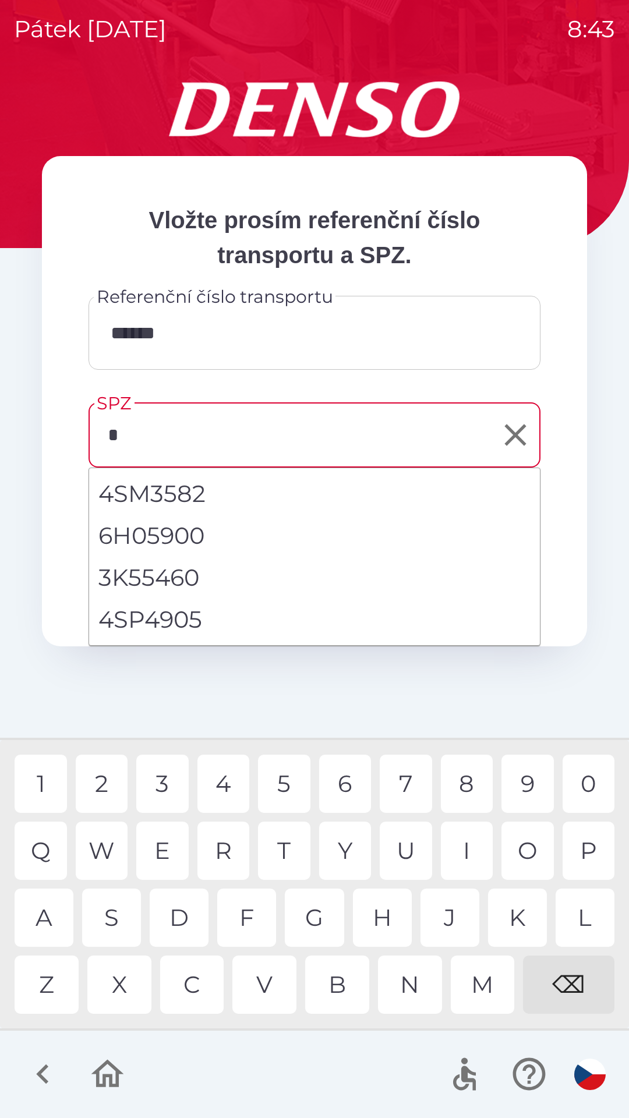
click at [283, 785] on div "5" at bounding box center [284, 784] width 52 height 58
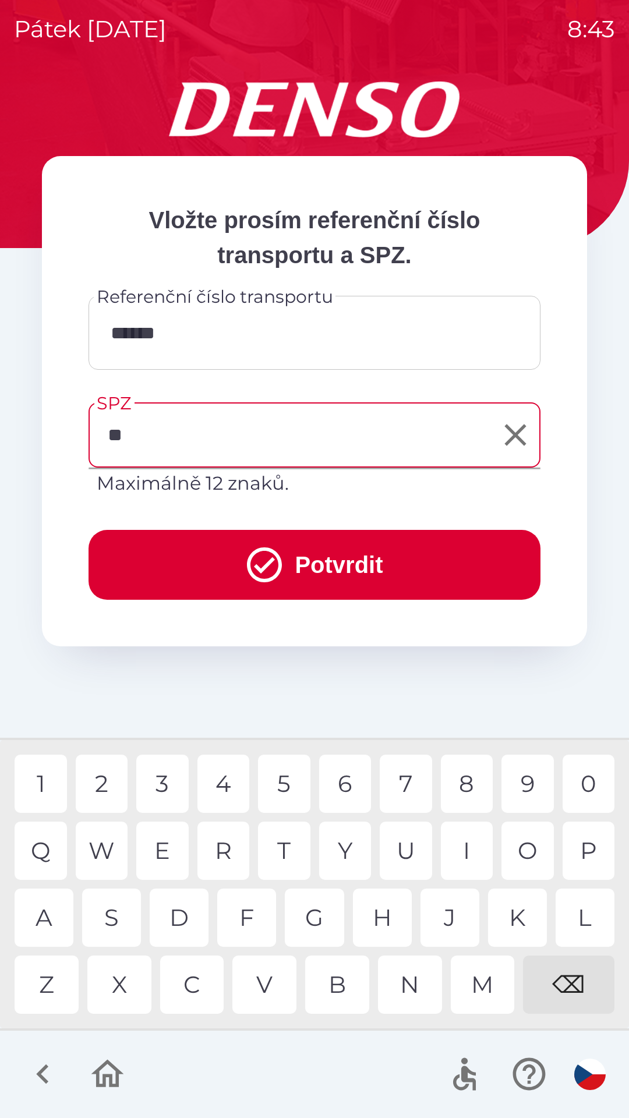
click at [170, 845] on div "E" at bounding box center [162, 851] width 52 height 58
click at [168, 776] on div "3" at bounding box center [162, 784] width 52 height 58
click at [345, 791] on div "6" at bounding box center [345, 784] width 52 height 58
type input "*******"
click at [582, 787] on div "0" at bounding box center [588, 784] width 52 height 58
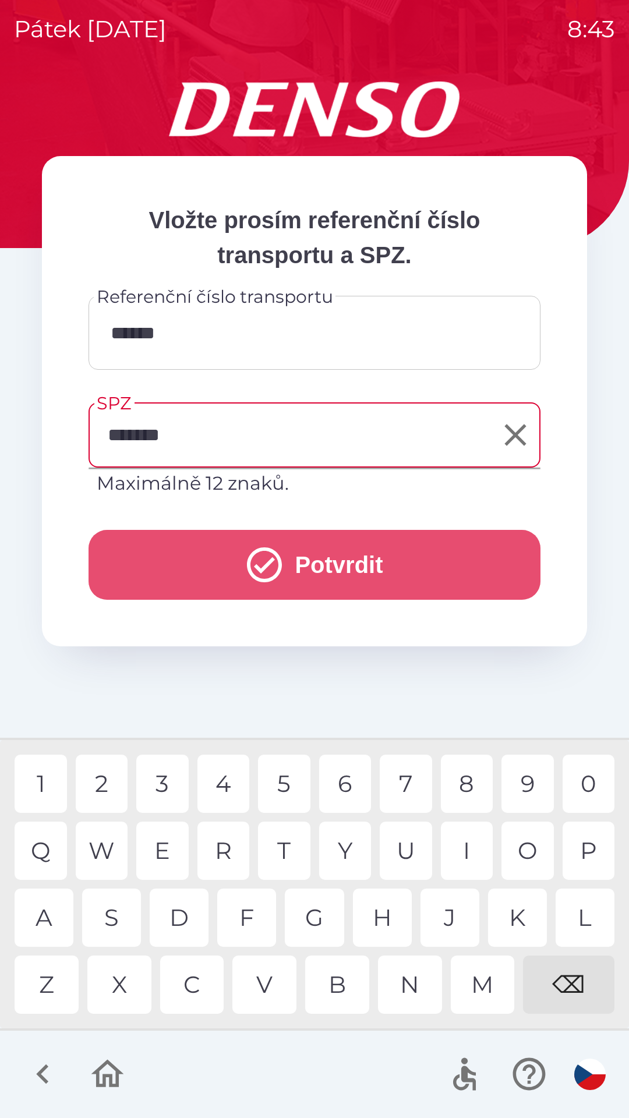
click at [373, 571] on button "Potvrdit" at bounding box center [315, 565] width 452 height 70
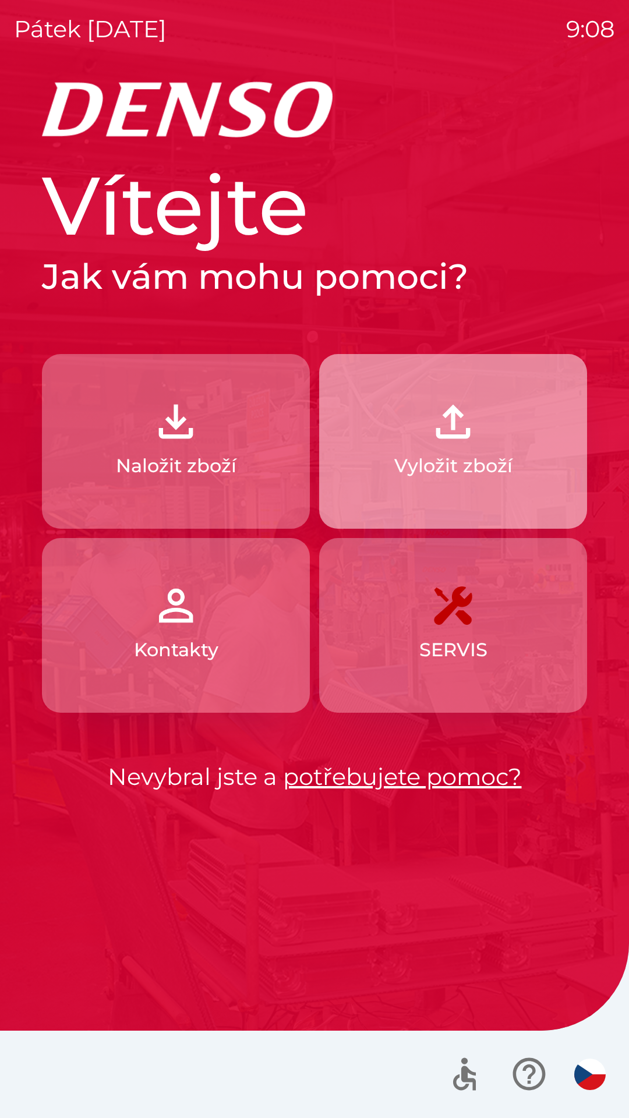
click at [493, 437] on button "Vyložit zboží" at bounding box center [453, 441] width 268 height 175
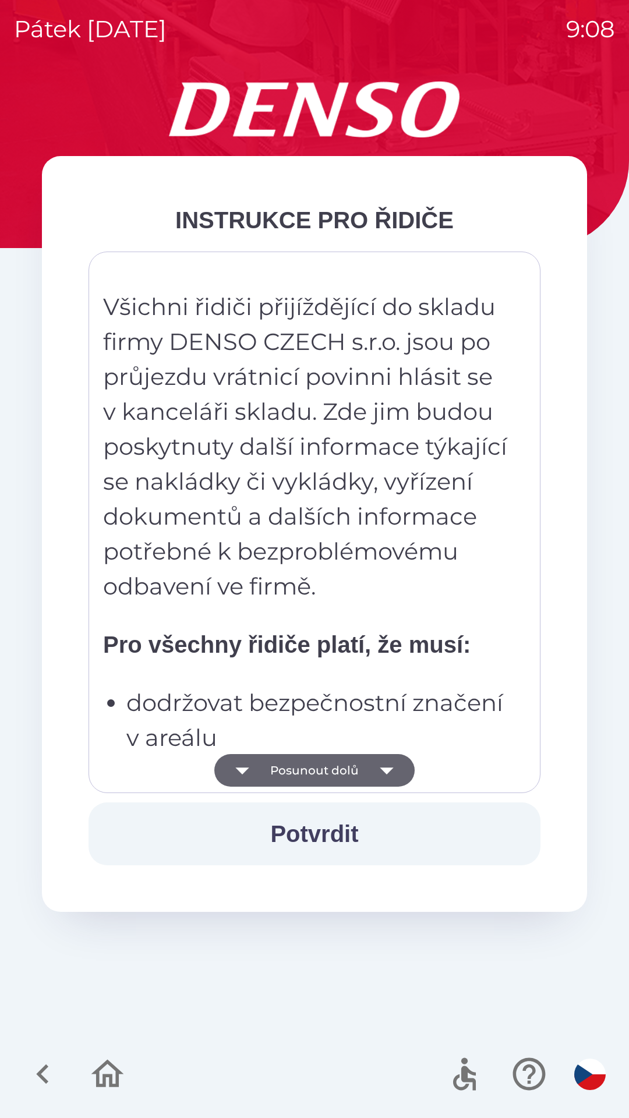
click at [367, 826] on button "Potvrdit" at bounding box center [315, 833] width 452 height 63
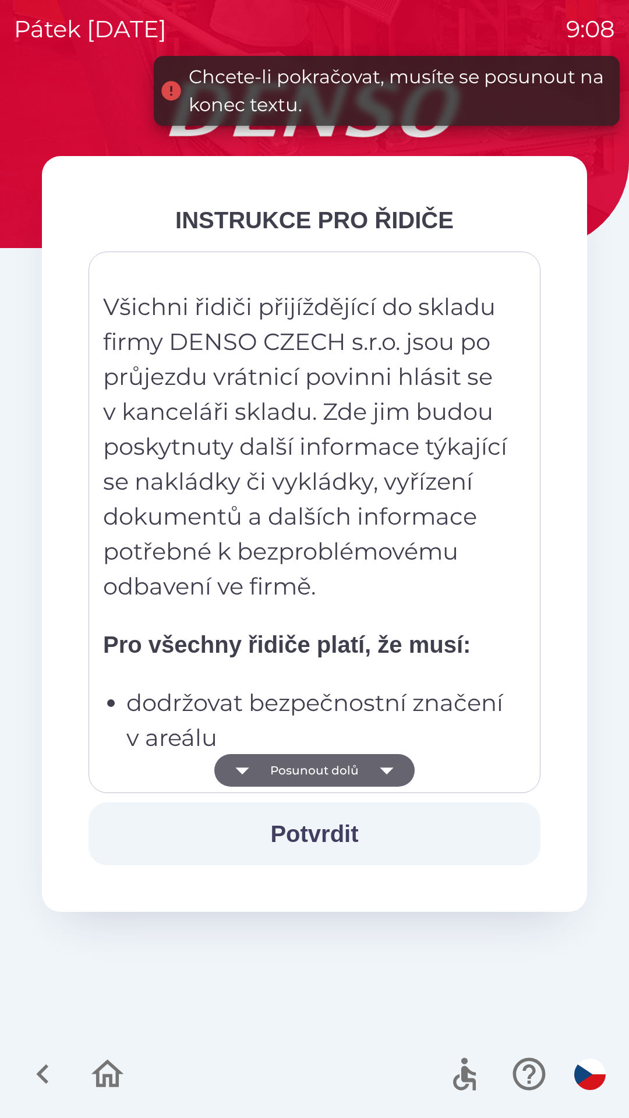
click at [339, 769] on button "Posunout dolů" at bounding box center [314, 770] width 200 height 33
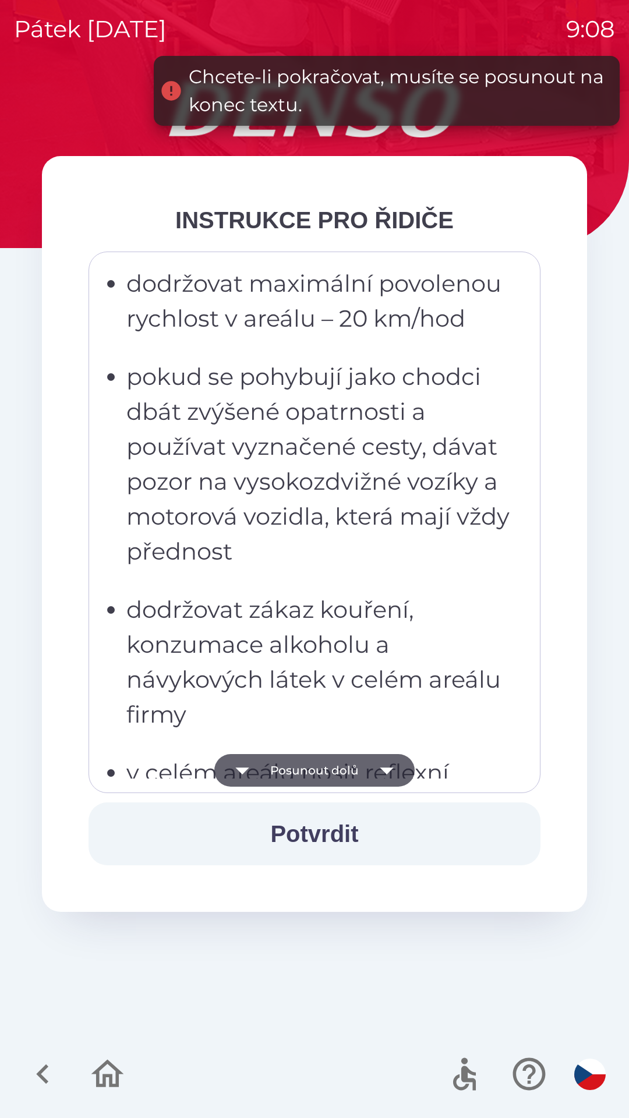
click at [358, 776] on button "Posunout dolů" at bounding box center [314, 770] width 200 height 33
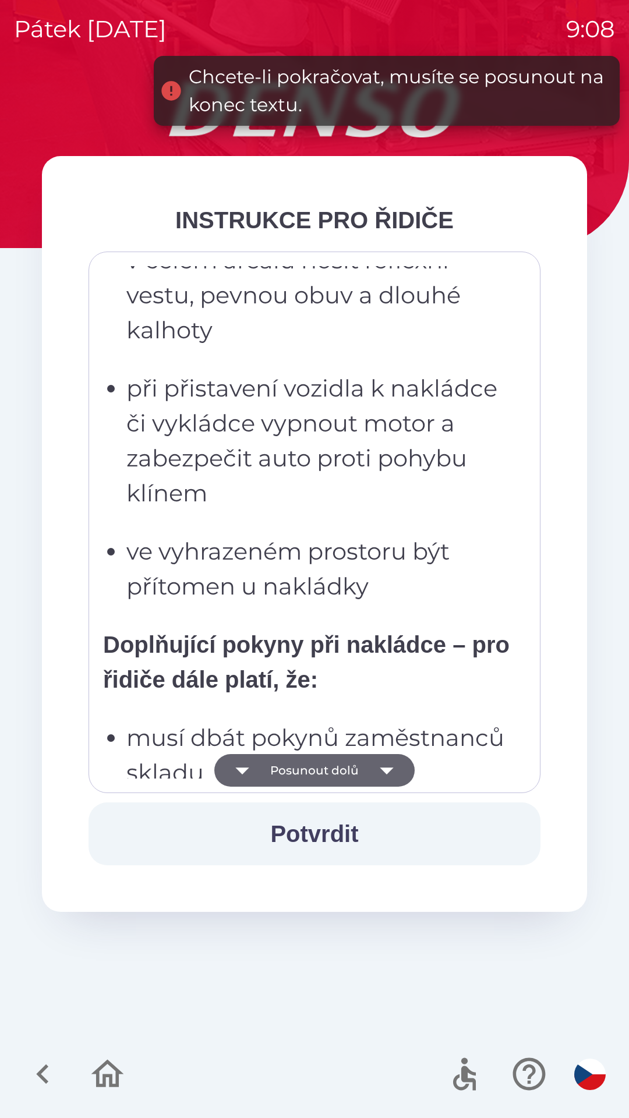
click at [356, 769] on button "Posunout dolů" at bounding box center [314, 770] width 200 height 33
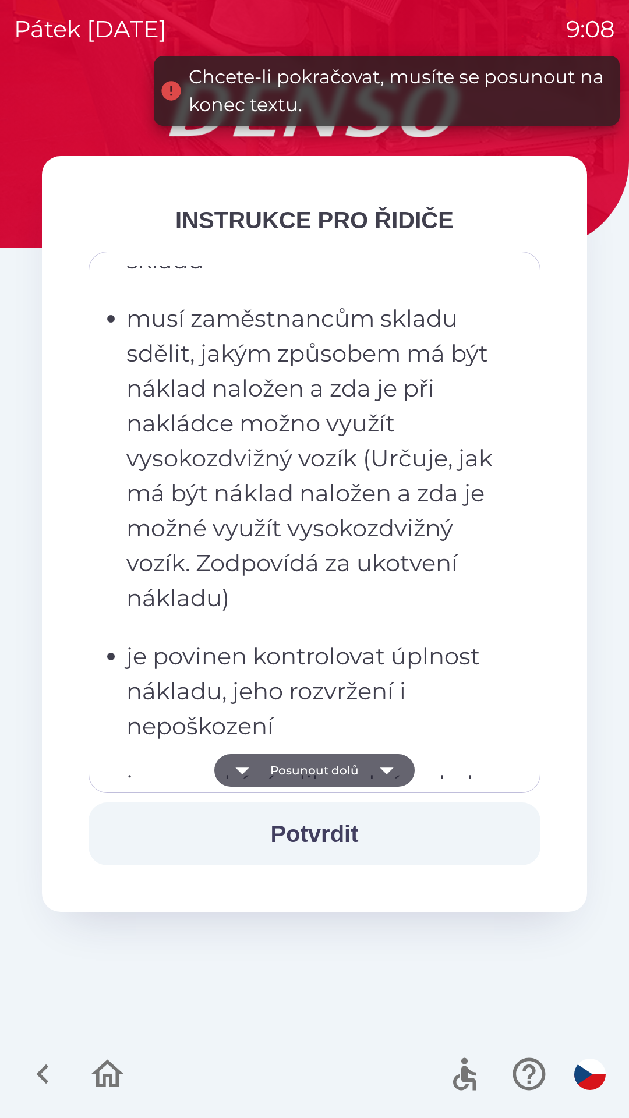
click at [358, 776] on button "Posunout dolů" at bounding box center [314, 770] width 200 height 33
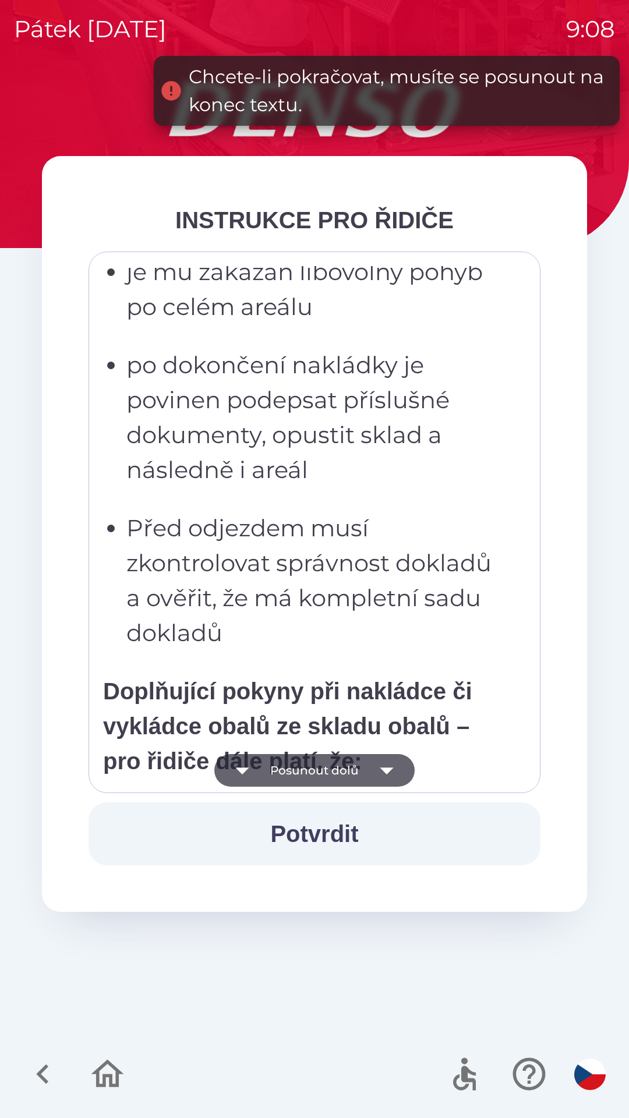
click at [361, 776] on button "Posunout dolů" at bounding box center [314, 770] width 200 height 33
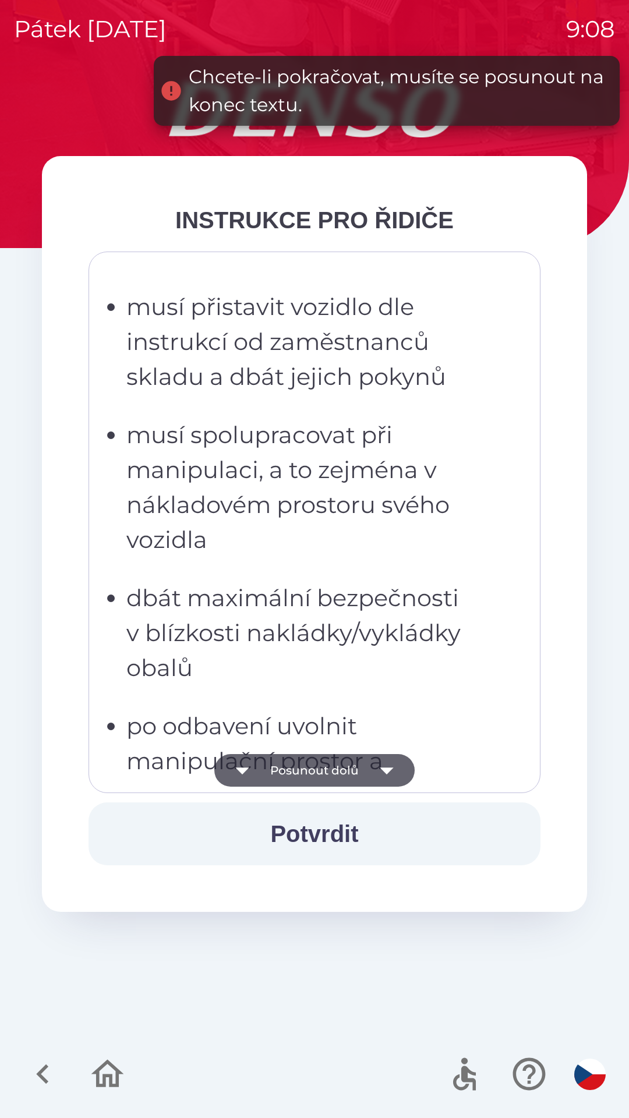
click at [363, 773] on button "Posunout dolů" at bounding box center [314, 770] width 200 height 33
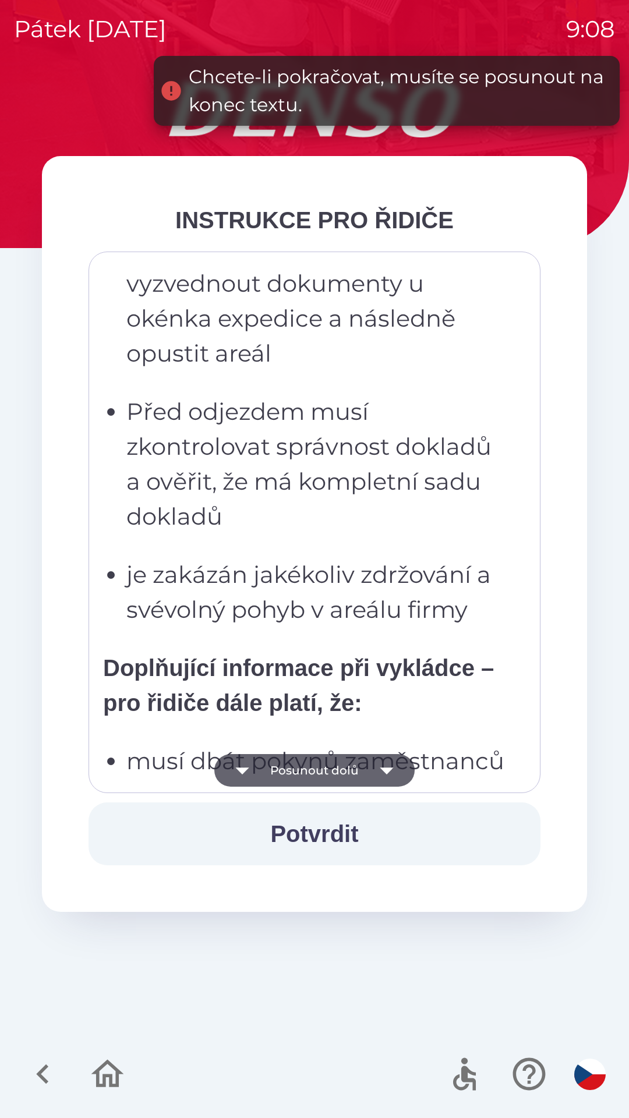
click at [359, 770] on button "Posunout dolů" at bounding box center [314, 770] width 200 height 33
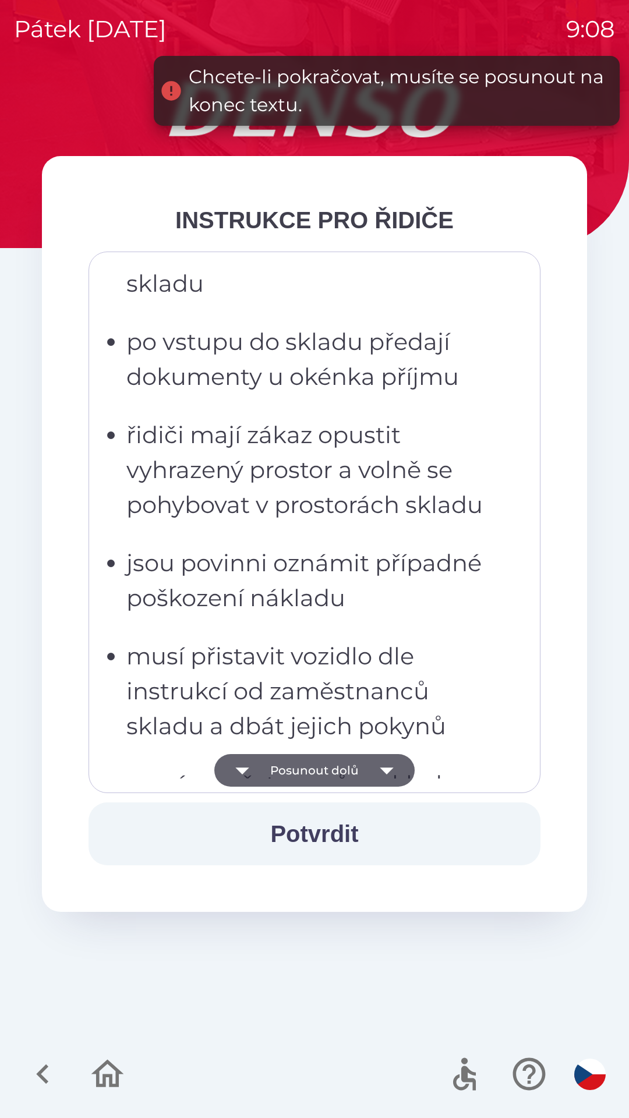
click at [361, 761] on button "Posunout dolů" at bounding box center [314, 770] width 200 height 33
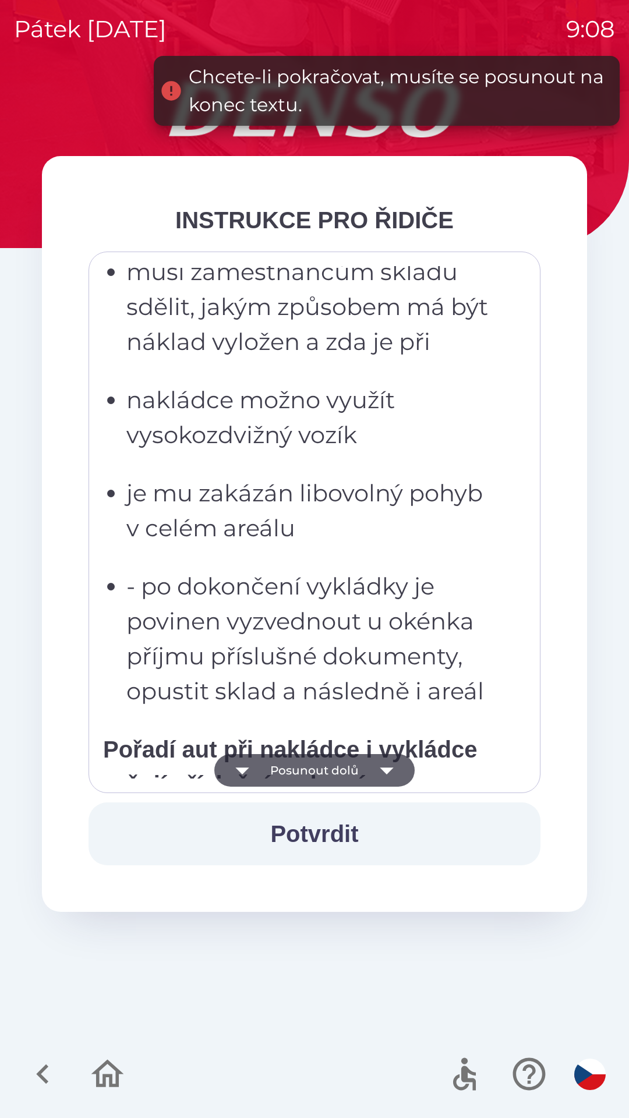
click at [363, 758] on button "Posunout dolů" at bounding box center [314, 770] width 200 height 33
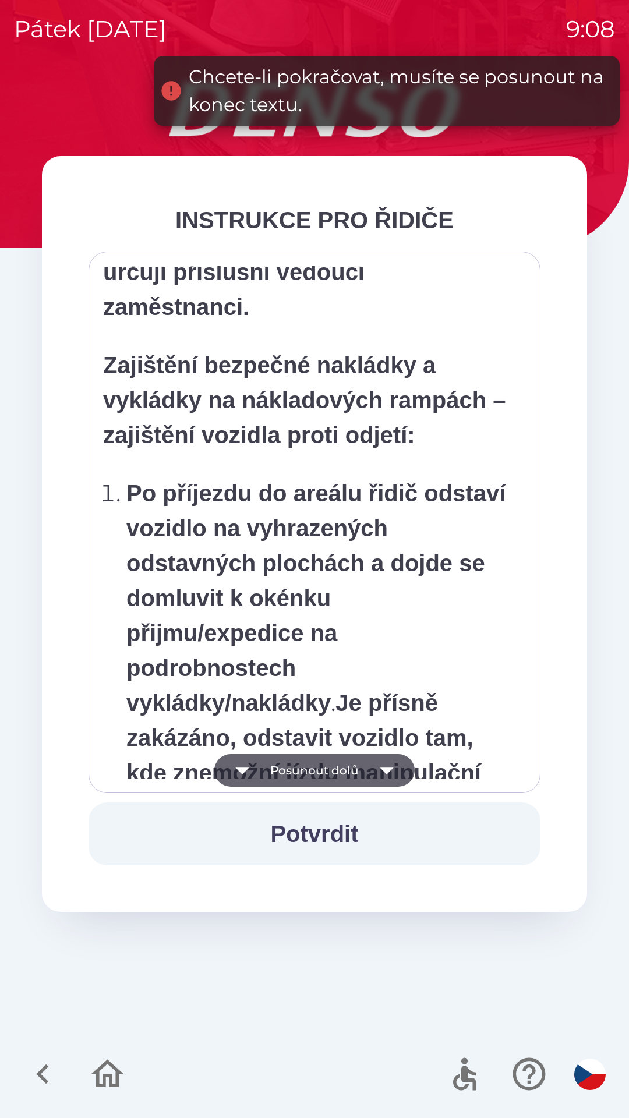
click at [365, 758] on button "Posunout dolů" at bounding box center [314, 770] width 200 height 33
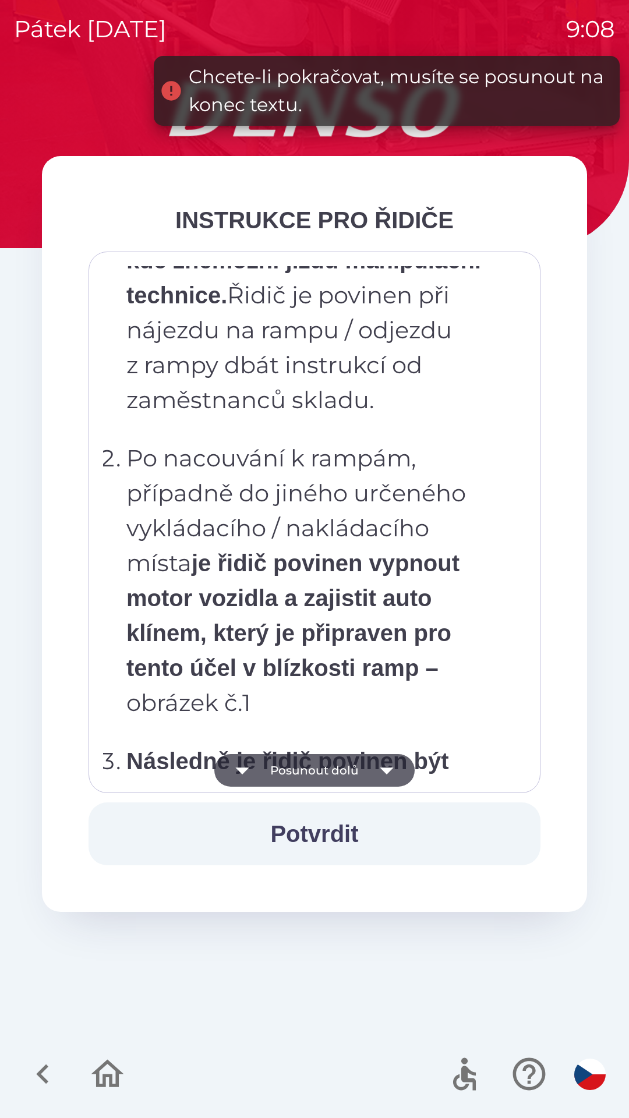
click at [367, 758] on button "Posunout dolů" at bounding box center [314, 770] width 200 height 33
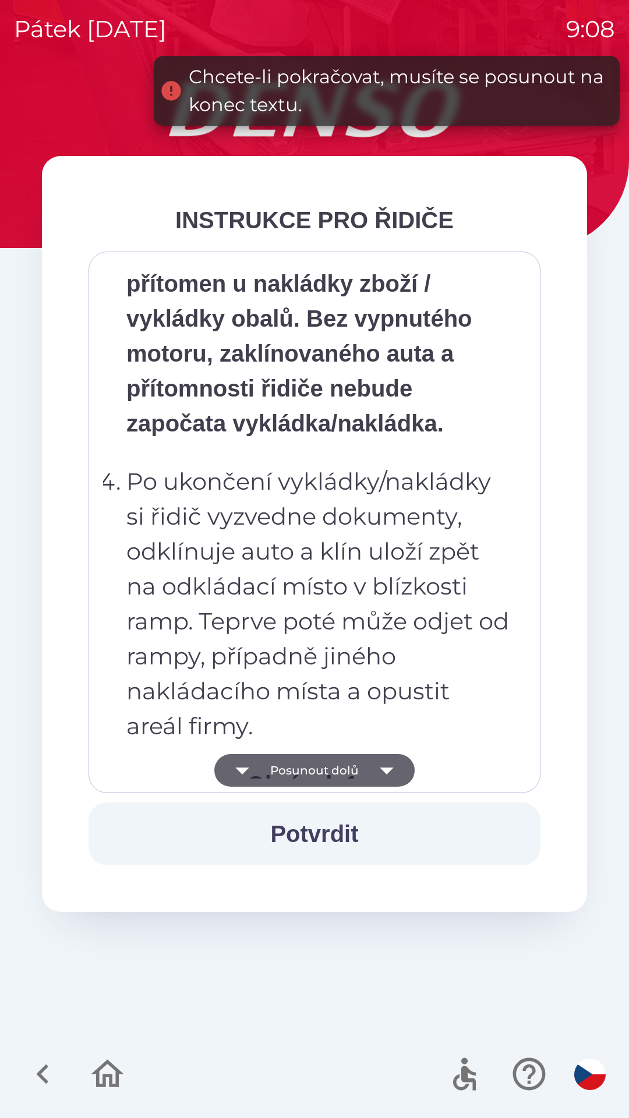
click at [365, 758] on button "Posunout dolů" at bounding box center [314, 770] width 200 height 33
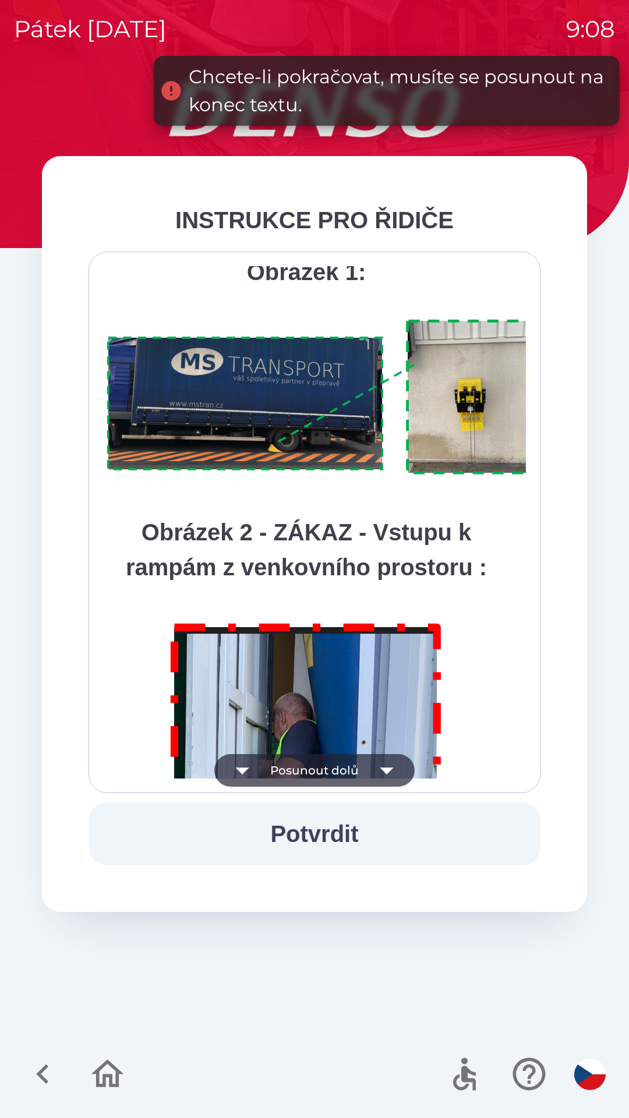
click at [369, 758] on button "Posunout dolů" at bounding box center [314, 770] width 200 height 33
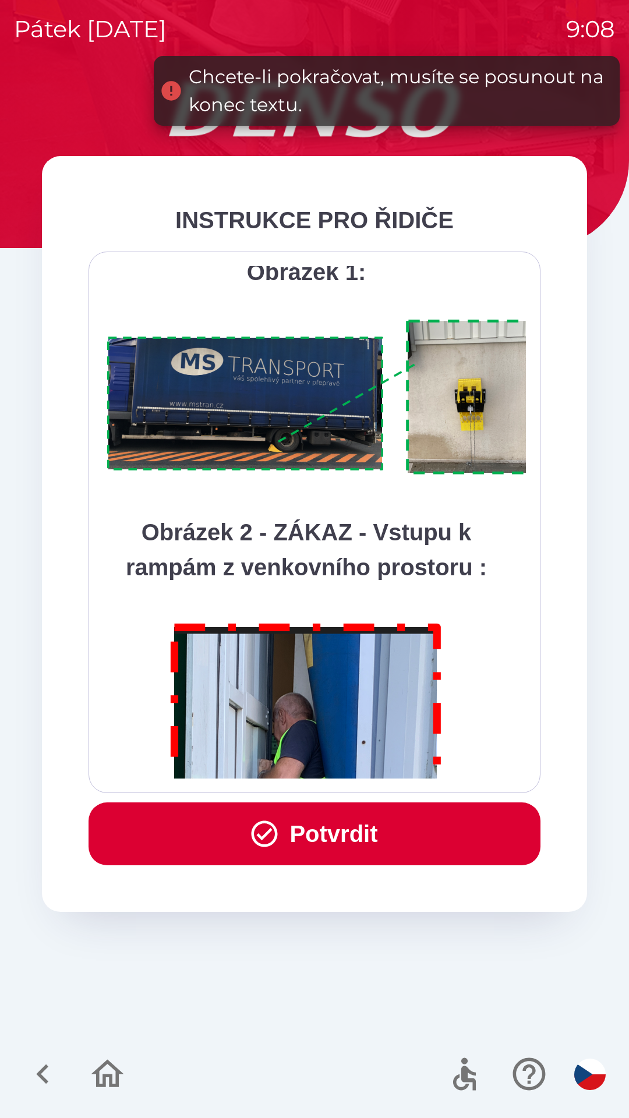
scroll to position [6544, 0]
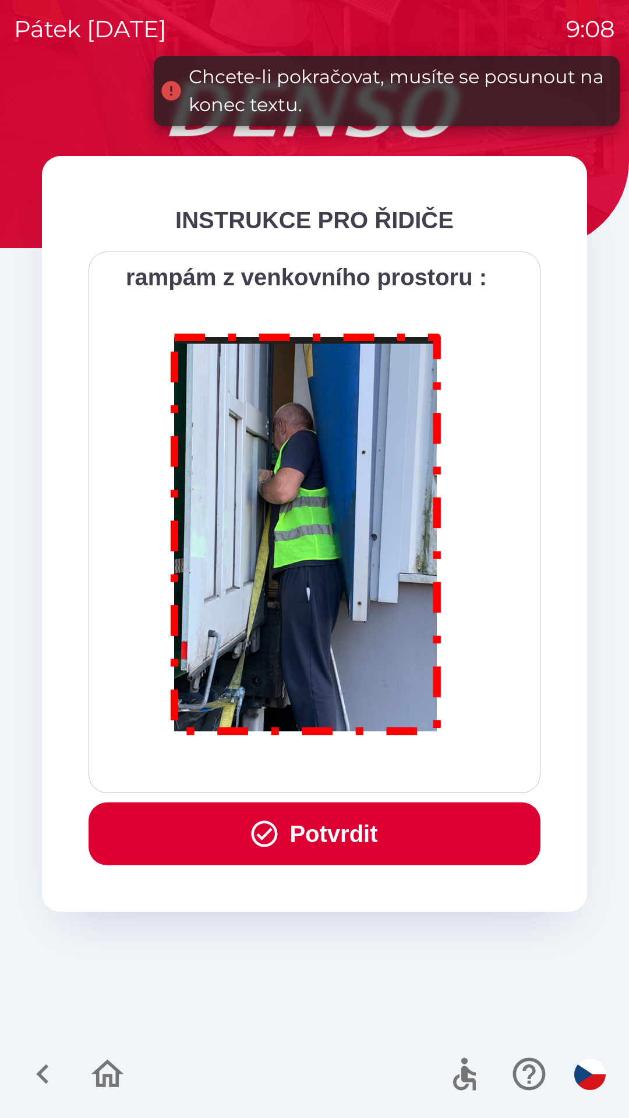
click at [369, 757] on div "Všichni řidiči přijíždějící do skladu firmy DENSO CZECH s.r.o. jsou po průjezdu…" at bounding box center [314, 522] width 423 height 512
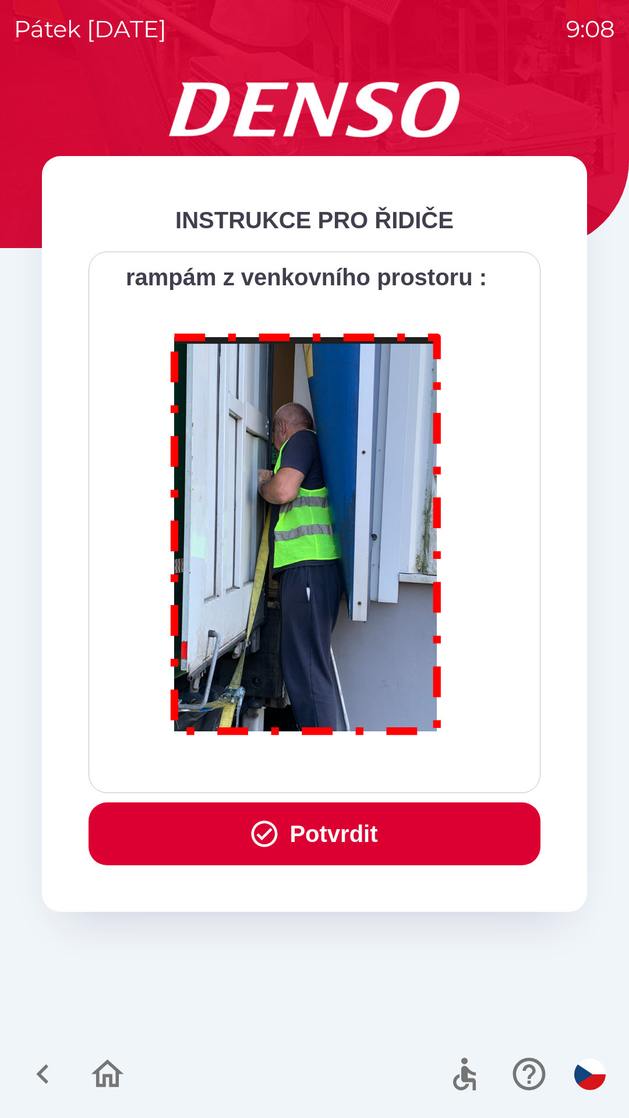
click at [401, 824] on button "Potvrdit" at bounding box center [315, 833] width 452 height 63
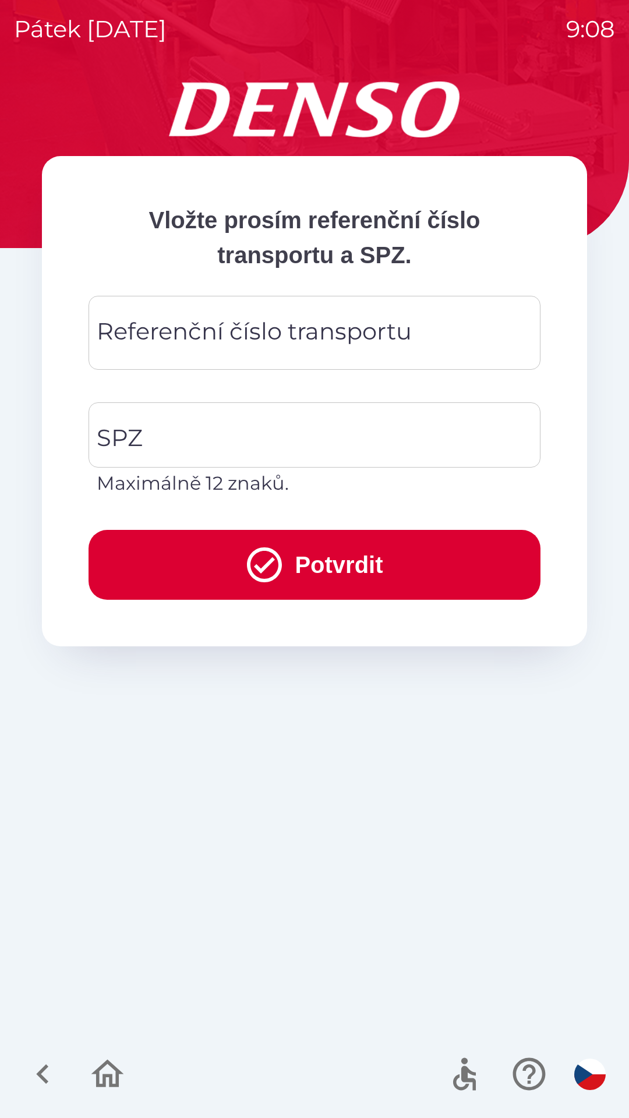
click at [430, 329] on input "Referenční číslo transportu" at bounding box center [314, 333] width 424 height 46
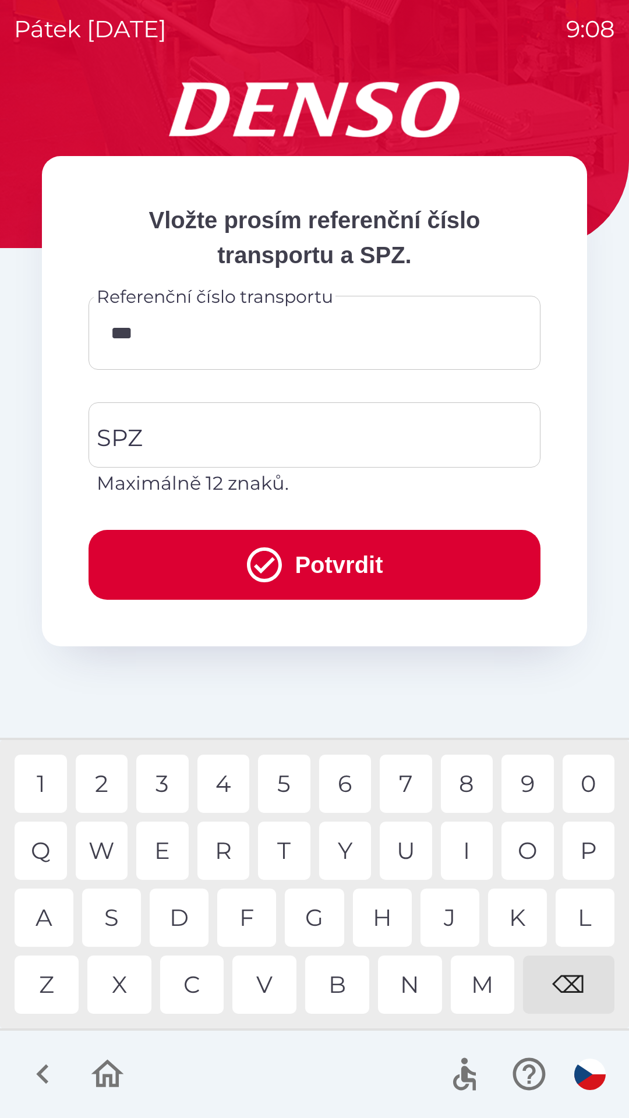
click at [473, 986] on div "M" at bounding box center [483, 985] width 64 height 58
click at [29, 791] on div "1" at bounding box center [41, 784] width 52 height 58
click at [43, 778] on div "1" at bounding box center [41, 784] width 52 height 58
click at [468, 784] on div "8" at bounding box center [467, 784] width 52 height 58
click at [345, 784] on div "6" at bounding box center [345, 784] width 52 height 58
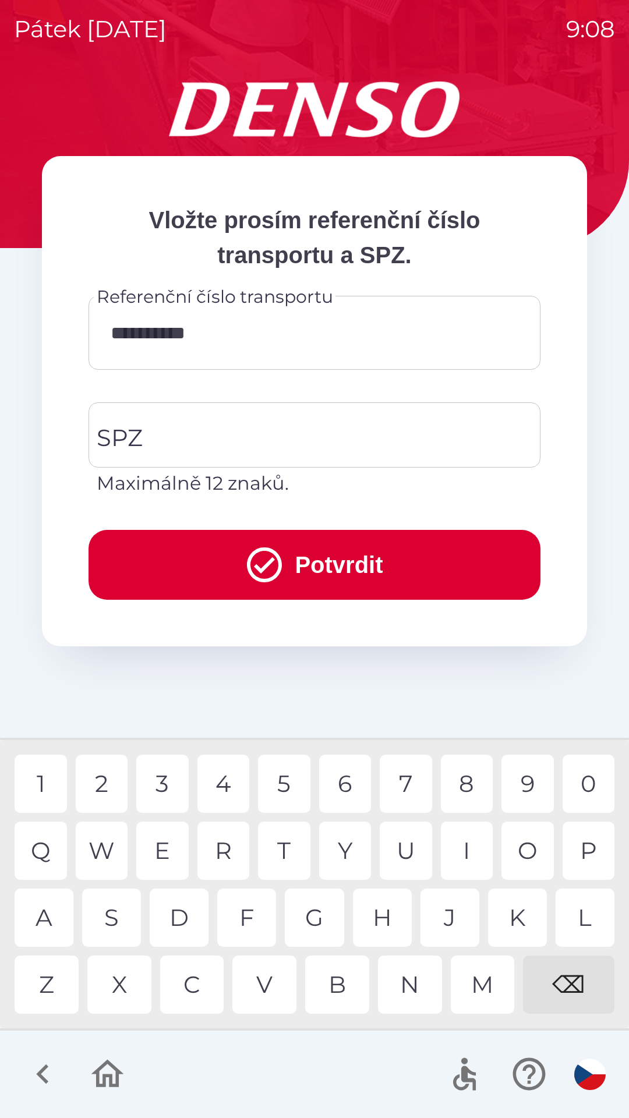
type input "**********"
click at [167, 783] on div "3" at bounding box center [162, 784] width 52 height 58
click at [353, 440] on input "SPZ" at bounding box center [306, 435] width 424 height 55
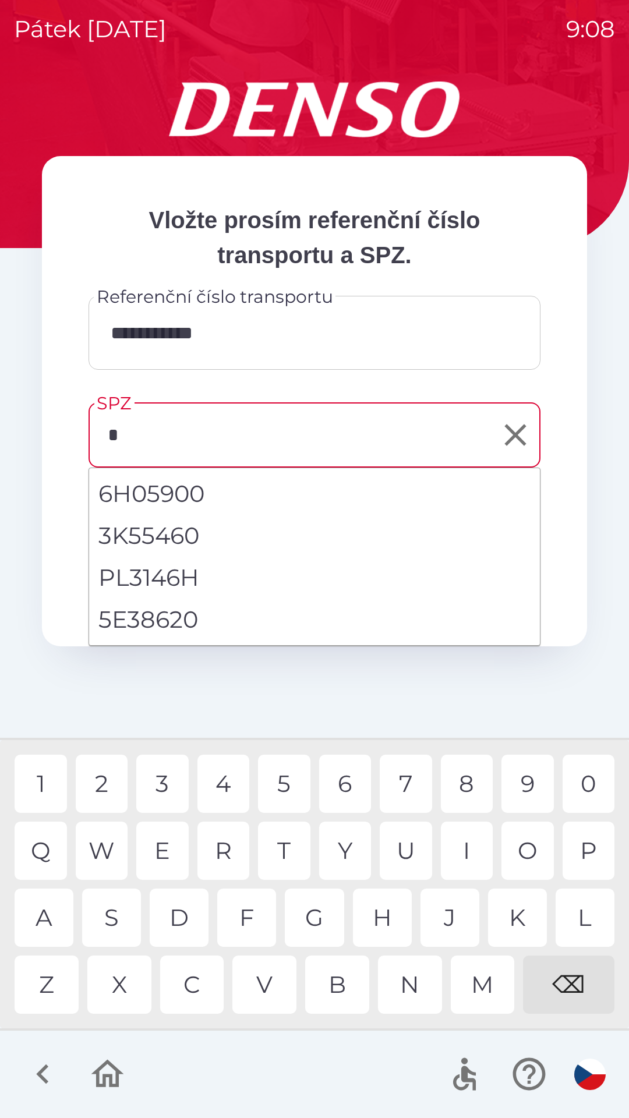
click at [349, 784] on div "6" at bounding box center [345, 784] width 52 height 58
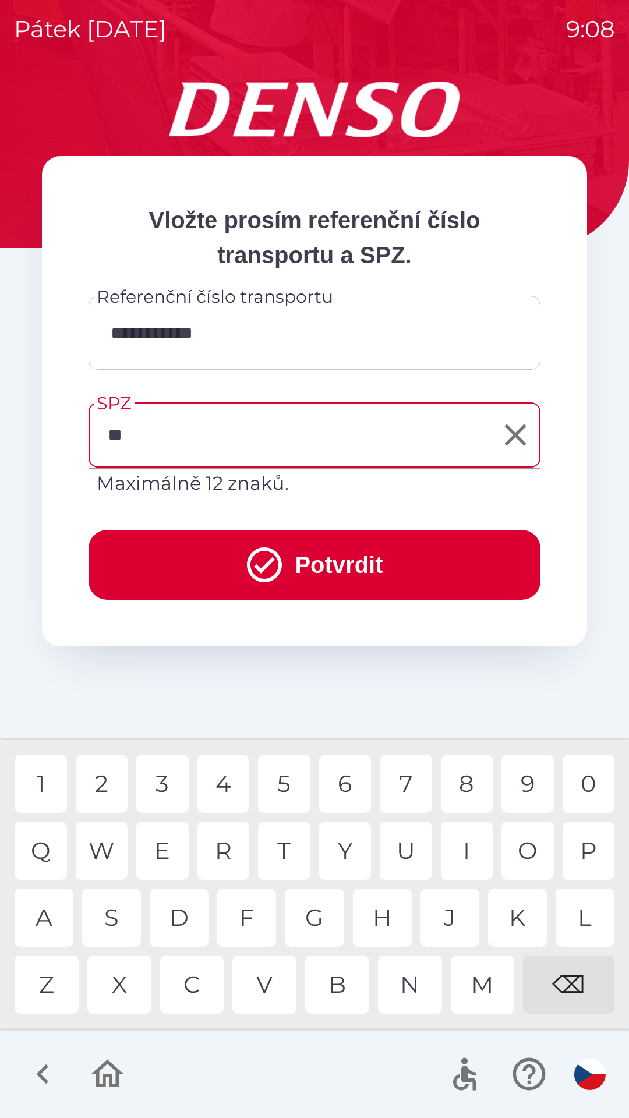
click at [120, 925] on div "S" at bounding box center [111, 918] width 59 height 58
click at [105, 992] on div "X" at bounding box center [119, 985] width 64 height 58
type input "*******"
click at [526, 783] on div "9" at bounding box center [527, 784] width 52 height 58
click at [465, 553] on button "Potvrdit" at bounding box center [315, 565] width 452 height 70
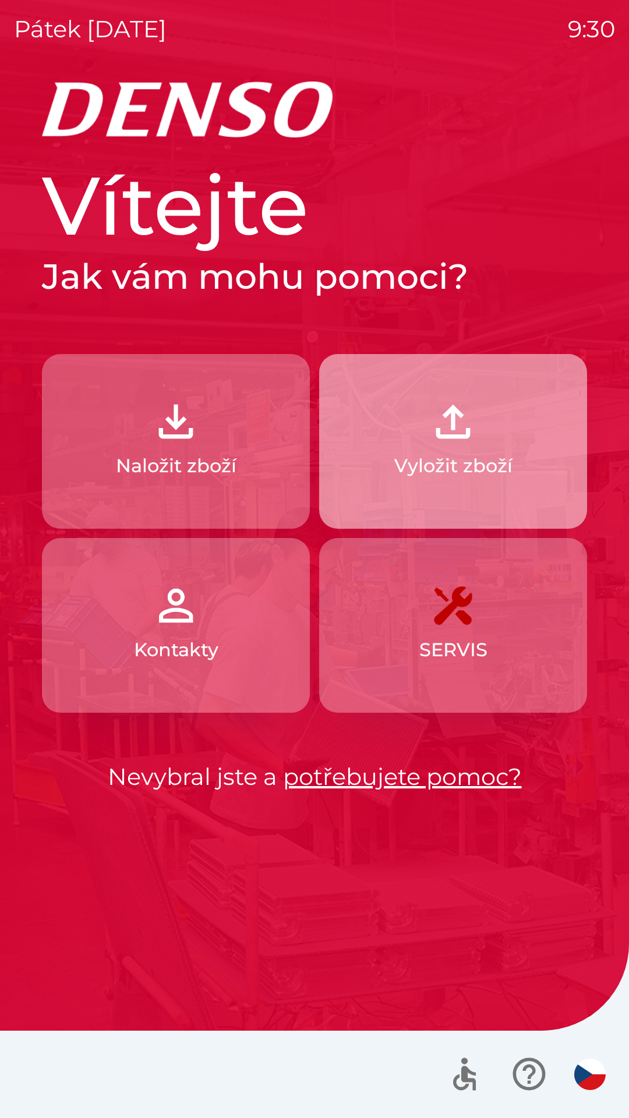
click at [468, 436] on img "button" at bounding box center [452, 421] width 51 height 51
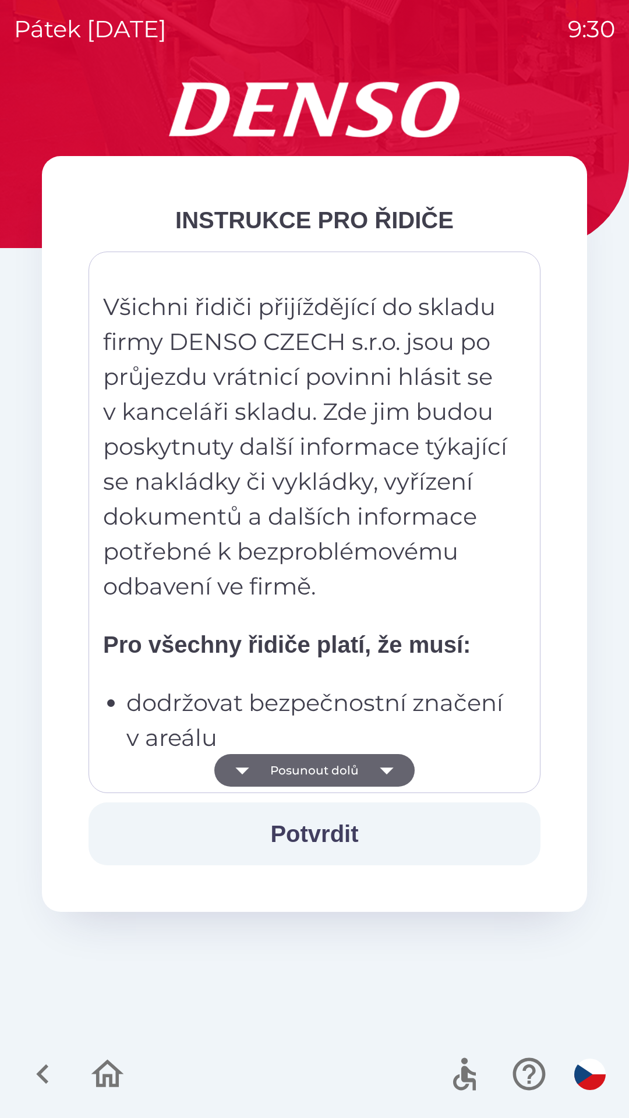
click at [351, 769] on button "Posunout dolů" at bounding box center [314, 770] width 200 height 33
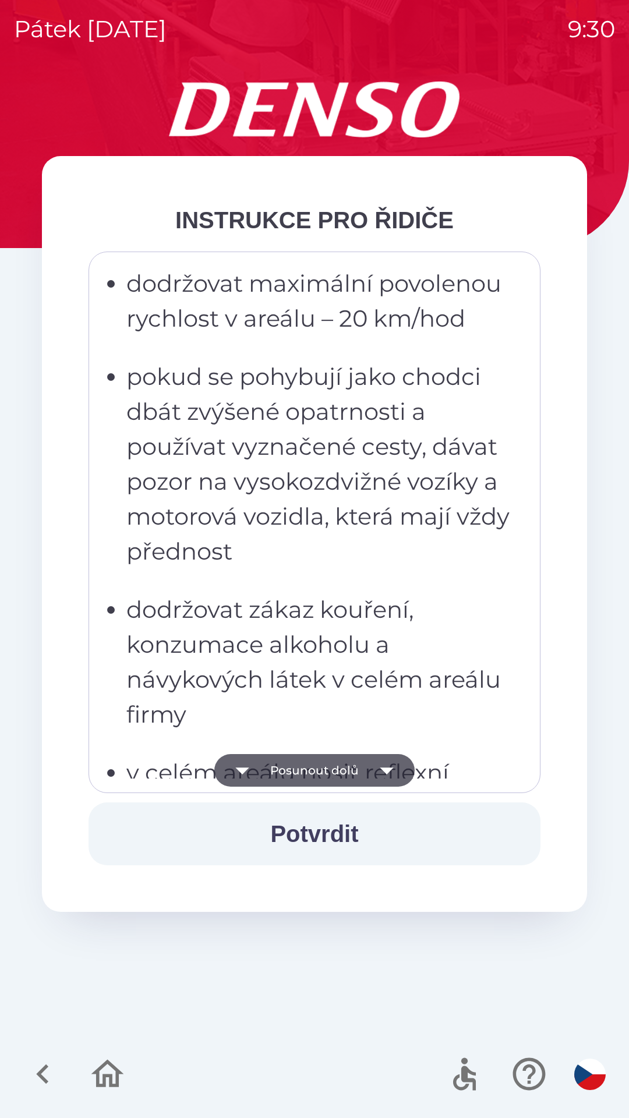
click at [355, 776] on button "Posunout dolů" at bounding box center [314, 770] width 200 height 33
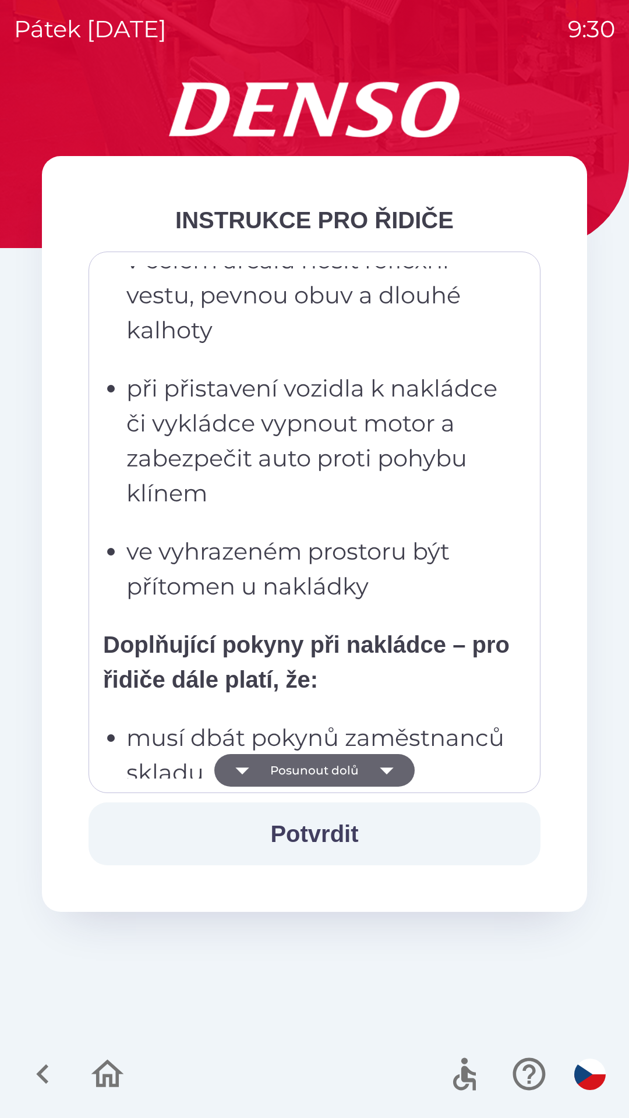
click at [356, 772] on button "Posunout dolů" at bounding box center [314, 770] width 200 height 33
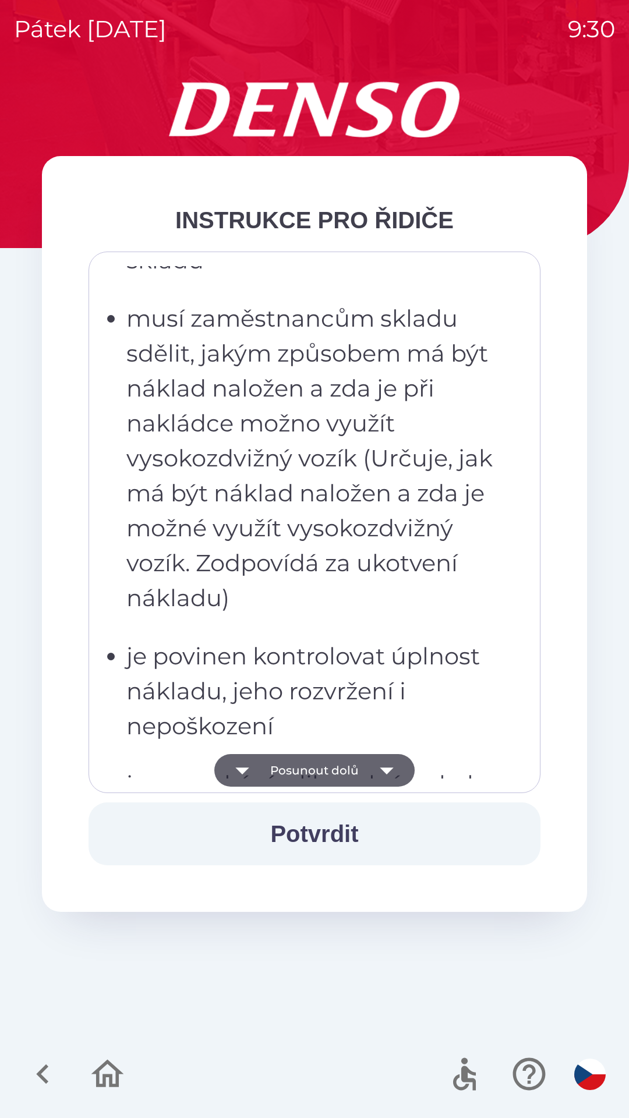
click at [357, 775] on button "Posunout dolů" at bounding box center [314, 770] width 200 height 33
click at [358, 777] on button "Posunout dolů" at bounding box center [314, 770] width 200 height 33
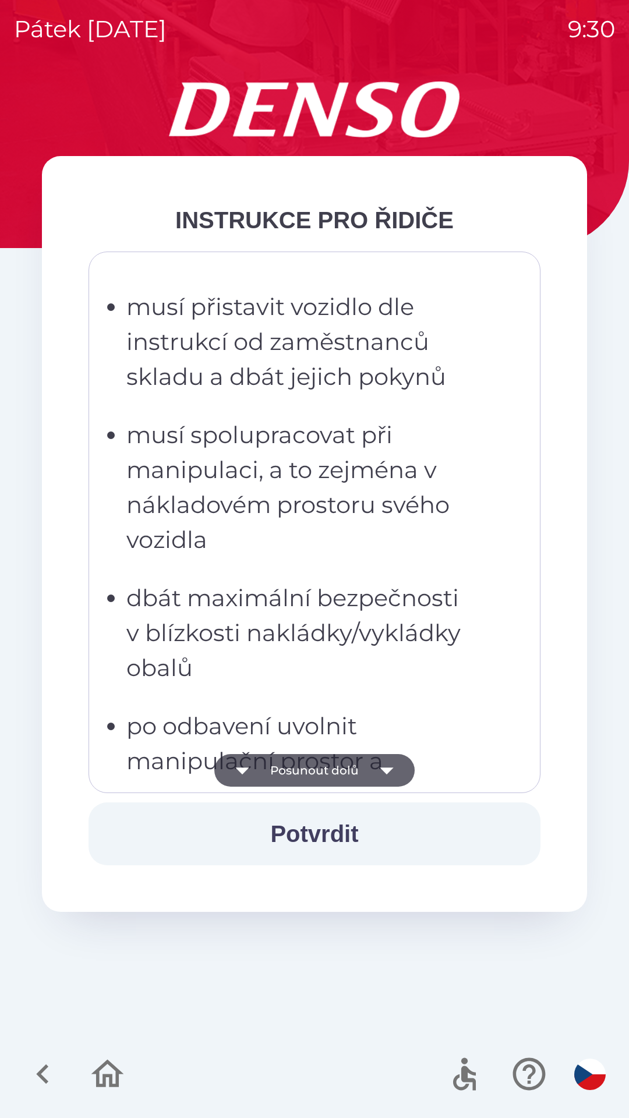
click at [358, 777] on button "Posunout dolů" at bounding box center [314, 770] width 200 height 33
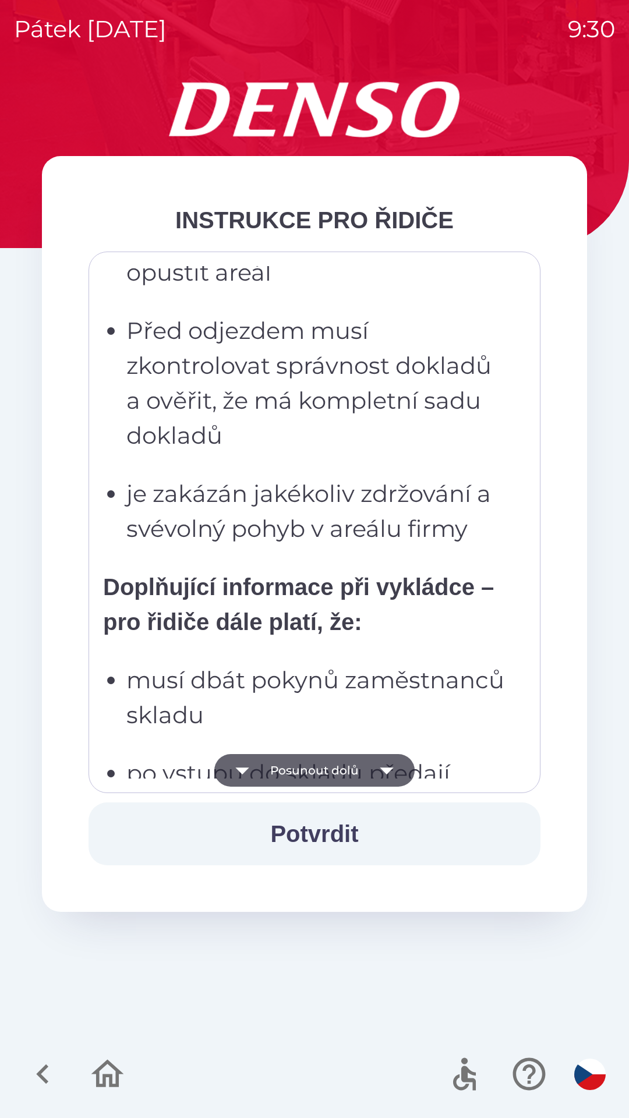
click at [357, 781] on button "Posunout dolů" at bounding box center [314, 770] width 200 height 33
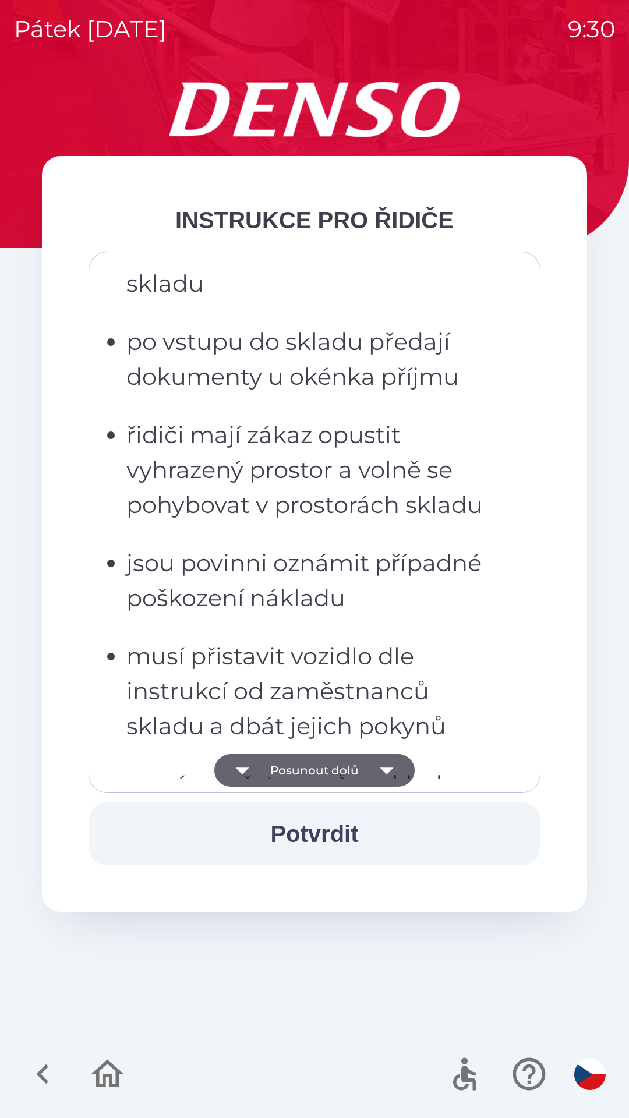
click at [303, 522] on p "řidiči mají zákaz opustit vyhrazený prostor a volně se pohybovat v prostorách s…" at bounding box center [317, 469] width 383 height 105
click at [315, 466] on p "řidiči mají zákaz opustit vyhrazený prostor a volně se pohybovat v prostorách s…" at bounding box center [317, 469] width 383 height 105
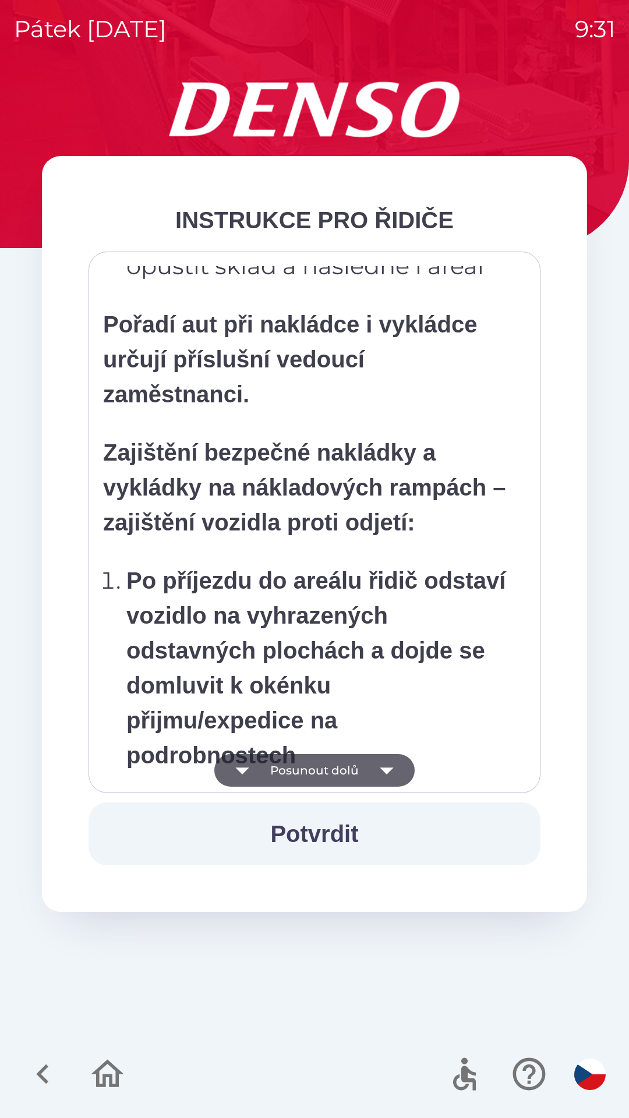
scroll to position [4882, 0]
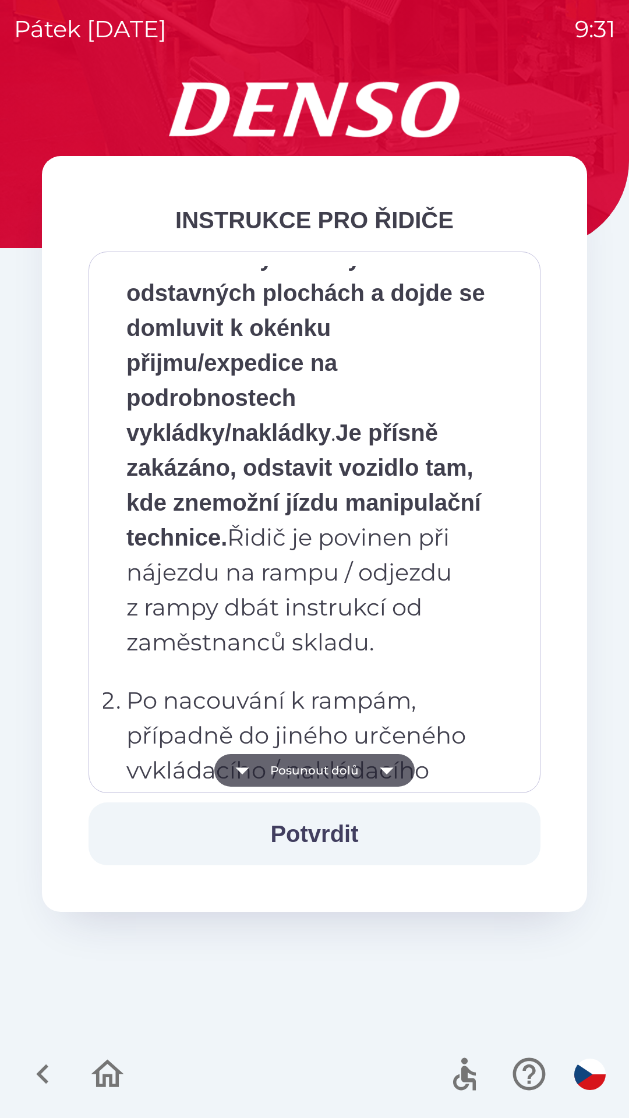
click at [358, 550] on strong "Je přísně zakázáno, odstavit vozidlo tam, kde znemožní jízdu manipulační techni…" at bounding box center [303, 485] width 355 height 130
click at [356, 521] on p "Po příjezdu do areálu řidič odstaví vozidlo na vyhrazených odstavných plochách …" at bounding box center [317, 433] width 383 height 454
click at [337, 759] on button "Posunout dolů" at bounding box center [314, 770] width 200 height 33
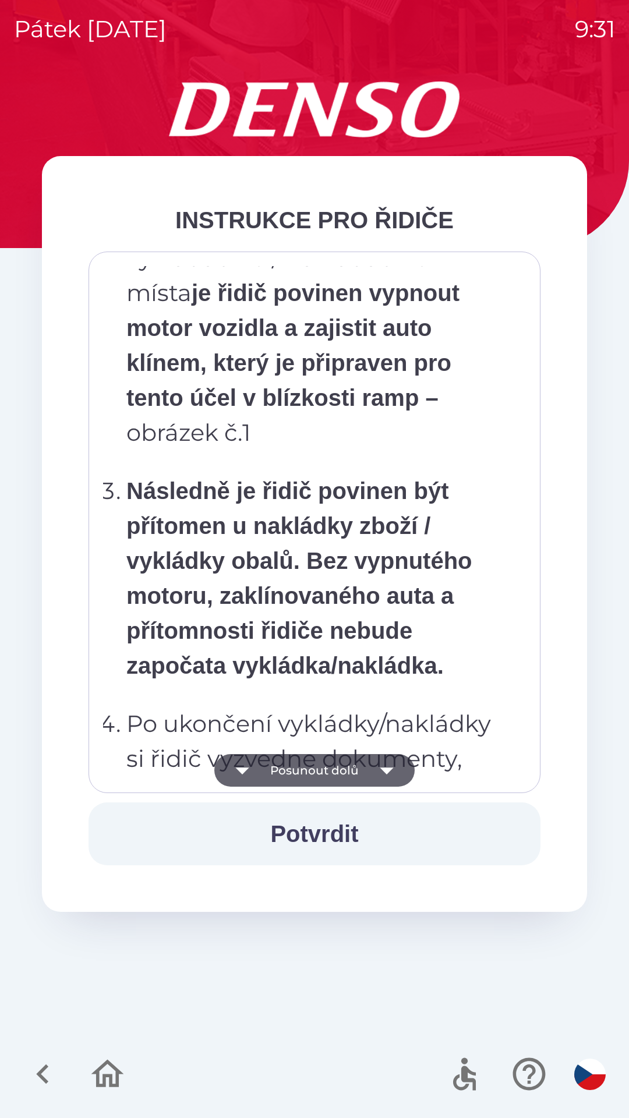
click at [335, 782] on button "Posunout dolů" at bounding box center [314, 770] width 200 height 33
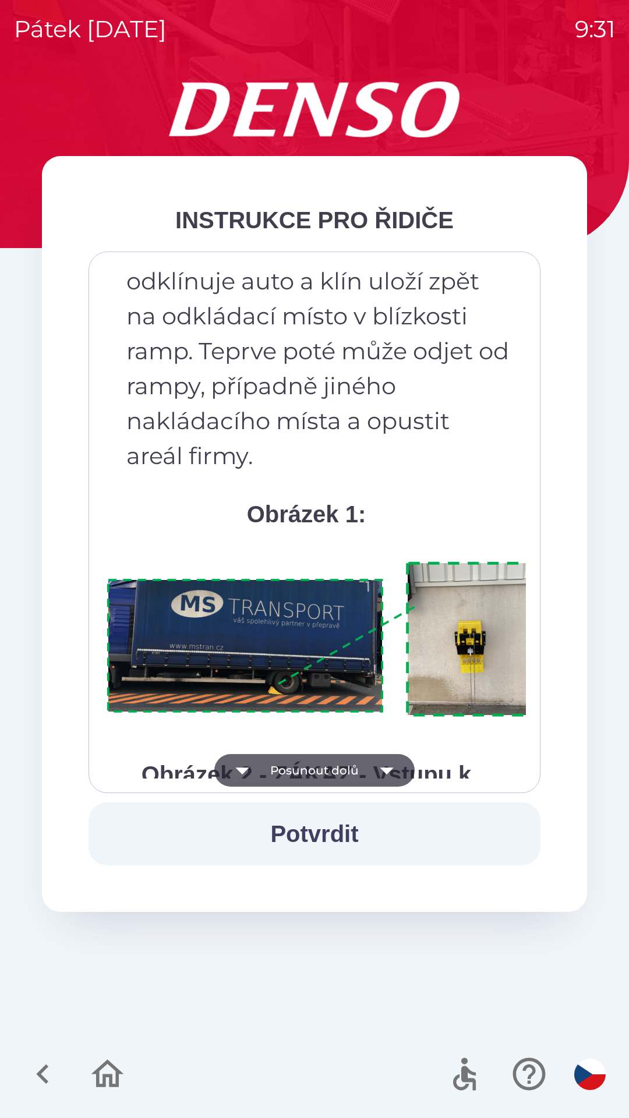
click at [341, 783] on button "Posunout dolů" at bounding box center [314, 770] width 200 height 33
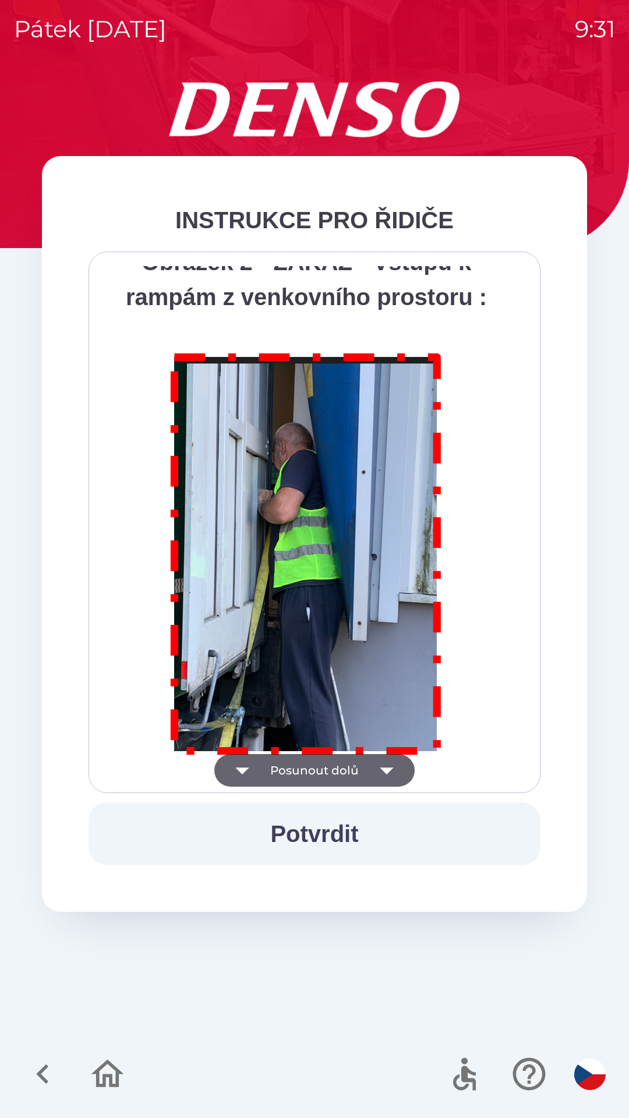
click at [343, 780] on button "Posunout dolů" at bounding box center [314, 770] width 200 height 33
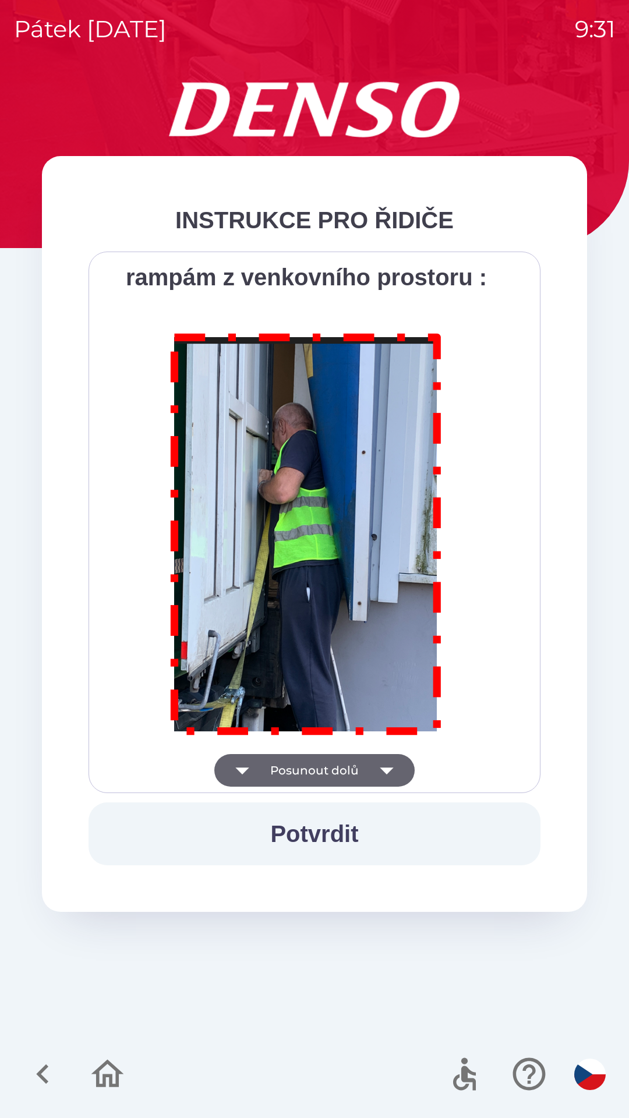
click at [339, 771] on div "Všichni řidiči přijíždějící do skladu firmy DENSO CZECH s.r.o. jsou po průjezdu…" at bounding box center [314, 522] width 423 height 512
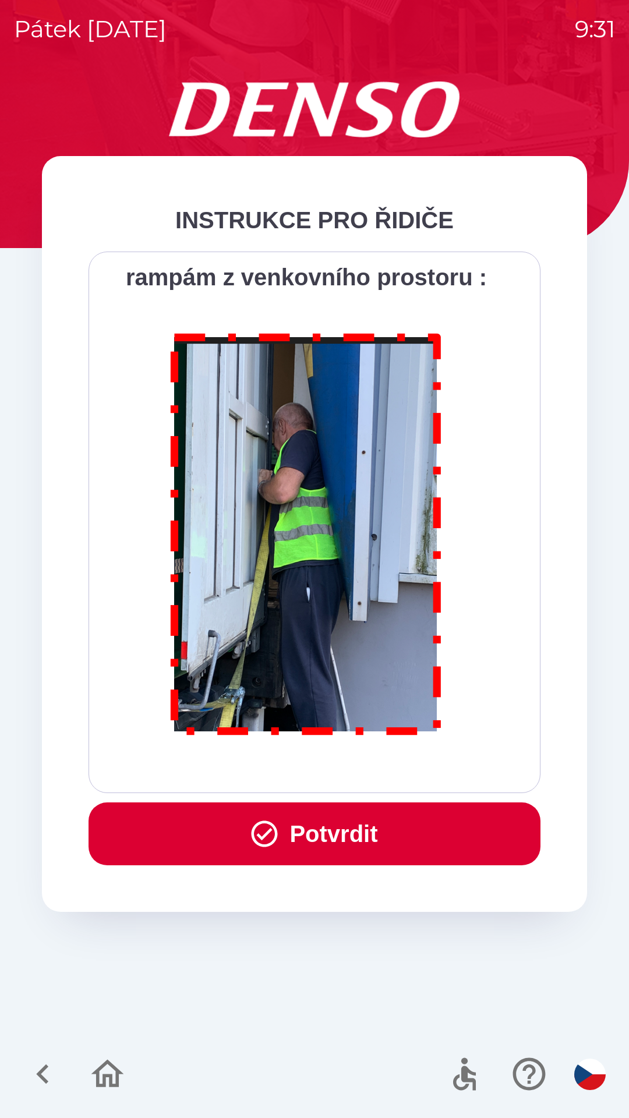
click at [340, 770] on div "Všichni řidiči přijíždějící do skladu firmy DENSO CZECH s.r.o. jsou po průjezdu…" at bounding box center [314, 522] width 423 height 512
click at [341, 769] on div "Všichni řidiči přijíždějící do skladu firmy DENSO CZECH s.r.o. jsou po průjezdu…" at bounding box center [314, 522] width 423 height 512
click at [351, 831] on button "Potvrdit" at bounding box center [315, 833] width 452 height 63
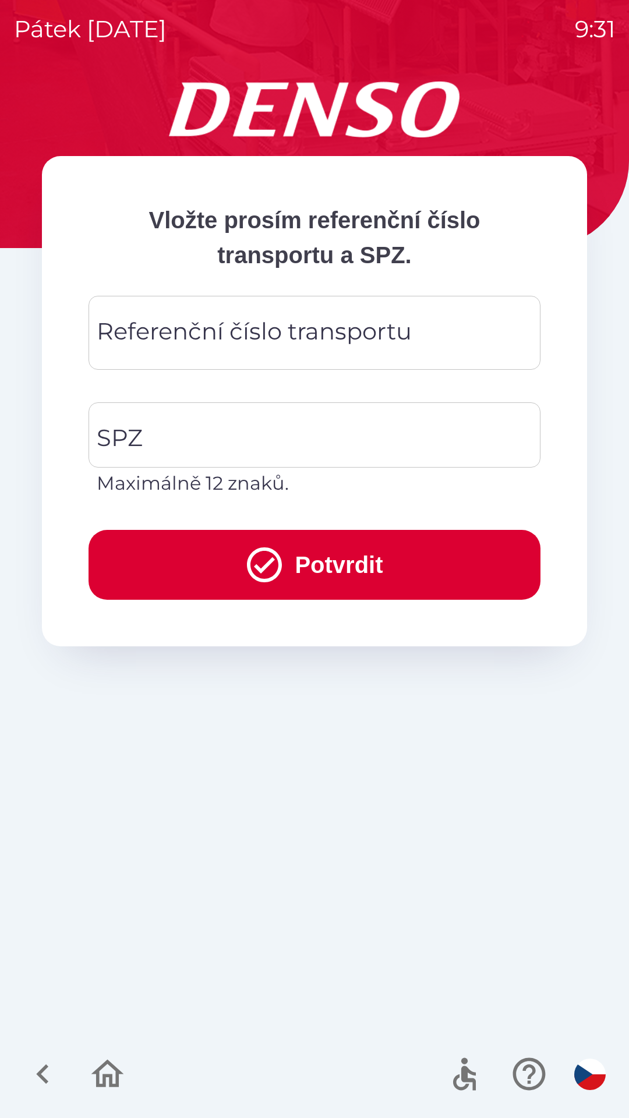
click at [318, 343] on div "Referenční číslo transportu Referenční číslo transportu" at bounding box center [315, 333] width 452 height 74
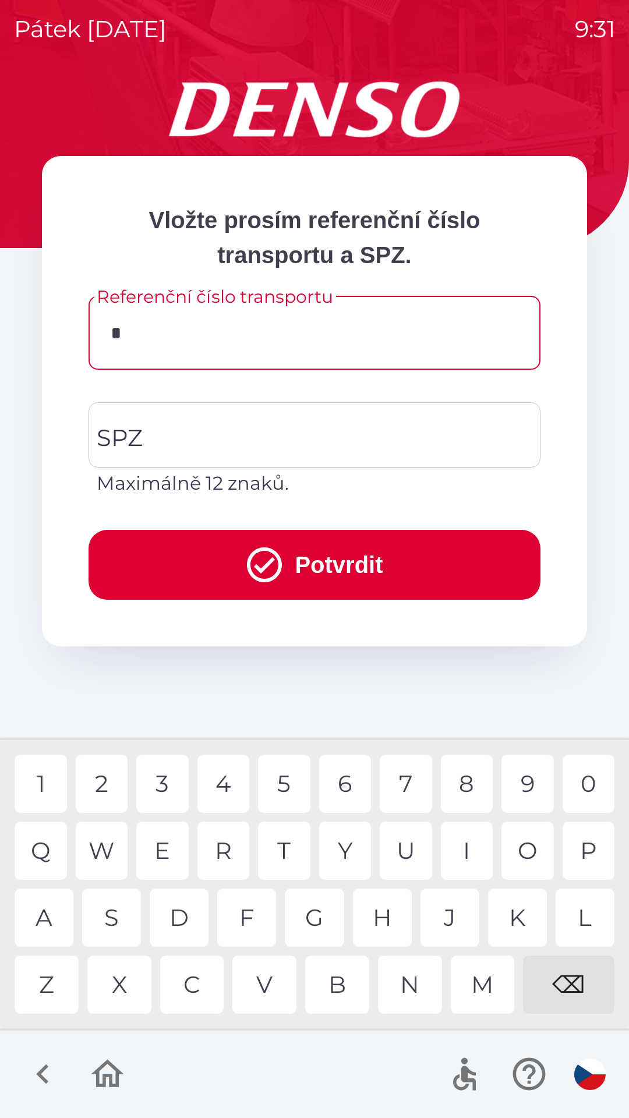
click at [278, 857] on div "T" at bounding box center [284, 851] width 52 height 58
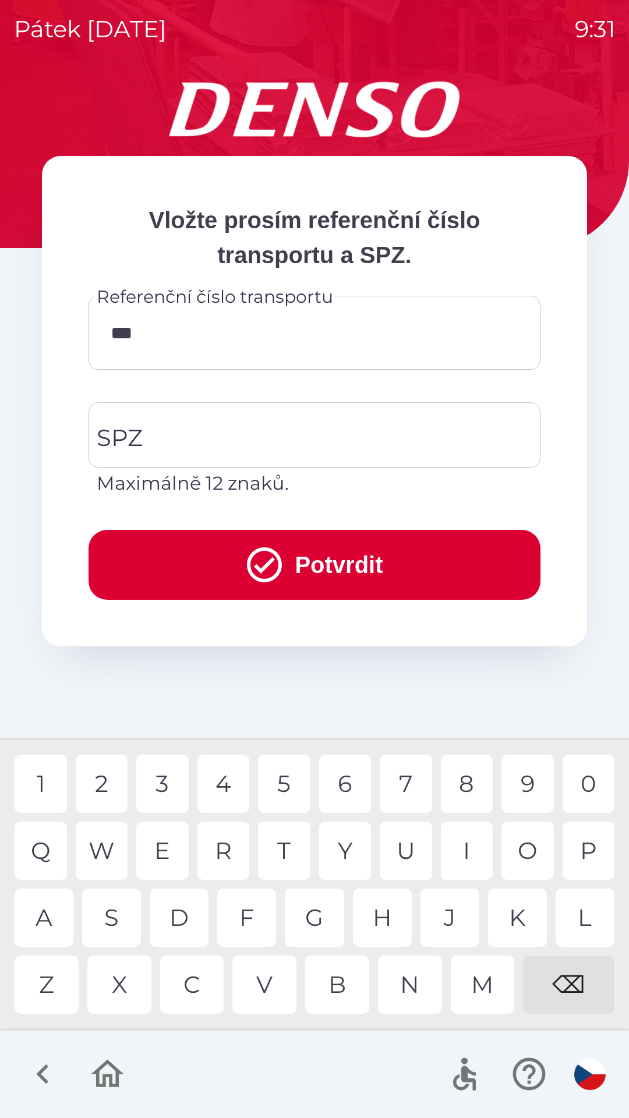
click at [460, 977] on div "M" at bounding box center [483, 985] width 64 height 58
click at [528, 842] on div "O" at bounding box center [527, 851] width 52 height 58
click at [409, 850] on div "U" at bounding box center [406, 851] width 52 height 58
click at [105, 784] on div "2" at bounding box center [102, 784] width 52 height 58
click at [23, 801] on div "1" at bounding box center [41, 784] width 52 height 58
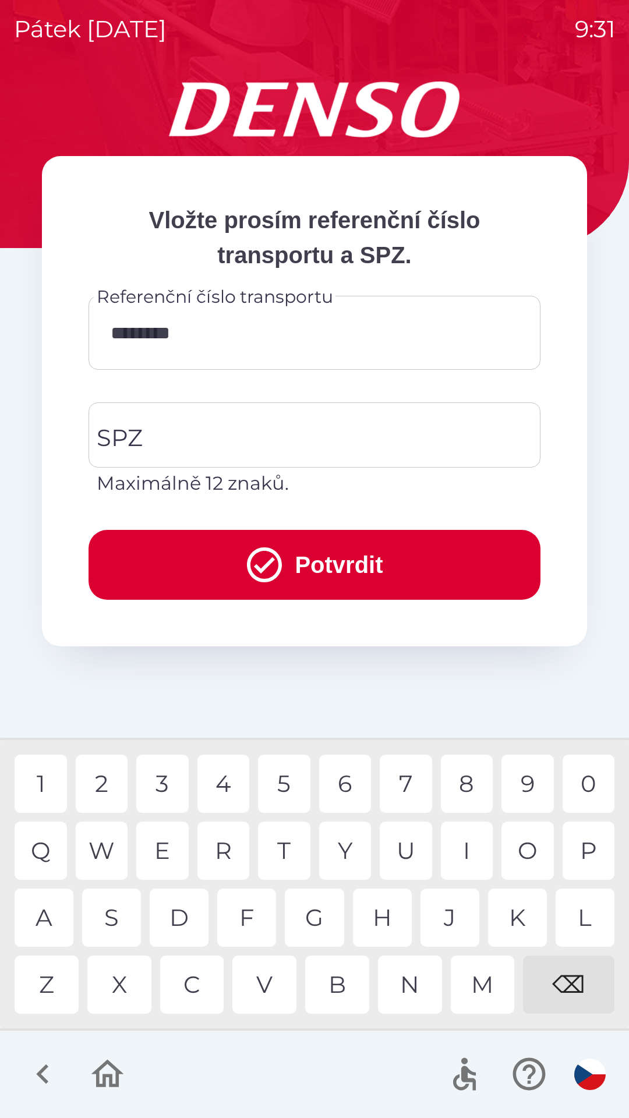
click at [19, 793] on div "1" at bounding box center [41, 784] width 52 height 58
click at [477, 785] on div "8" at bounding box center [467, 784] width 52 height 58
click at [348, 792] on div "6" at bounding box center [345, 784] width 52 height 58
type input "**********"
click at [297, 445] on input "SPZ" at bounding box center [306, 435] width 424 height 55
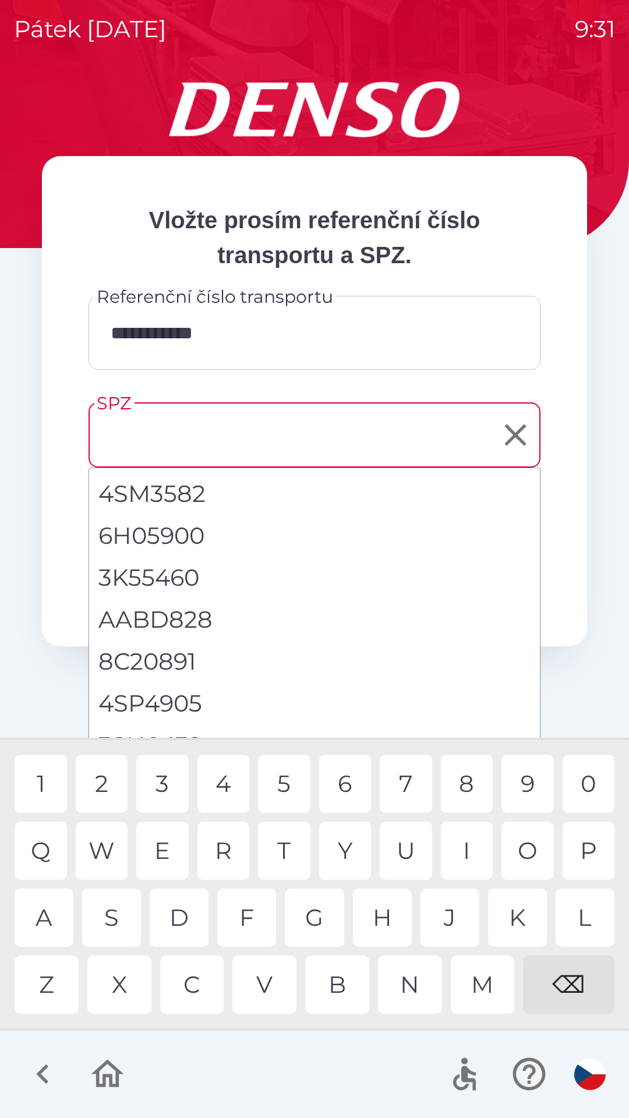
type input "*"
click at [580, 978] on div "⌫" at bounding box center [568, 985] width 91 height 58
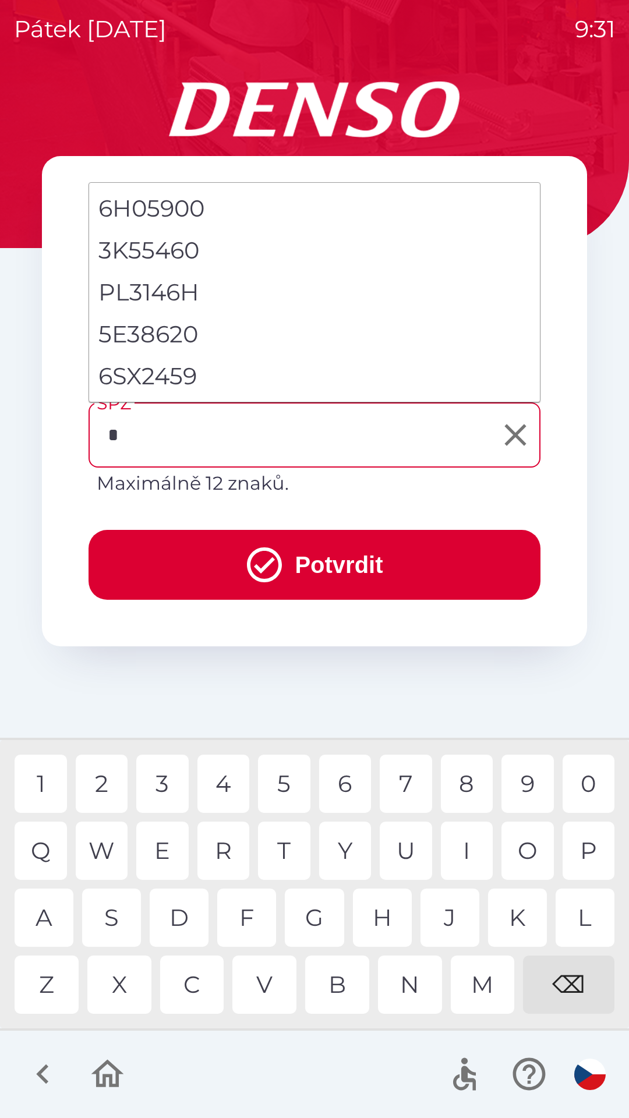
click at [342, 785] on div "6" at bounding box center [345, 784] width 52 height 58
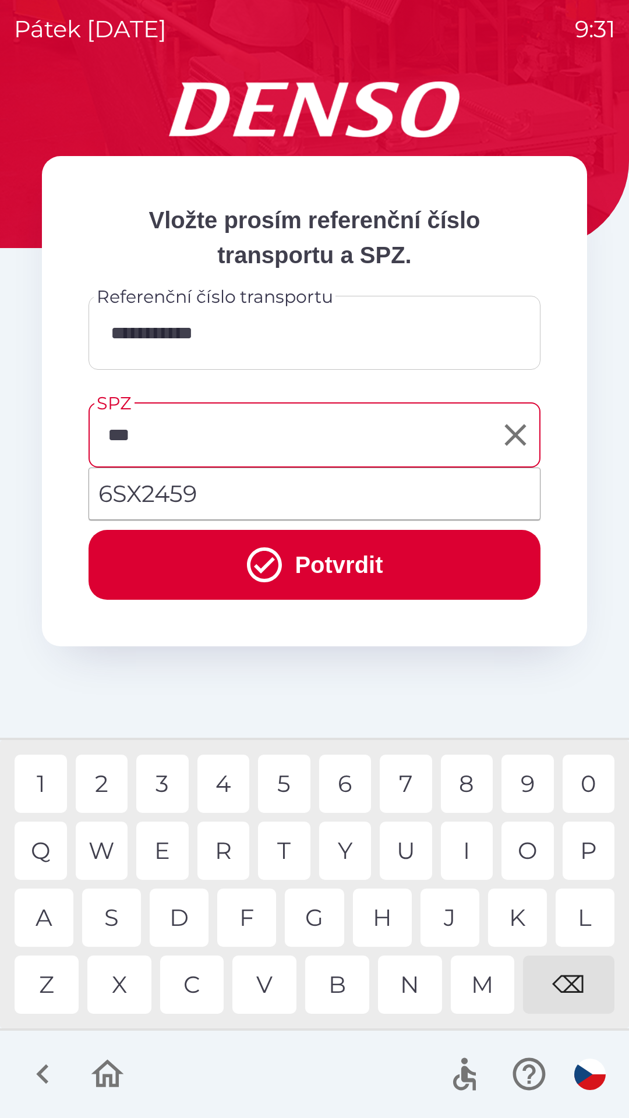
click at [231, 489] on li "6SX2459" at bounding box center [314, 494] width 451 height 42
type input "*******"
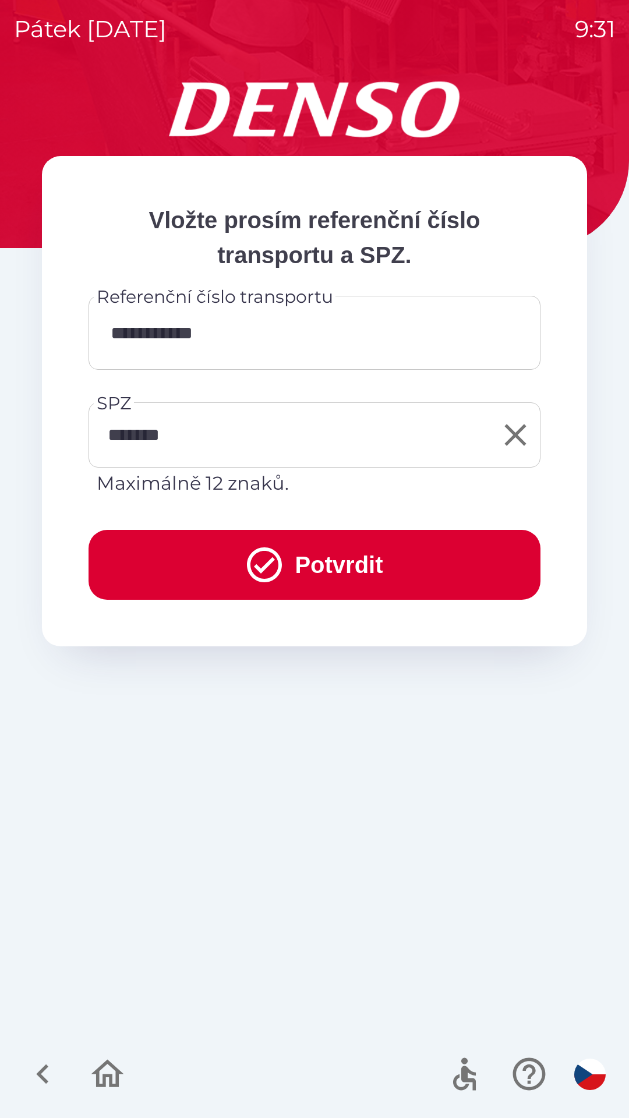
click at [309, 586] on button "Potvrdit" at bounding box center [315, 565] width 452 height 70
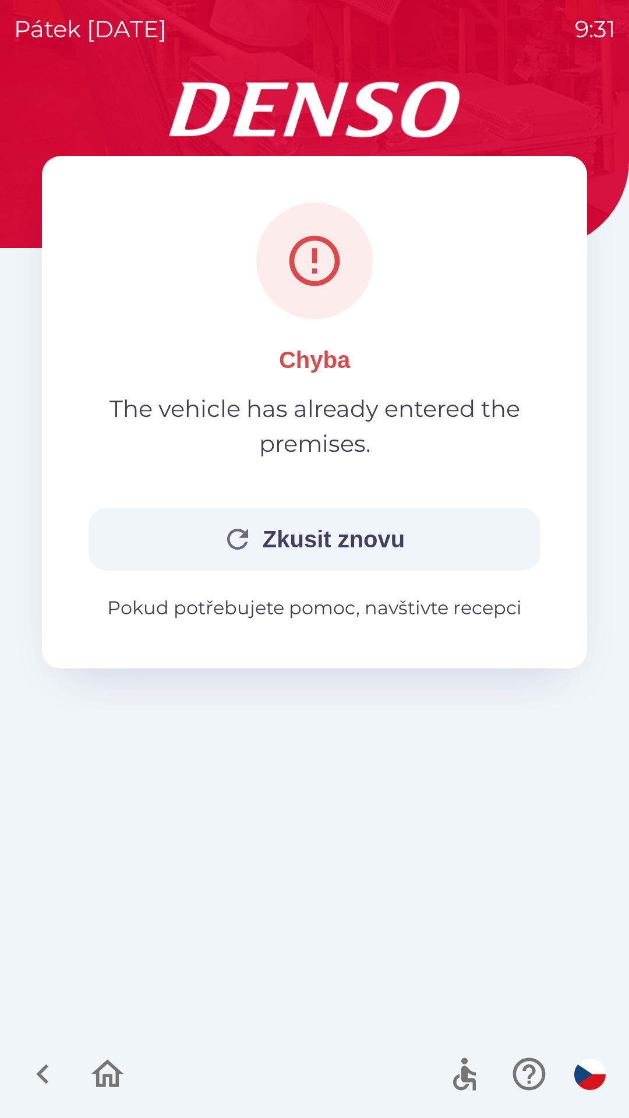
click at [390, 534] on button "Zkusit znovu" at bounding box center [315, 539] width 452 height 63
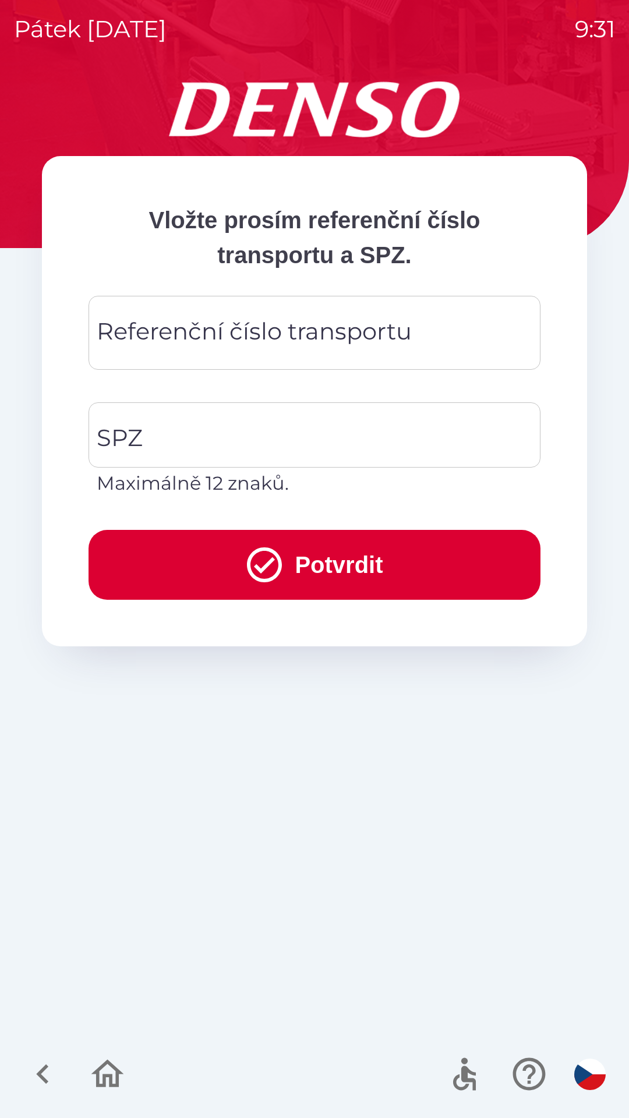
click at [382, 345] on div "Referenční číslo transportu Referenční číslo transportu" at bounding box center [315, 333] width 452 height 74
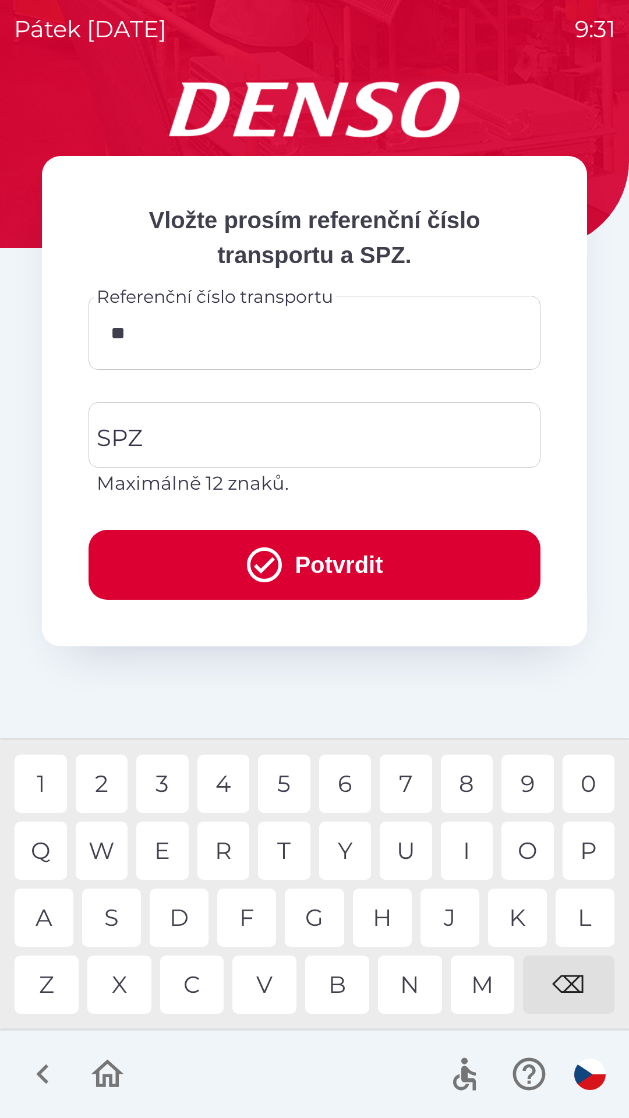
click at [164, 856] on div "E" at bounding box center [162, 851] width 52 height 58
click at [468, 993] on div "M" at bounding box center [483, 985] width 64 height 58
click at [414, 845] on div "U" at bounding box center [406, 851] width 52 height 58
click at [34, 785] on div "1" at bounding box center [41, 784] width 52 height 58
click at [349, 798] on div "6" at bounding box center [345, 784] width 52 height 58
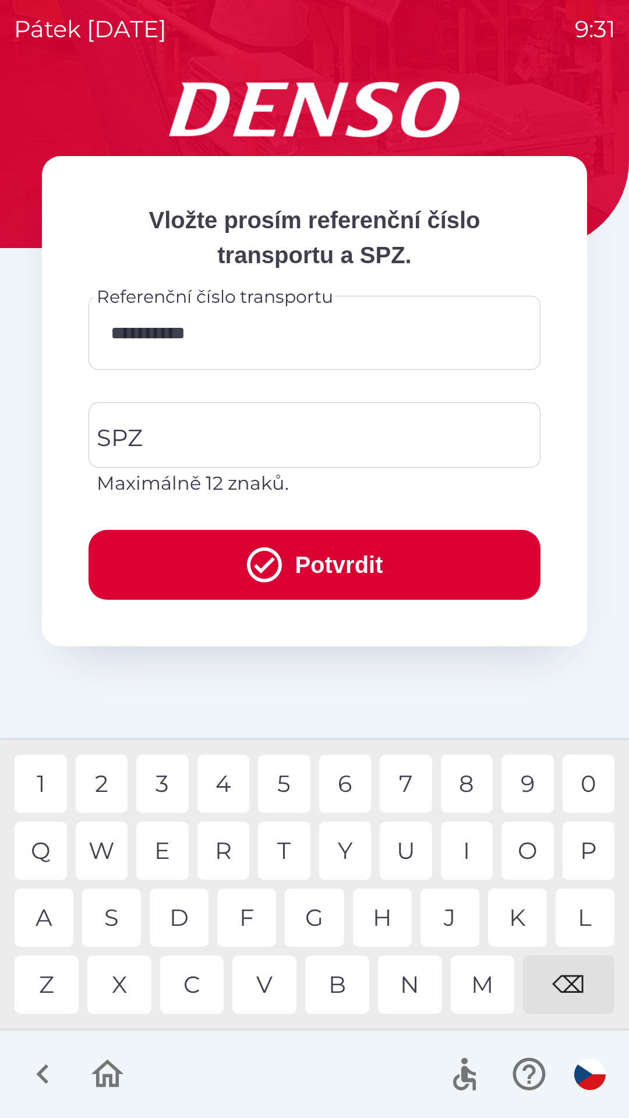
type input "**********"
click at [343, 436] on input "SPZ" at bounding box center [306, 435] width 424 height 55
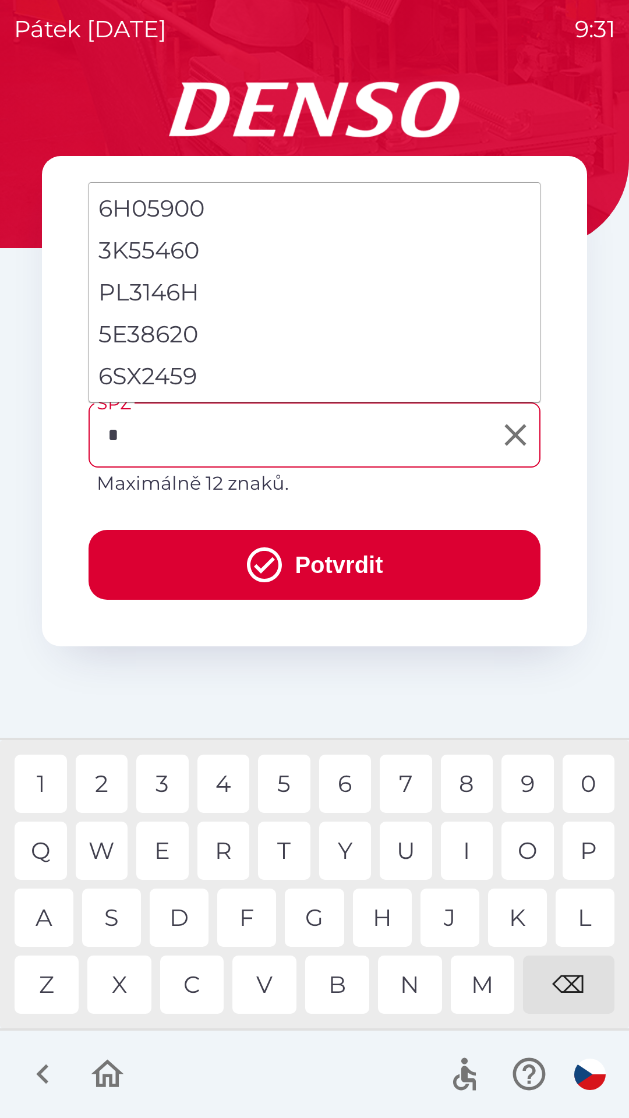
click at [362, 777] on div "6" at bounding box center [345, 784] width 52 height 58
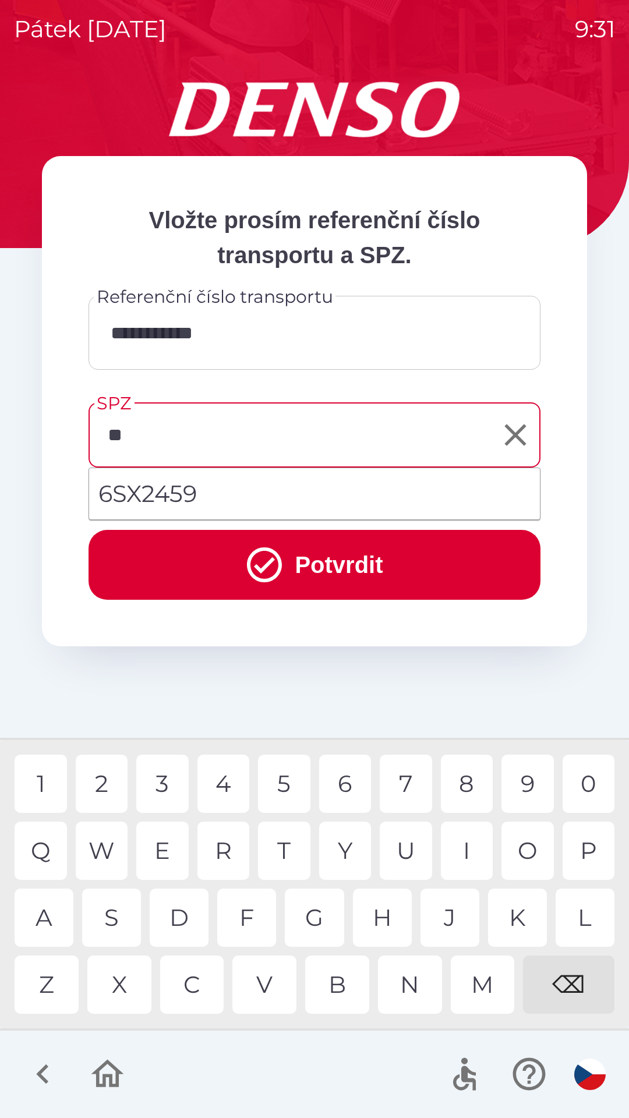
click at [121, 923] on div "S" at bounding box center [111, 918] width 59 height 58
click at [227, 496] on li "6SX2459" at bounding box center [314, 494] width 451 height 42
type input "*******"
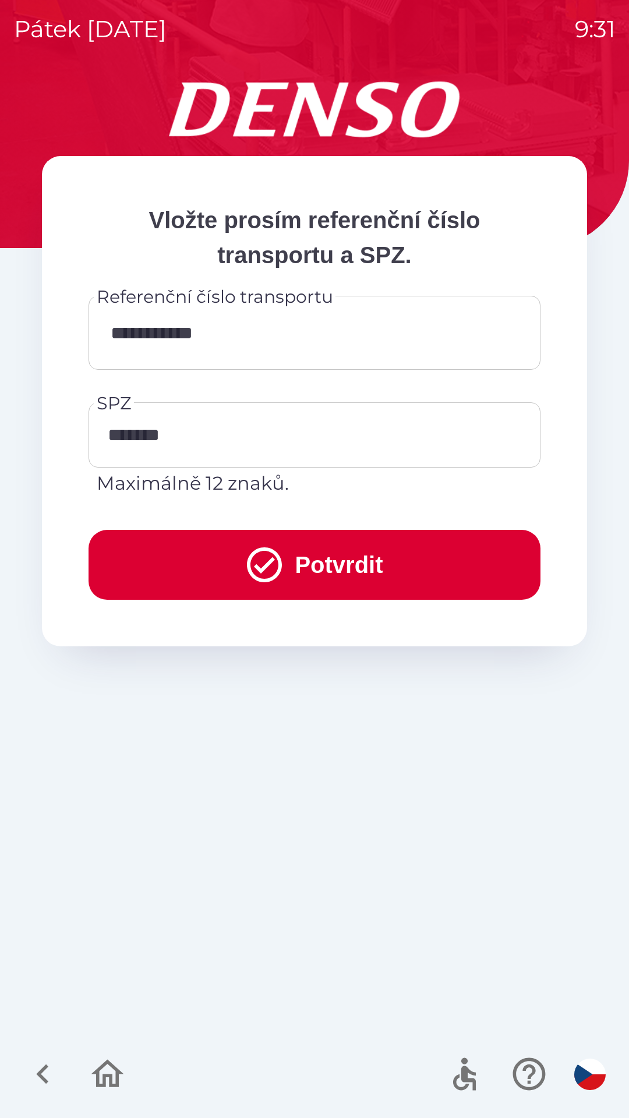
click at [261, 568] on icon "submit" at bounding box center [264, 564] width 35 height 35
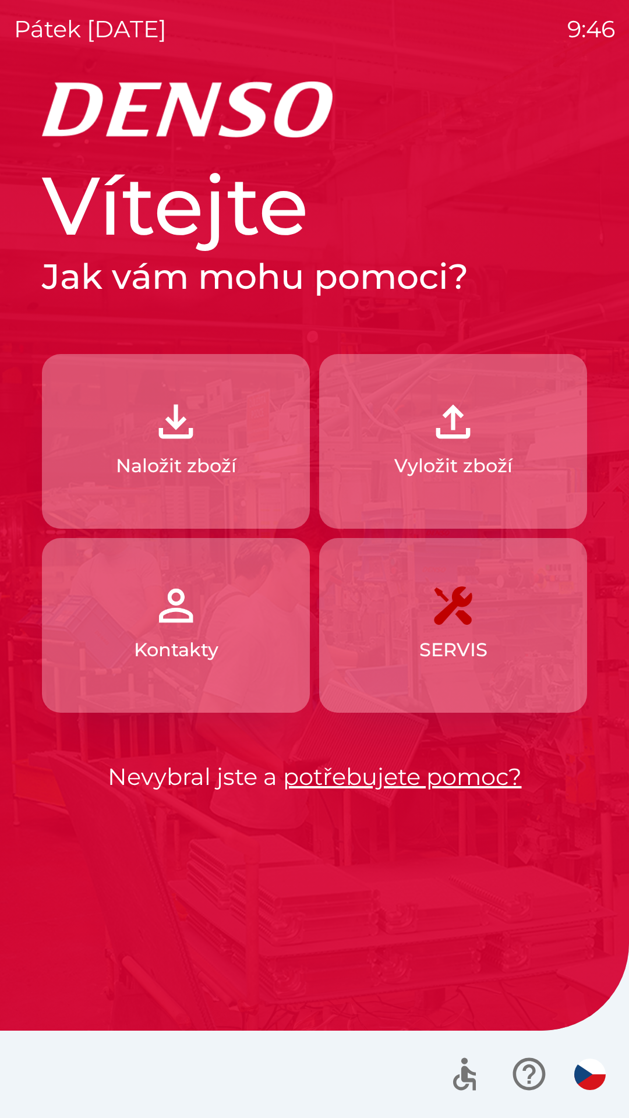
click at [190, 445] on img "button" at bounding box center [175, 421] width 51 height 51
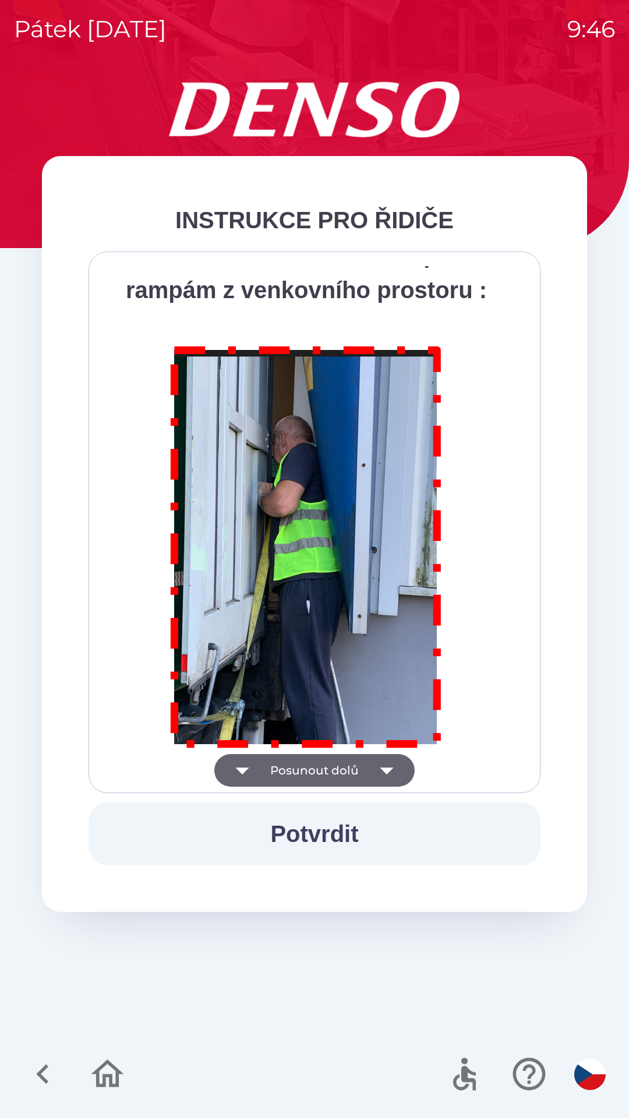
scroll to position [6544, 0]
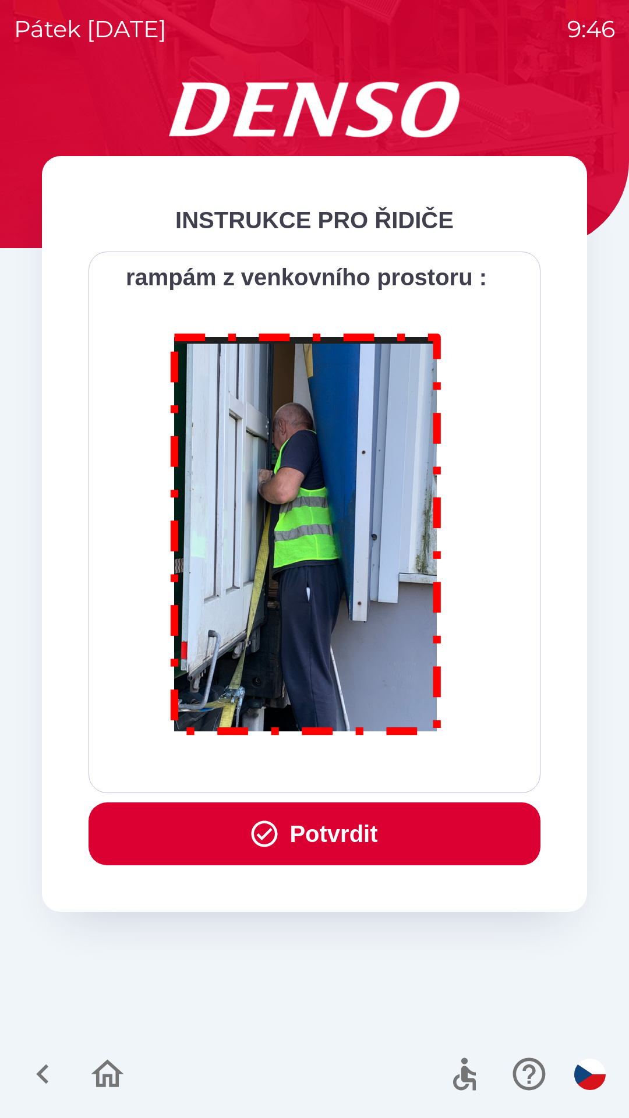
click at [318, 836] on button "Potvrdit" at bounding box center [315, 833] width 452 height 63
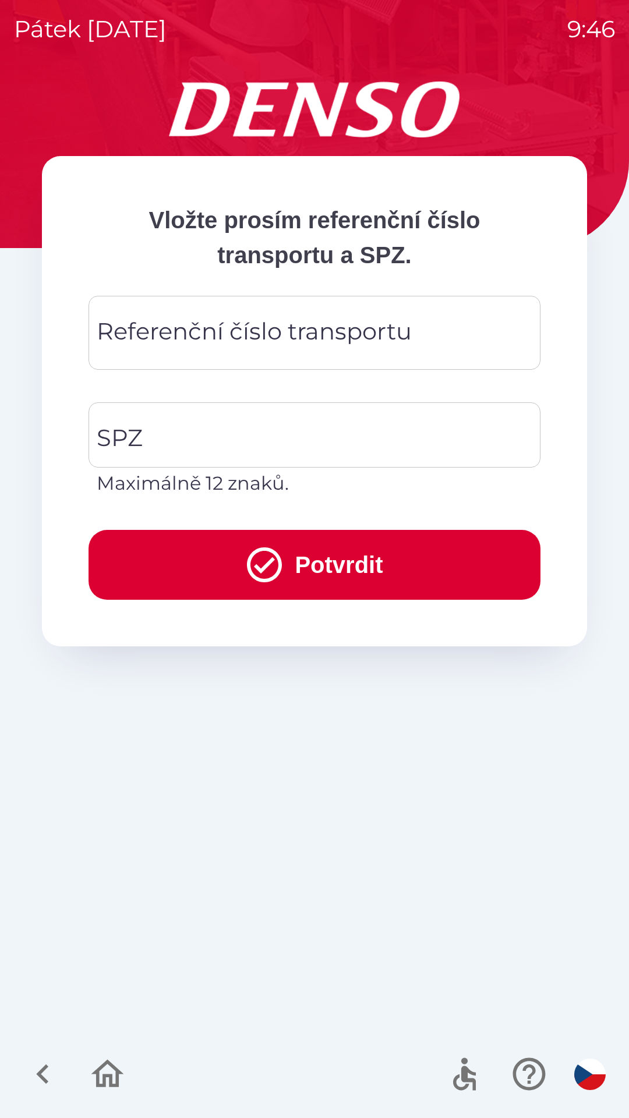
click at [181, 333] on div "Referenční číslo transportu Referenční číslo transportu" at bounding box center [315, 333] width 452 height 74
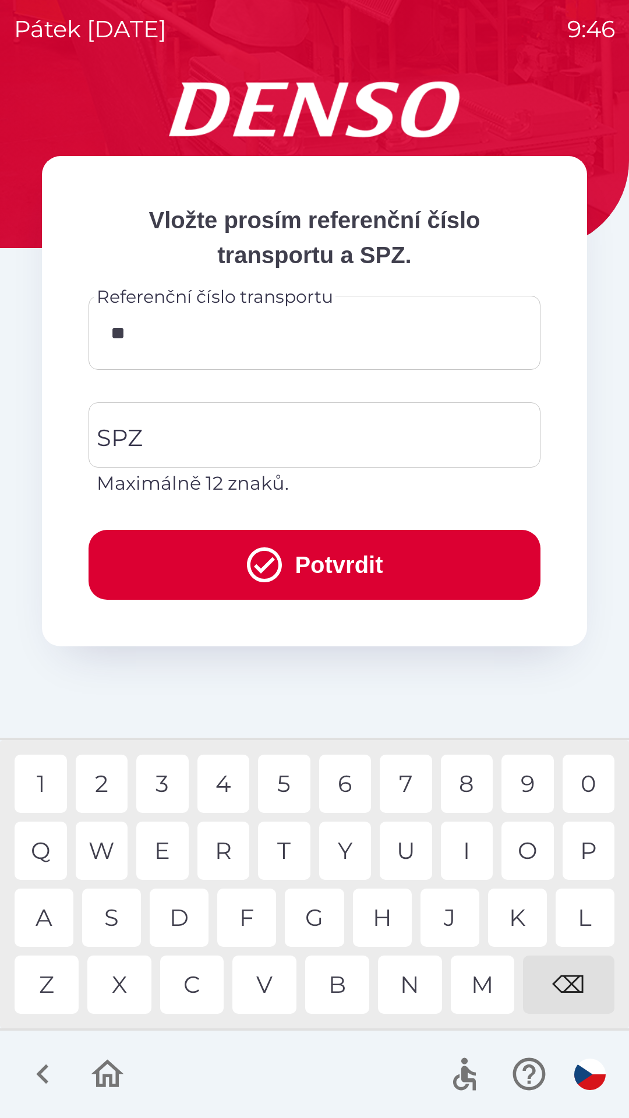
click at [515, 910] on div "K" at bounding box center [517, 918] width 59 height 58
click at [465, 786] on div "8" at bounding box center [467, 784] width 52 height 58
type input "******"
click at [149, 423] on input "SPZ" at bounding box center [306, 435] width 424 height 55
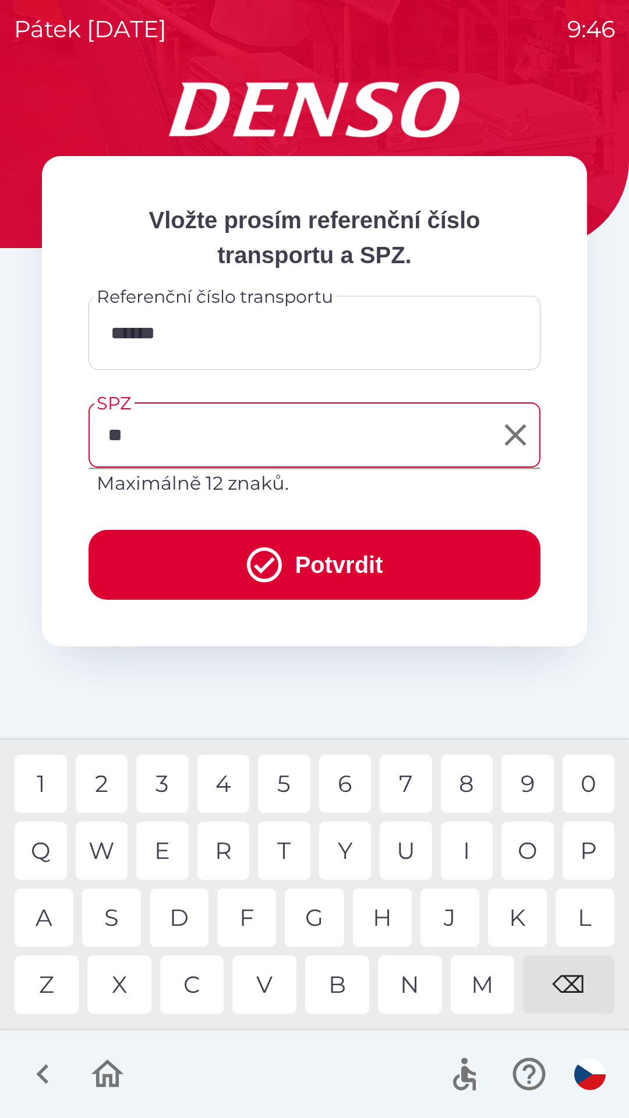
click at [116, 911] on div "S" at bounding box center [111, 918] width 59 height 58
click at [411, 991] on div "N" at bounding box center [410, 985] width 64 height 58
click at [590, 784] on div "0" at bounding box center [588, 784] width 52 height 58
click at [169, 784] on div "3" at bounding box center [162, 784] width 52 height 58
type input "*******"
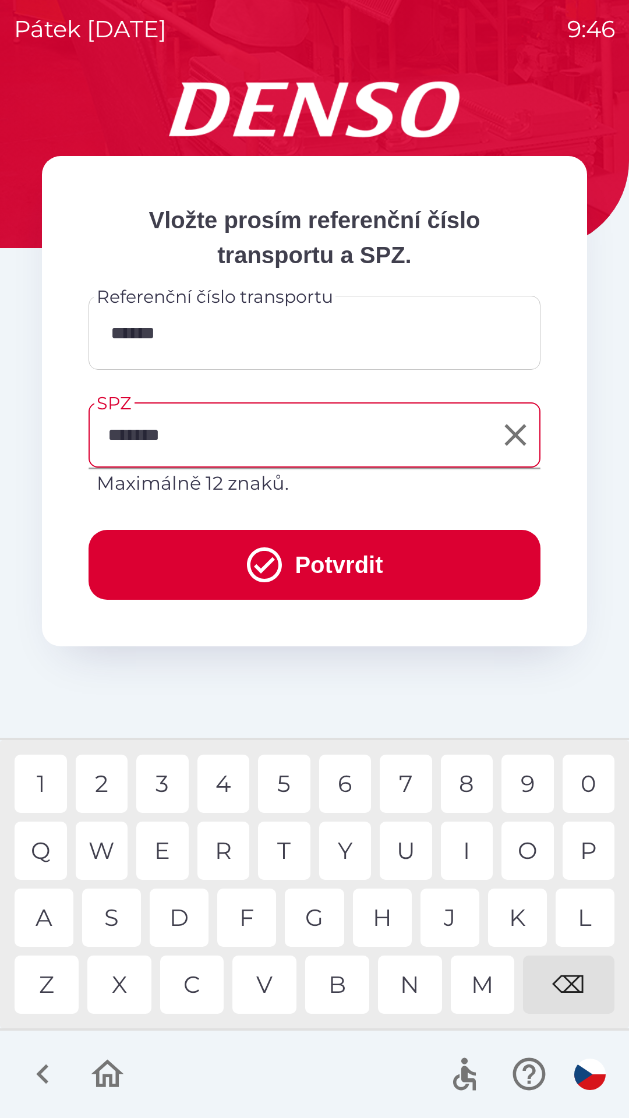
click at [521, 783] on div "9" at bounding box center [527, 784] width 52 height 58
click at [316, 560] on button "Potvrdit" at bounding box center [315, 565] width 452 height 70
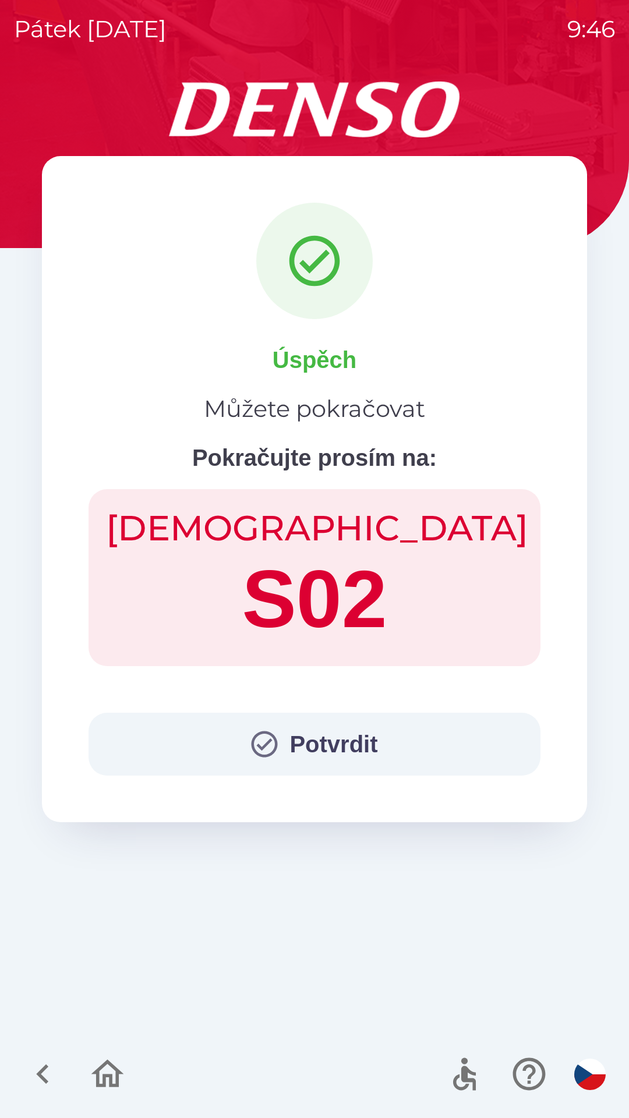
click at [331, 735] on button "Potvrdit" at bounding box center [315, 744] width 452 height 63
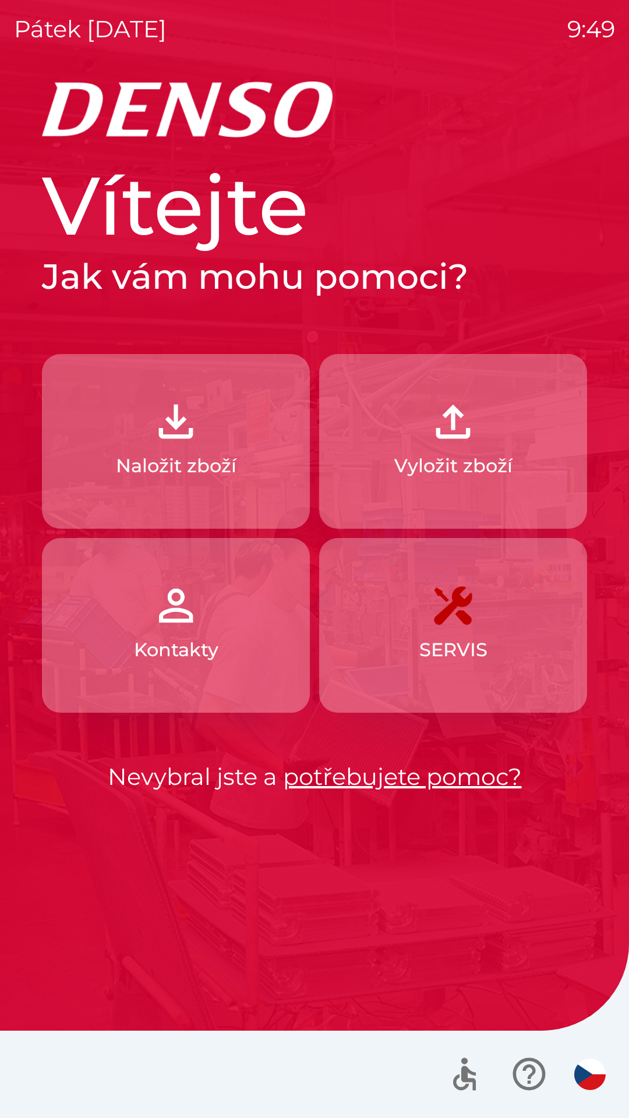
click at [208, 459] on p "Naložit zboží" at bounding box center [176, 466] width 121 height 28
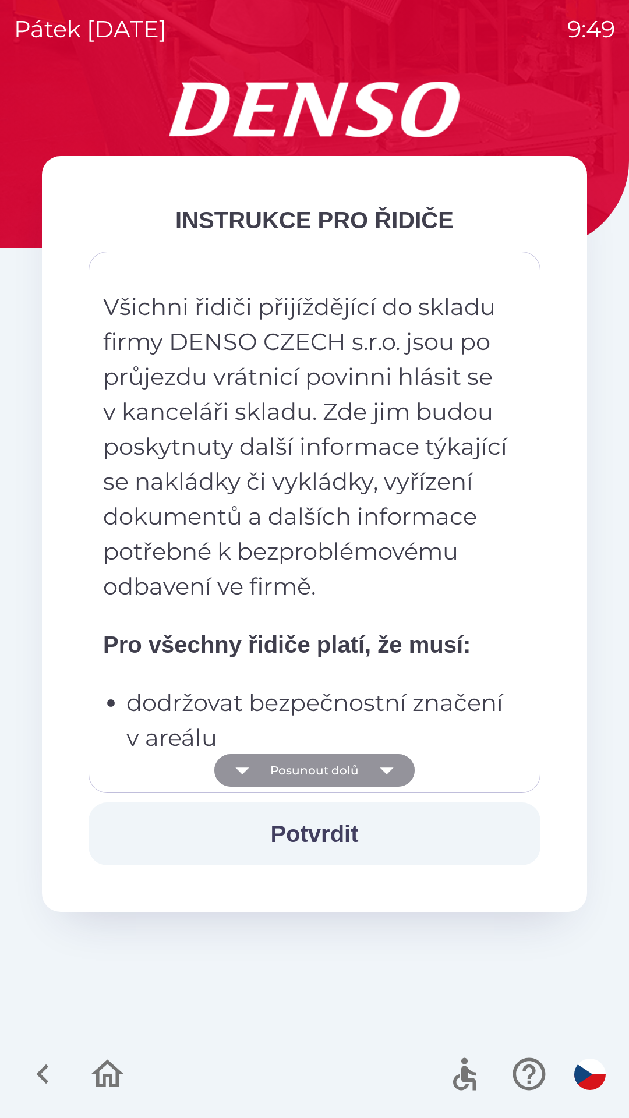
click at [399, 771] on icon "button" at bounding box center [386, 770] width 33 height 33
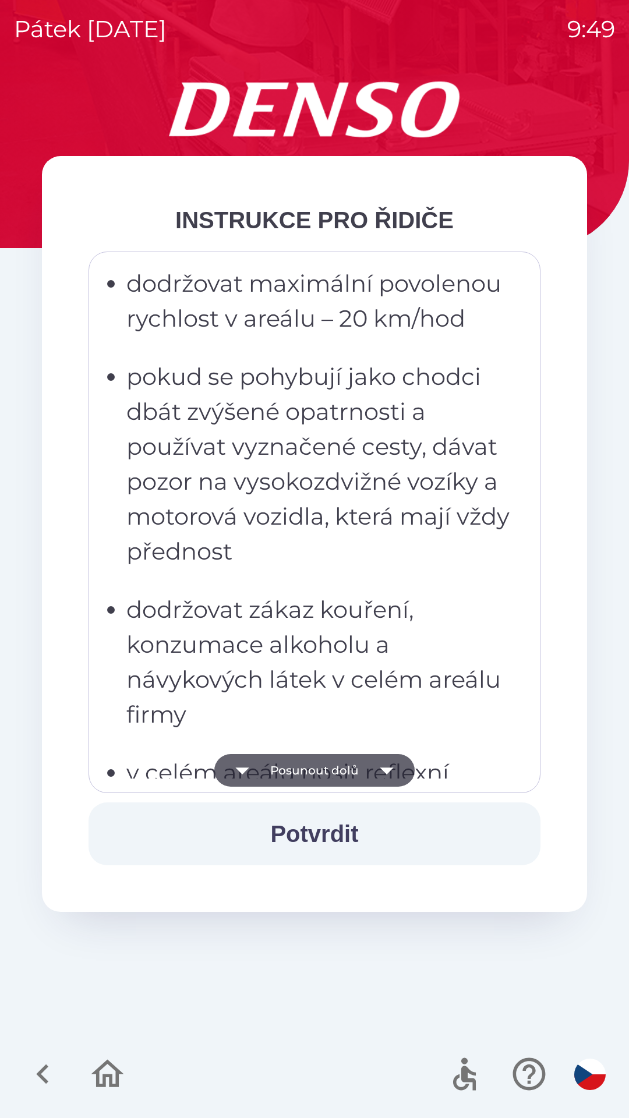
click at [387, 773] on icon "button" at bounding box center [386, 770] width 13 height 7
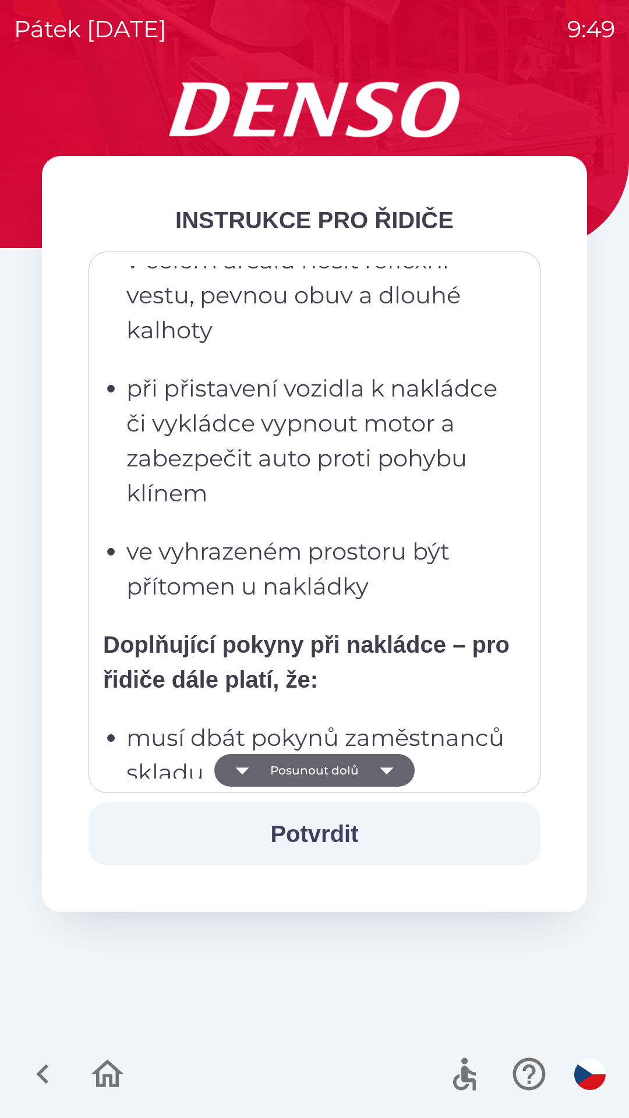
click at [380, 770] on icon "button" at bounding box center [386, 770] width 33 height 33
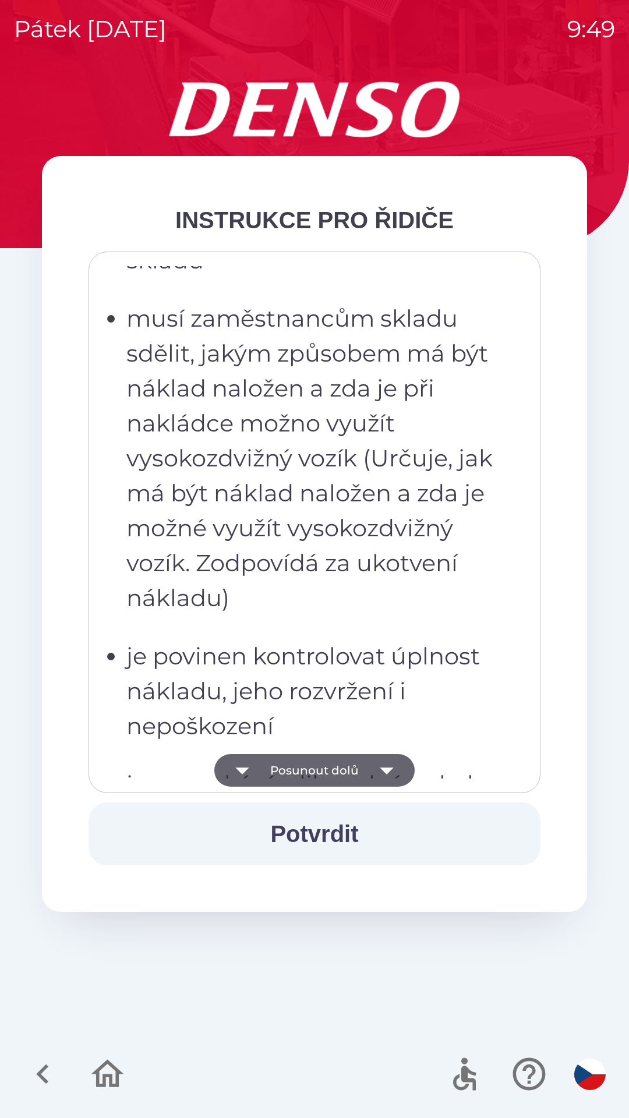
click at [378, 769] on icon "button" at bounding box center [386, 770] width 33 height 33
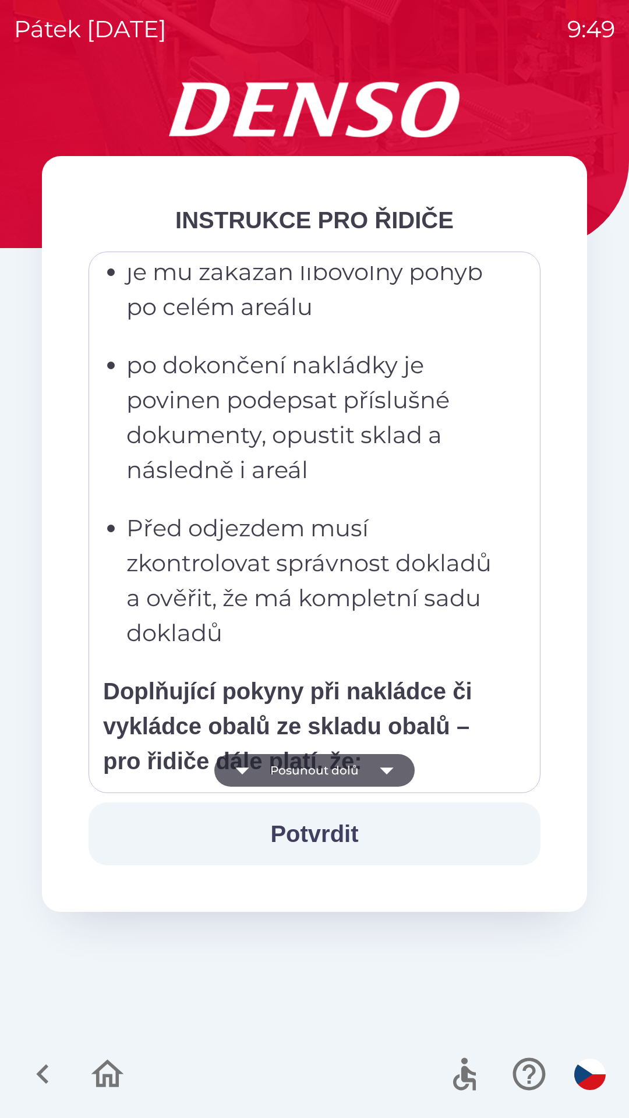
click at [379, 767] on icon "button" at bounding box center [386, 770] width 33 height 33
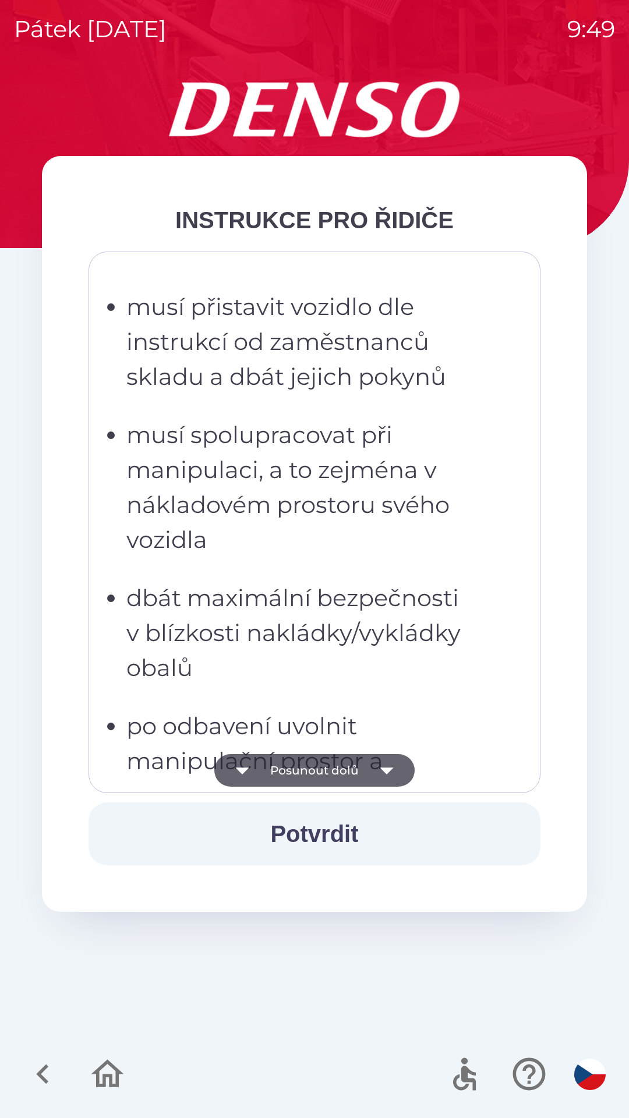
click at [372, 775] on icon "button" at bounding box center [386, 770] width 33 height 33
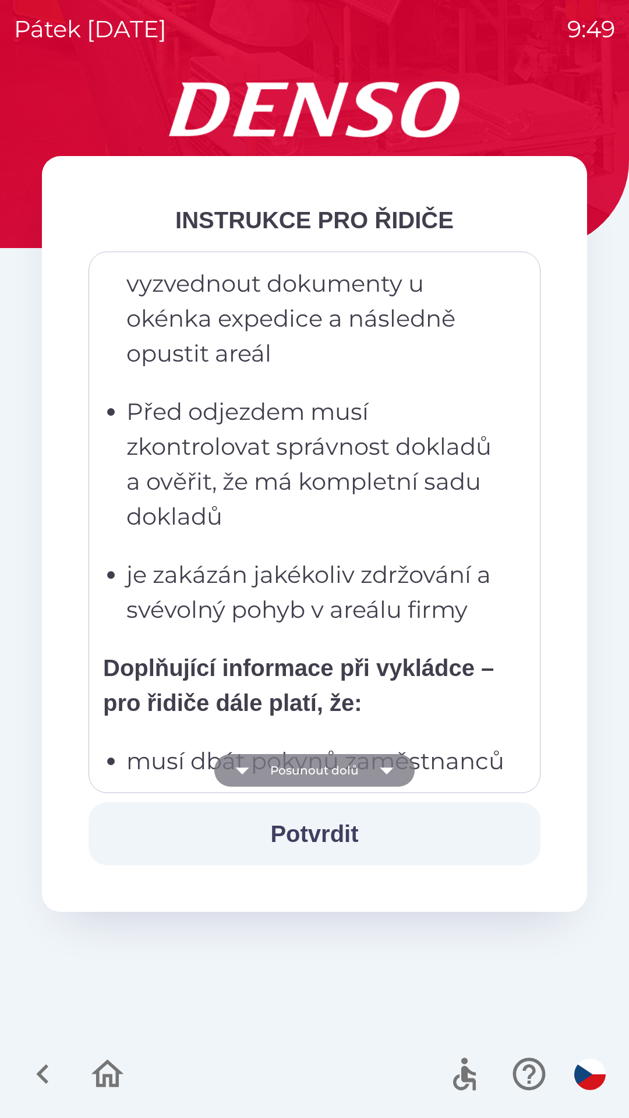
click at [376, 772] on icon "button" at bounding box center [386, 770] width 33 height 33
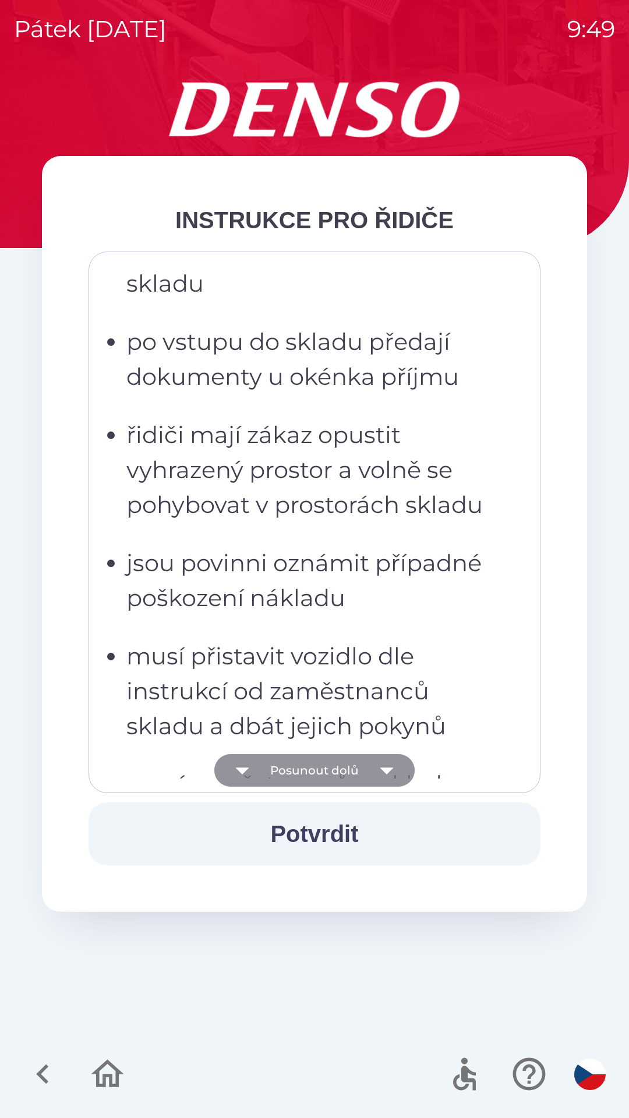
click at [375, 772] on icon "button" at bounding box center [386, 770] width 33 height 33
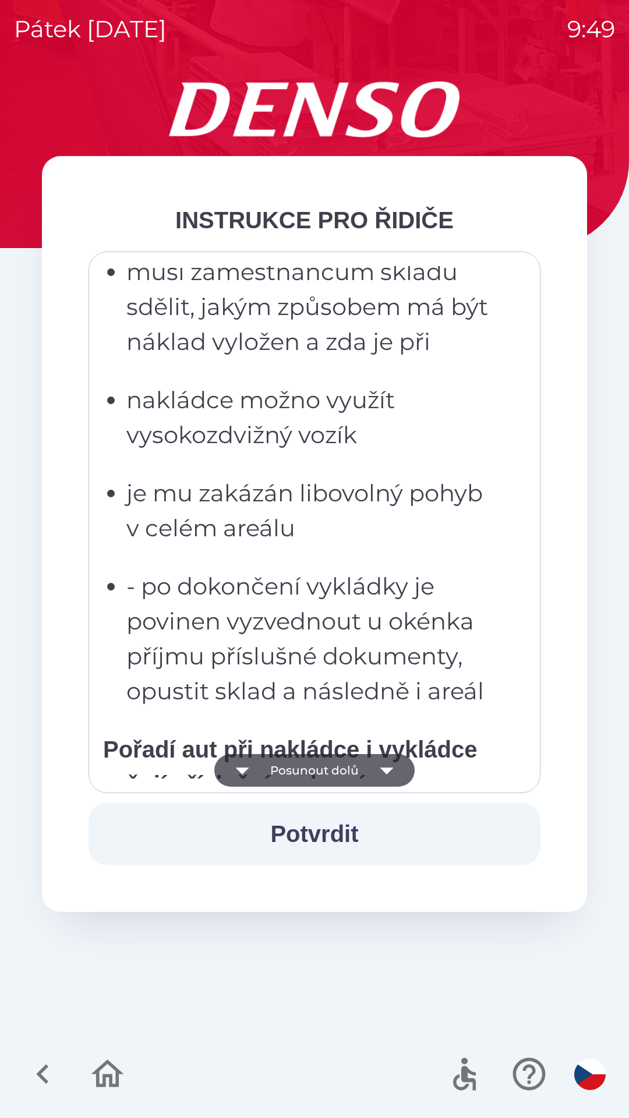
click at [375, 777] on icon "button" at bounding box center [386, 770] width 33 height 33
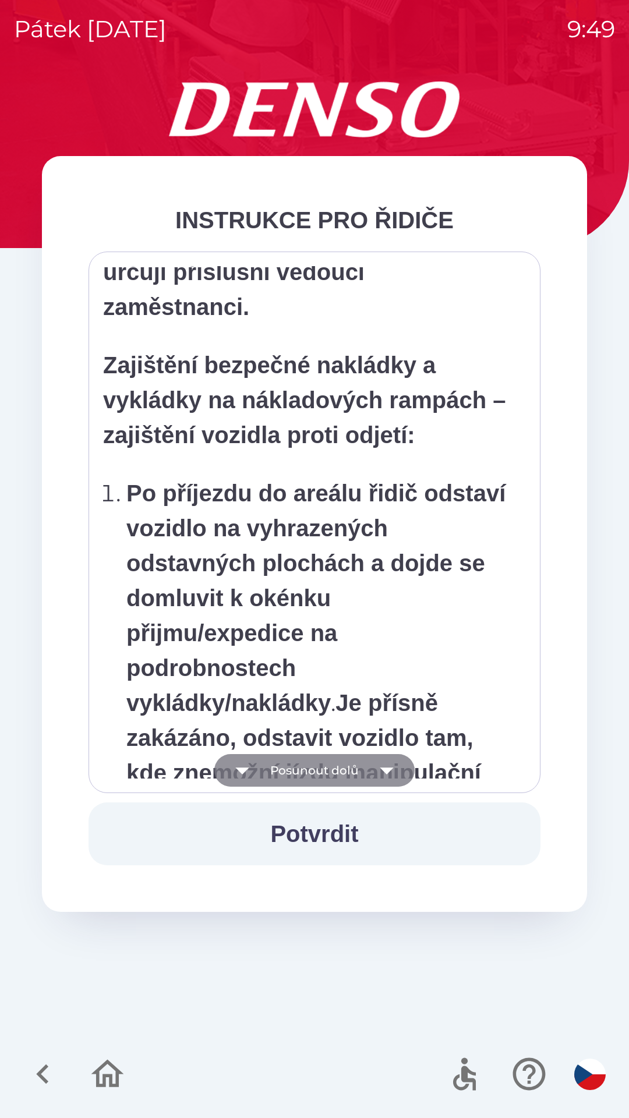
click at [377, 775] on icon "button" at bounding box center [386, 770] width 33 height 33
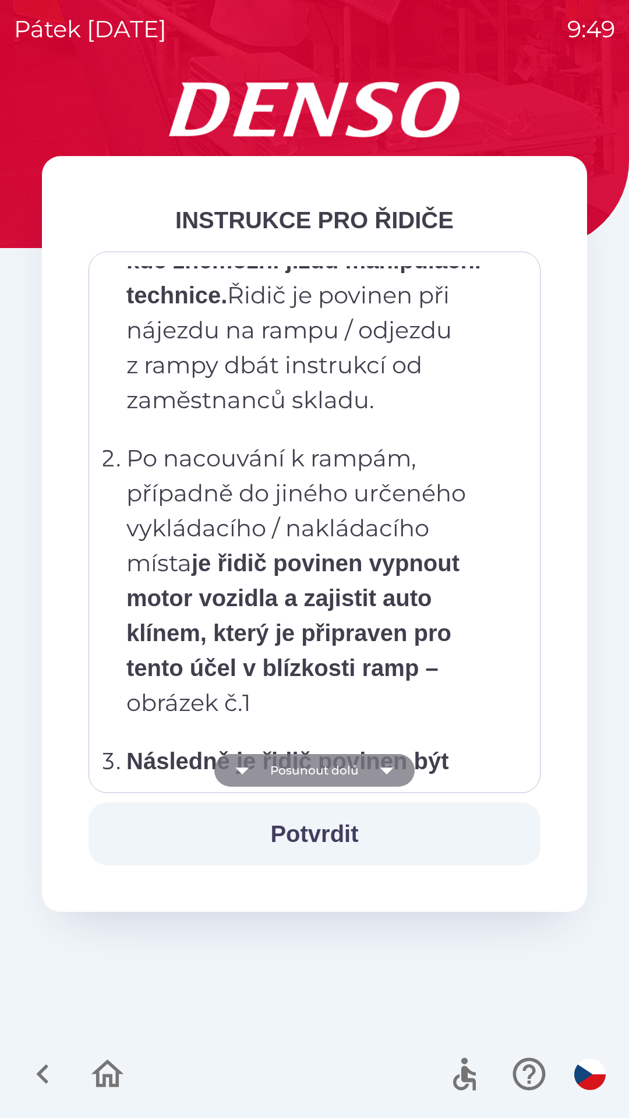
click at [376, 773] on icon "button" at bounding box center [386, 770] width 33 height 33
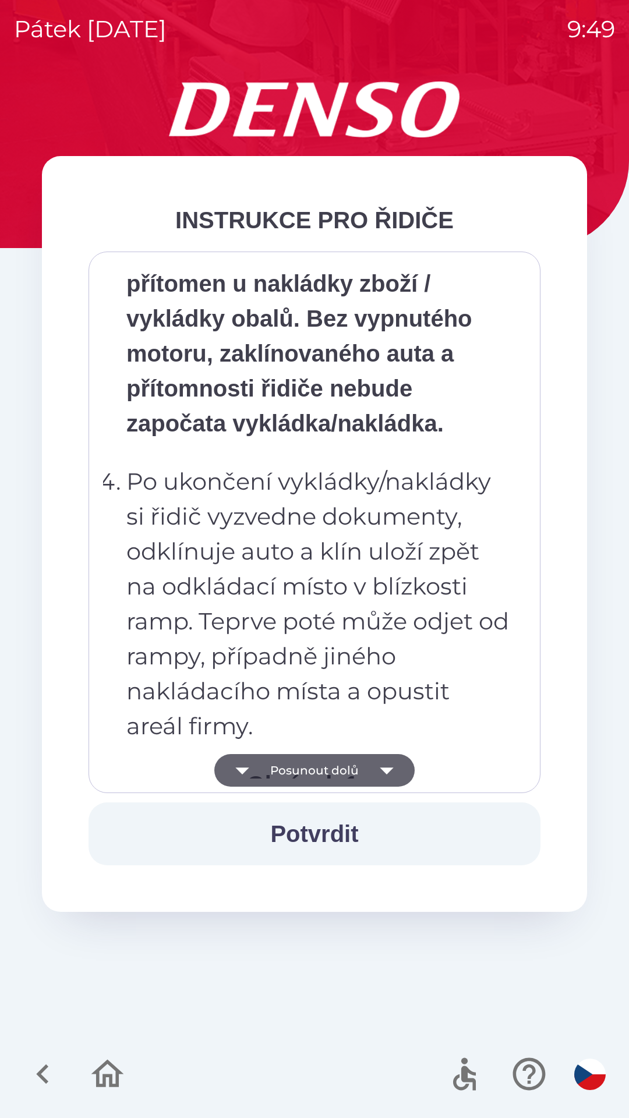
click at [376, 769] on icon "button" at bounding box center [386, 770] width 33 height 33
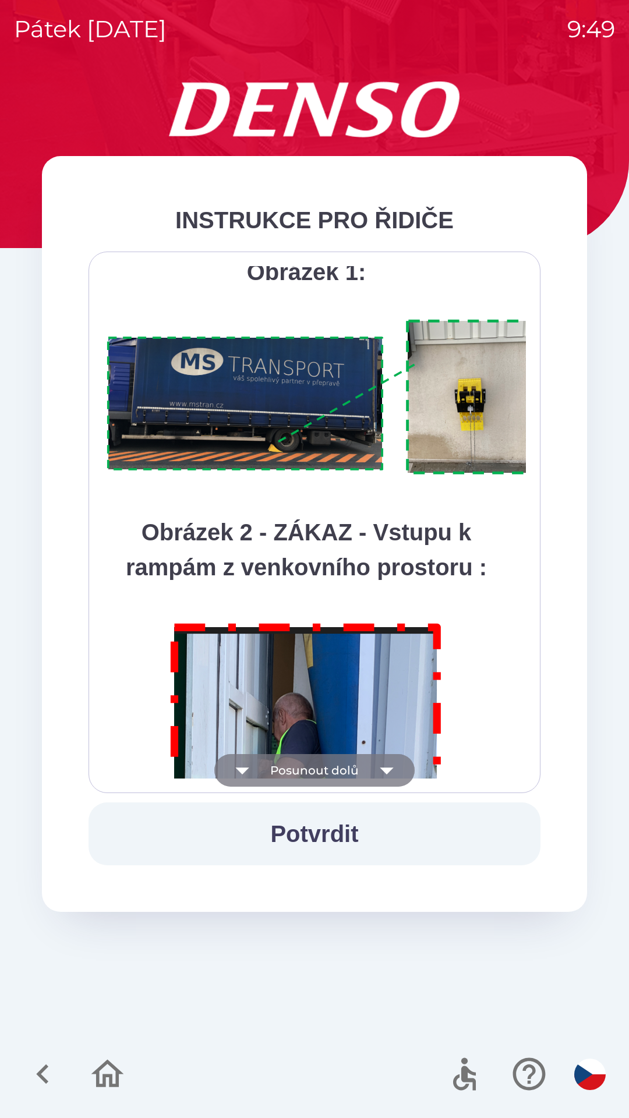
click at [376, 772] on icon "button" at bounding box center [386, 770] width 33 height 33
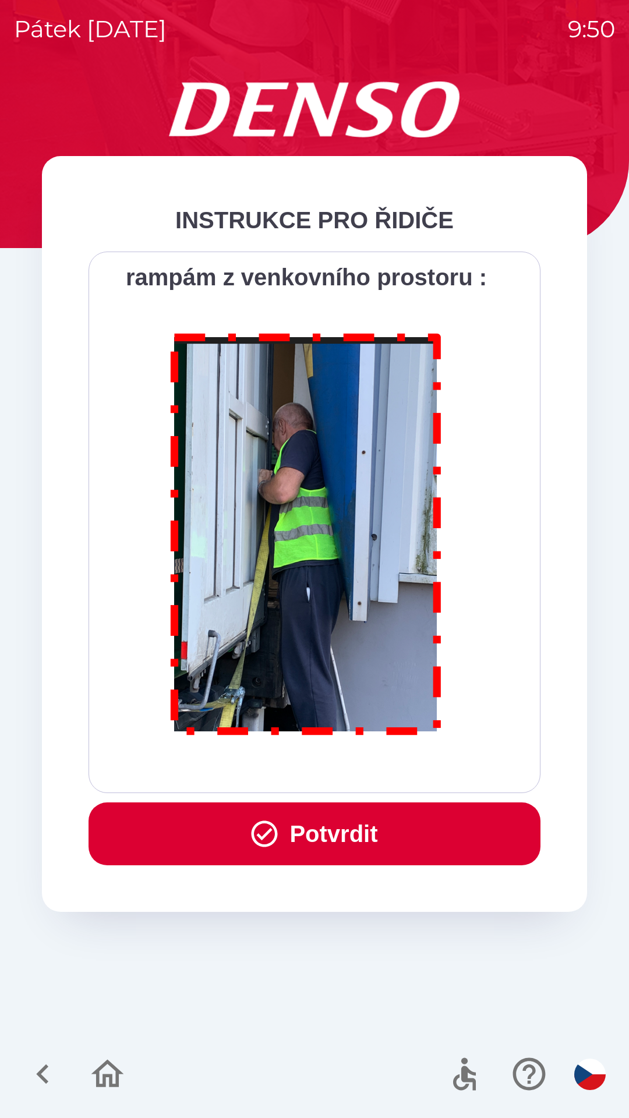
click at [351, 822] on button "Potvrdit" at bounding box center [315, 833] width 452 height 63
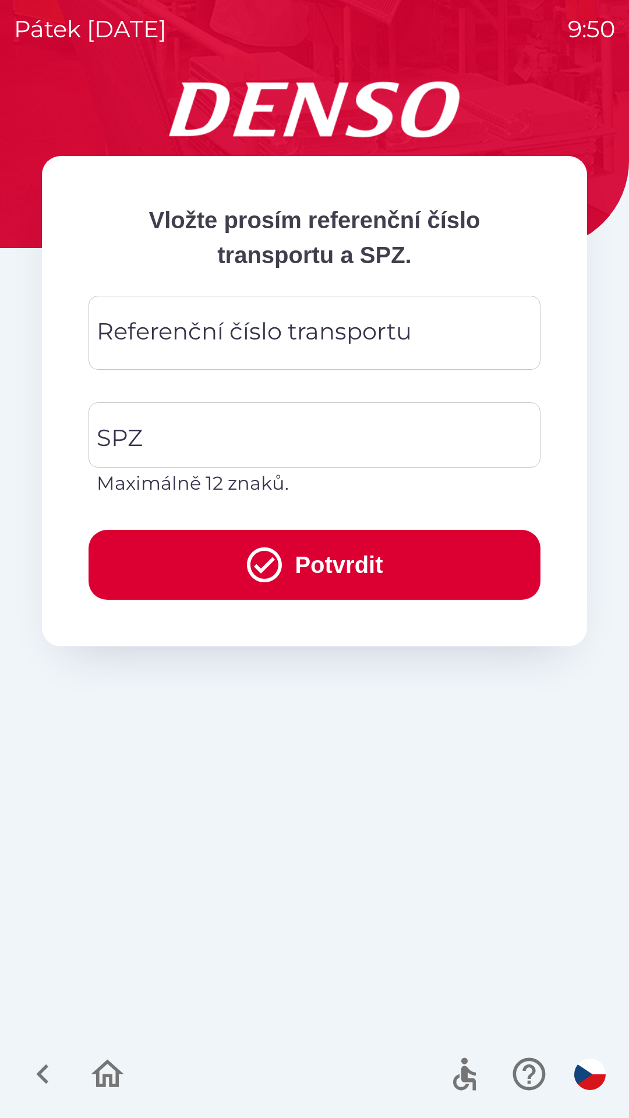
click at [192, 335] on div "Referenční číslo transportu Referenční číslo transportu" at bounding box center [315, 333] width 452 height 74
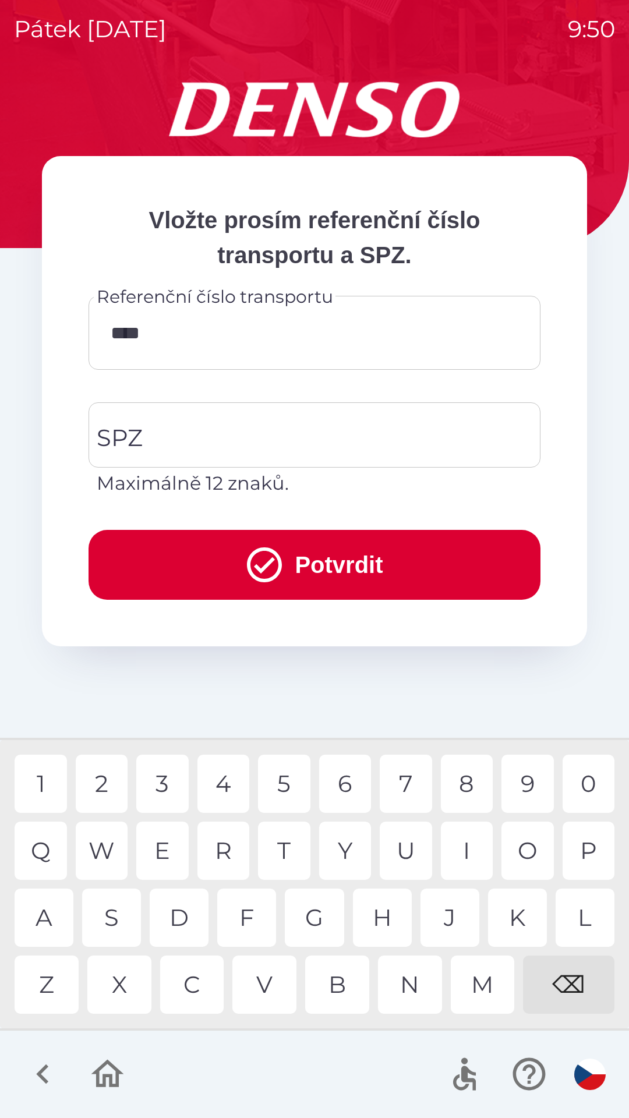
click at [117, 783] on div "2" at bounding box center [102, 784] width 52 height 58
click at [47, 782] on div "1" at bounding box center [41, 784] width 52 height 58
type input "******"
click at [192, 445] on input "SPZ" at bounding box center [306, 435] width 424 height 55
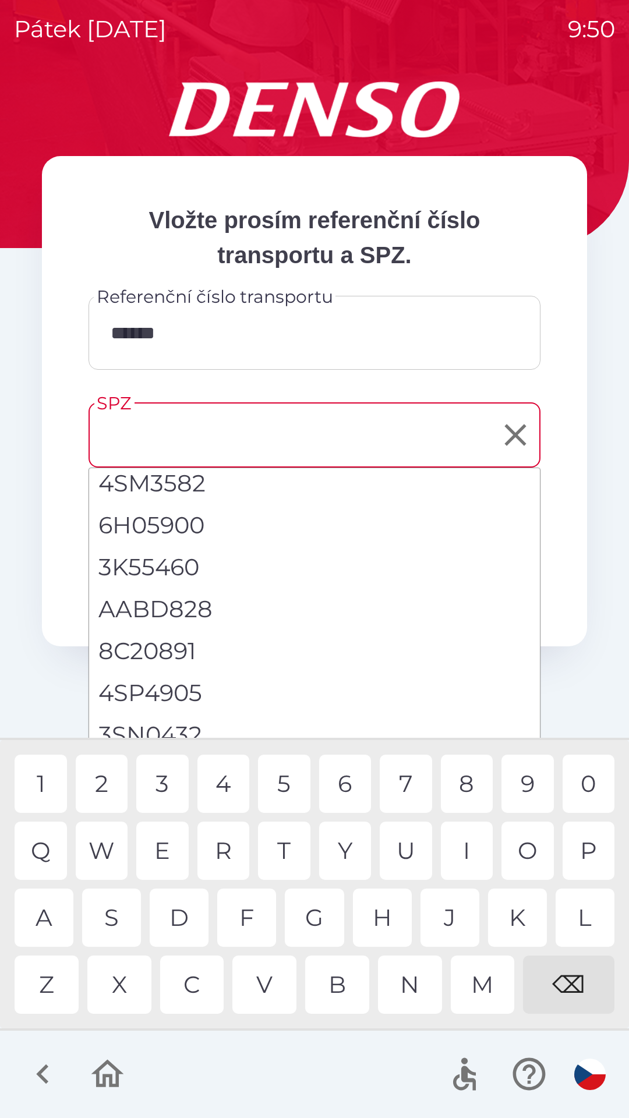
scroll to position [0, 0]
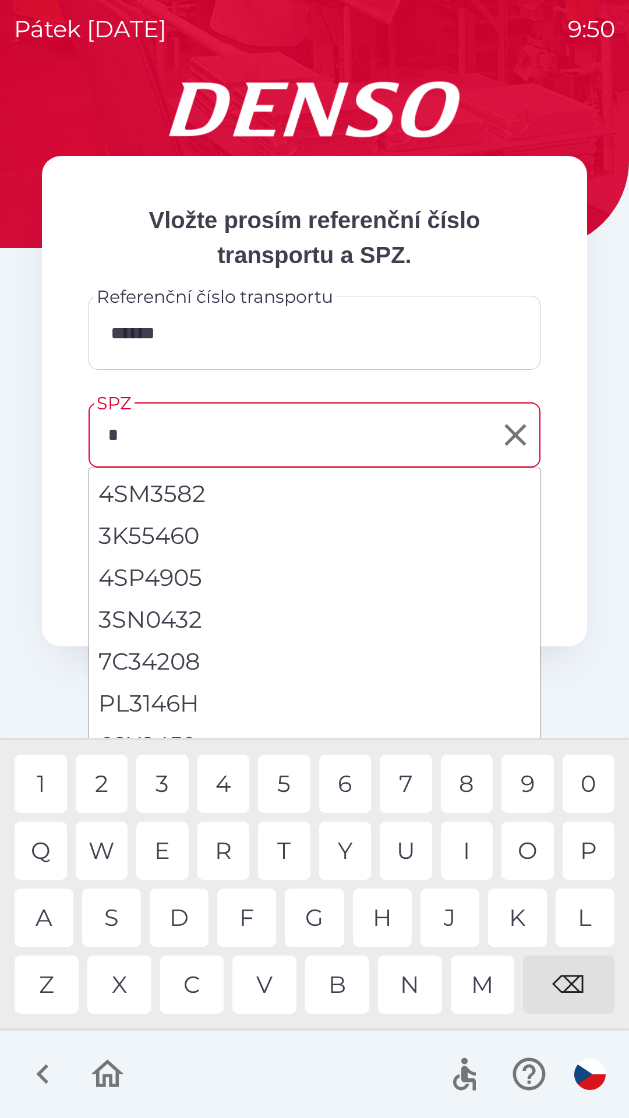
click at [225, 781] on div "4" at bounding box center [223, 784] width 52 height 58
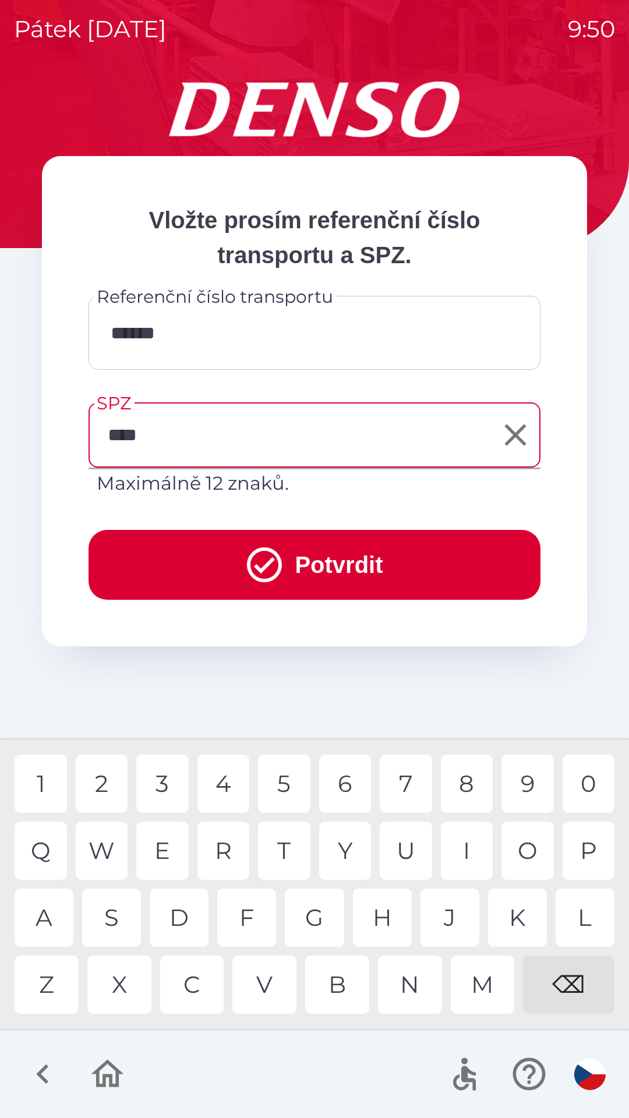
click at [284, 778] on div "5" at bounding box center [284, 784] width 52 height 58
click at [52, 782] on div "1" at bounding box center [41, 784] width 52 height 58
click at [105, 783] on div "2" at bounding box center [102, 784] width 52 height 58
type input "*******"
click at [477, 781] on div "8" at bounding box center [467, 784] width 52 height 58
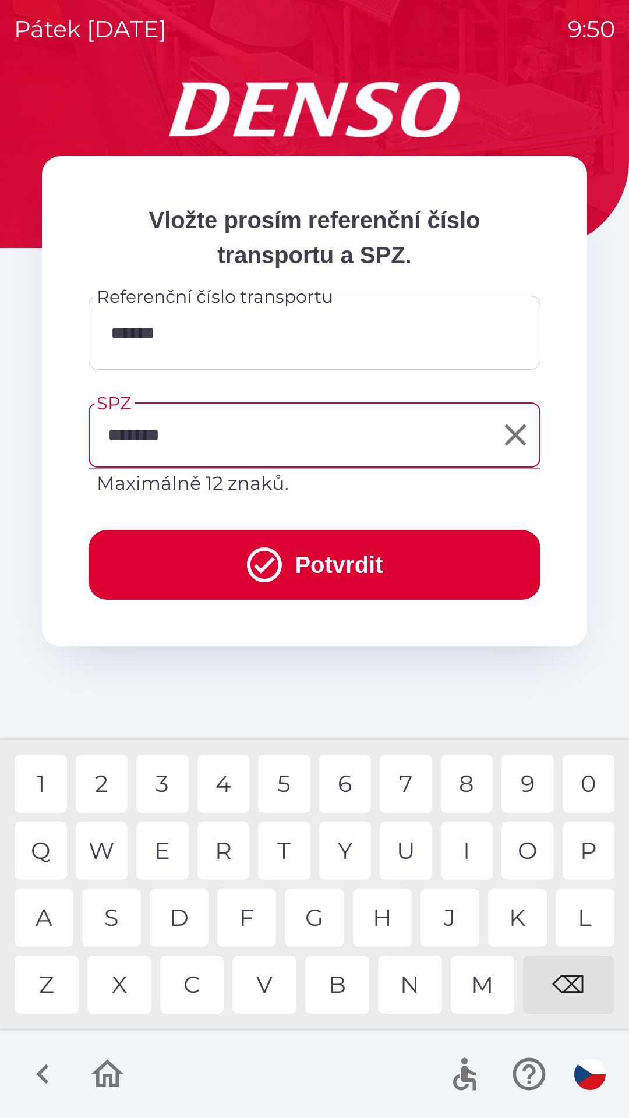
click at [336, 569] on button "Potvrdit" at bounding box center [315, 565] width 452 height 70
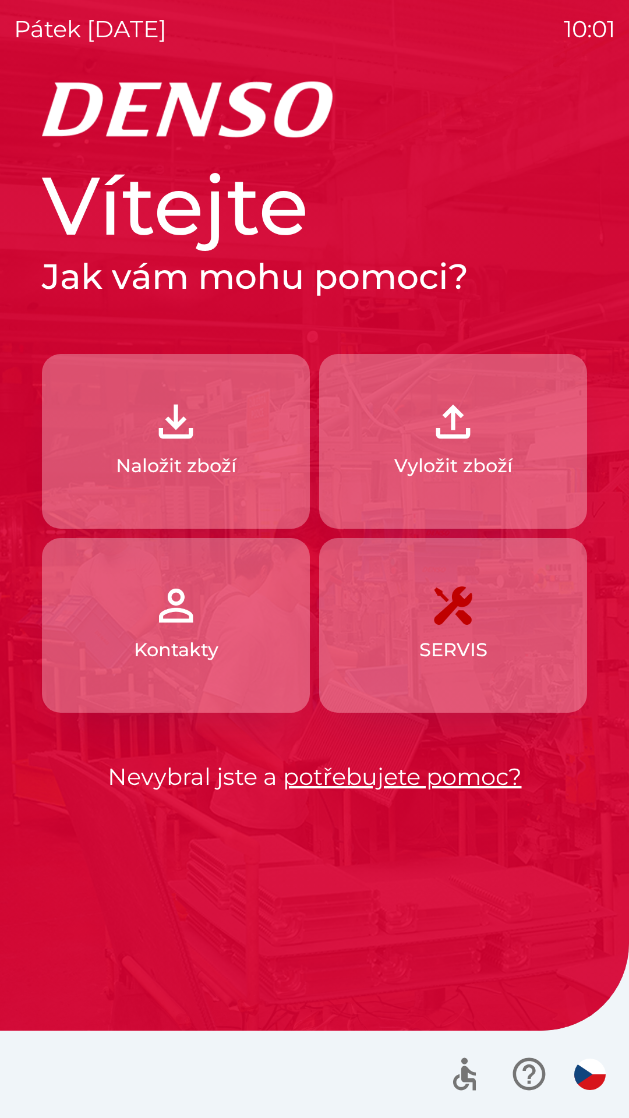
click at [182, 428] on img "button" at bounding box center [175, 421] width 51 height 51
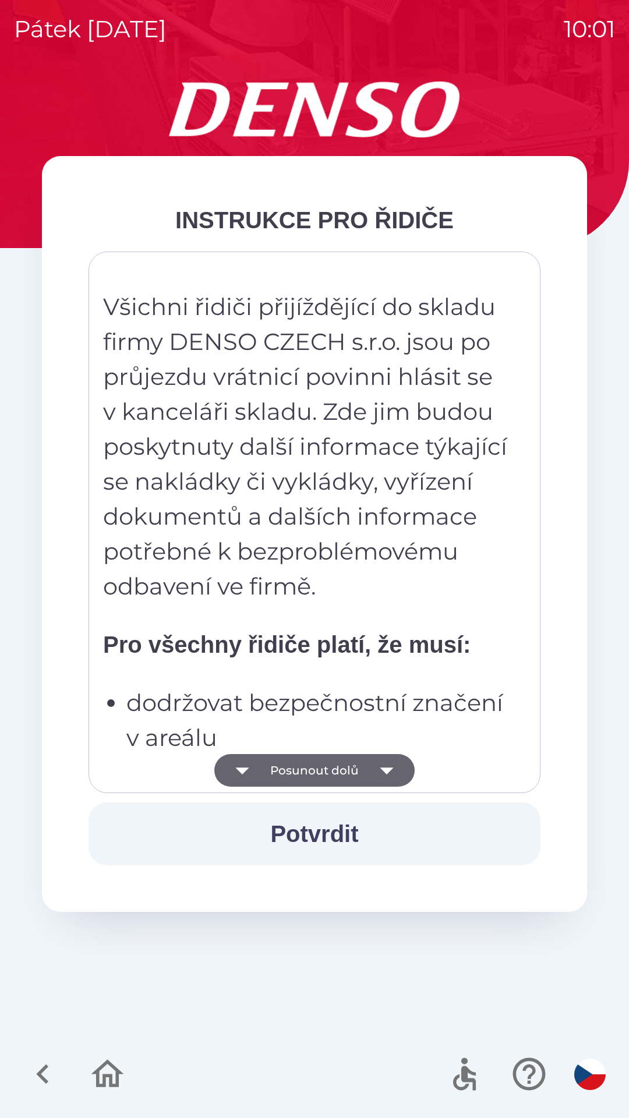
click at [327, 762] on button "Posunout dolů" at bounding box center [314, 770] width 200 height 33
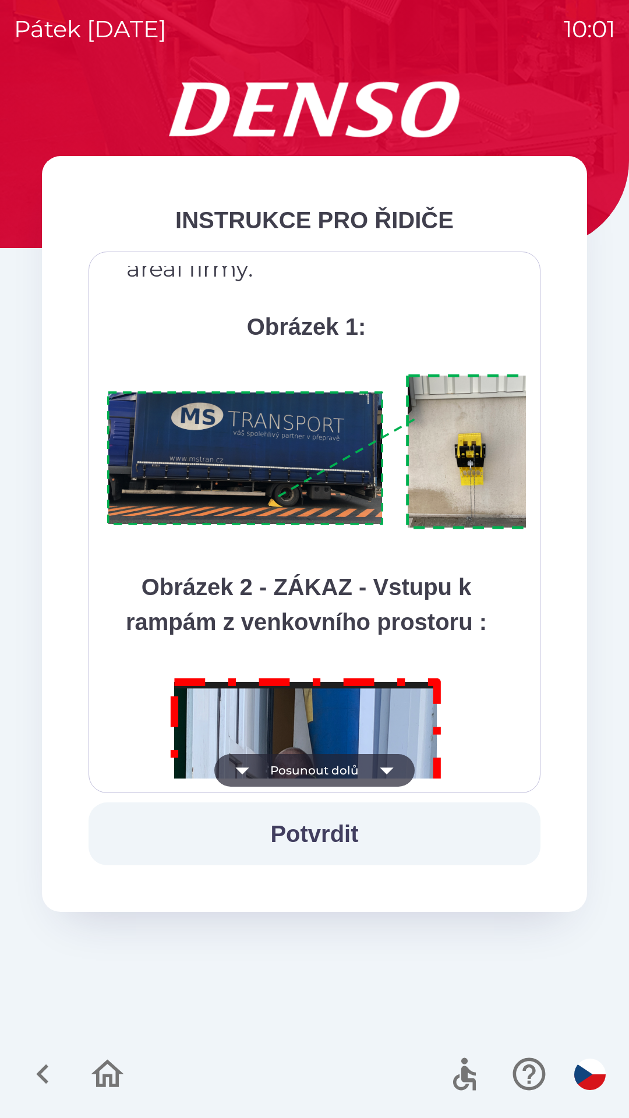
scroll to position [6544, 0]
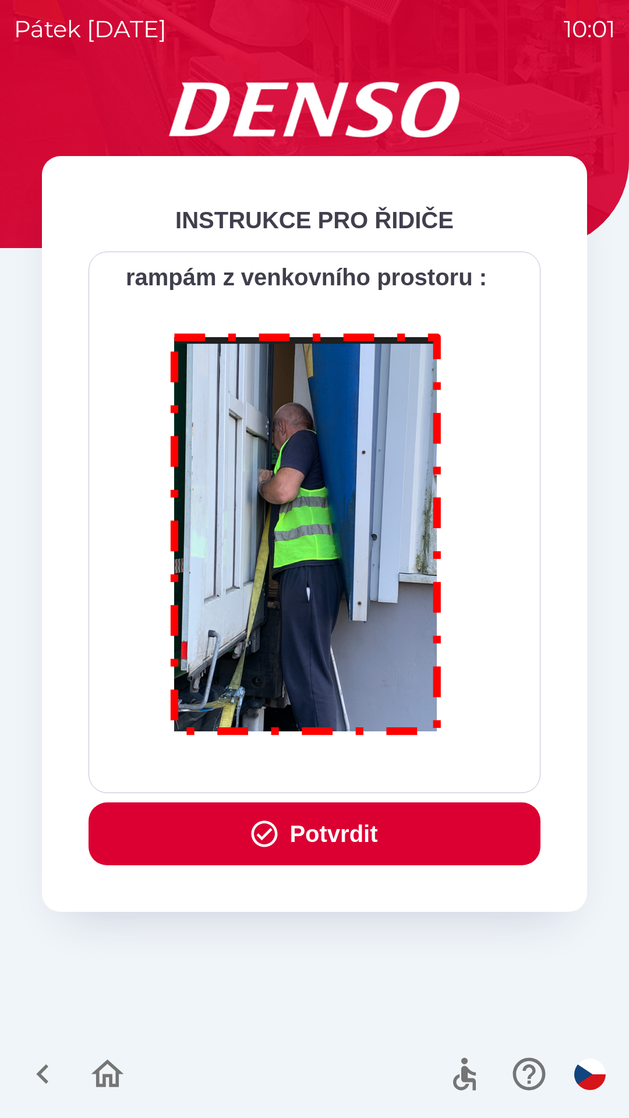
click at [338, 829] on button "Potvrdit" at bounding box center [315, 833] width 452 height 63
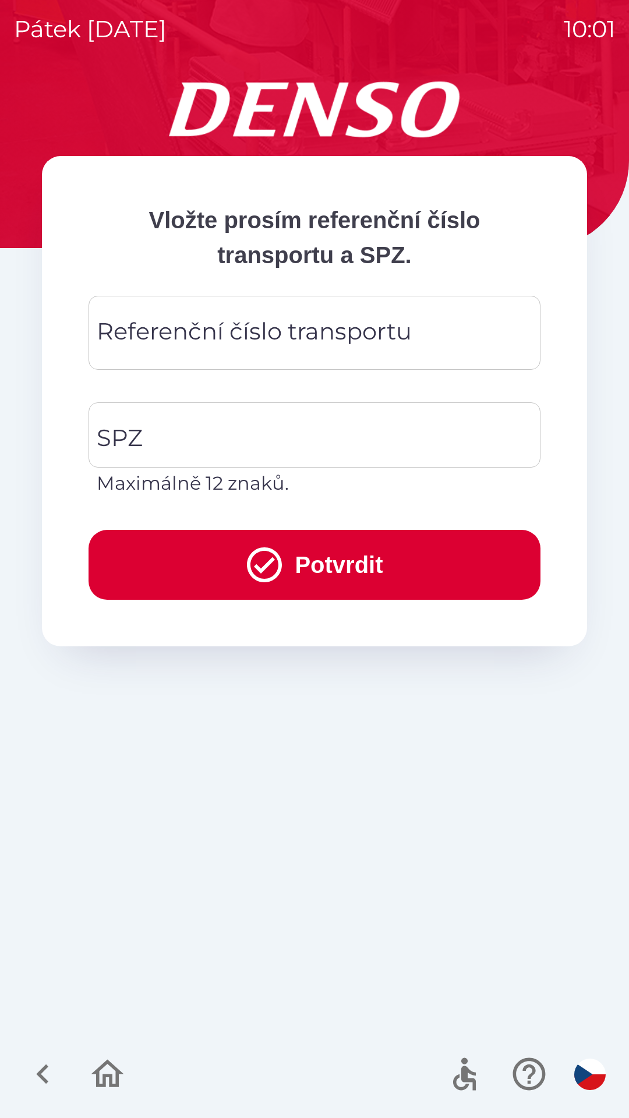
click at [203, 336] on div "Referenční číslo transportu Referenční číslo transportu" at bounding box center [315, 333] width 452 height 74
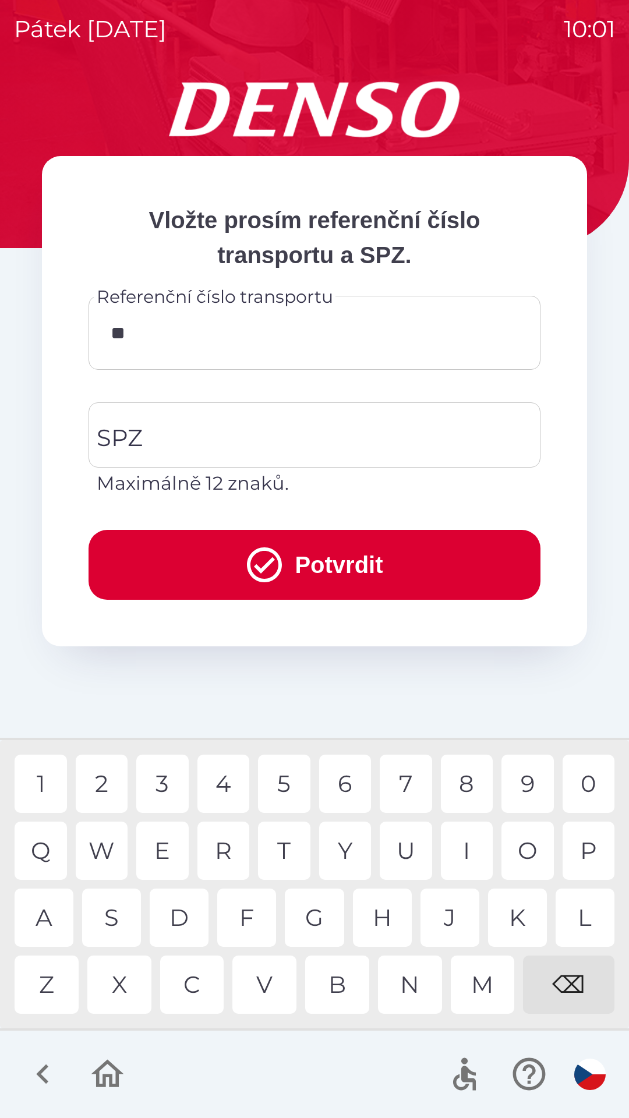
click at [49, 838] on div "Q" at bounding box center [41, 851] width 52 height 58
click at [171, 776] on div "3" at bounding box center [162, 784] width 52 height 58
type input "*********"
click at [201, 433] on input "SPZ" at bounding box center [306, 435] width 424 height 55
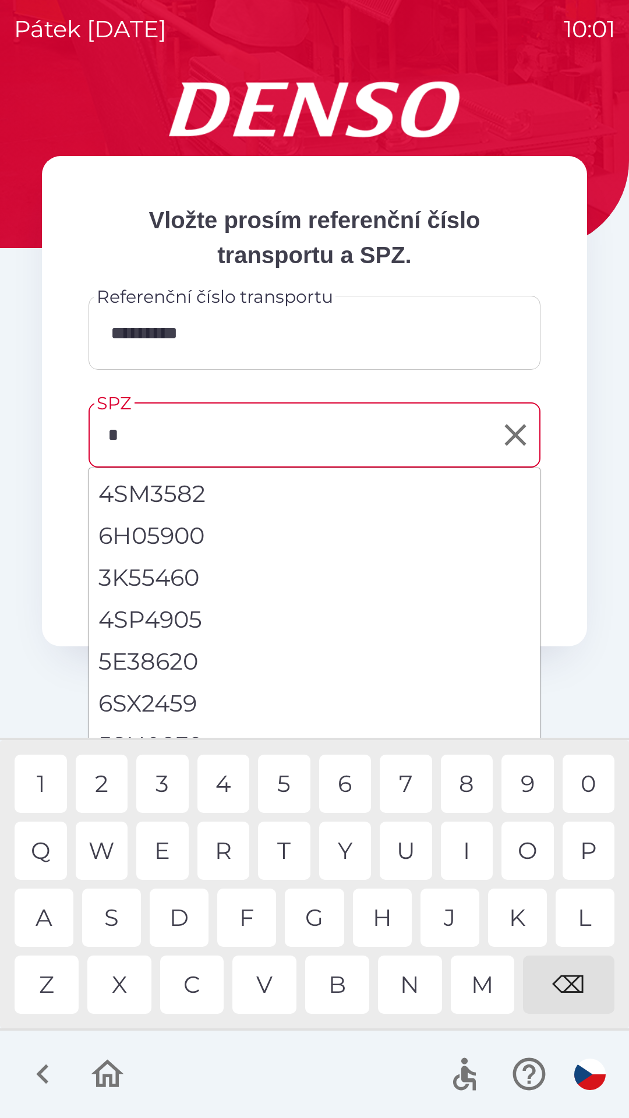
click at [291, 777] on div "5" at bounding box center [284, 784] width 52 height 58
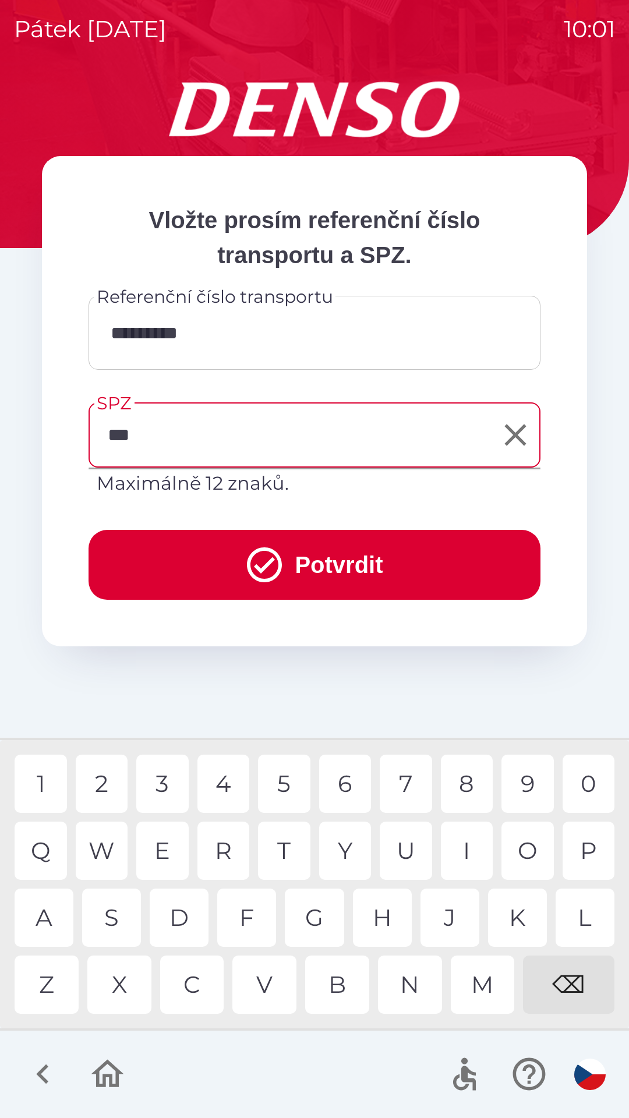
click at [38, 910] on div "A" at bounding box center [44, 918] width 59 height 58
click at [233, 785] on div "4" at bounding box center [223, 784] width 52 height 58
click at [593, 777] on div "0" at bounding box center [588, 784] width 52 height 58
type input "*******"
click at [330, 563] on button "Potvrdit" at bounding box center [315, 565] width 452 height 70
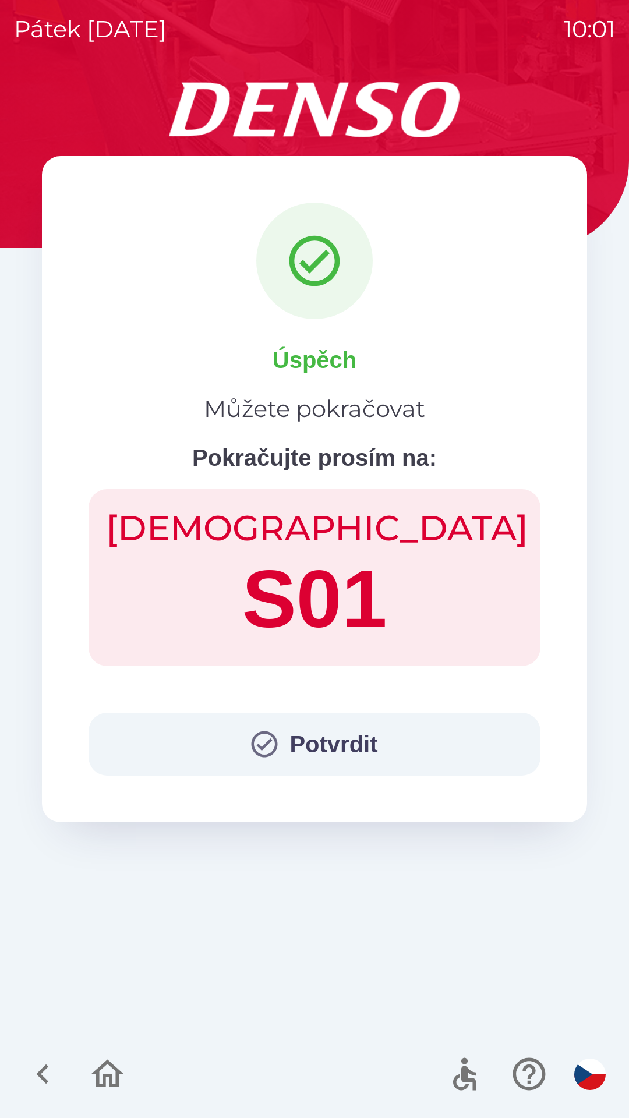
click at [326, 734] on button "Potvrdit" at bounding box center [315, 744] width 452 height 63
